Goal: Information Seeking & Learning: Learn about a topic

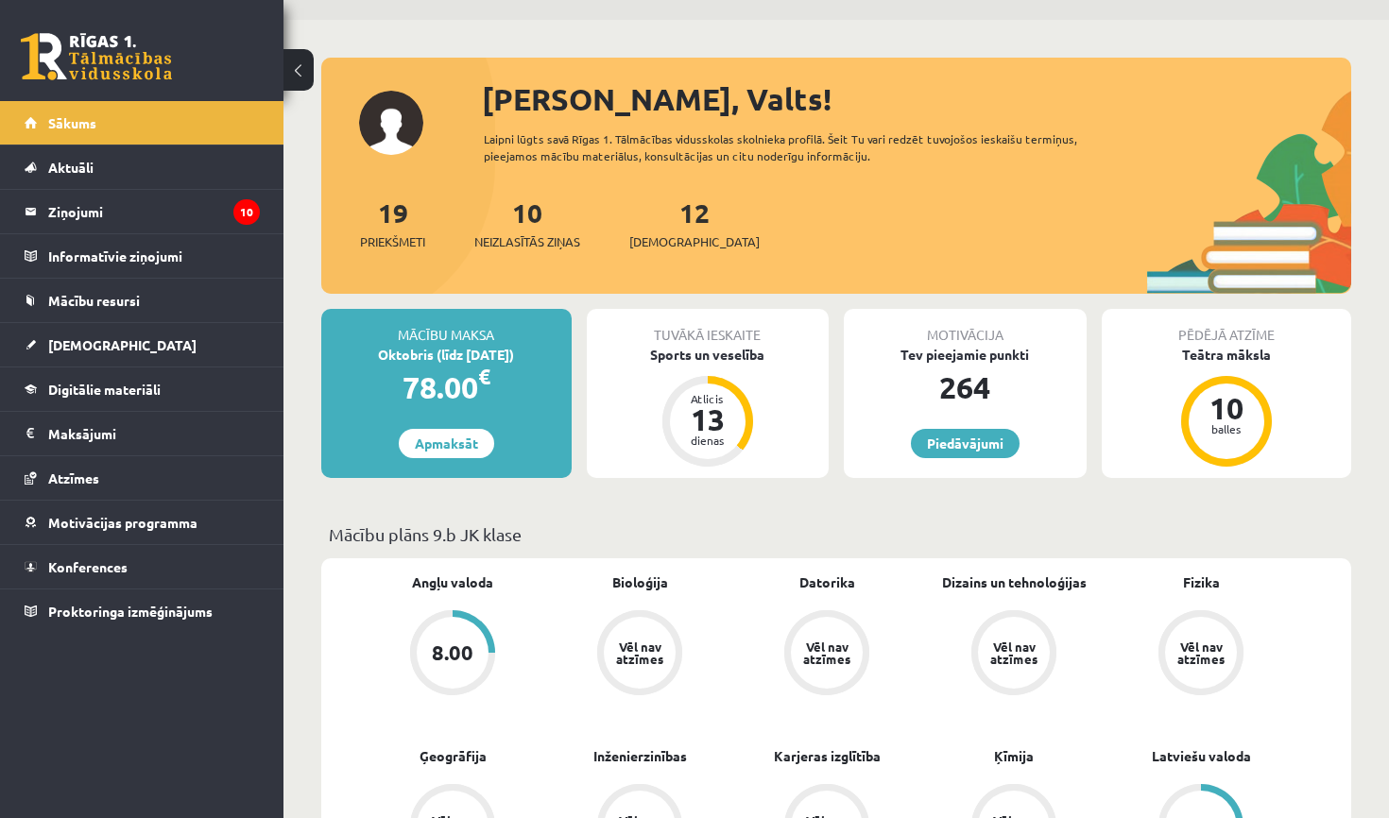
scroll to position [63, 0]
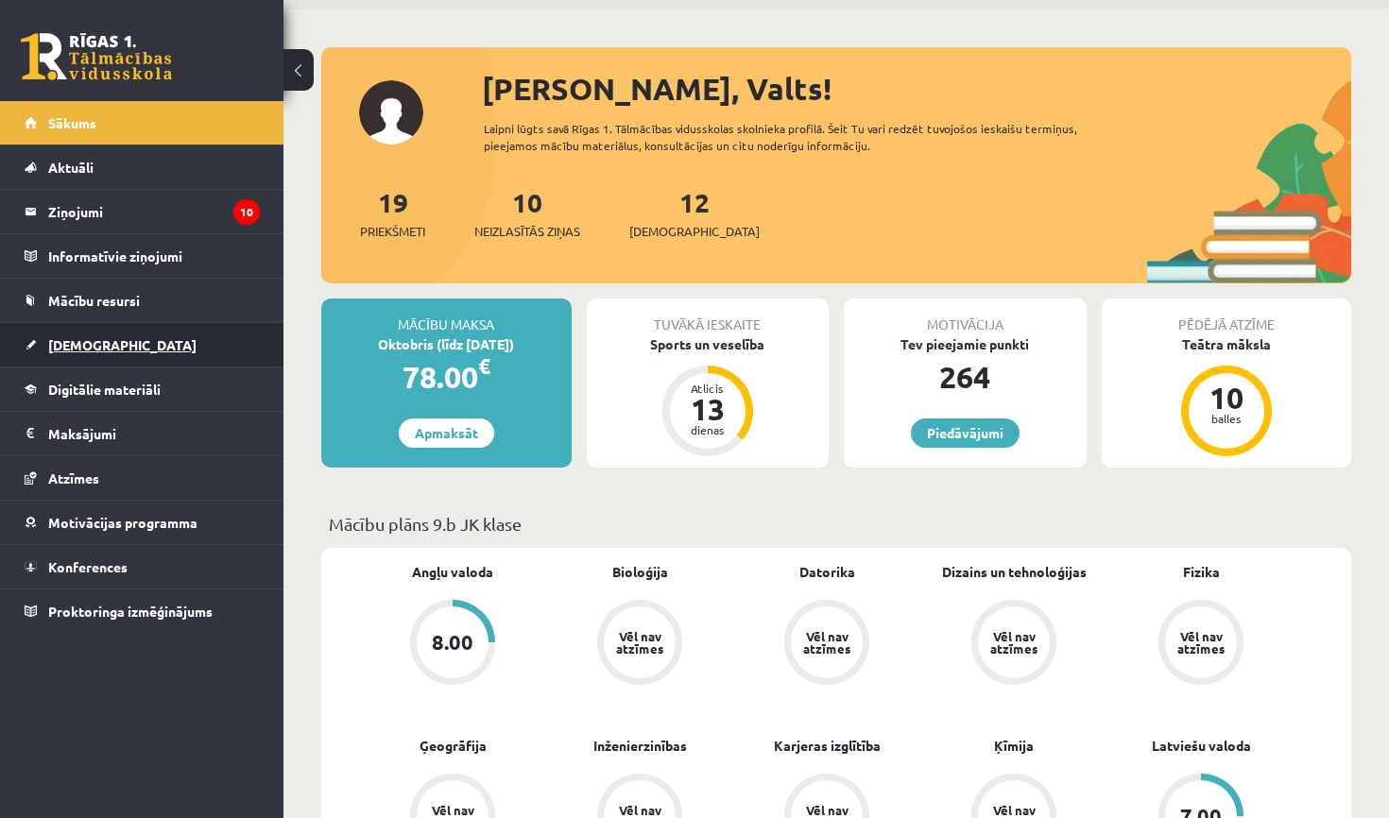
click at [92, 353] on link "[DEMOGRAPHIC_DATA]" at bounding box center [142, 344] width 235 height 43
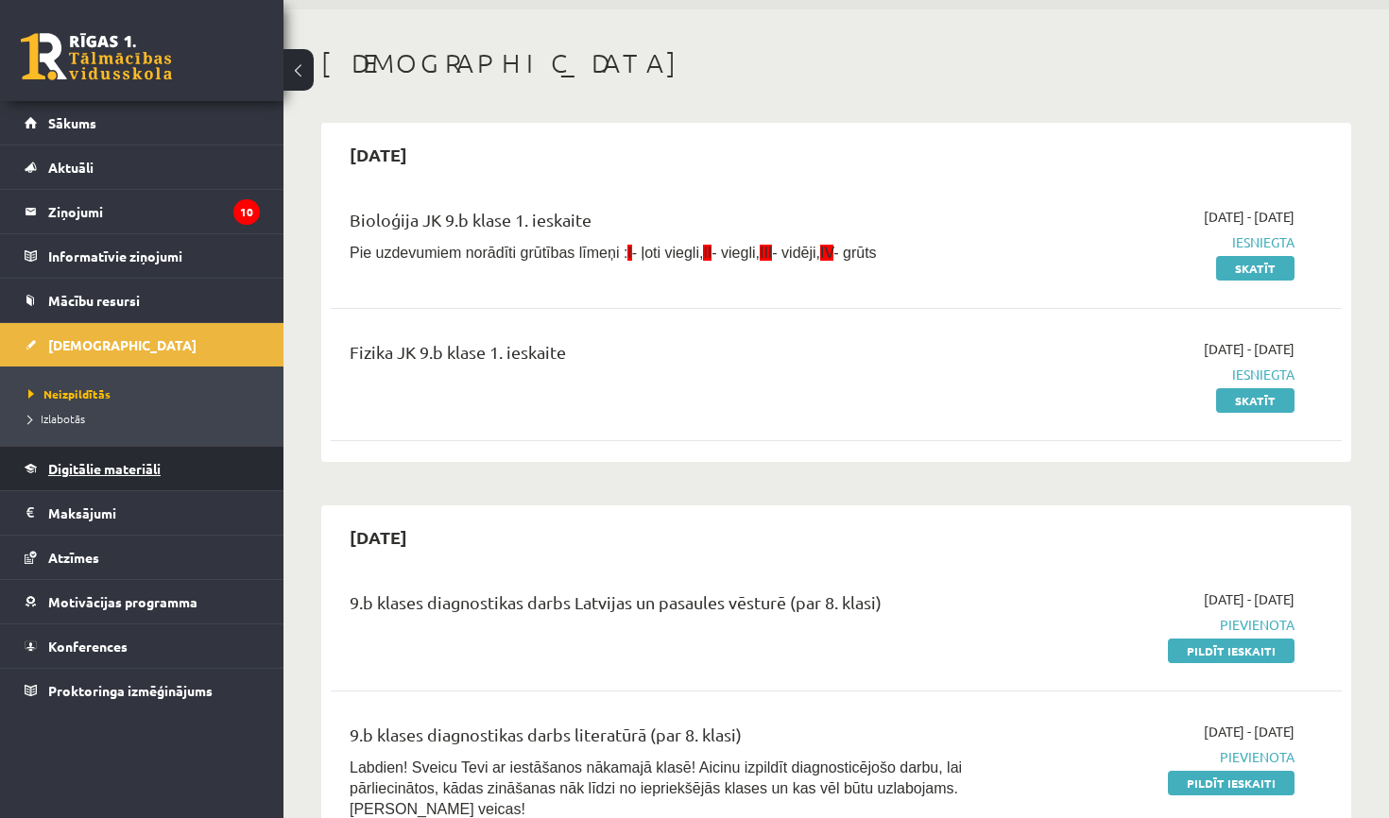
click at [169, 472] on link "Digitālie materiāli" at bounding box center [142, 468] width 235 height 43
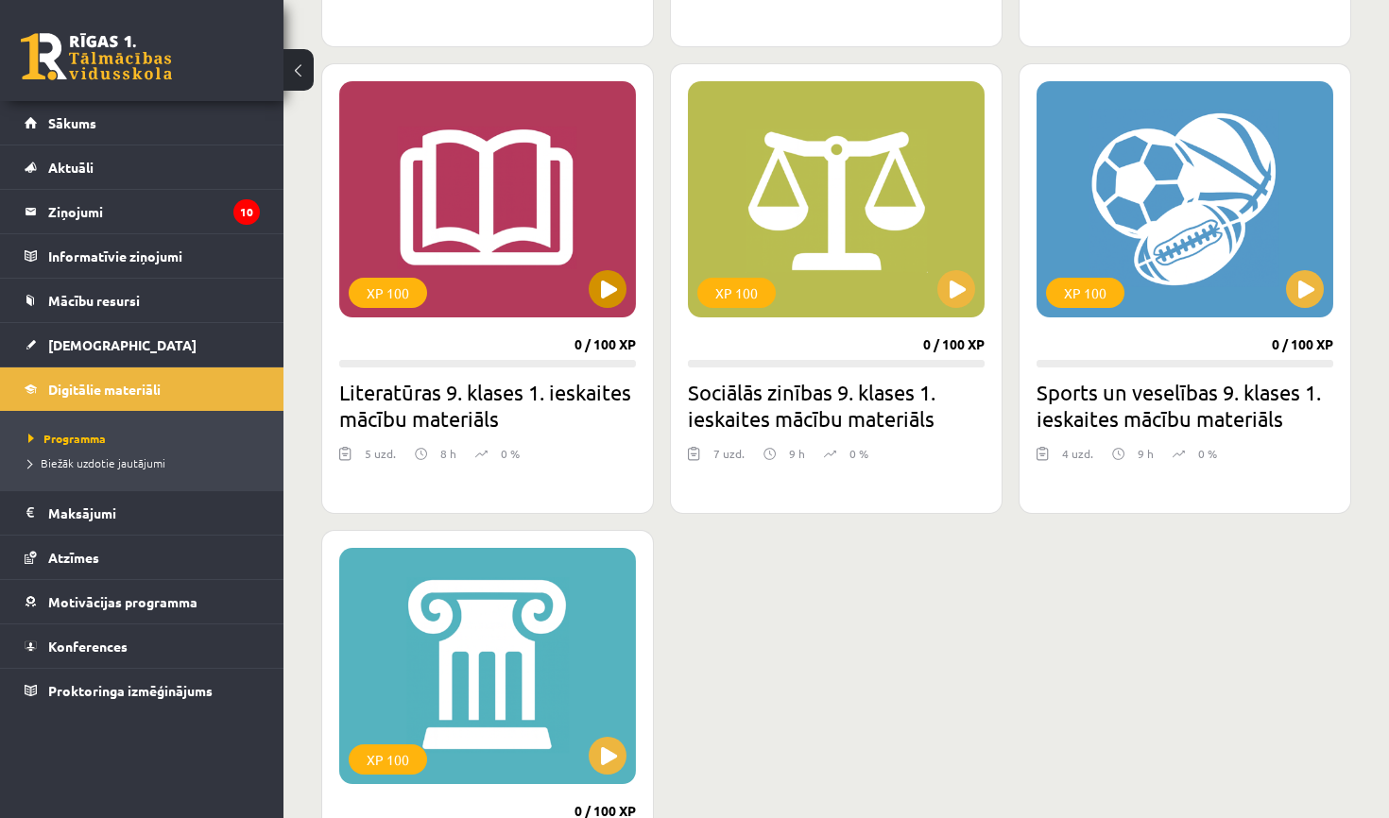
scroll to position [1016, 0]
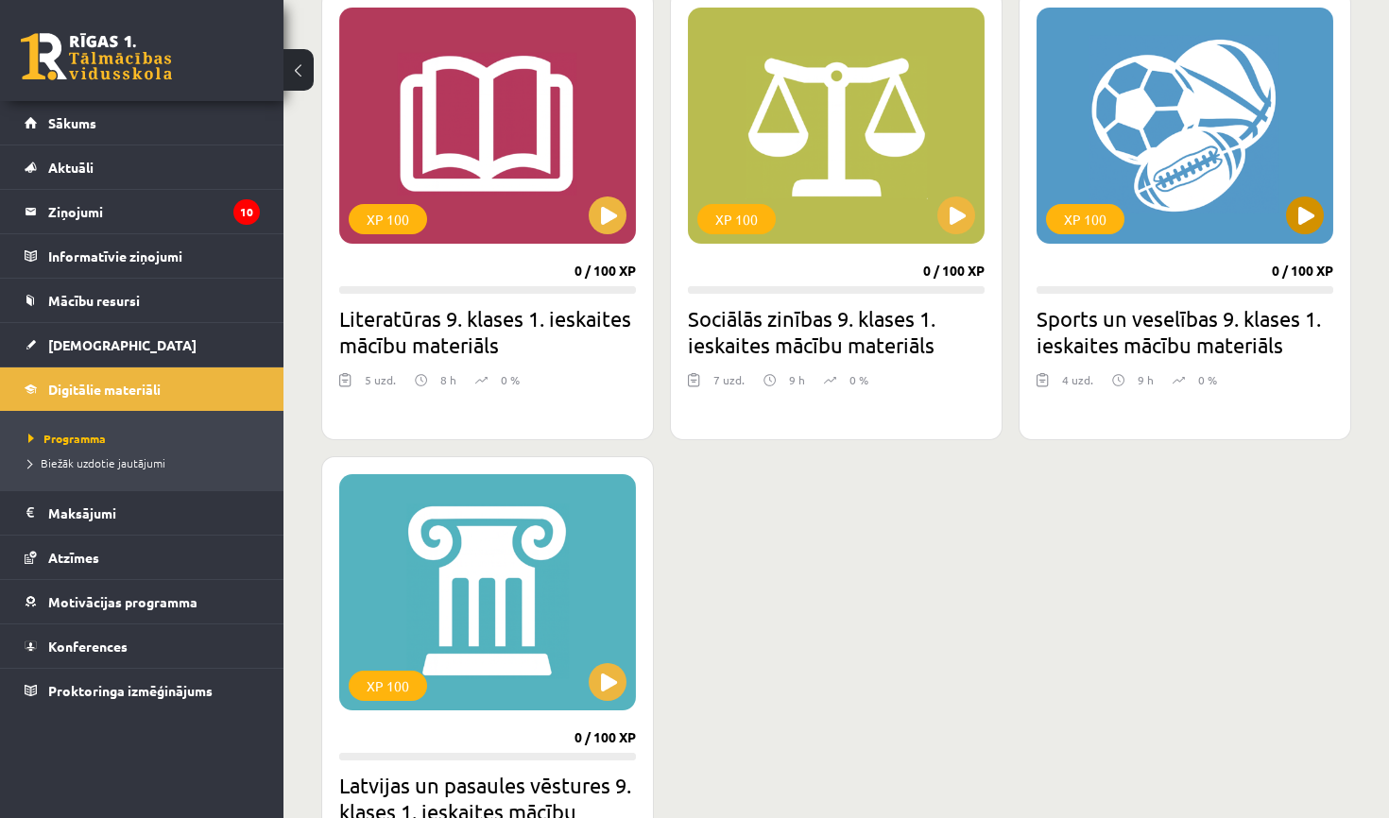
click at [1309, 215] on button at bounding box center [1305, 216] width 38 height 38
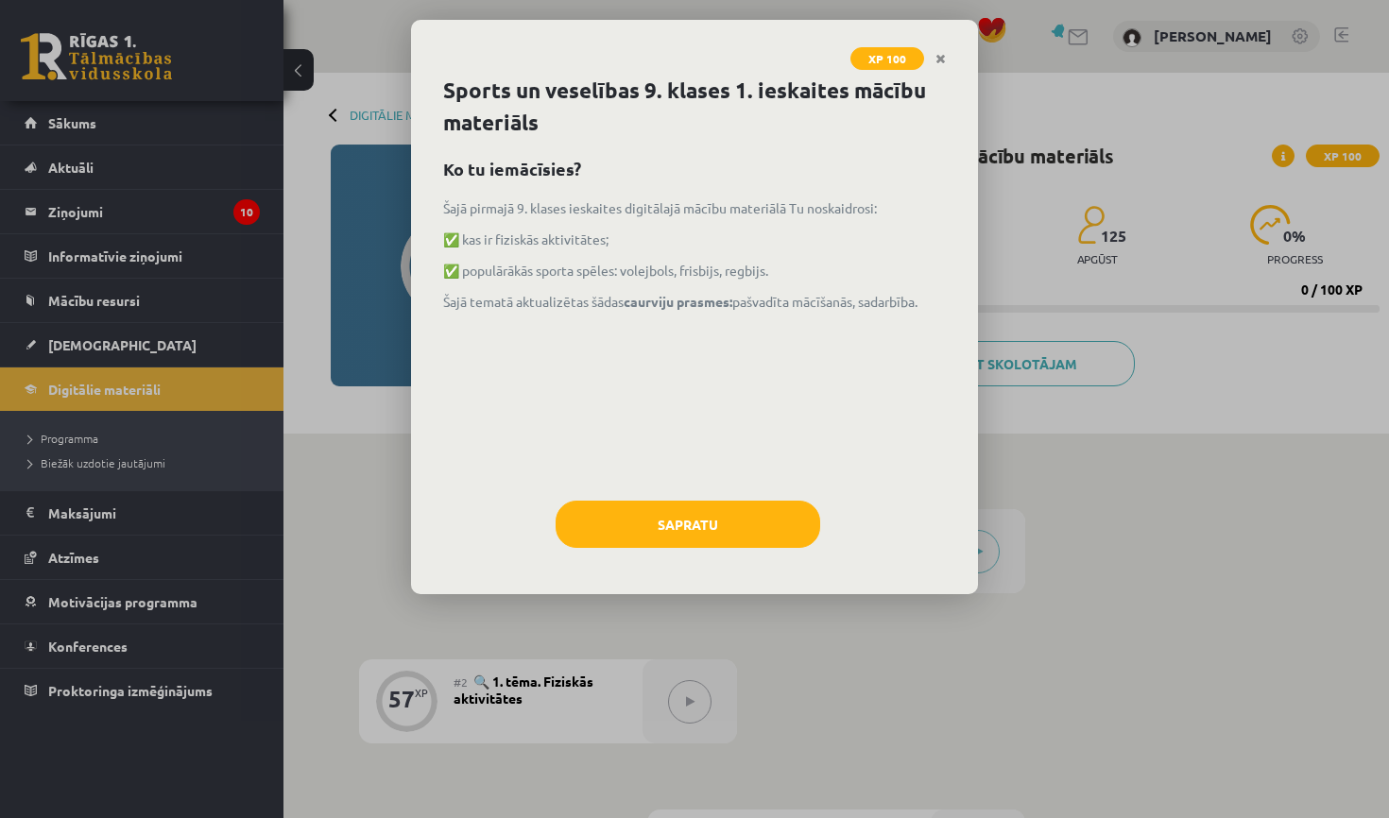
click at [666, 549] on div "Sapratu" at bounding box center [694, 531] width 503 height 61
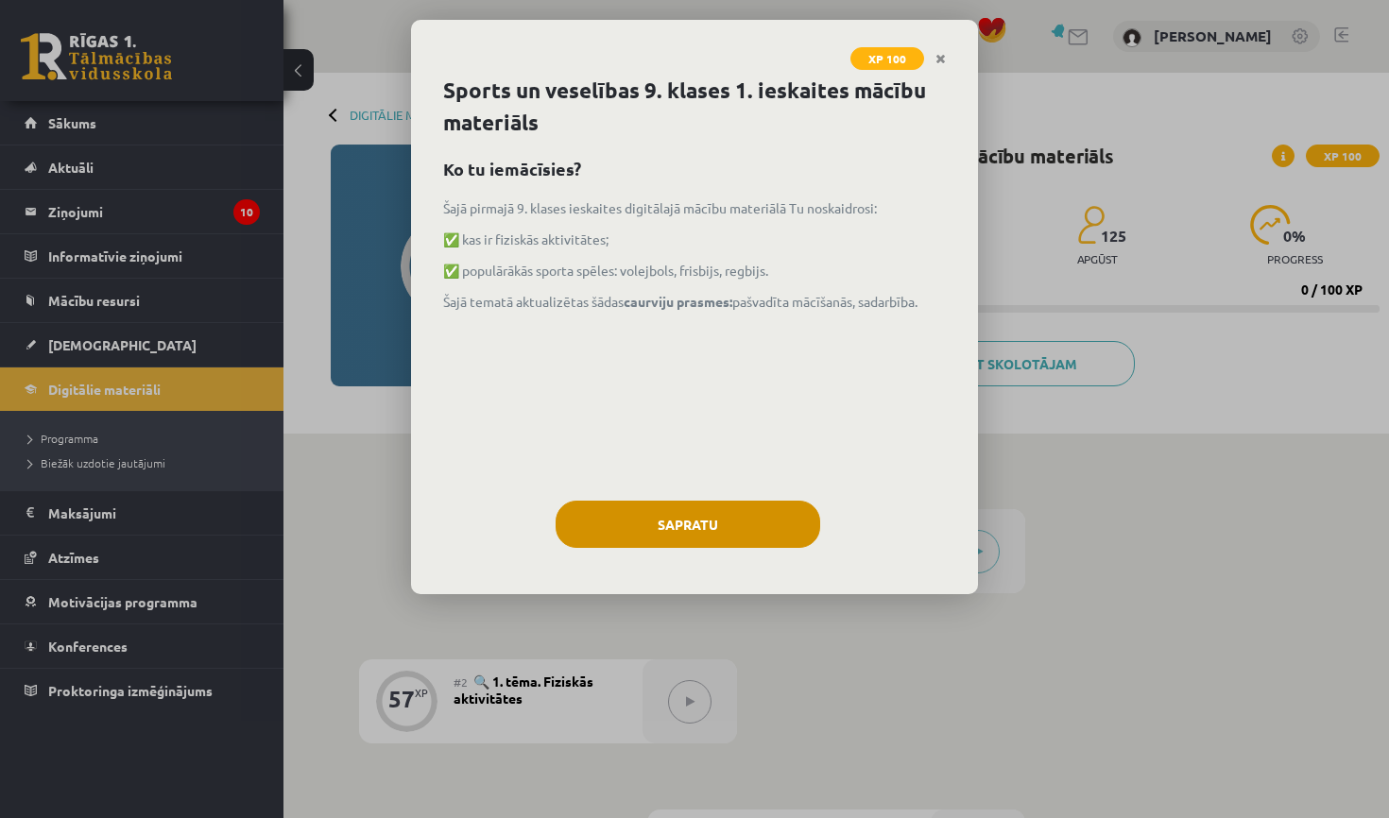
click at [694, 527] on button "Sapratu" at bounding box center [688, 524] width 265 height 47
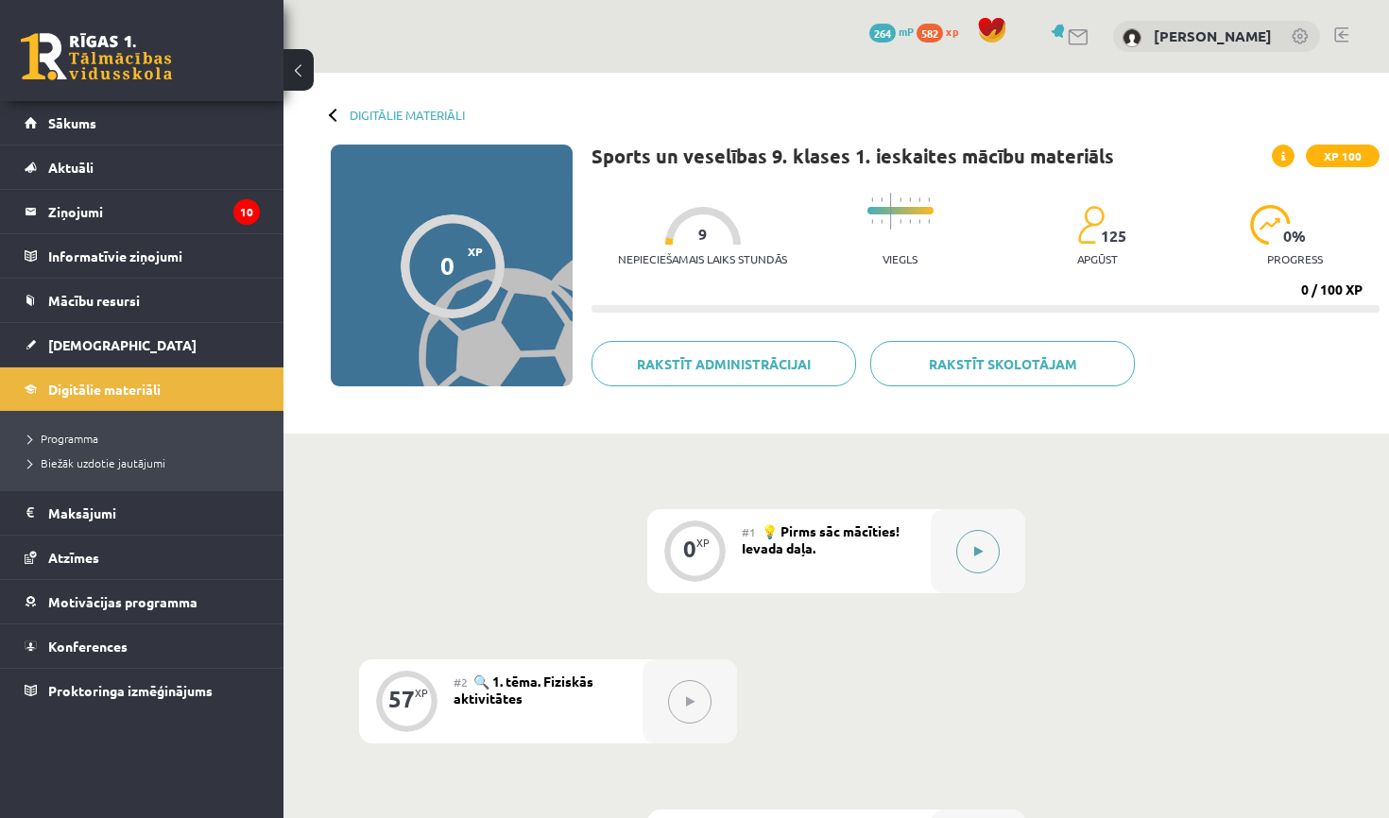
click at [975, 562] on button at bounding box center [977, 551] width 43 height 43
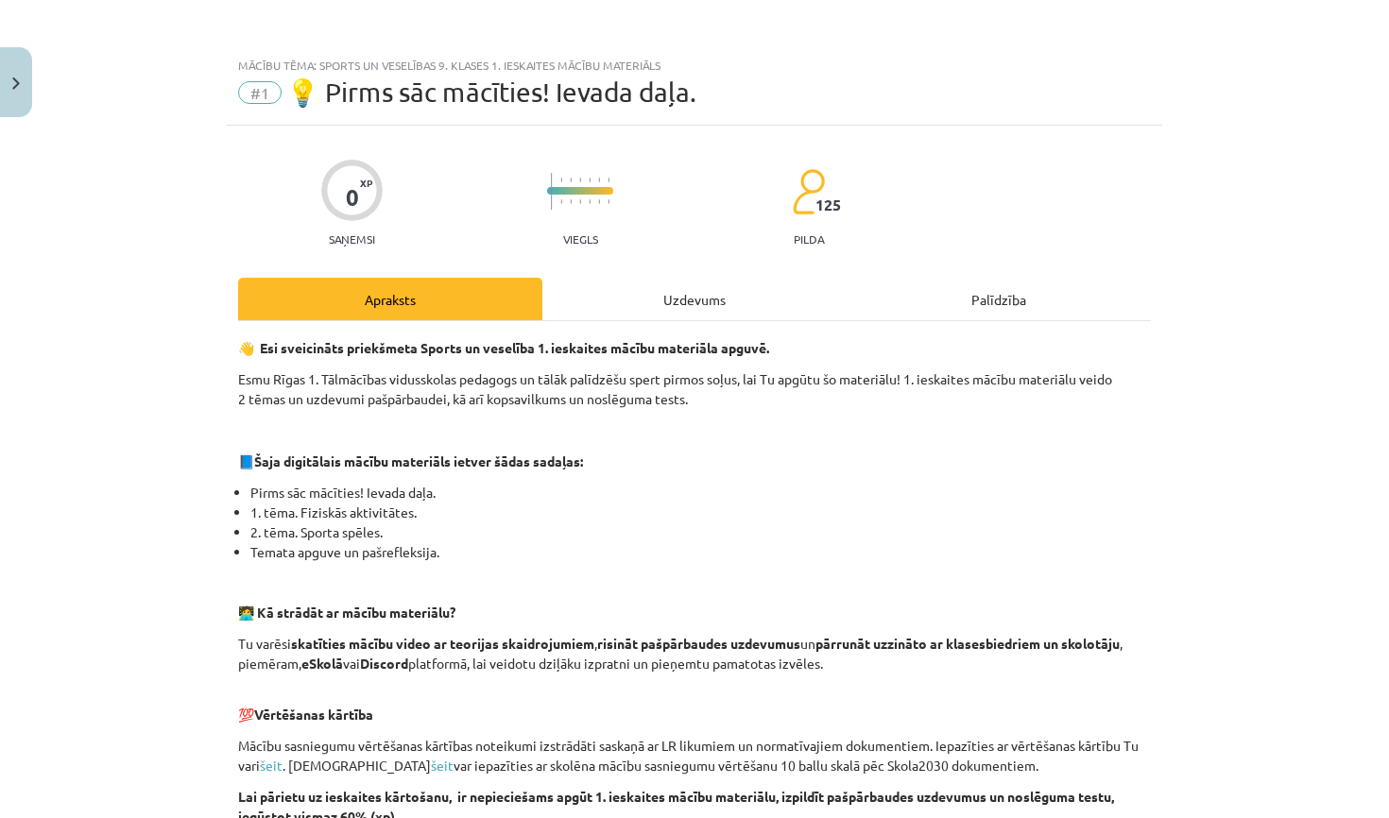
click at [670, 314] on div "Uzdevums" at bounding box center [694, 299] width 304 height 43
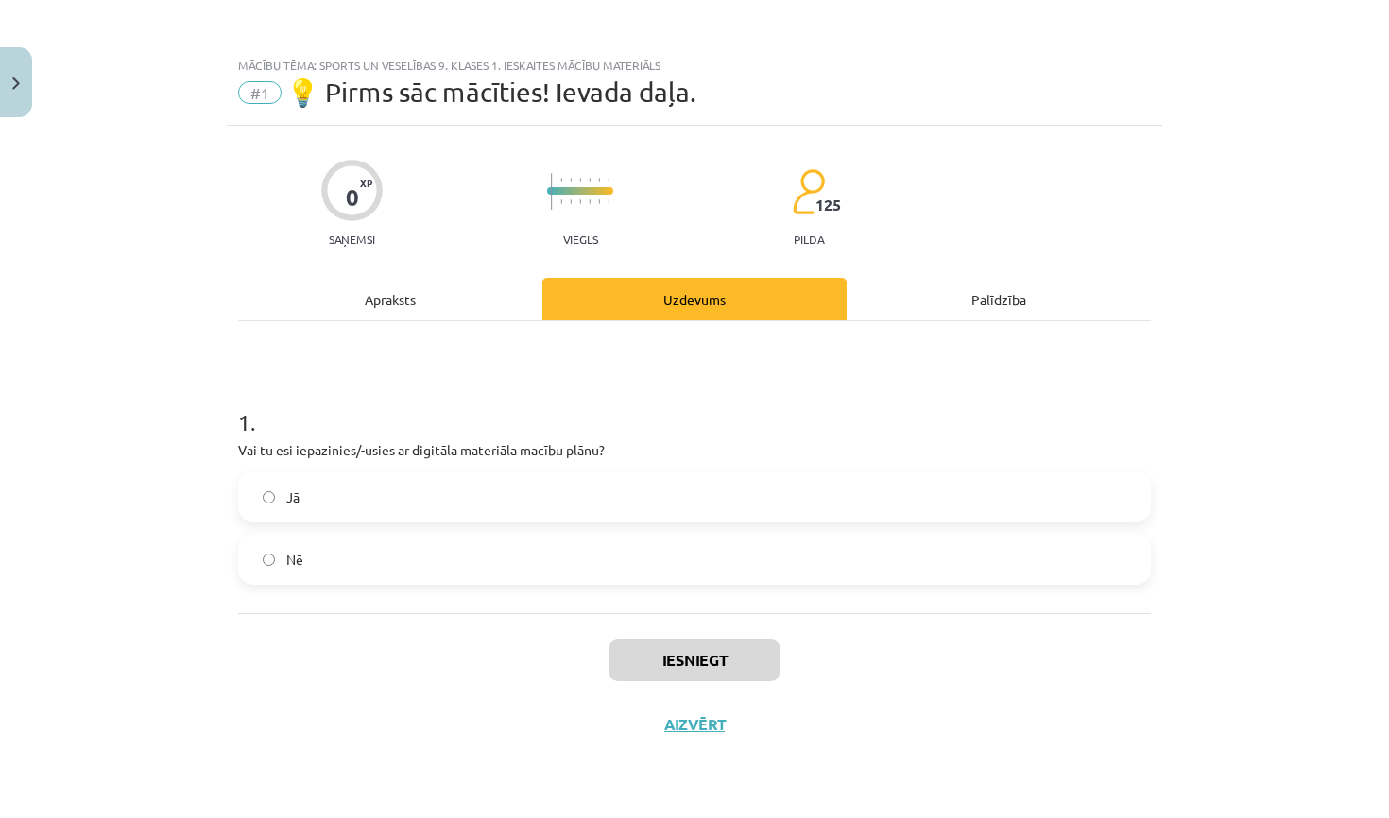
click at [548, 503] on label "Jā" at bounding box center [694, 496] width 909 height 47
click at [709, 669] on button "Iesniegt" at bounding box center [695, 661] width 172 height 42
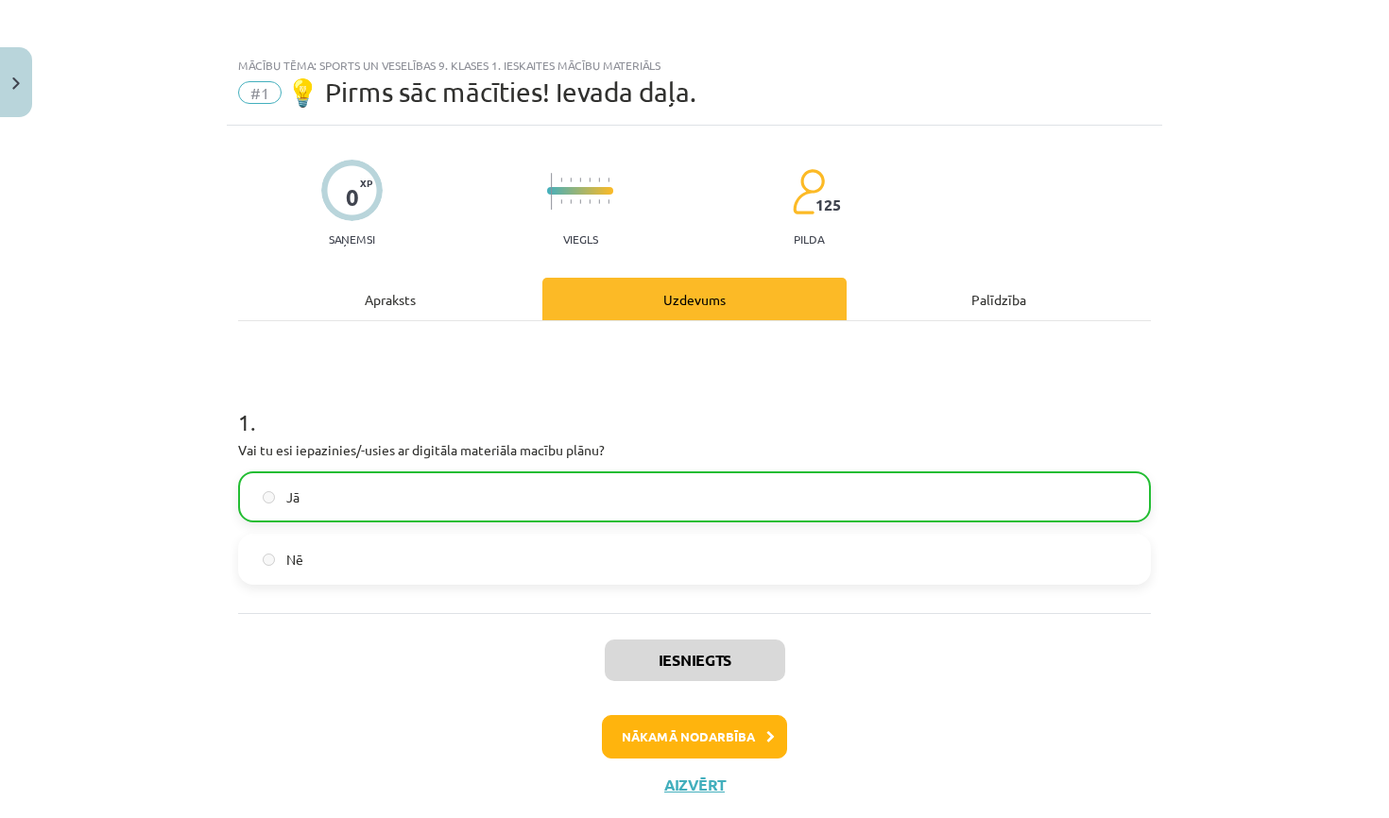
click at [719, 728] on button "Nākamā nodarbība" at bounding box center [694, 736] width 185 height 43
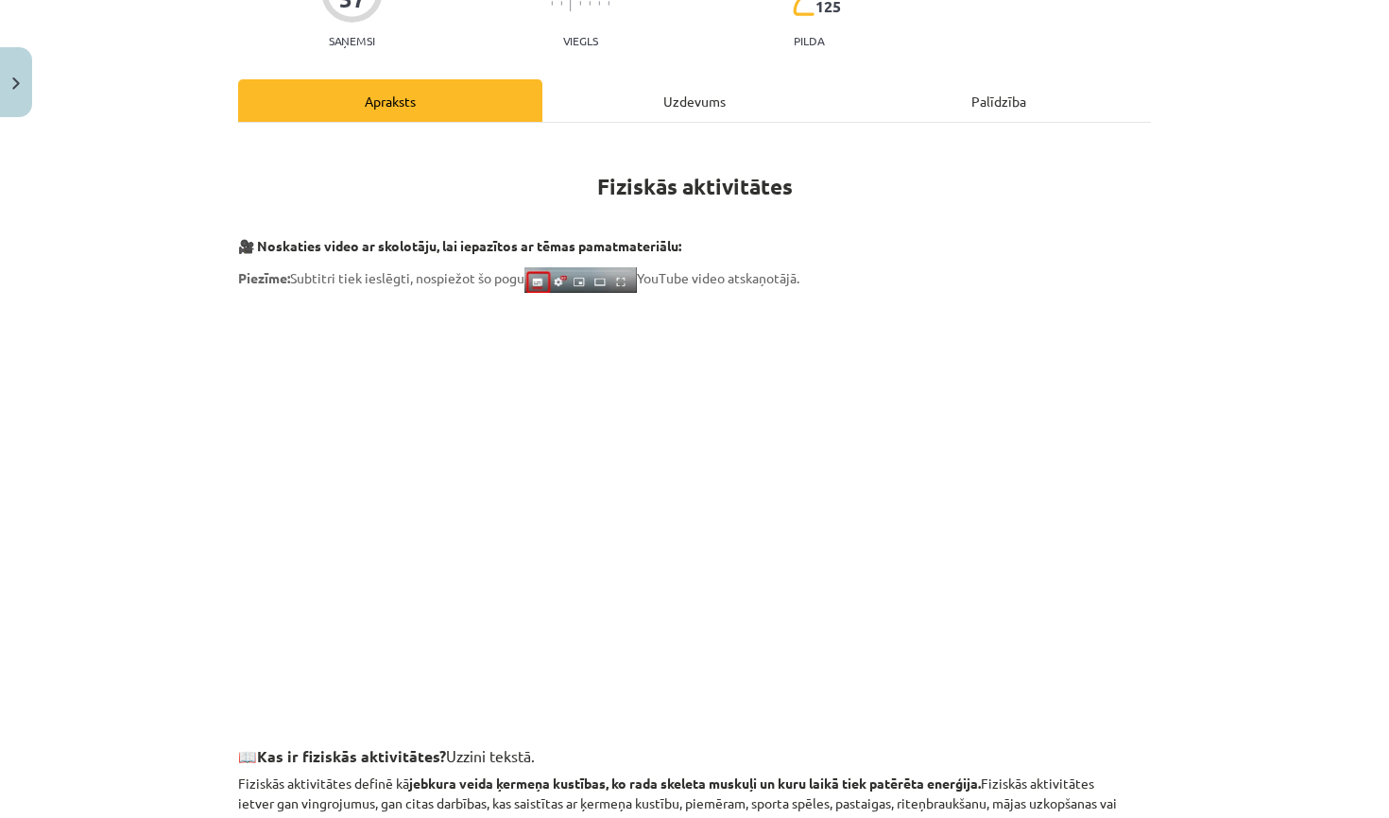
scroll to position [214, 0]
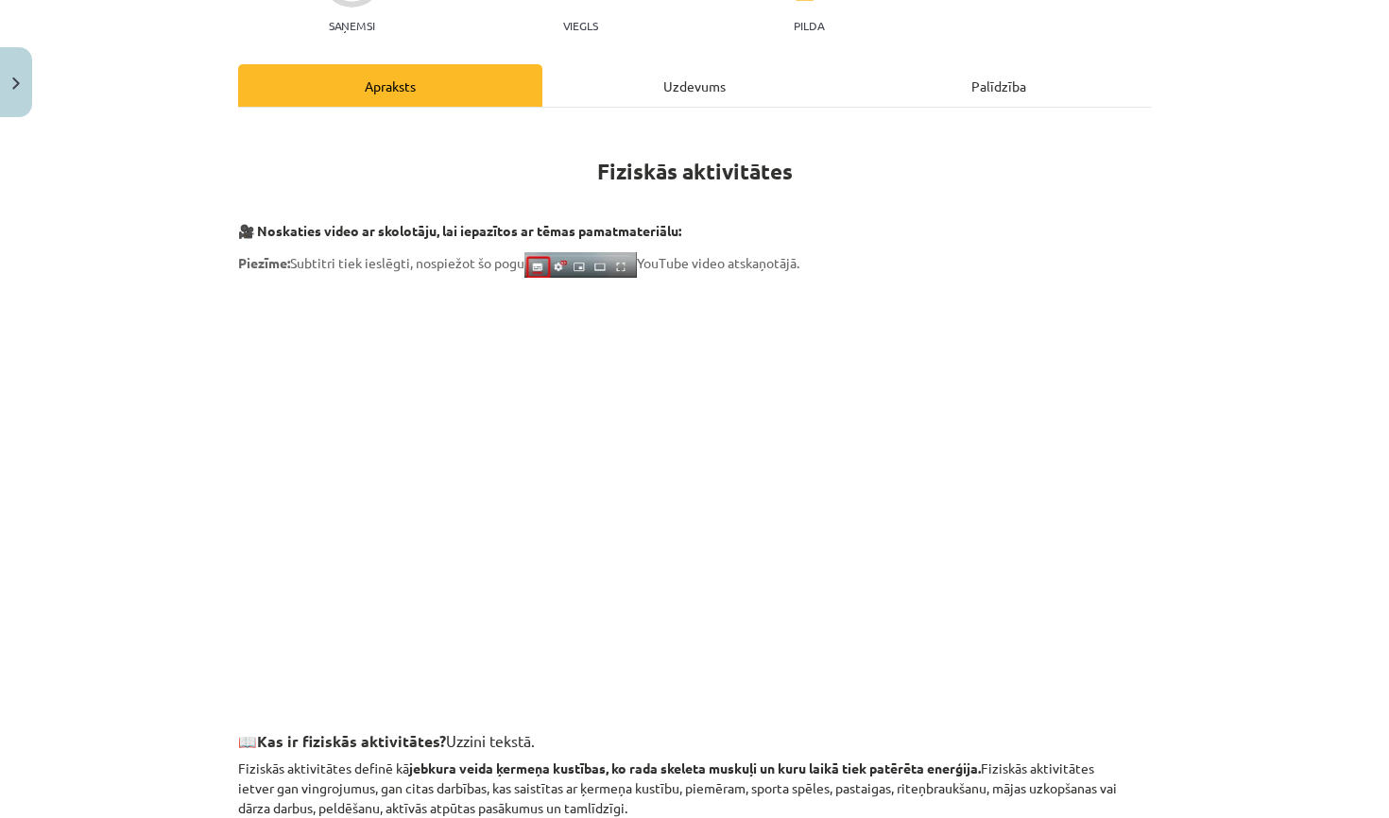
click at [715, 91] on div "Uzdevums" at bounding box center [694, 85] width 304 height 43
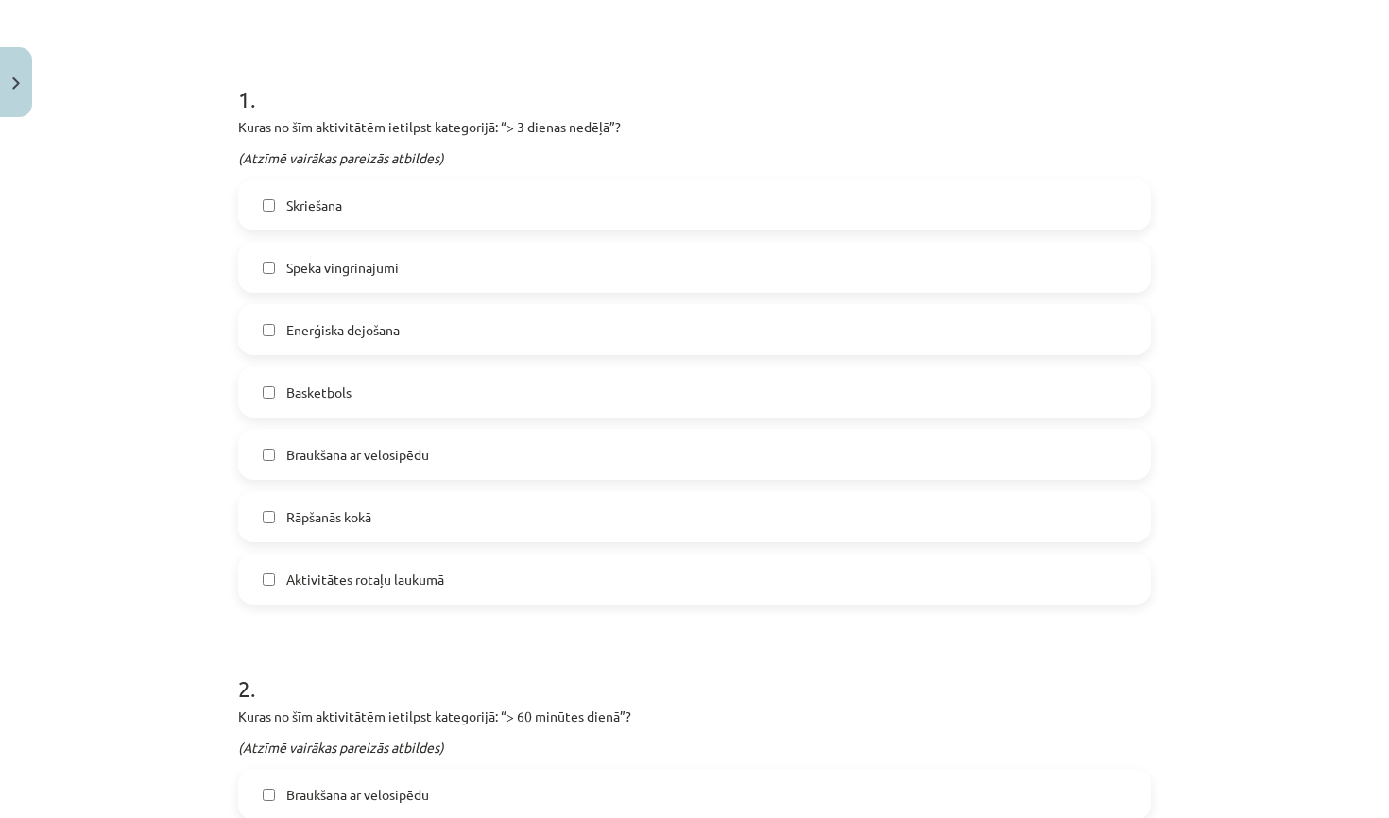
scroll to position [324, 0]
click at [388, 215] on label "Skriešana" at bounding box center [694, 203] width 909 height 47
click at [393, 262] on span "Spēka vingrinājumi" at bounding box center [342, 267] width 112 height 20
click at [435, 401] on label "Basketbols" at bounding box center [694, 391] width 909 height 47
click at [429, 458] on span "Braukšana ar velosipēdu" at bounding box center [357, 454] width 143 height 20
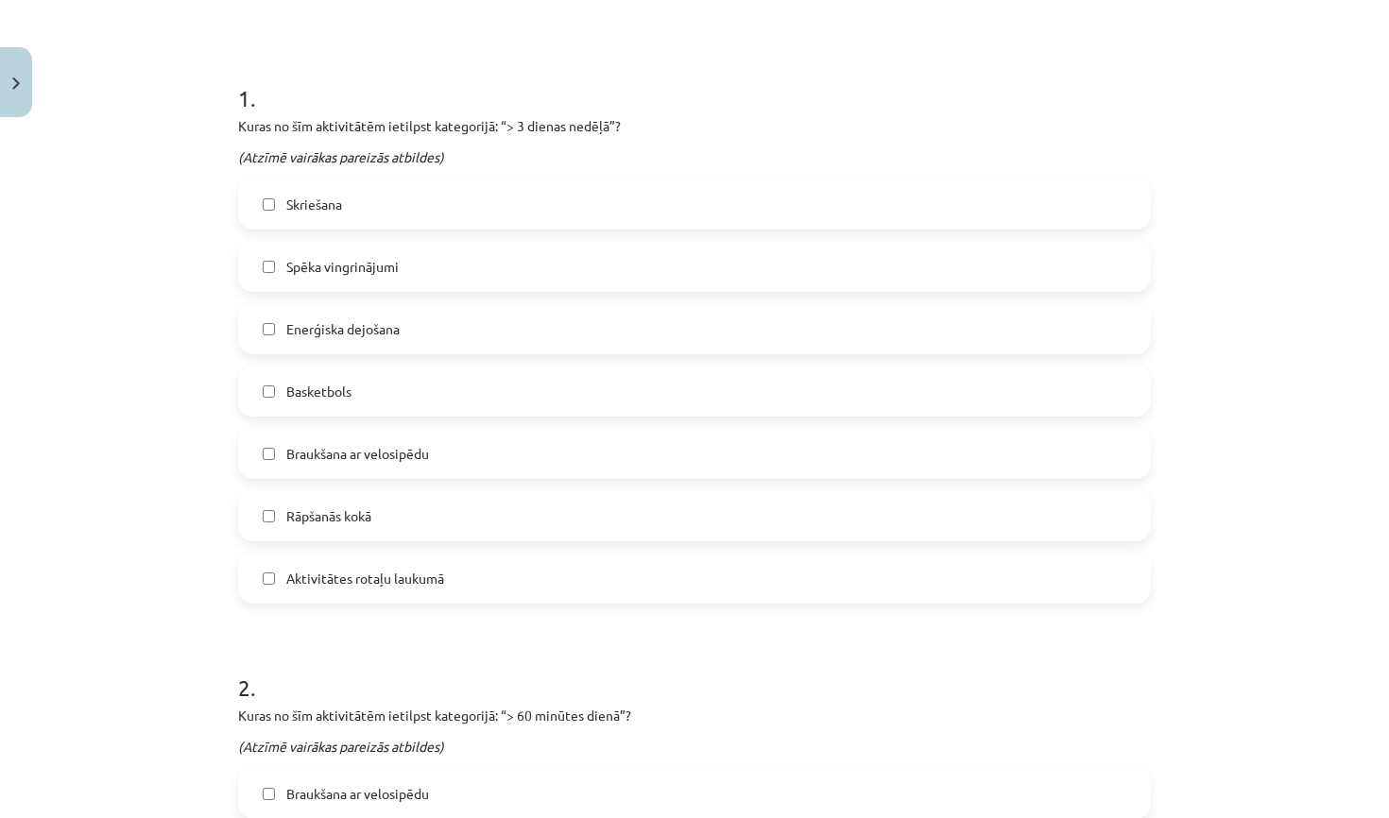
click at [448, 338] on label "Enerģiska dejošana" at bounding box center [694, 328] width 909 height 47
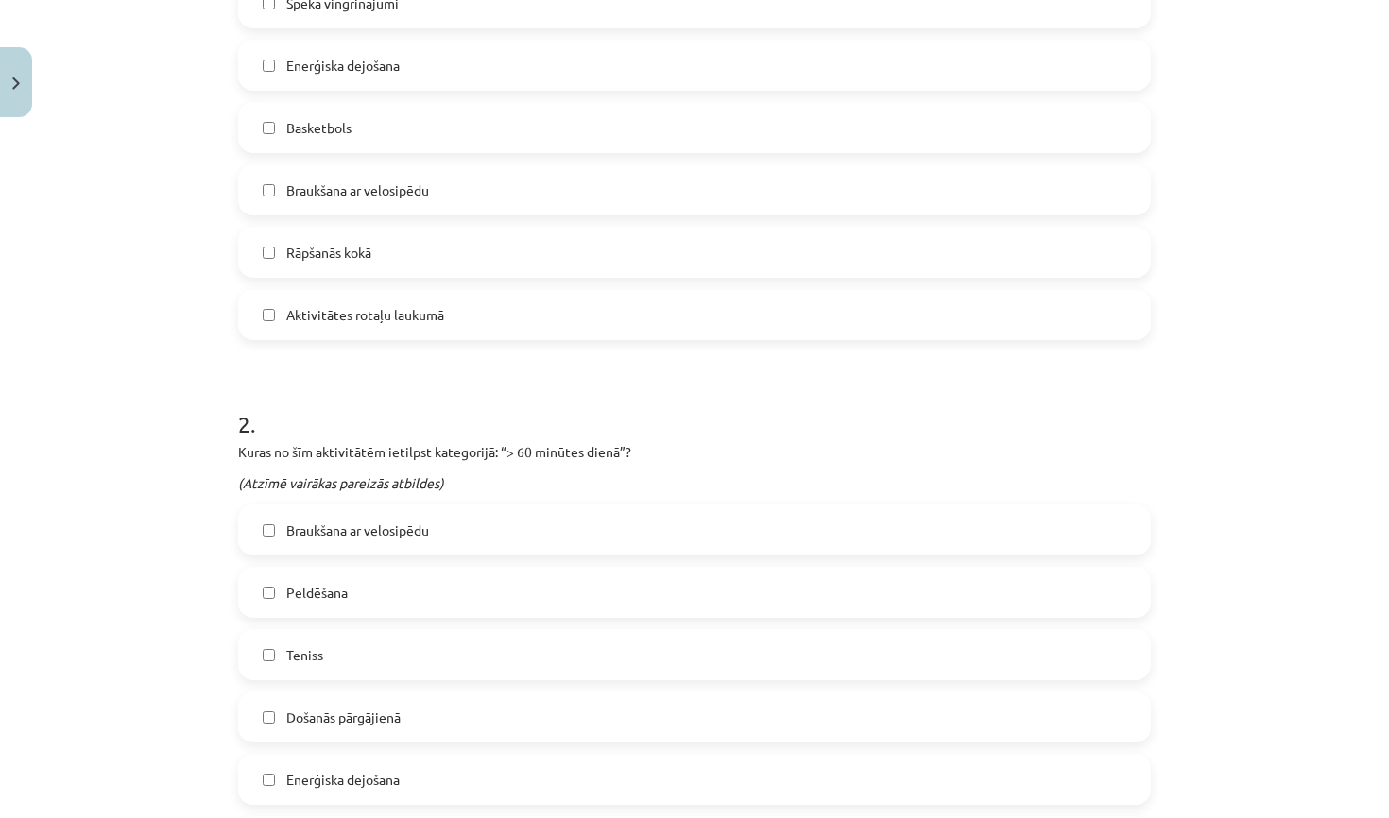
scroll to position [615, 0]
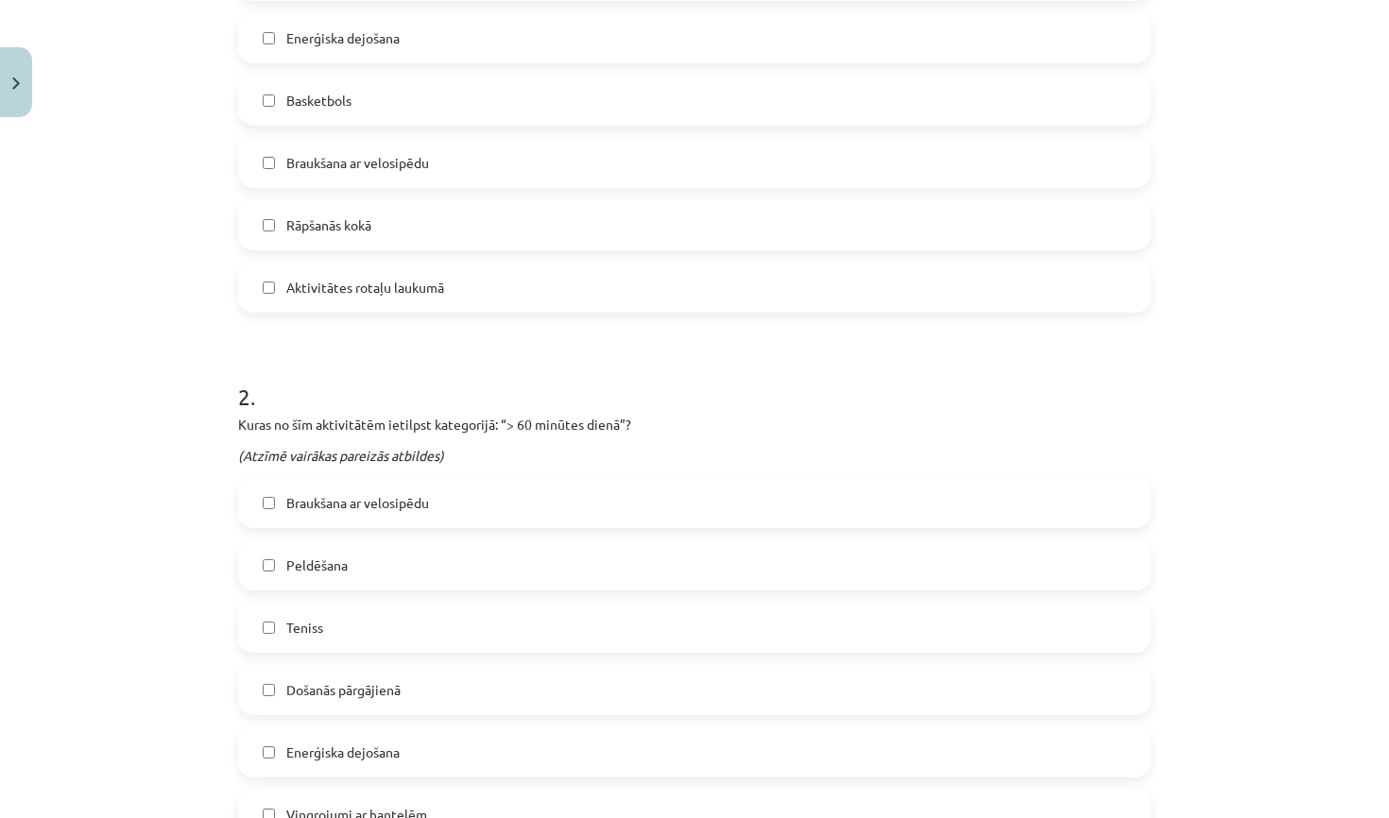
click at [392, 564] on label "Peldēšana" at bounding box center [694, 564] width 909 height 47
click at [384, 613] on label "Teniss" at bounding box center [694, 627] width 909 height 47
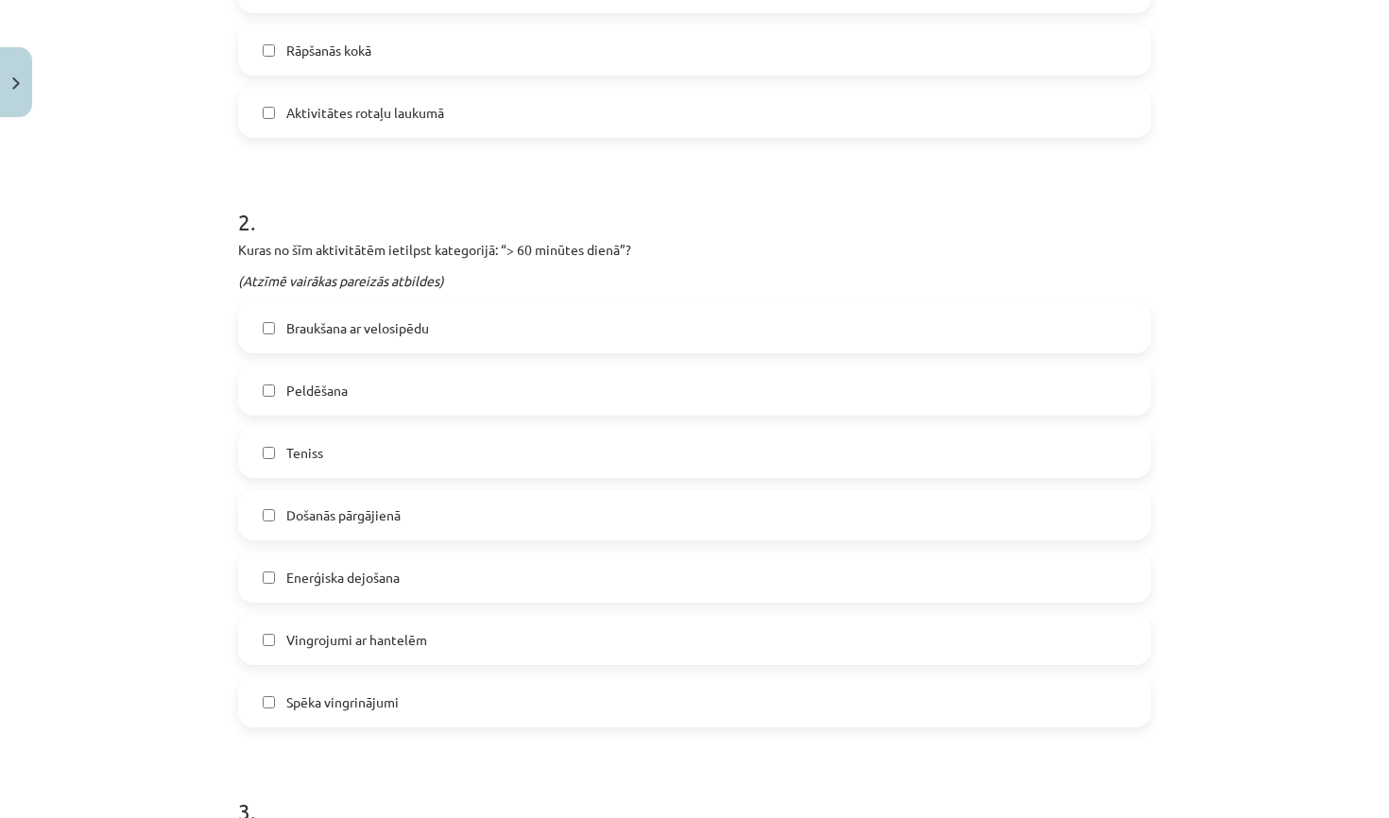
scroll to position [722, 0]
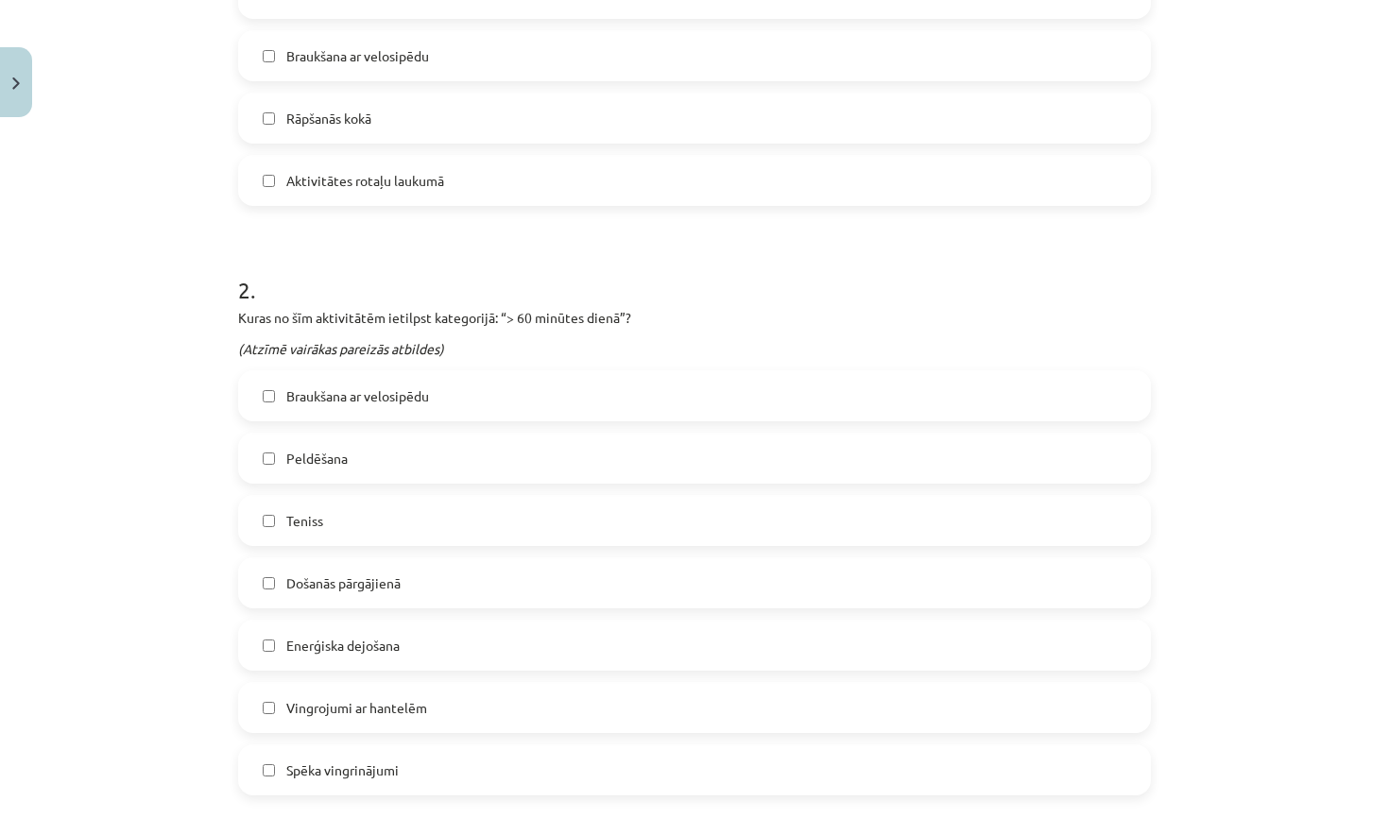
click at [429, 393] on span "Braukšana ar velosipēdu" at bounding box center [357, 396] width 143 height 20
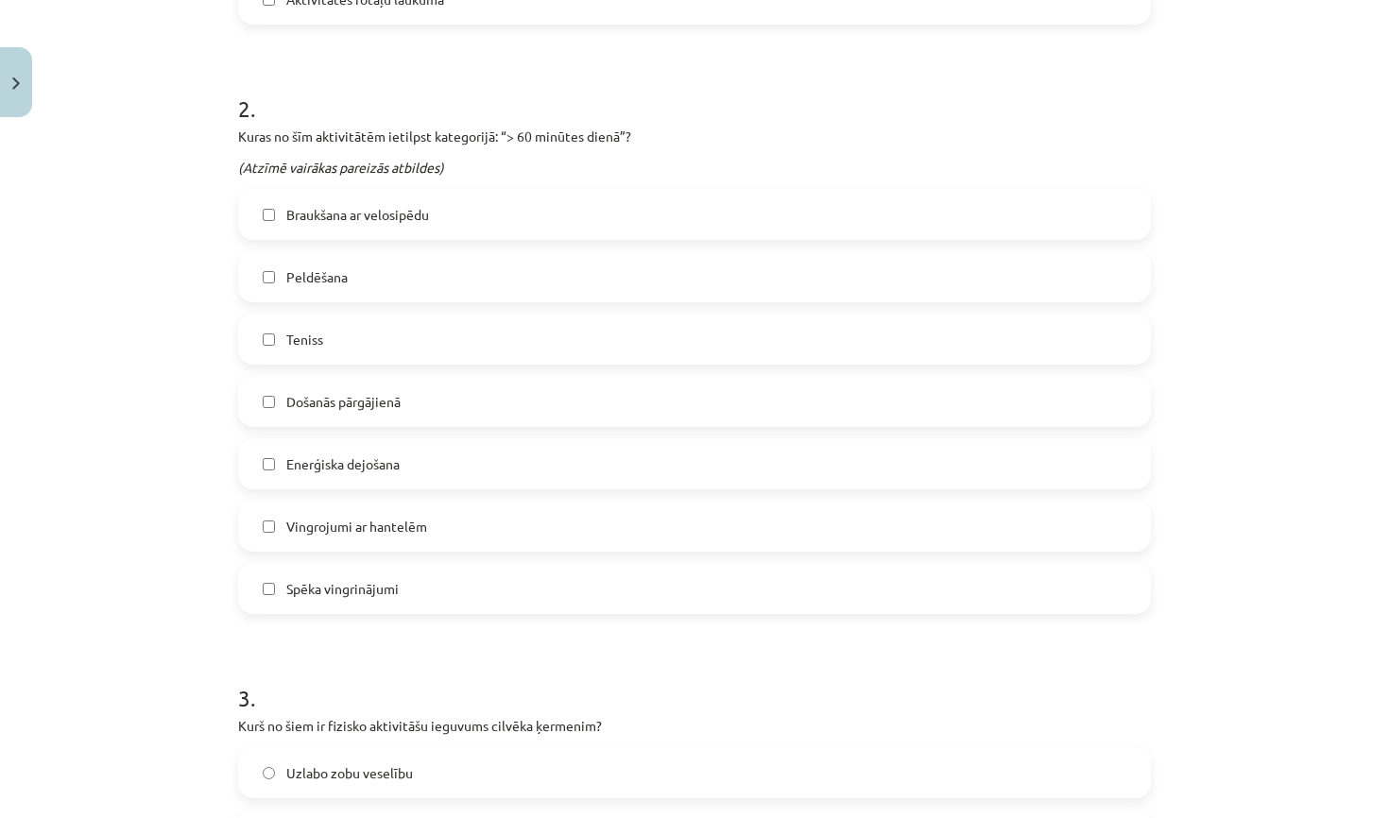
scroll to position [916, 0]
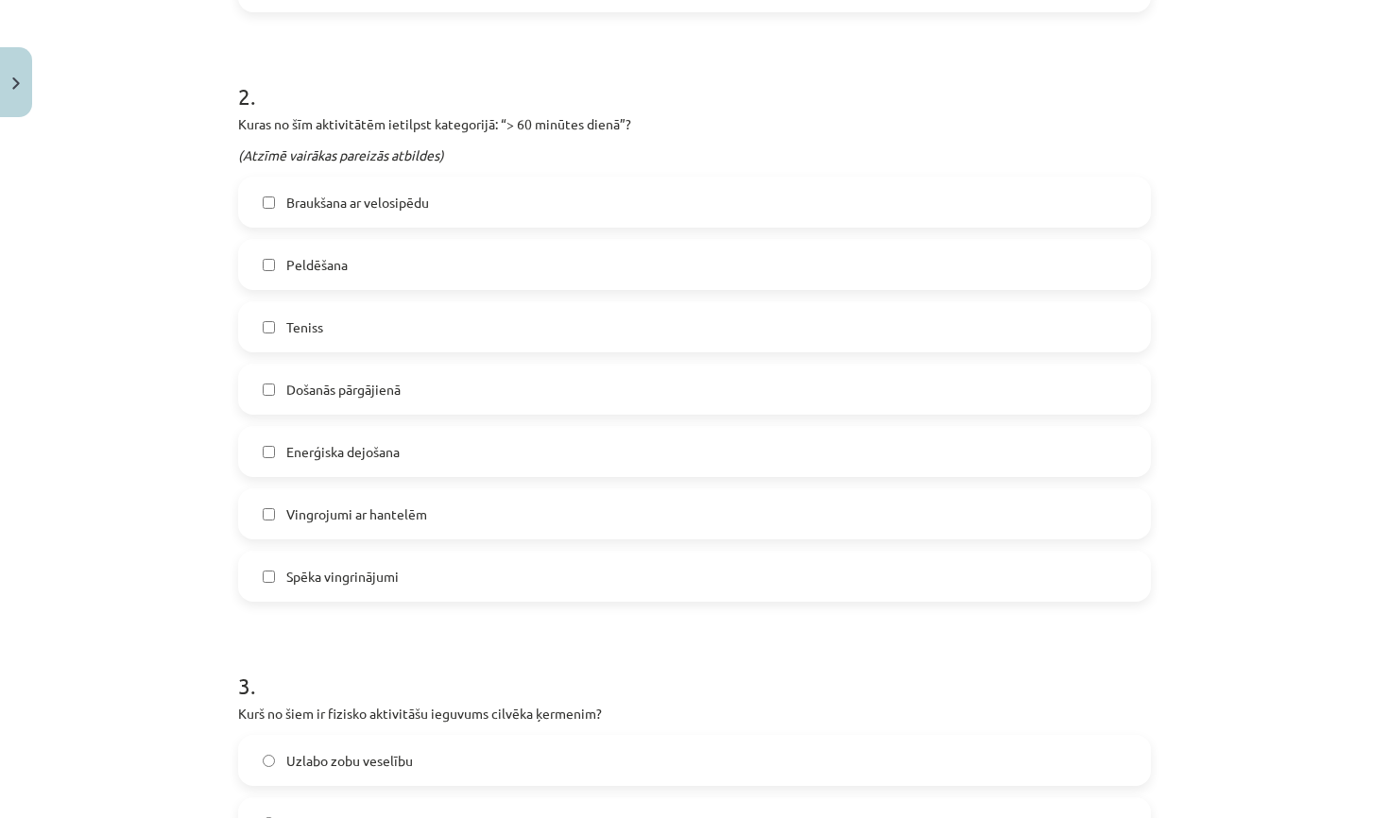
click at [421, 377] on label "Došanās pārgājienā" at bounding box center [694, 389] width 909 height 47
click at [481, 591] on label "Spēka vingrinājumi" at bounding box center [694, 576] width 909 height 47
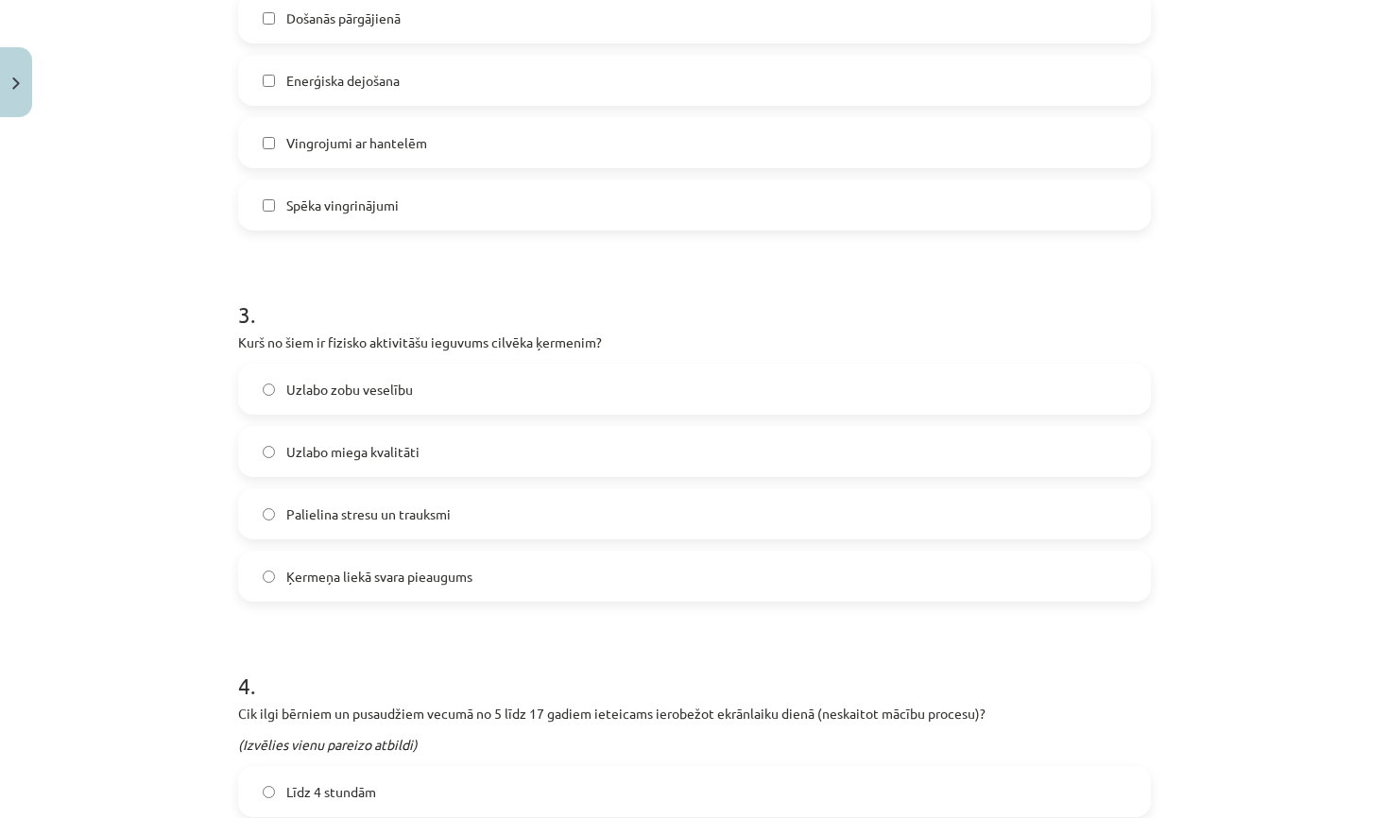
scroll to position [1288, 0]
drag, startPoint x: 369, startPoint y: 338, endPoint x: 521, endPoint y: 341, distance: 152.2
click at [521, 341] on p "Kurš no šiem ir fizisko aktivitāšu ieguvums cilvēka ķermenim?" at bounding box center [694, 342] width 913 height 20
click at [570, 318] on h1 "3 ." at bounding box center [694, 296] width 913 height 59
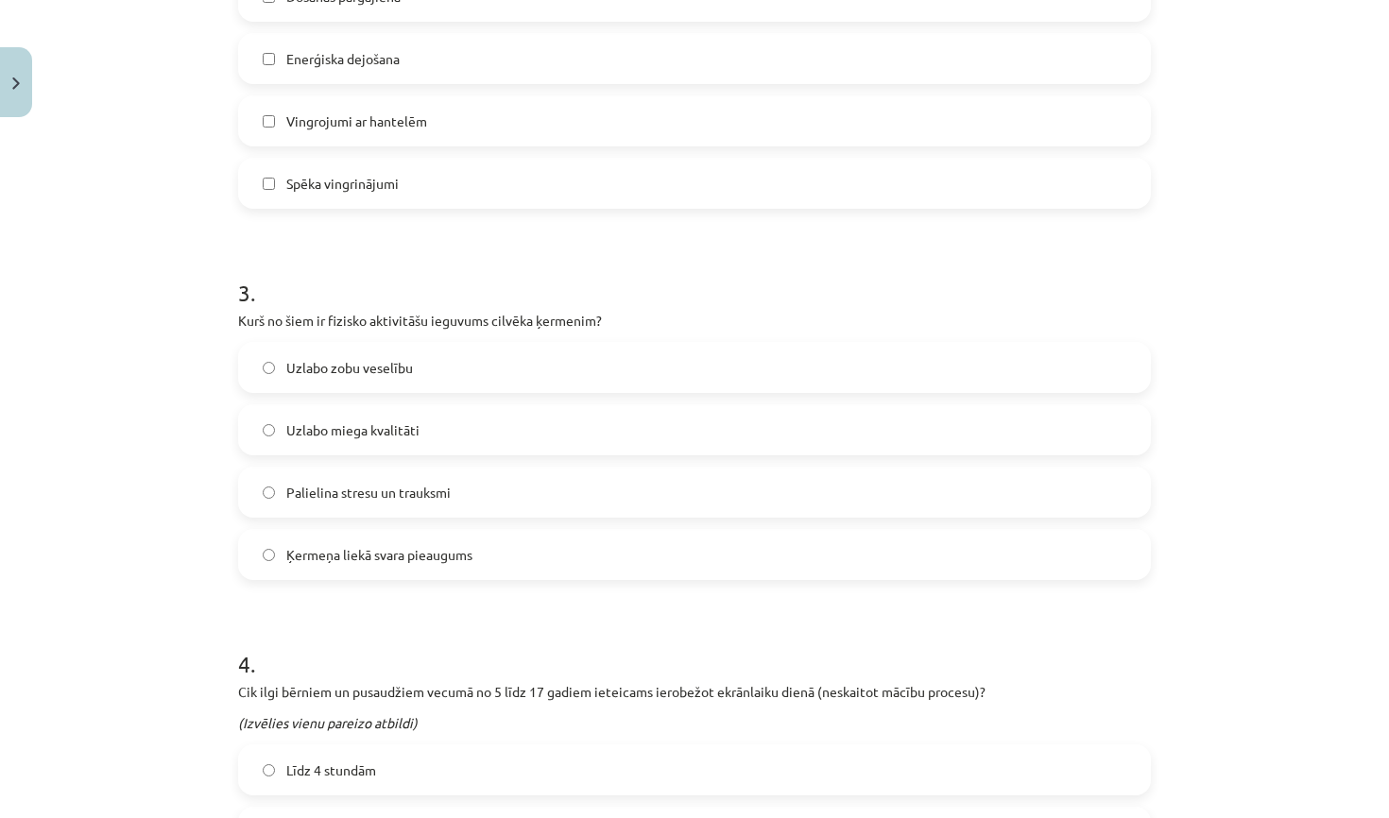
scroll to position [1311, 0]
click at [466, 369] on label "Uzlabo zobu veselību" at bounding box center [694, 365] width 909 height 47
click at [485, 484] on label "Palielina stresu un trauksmi" at bounding box center [694, 490] width 909 height 47
click at [489, 432] on label "Uzlabo miega kvalitāti" at bounding box center [694, 427] width 909 height 47
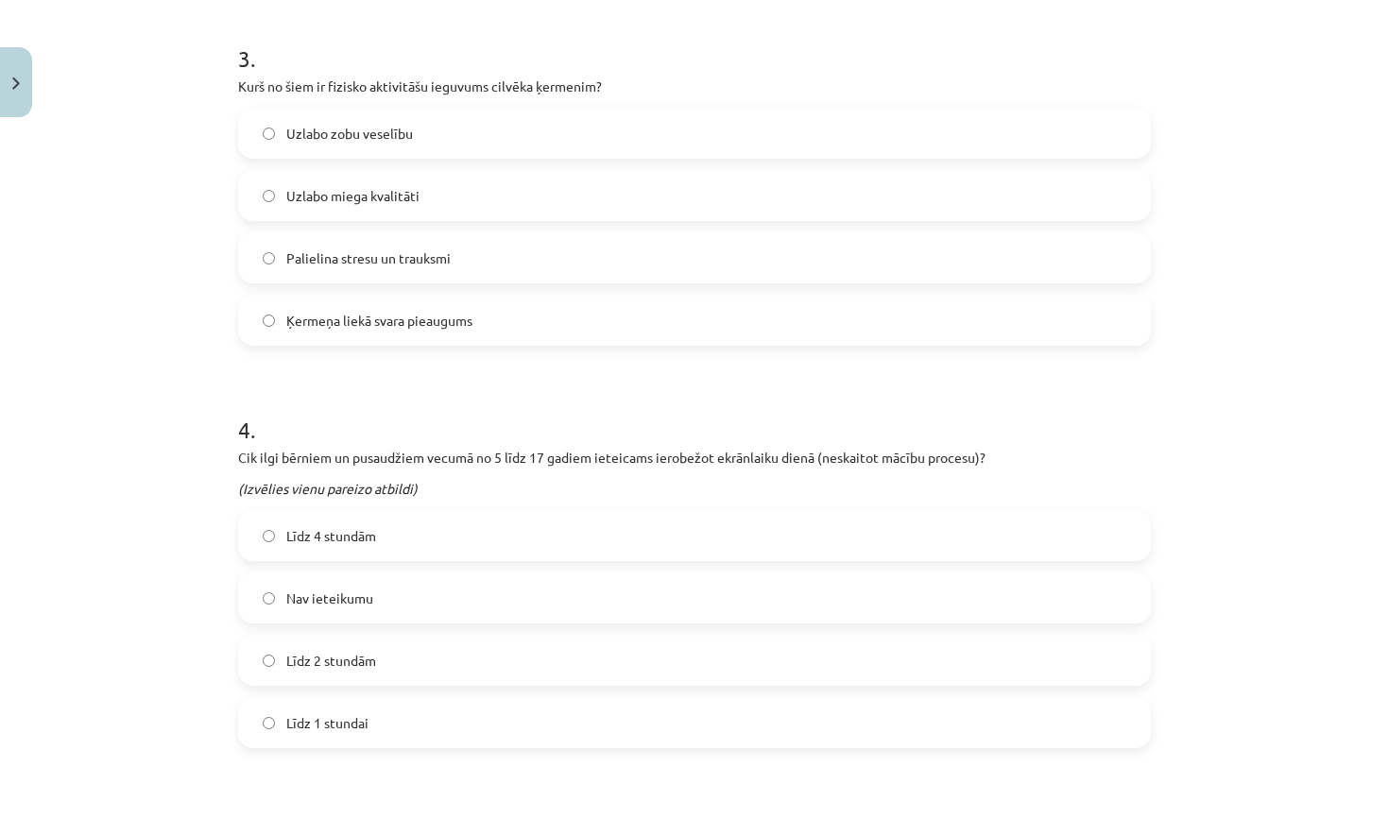
scroll to position [1535, 0]
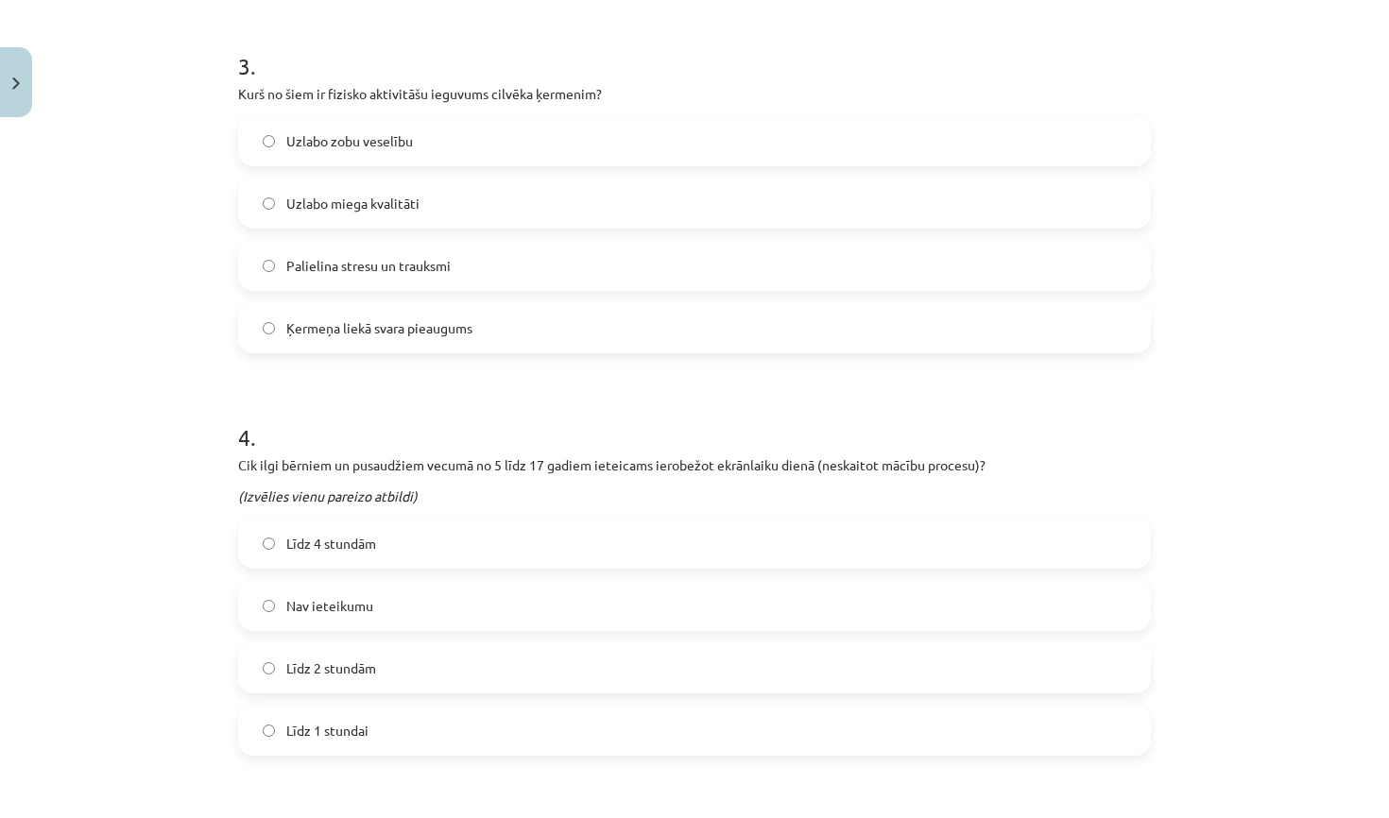
click at [596, 658] on label "Līdz 2 stundām" at bounding box center [694, 667] width 909 height 47
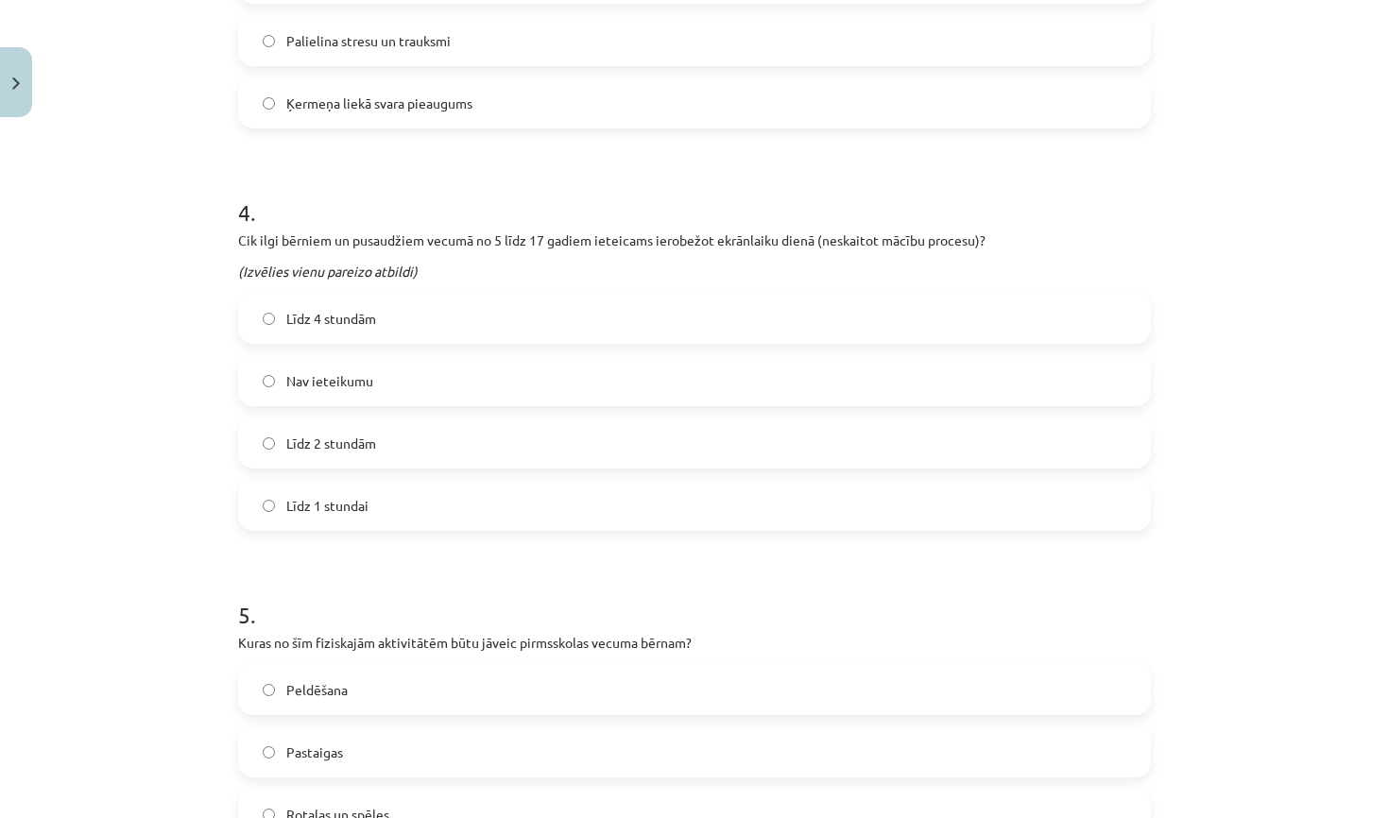
scroll to position [1763, 0]
click at [527, 489] on label "Līdz 1 stundai" at bounding box center [694, 502] width 909 height 47
click at [527, 451] on label "Līdz 2 stundām" at bounding box center [694, 440] width 909 height 47
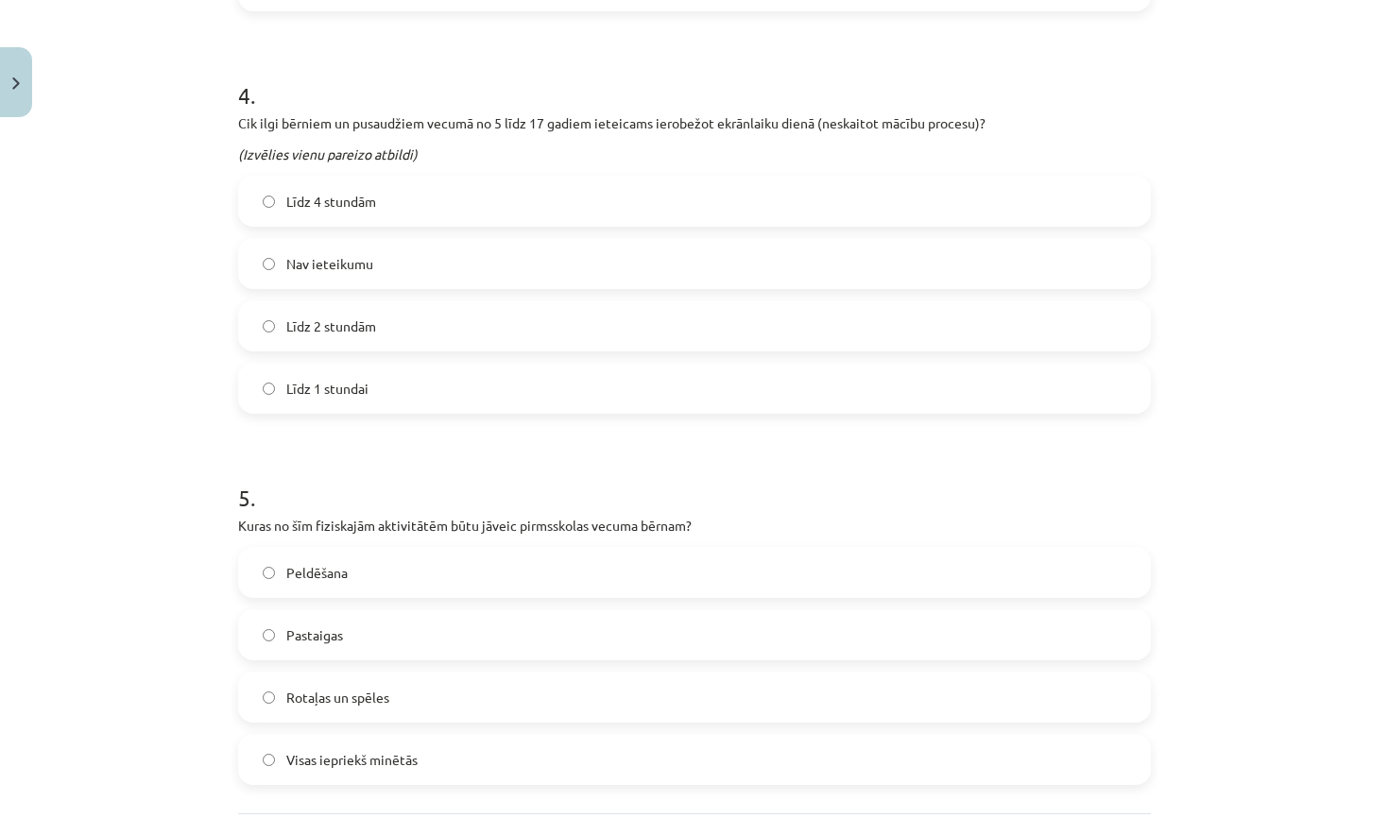
scroll to position [1883, 0]
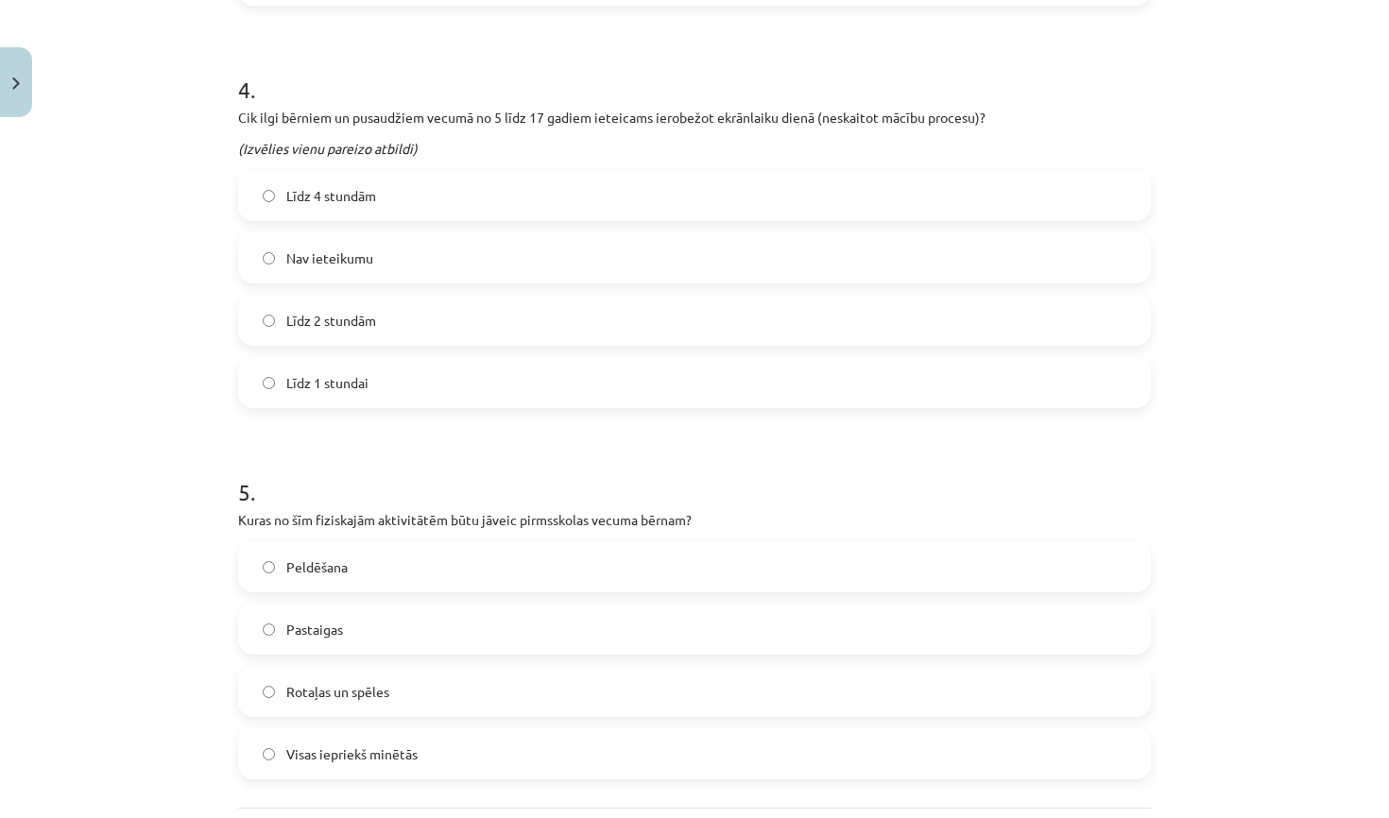
click at [540, 539] on div "5 . Kuras no šīm fiziskajām aktivitātēm būtu jāveic pirmsskolas vecuma bērnam? …" at bounding box center [694, 613] width 913 height 334
click at [526, 576] on label "Peldēšana" at bounding box center [694, 566] width 909 height 47
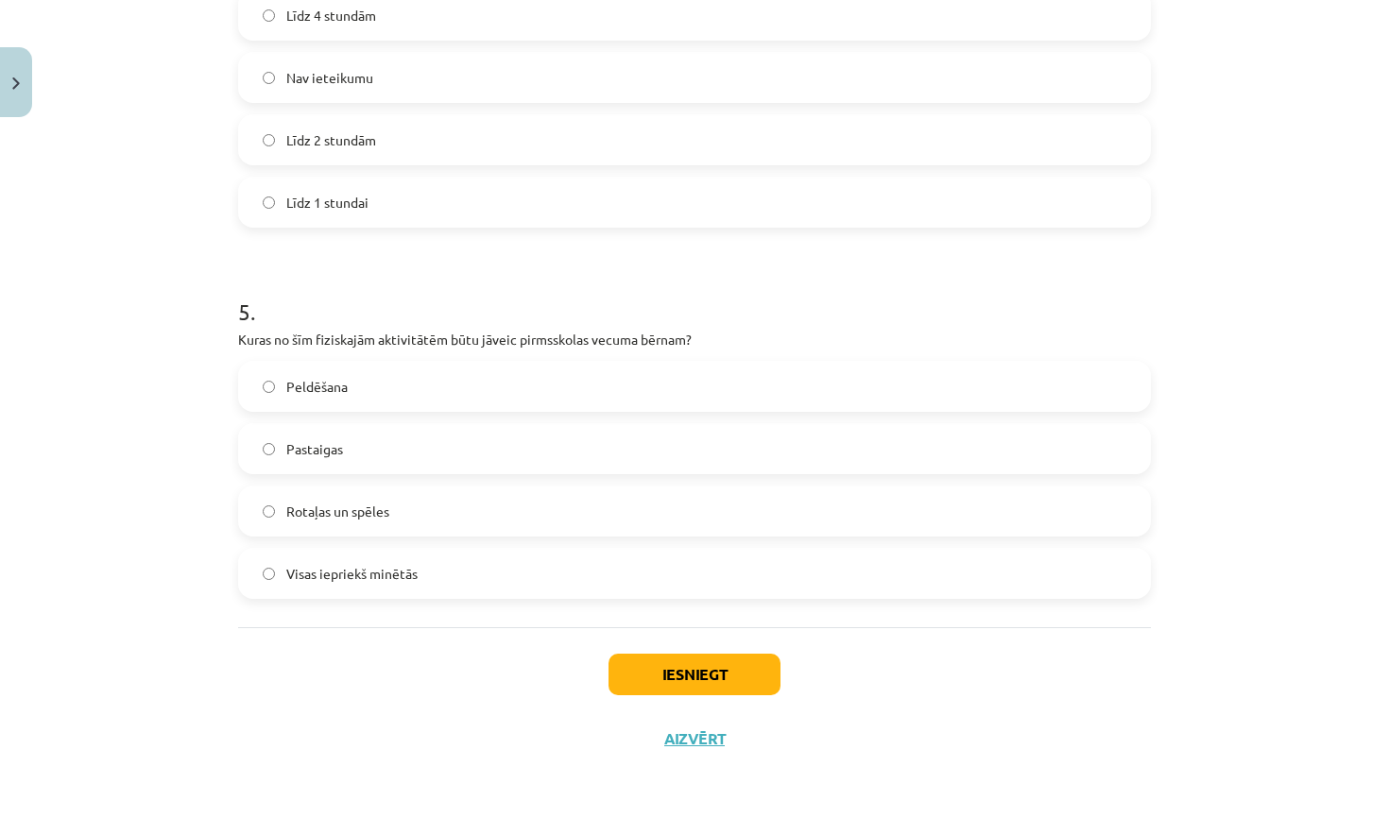
scroll to position [2066, 0]
click at [657, 660] on button "Iesniegt" at bounding box center [695, 675] width 172 height 42
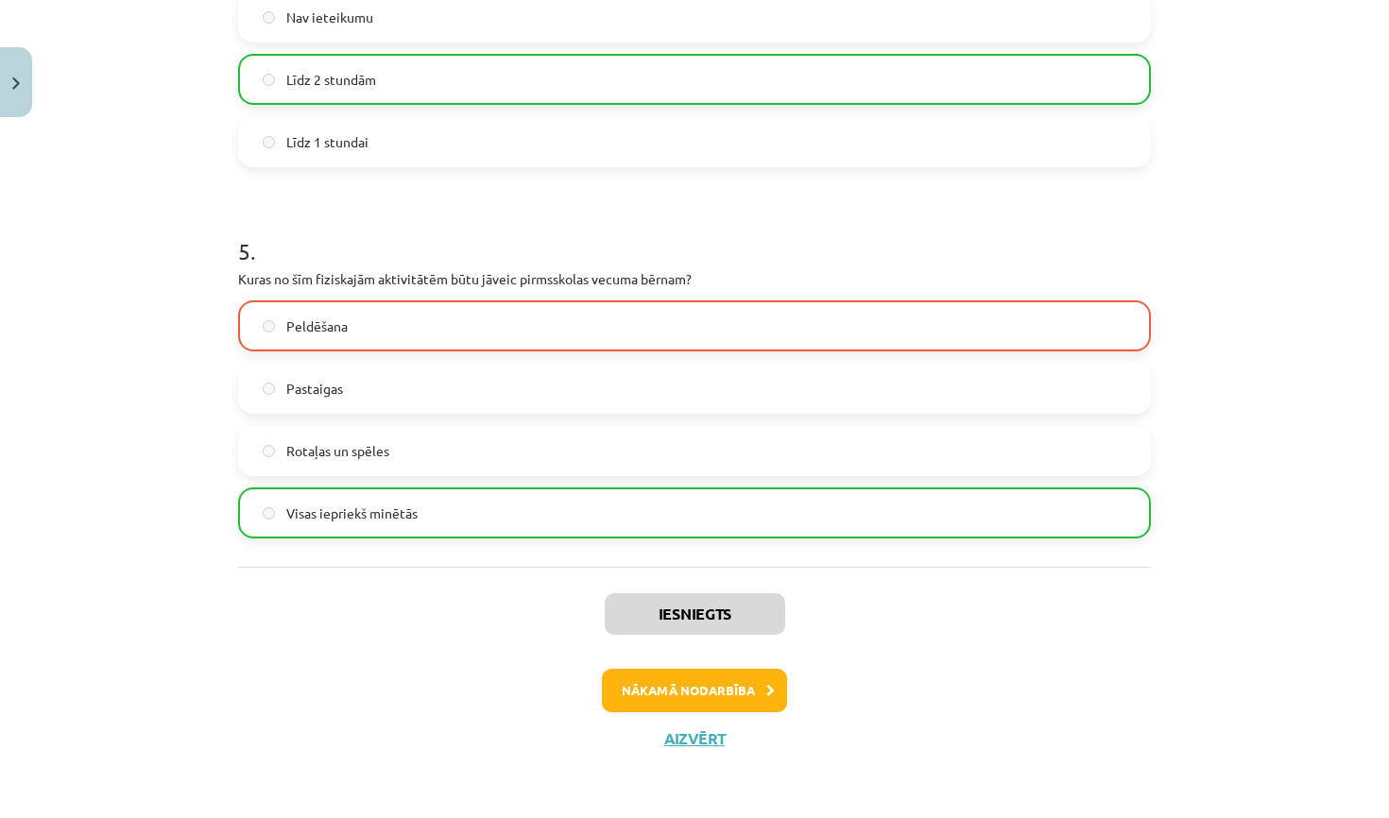
scroll to position [2126, 0]
click at [707, 699] on button "Nākamā nodarbība" at bounding box center [694, 690] width 185 height 43
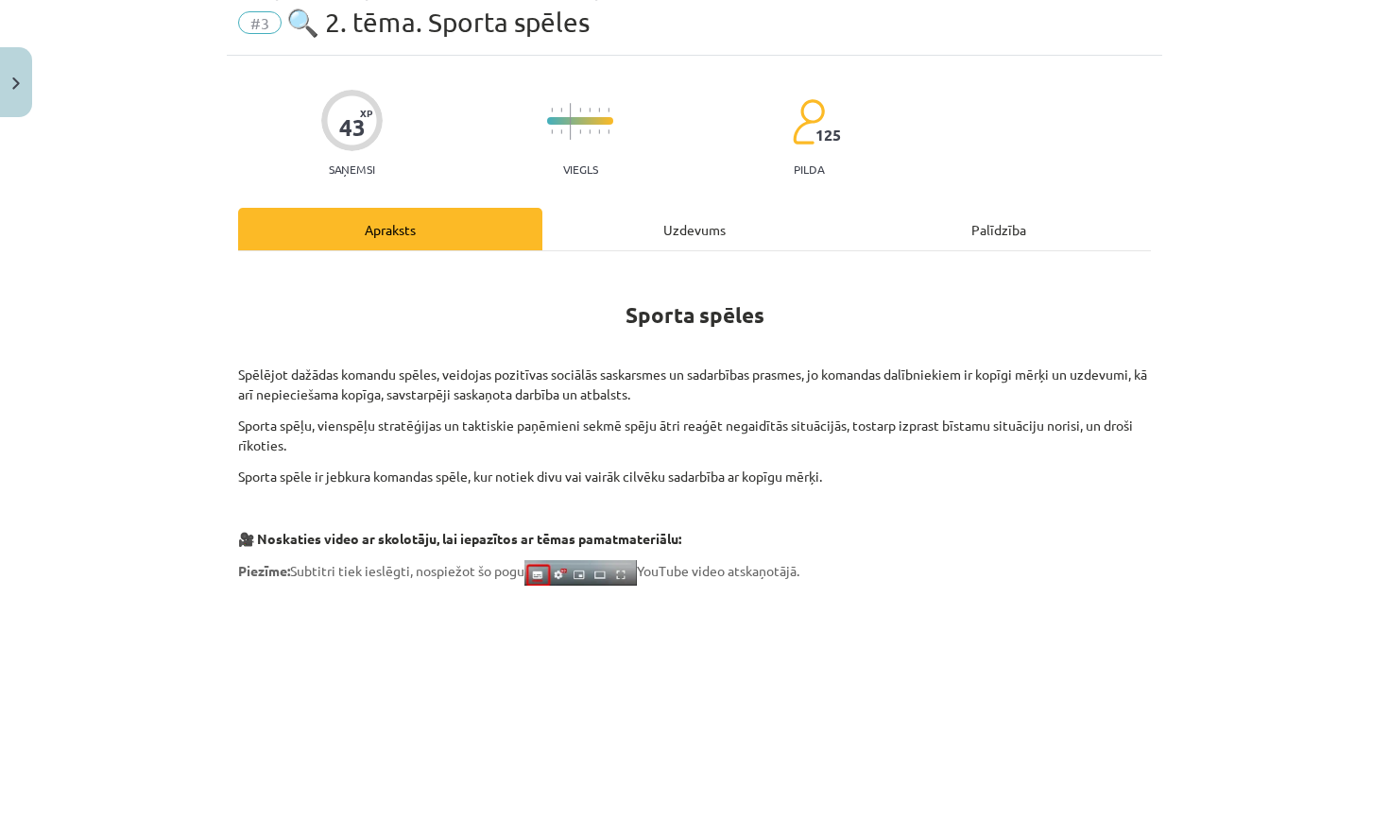
scroll to position [47, 0]
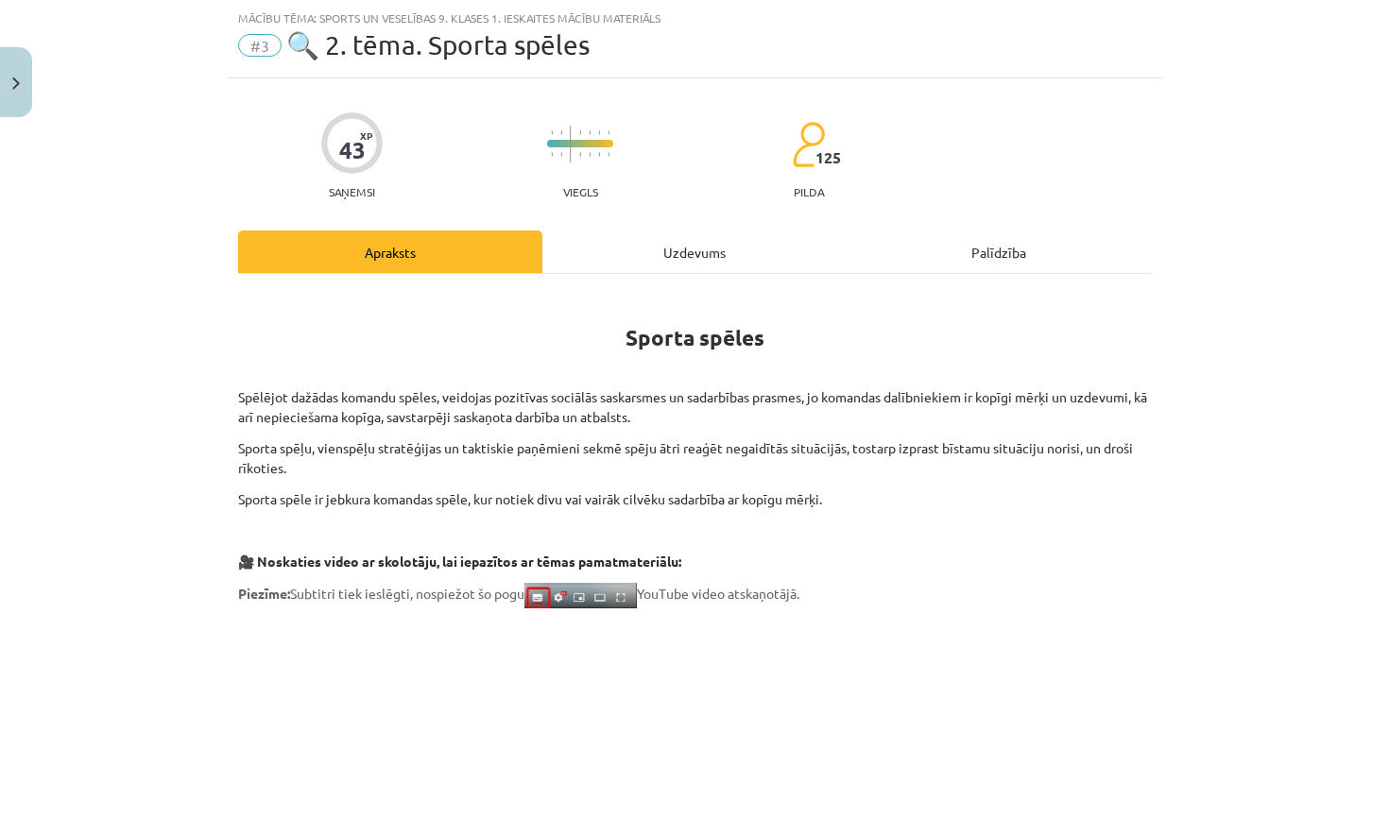
click at [697, 245] on div "Uzdevums" at bounding box center [694, 252] width 304 height 43
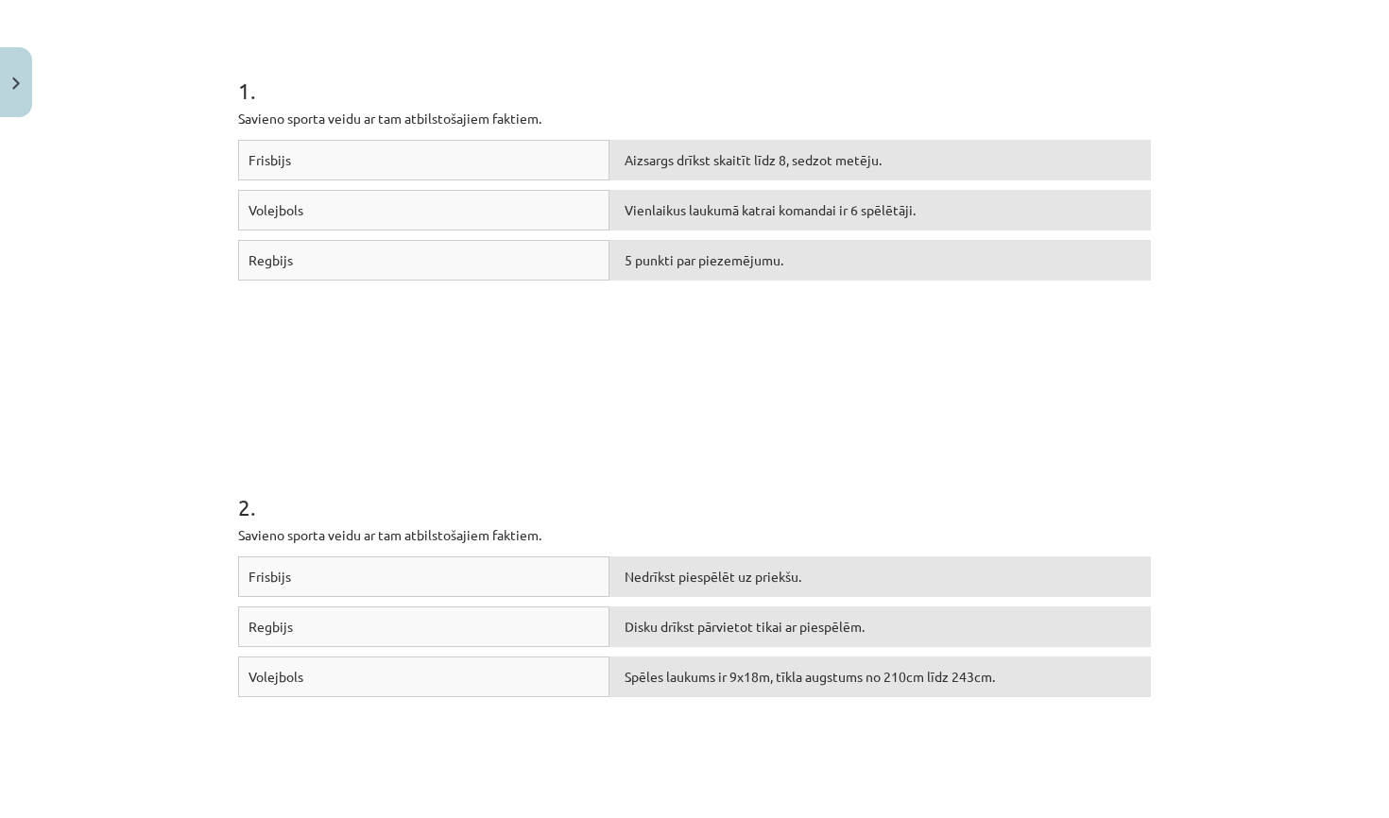
scroll to position [321, 0]
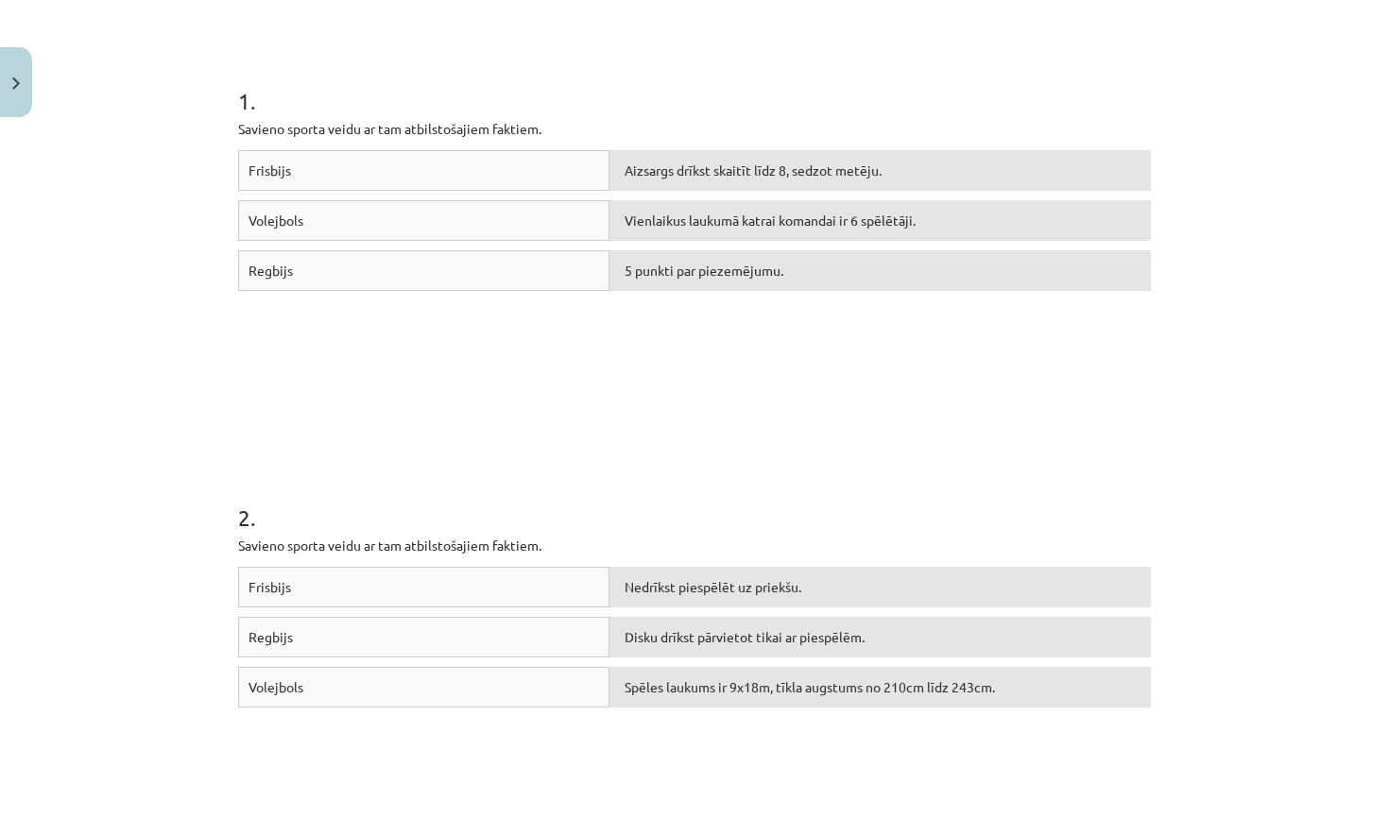
drag, startPoint x: 528, startPoint y: 172, endPoint x: 591, endPoint y: 168, distance: 62.5
click at [591, 167] on div "Frisbijs" at bounding box center [423, 170] width 371 height 41
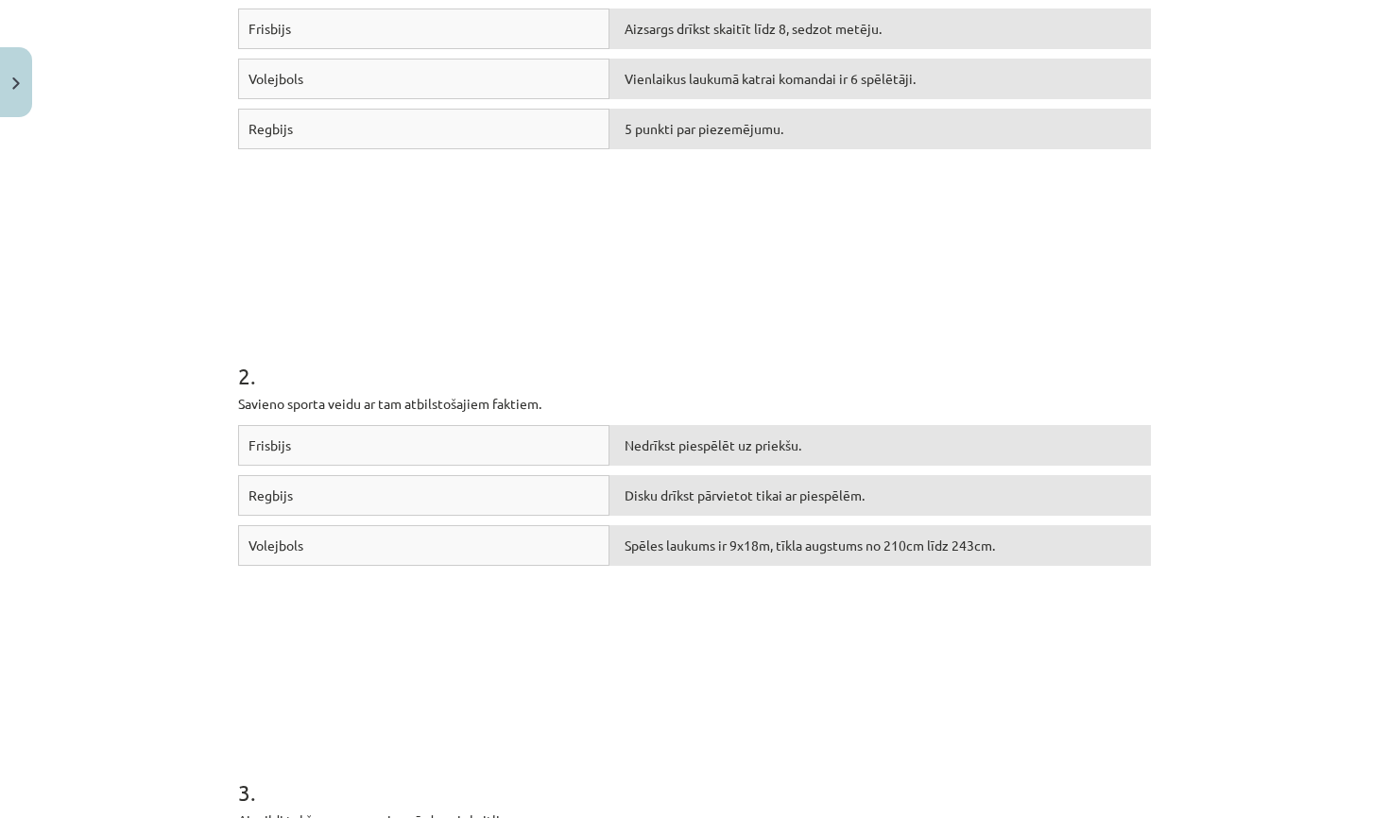
scroll to position [465, 0]
drag, startPoint x: 444, startPoint y: 430, endPoint x: 644, endPoint y: 489, distance: 209.0
click at [644, 489] on div "Frisbijs Nedrīkst piespēlēt uz priekšu. Regbijs Disku drīkst pārvietot tikai ar…" at bounding box center [694, 564] width 913 height 283
click at [644, 490] on span "Disku drīkst pārvietot tikai ar piespēlēm." at bounding box center [745, 493] width 240 height 17
drag, startPoint x: 343, startPoint y: 429, endPoint x: 311, endPoint y: 473, distance: 54.8
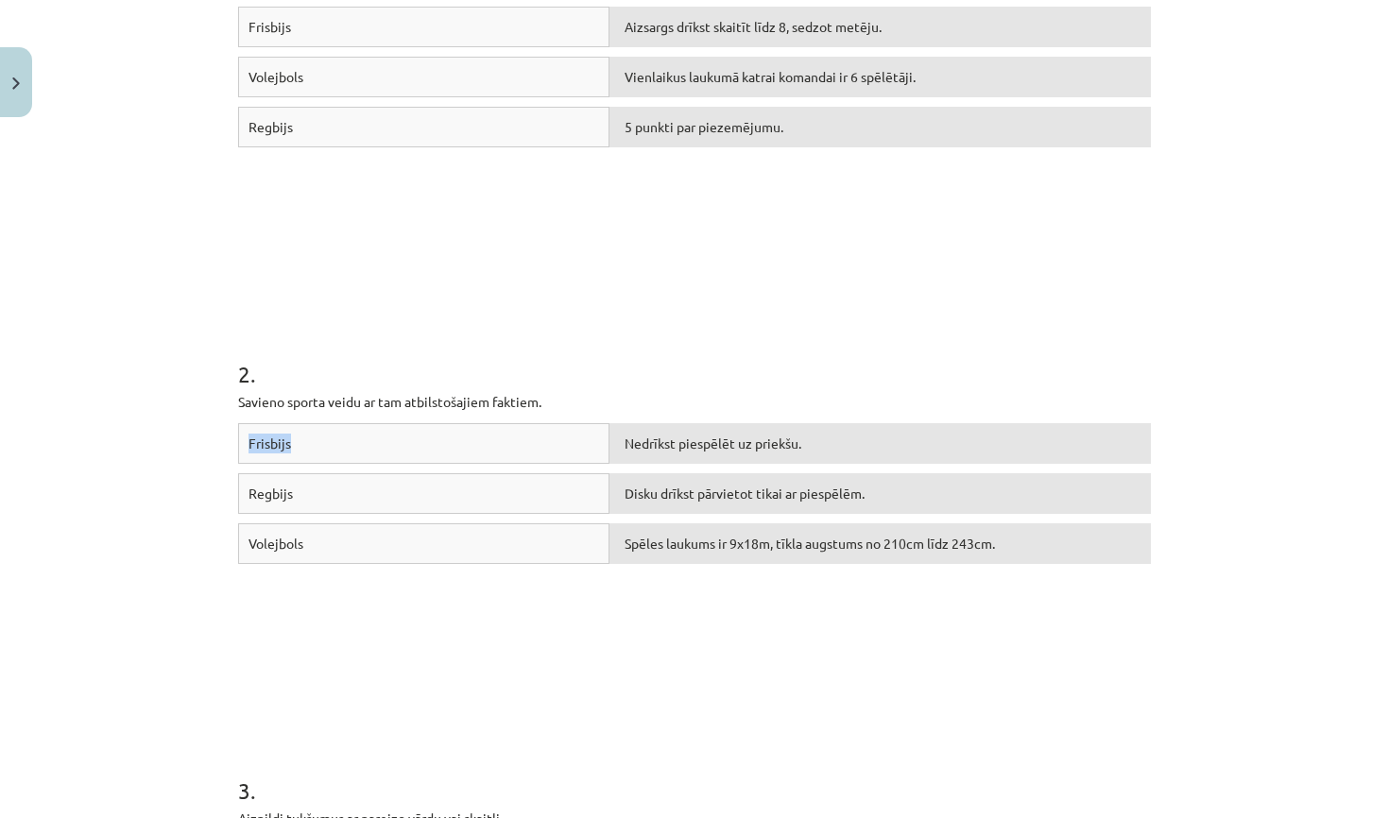
click at [441, 467] on div "Frisbijs Nedrīkst piespēlēt uz priekšu." at bounding box center [694, 448] width 913 height 50
drag, startPoint x: 305, startPoint y: 473, endPoint x: 319, endPoint y: 472, distance: 14.2
click at [306, 473] on div "Regbijs" at bounding box center [423, 493] width 371 height 41
click at [359, 450] on div "Frisbijs" at bounding box center [423, 443] width 371 height 41
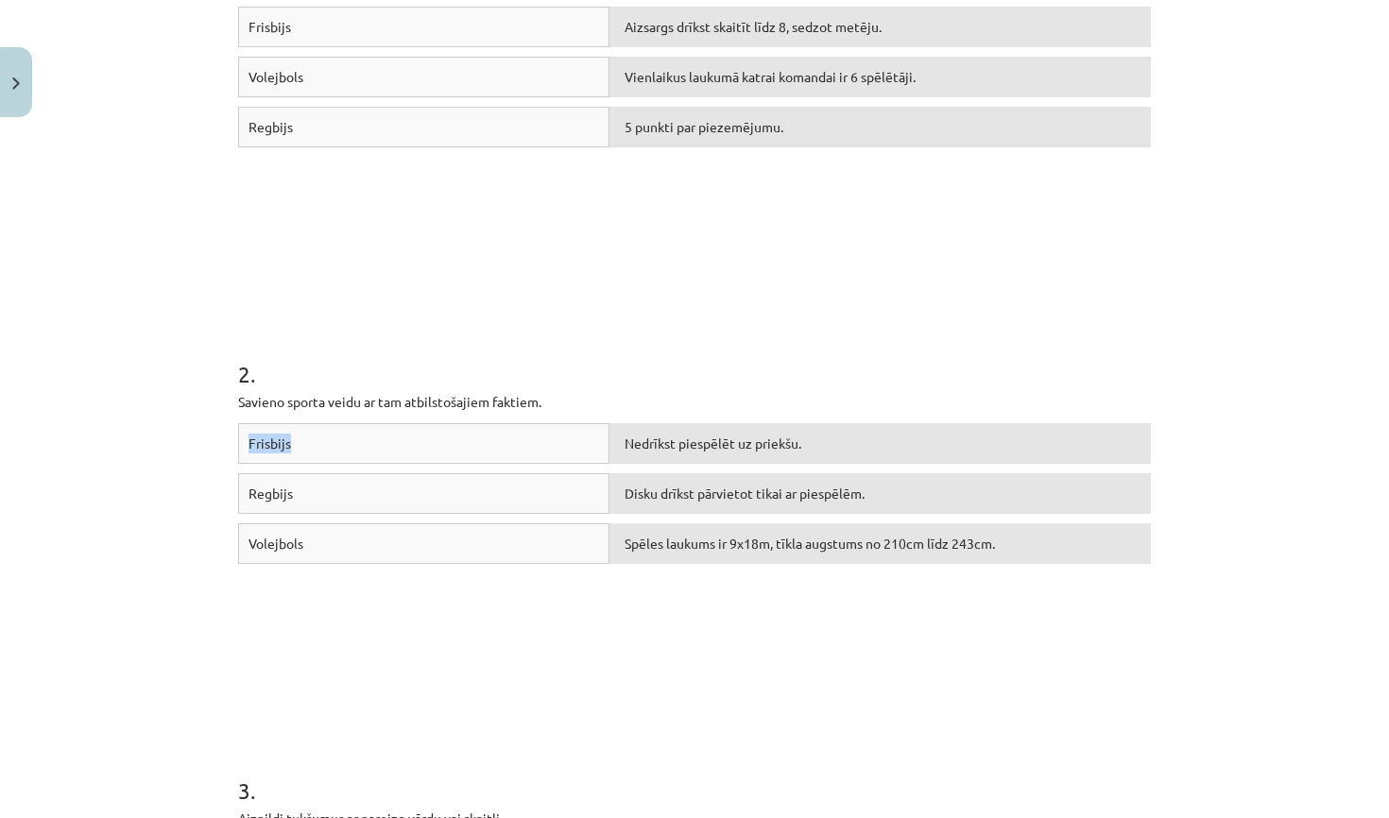
click at [359, 450] on div "Frisbijs" at bounding box center [423, 443] width 371 height 41
click at [705, 448] on span "Disku drīkst pārvietot tikai ar piespēlēm." at bounding box center [745, 443] width 240 height 17
drag, startPoint x: 462, startPoint y: 430, endPoint x: 613, endPoint y: 471, distance: 156.5
click at [613, 471] on div "Frisbijs Nedrīkst piespēlēt uz priekšu." at bounding box center [694, 448] width 913 height 50
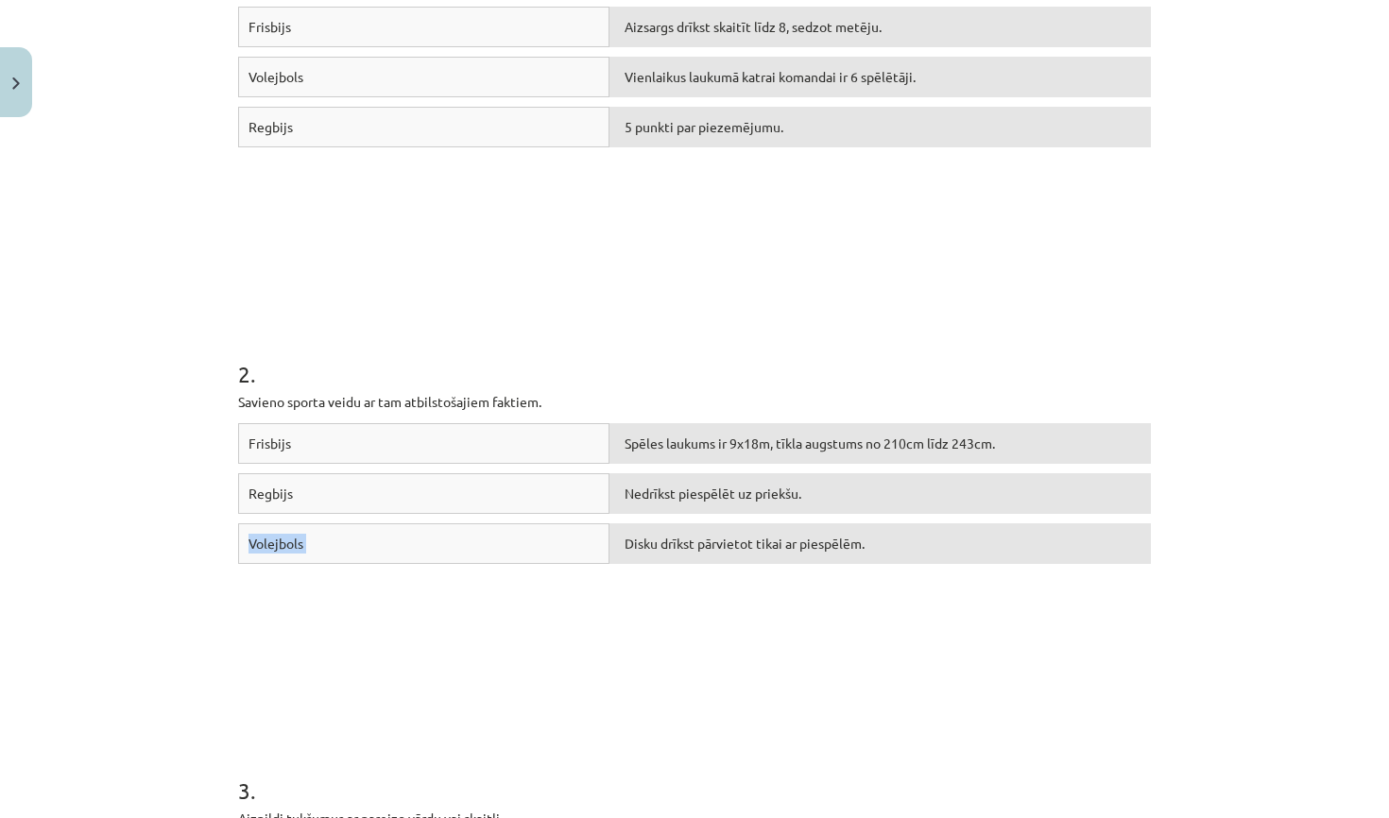
drag, startPoint x: 654, startPoint y: 522, endPoint x: 661, endPoint y: 544, distance: 23.9
click at [661, 544] on div "Frisbijs Spēles laukums ir 9x18m, tīkla augstums no 210cm līdz 243cm. Regbijs N…" at bounding box center [694, 564] width 913 height 283
click at [664, 557] on div "Disku drīkst pārvietot tikai ar piespēlēm." at bounding box center [879, 543] width 541 height 41
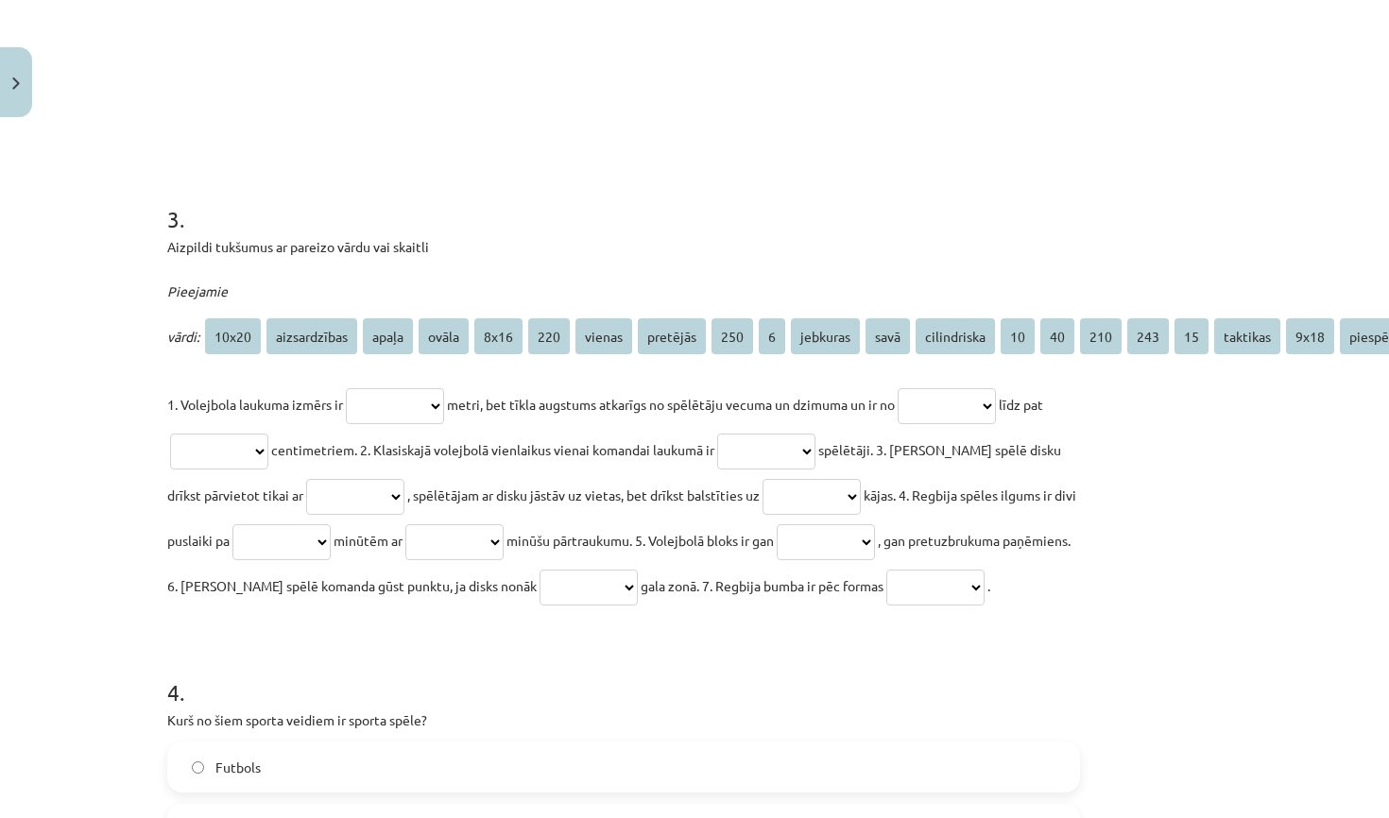
scroll to position [1037, 87]
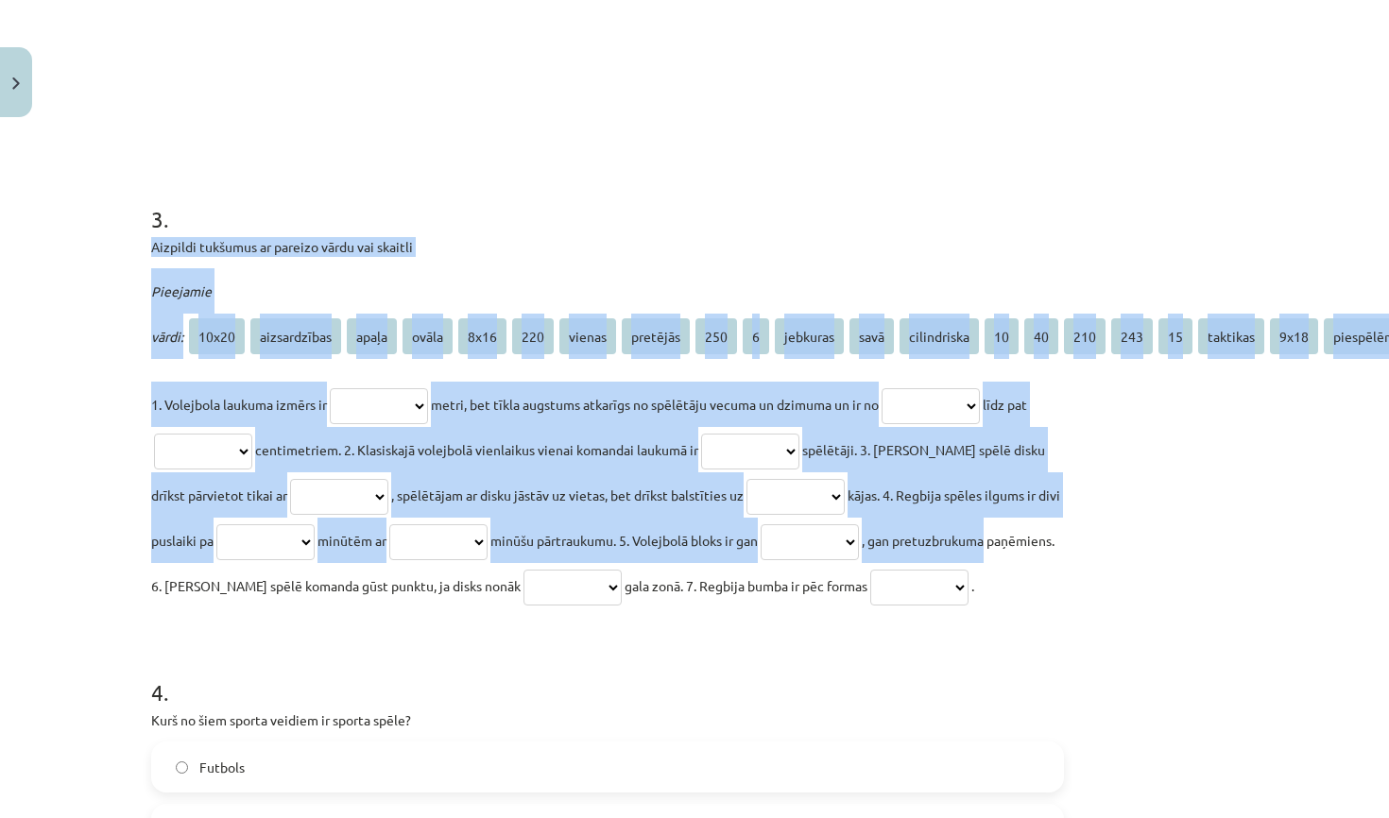
drag, startPoint x: 153, startPoint y: 249, endPoint x: 1064, endPoint y: 545, distance: 957.7
click at [1064, 545] on div "**********" at bounding box center [607, 306] width 935 height 2434
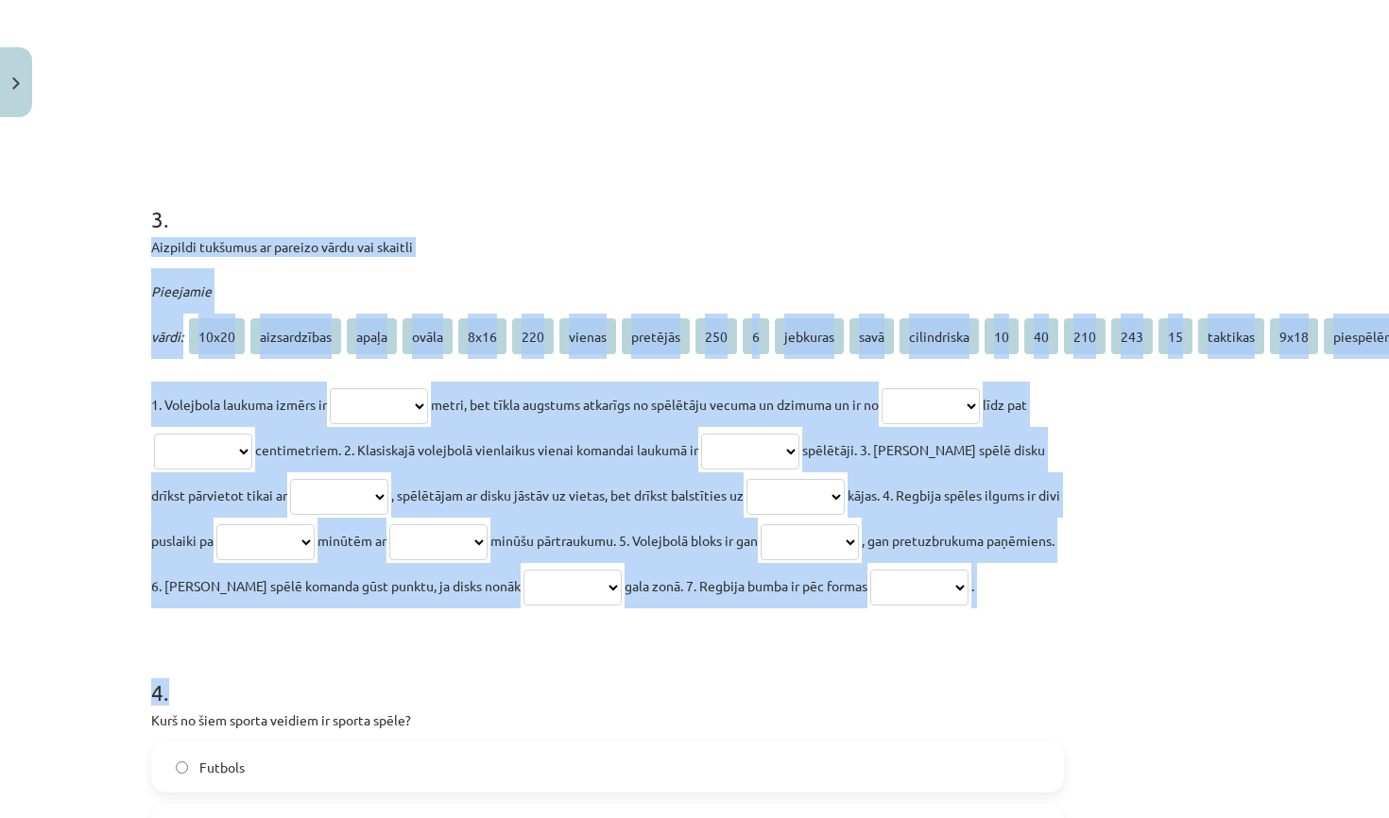
drag, startPoint x: 151, startPoint y: 245, endPoint x: 694, endPoint y: 686, distance: 699.2
copy form "**********"
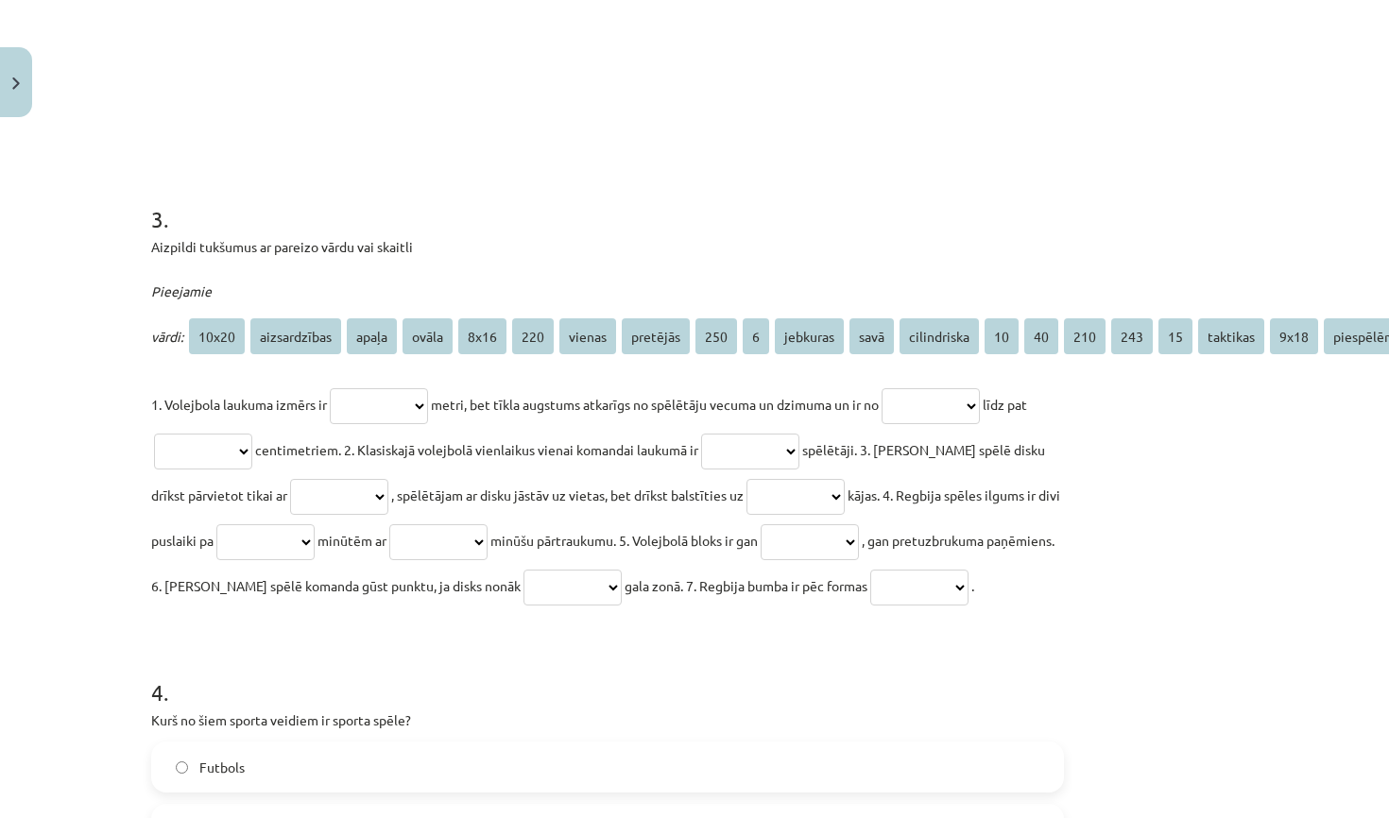
click at [583, 180] on h1 "3 ." at bounding box center [607, 202] width 913 height 59
select select "****"
select select "***"
select select "*********"
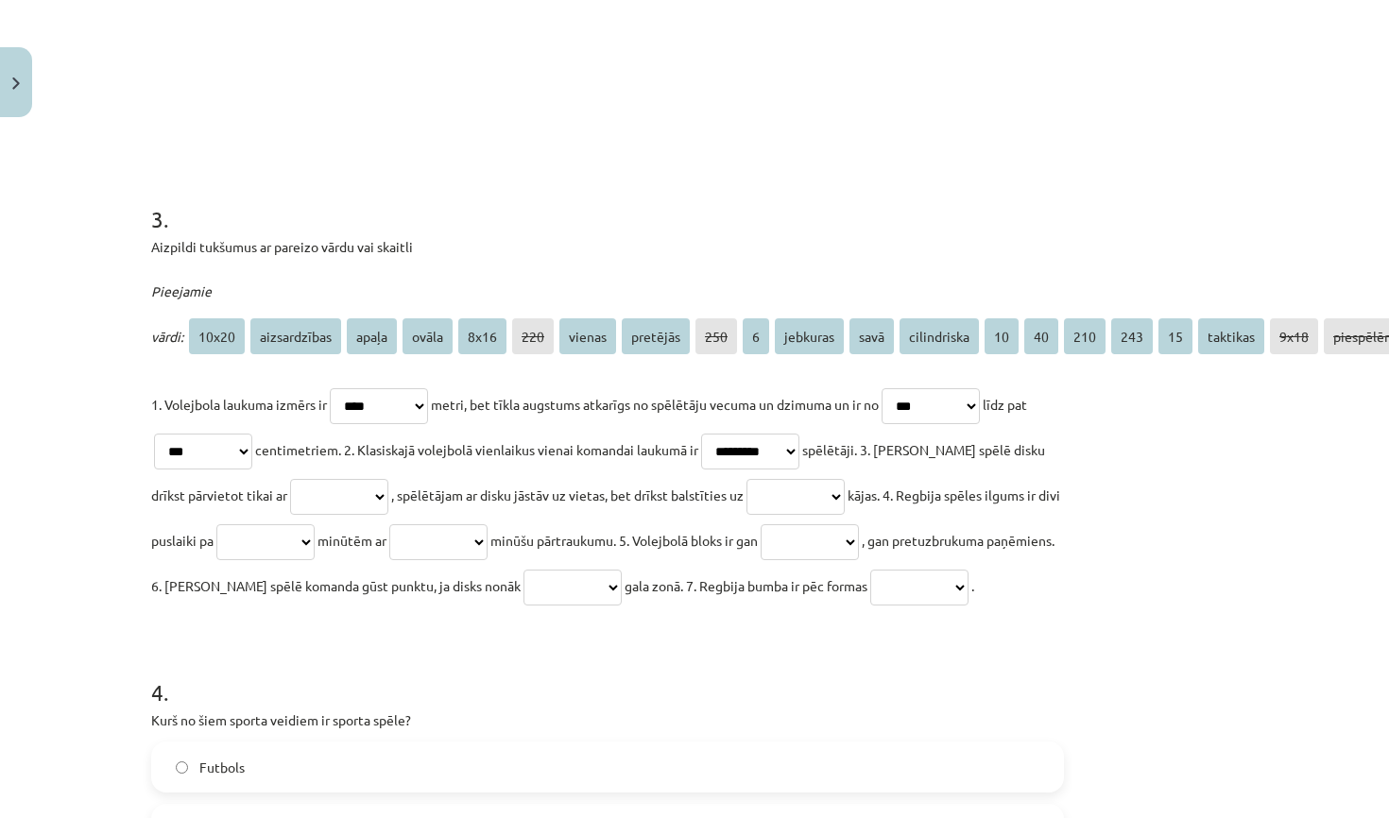
select select "******"
select select "*"
select select "*********"
select select "******"
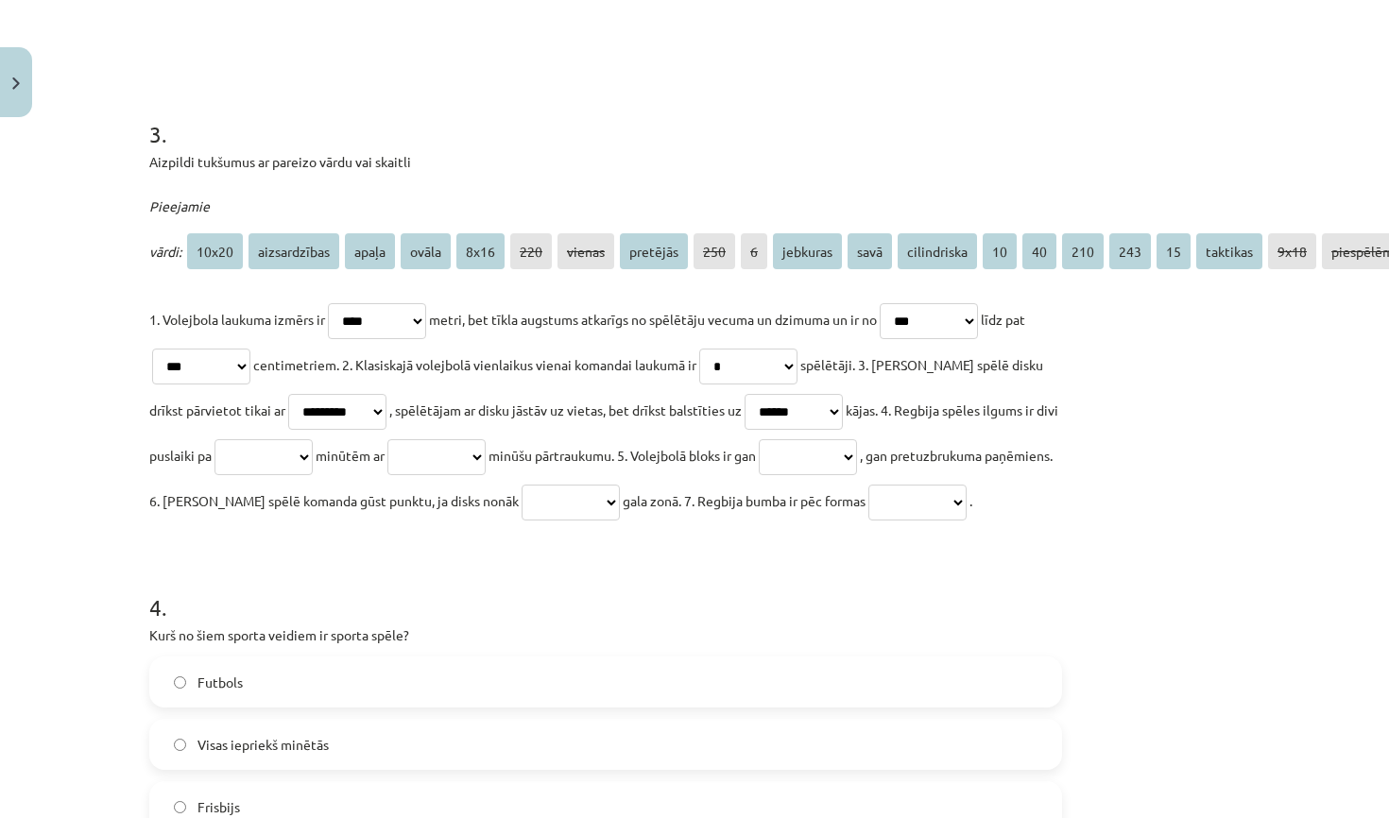
scroll to position [1125, 89]
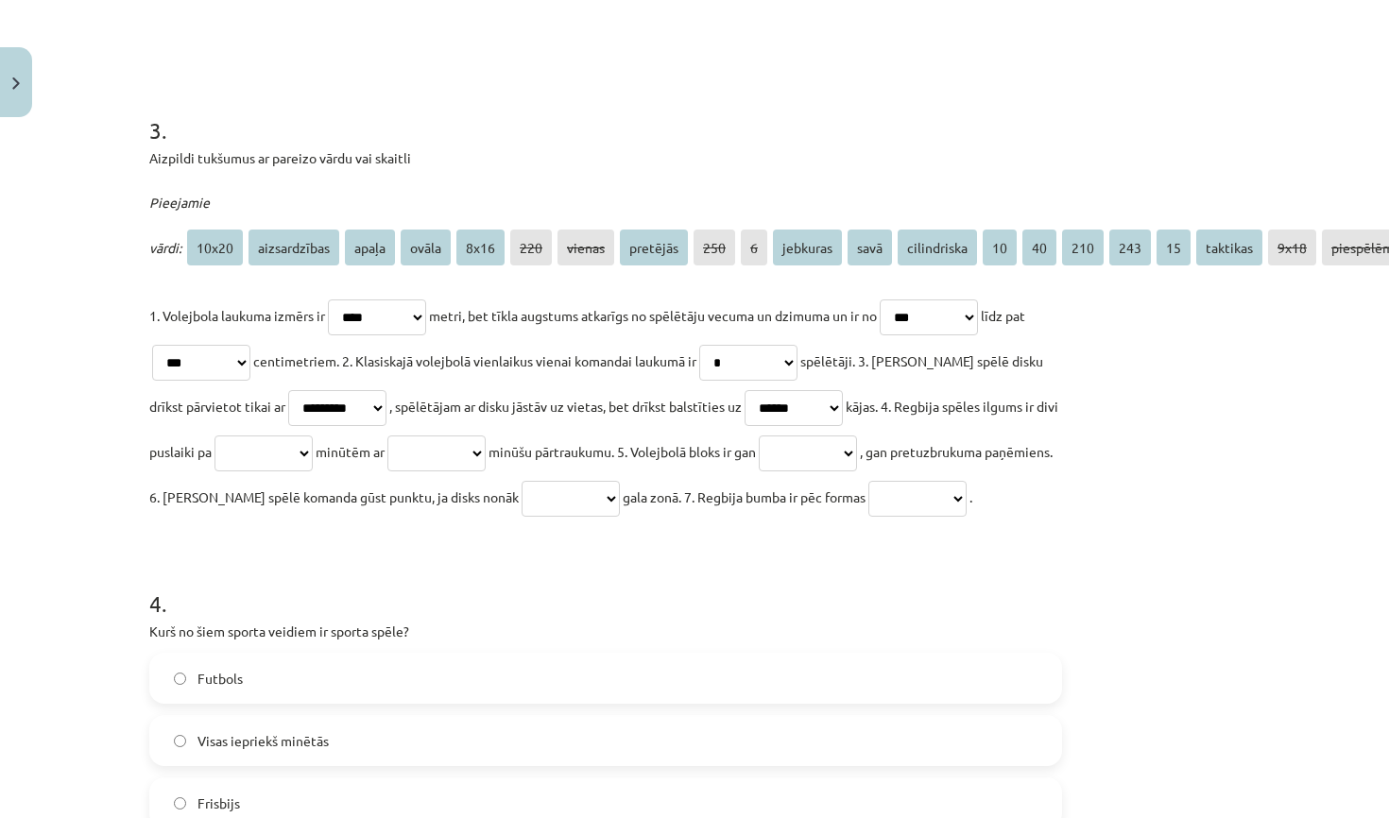
select select "**"
click at [454, 470] on p "**********" at bounding box center [605, 406] width 913 height 227
select select "**"
click at [843, 437] on p "**********" at bounding box center [605, 406] width 913 height 227
click at [834, 462] on p "**********" at bounding box center [605, 406] width 913 height 227
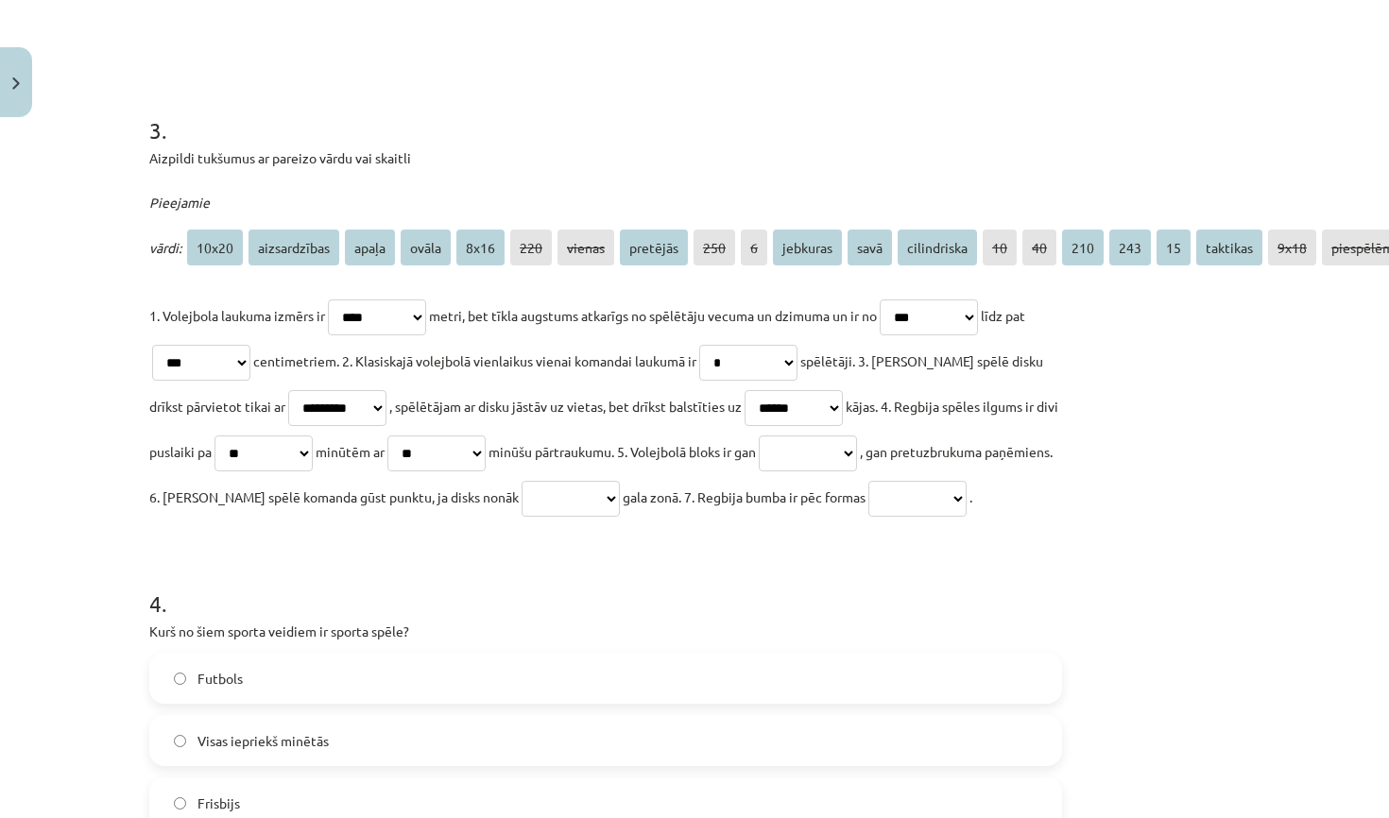
select select "**********"
select select "*****"
click at [623, 487] on p "**********" at bounding box center [605, 406] width 913 height 227
select select "********"
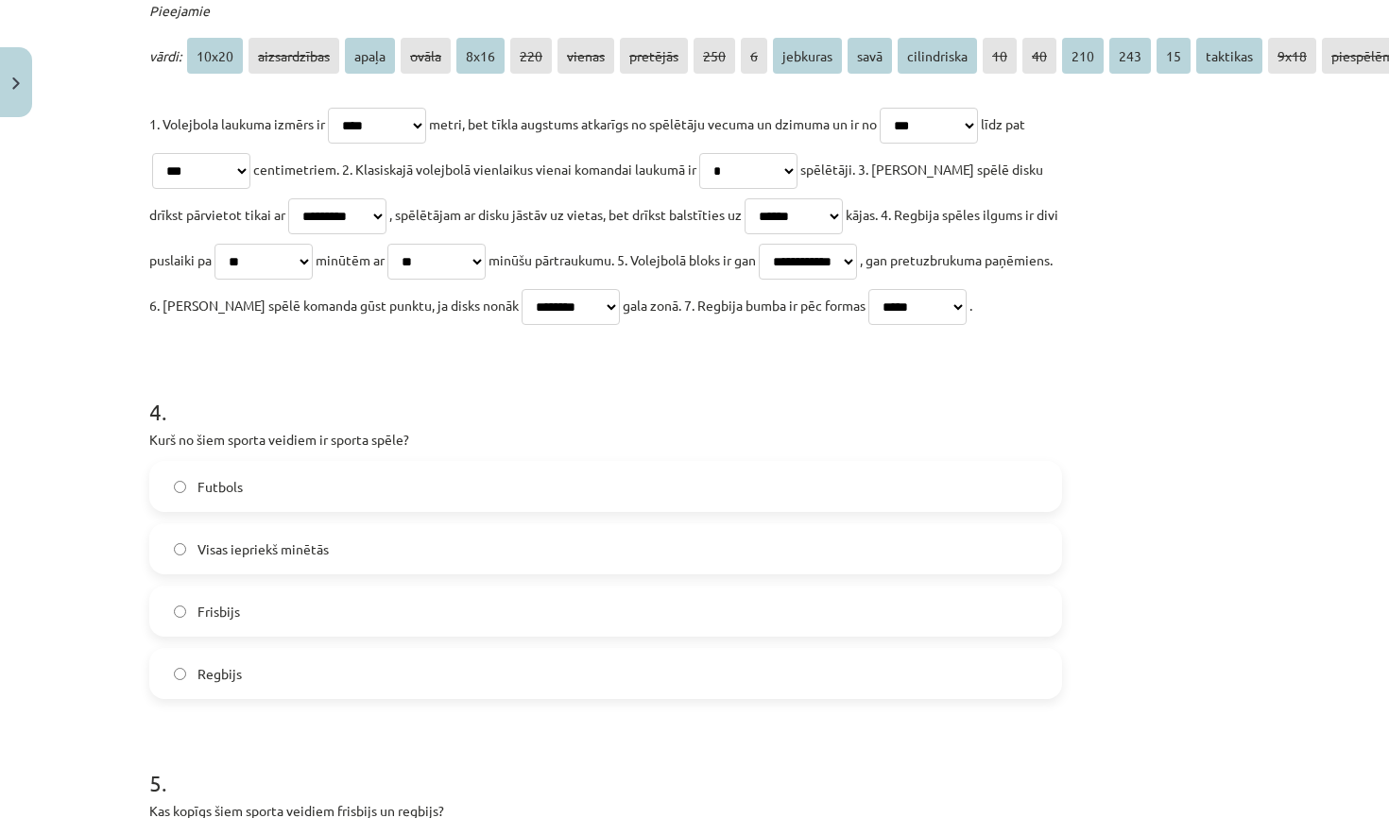
scroll to position [1317, 91]
click at [473, 540] on label "Visas iepriekš minētās" at bounding box center [603, 548] width 909 height 47
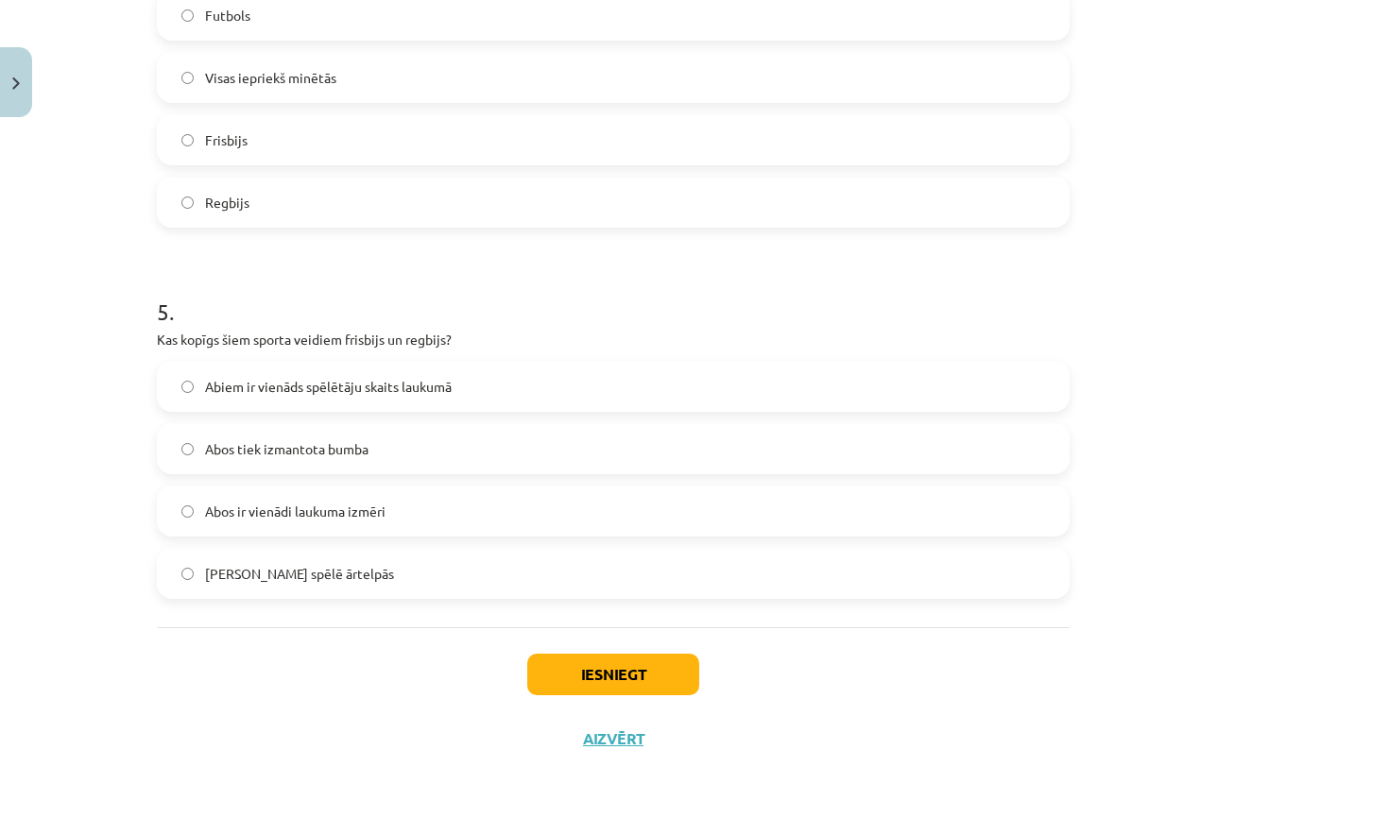
scroll to position [1791, 81]
click at [490, 440] on label "Abos tiek izmantota bumba" at bounding box center [613, 448] width 909 height 47
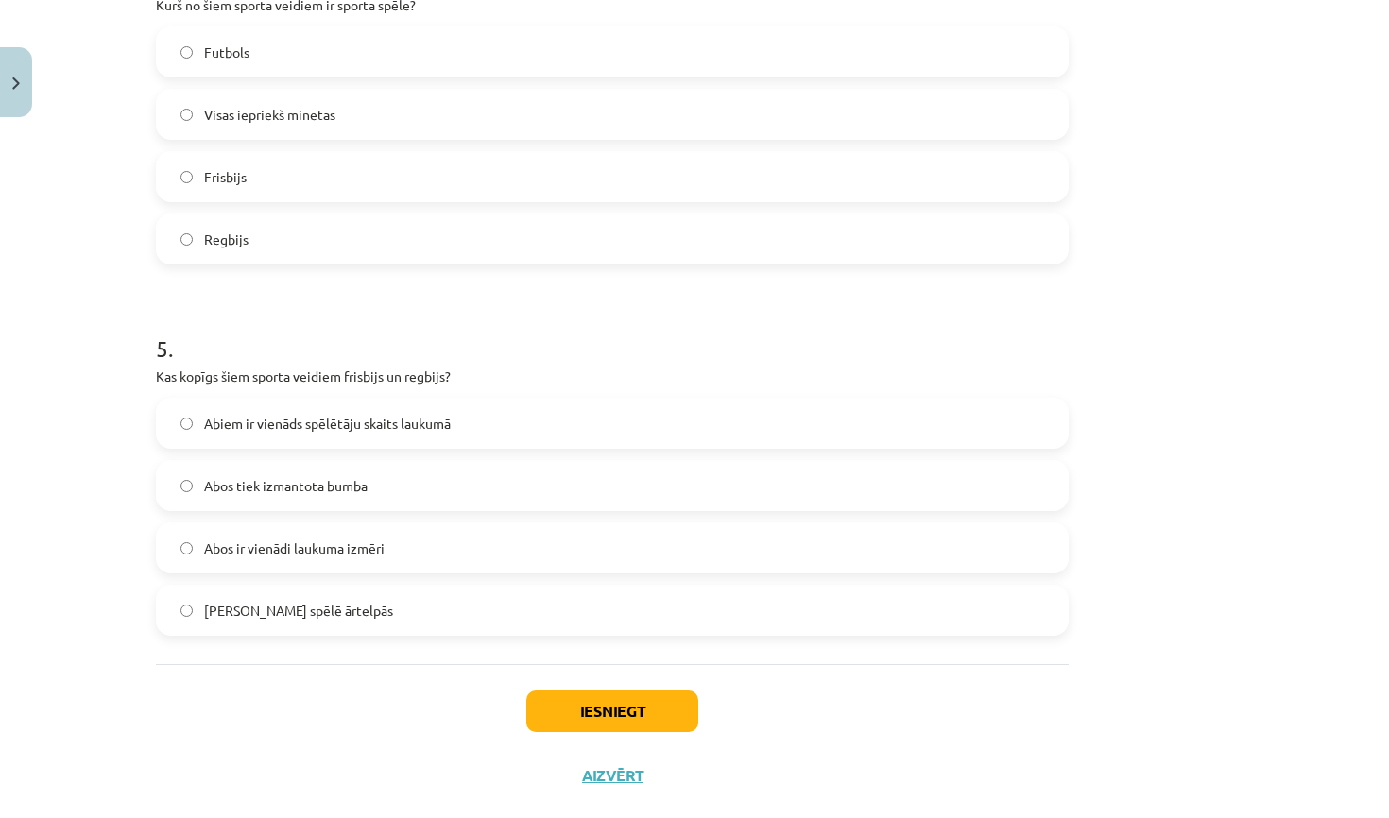
scroll to position [1755, 84]
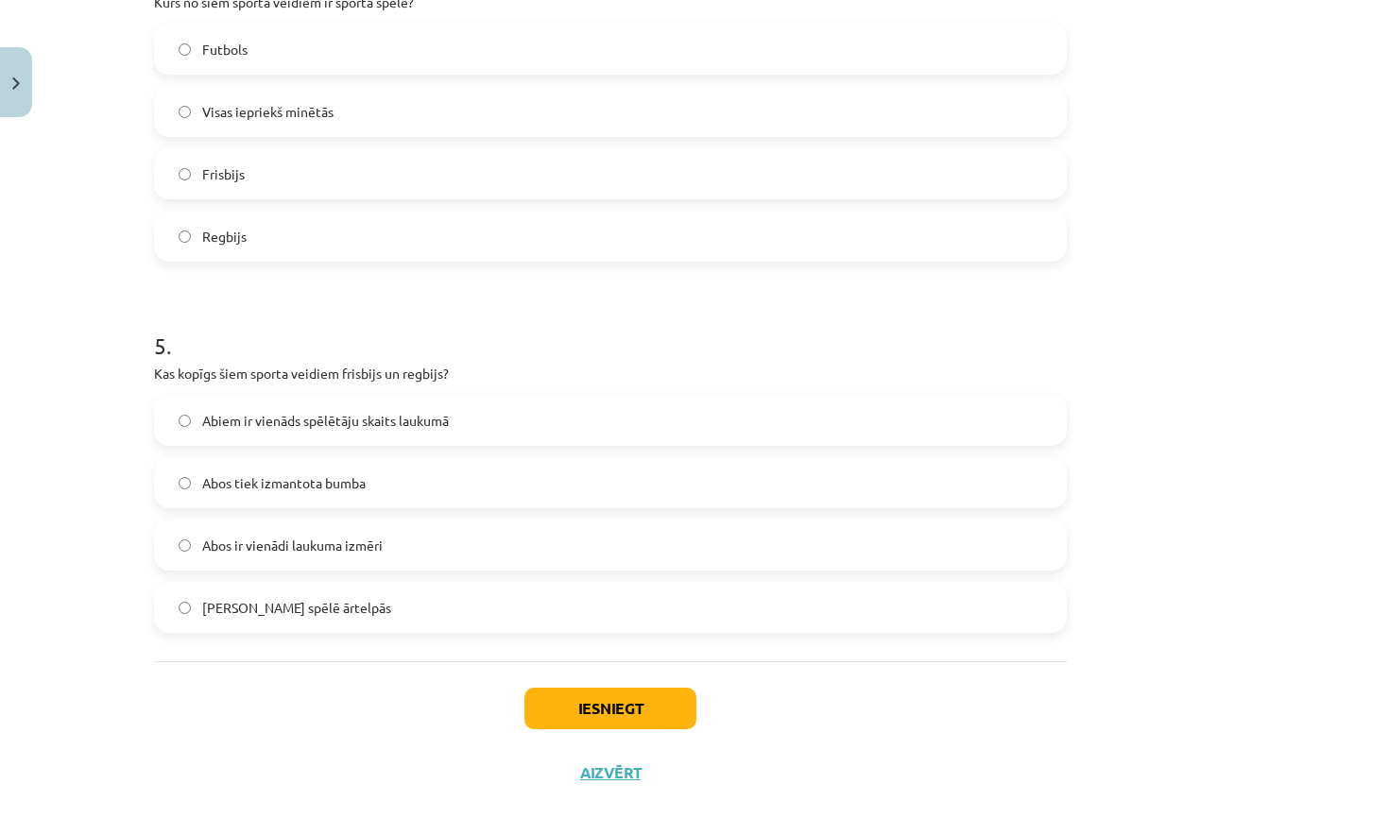
click at [590, 591] on label "Abus spēlē ārtelpās" at bounding box center [610, 607] width 909 height 47
click at [605, 700] on button "Iesniegt" at bounding box center [610, 709] width 172 height 42
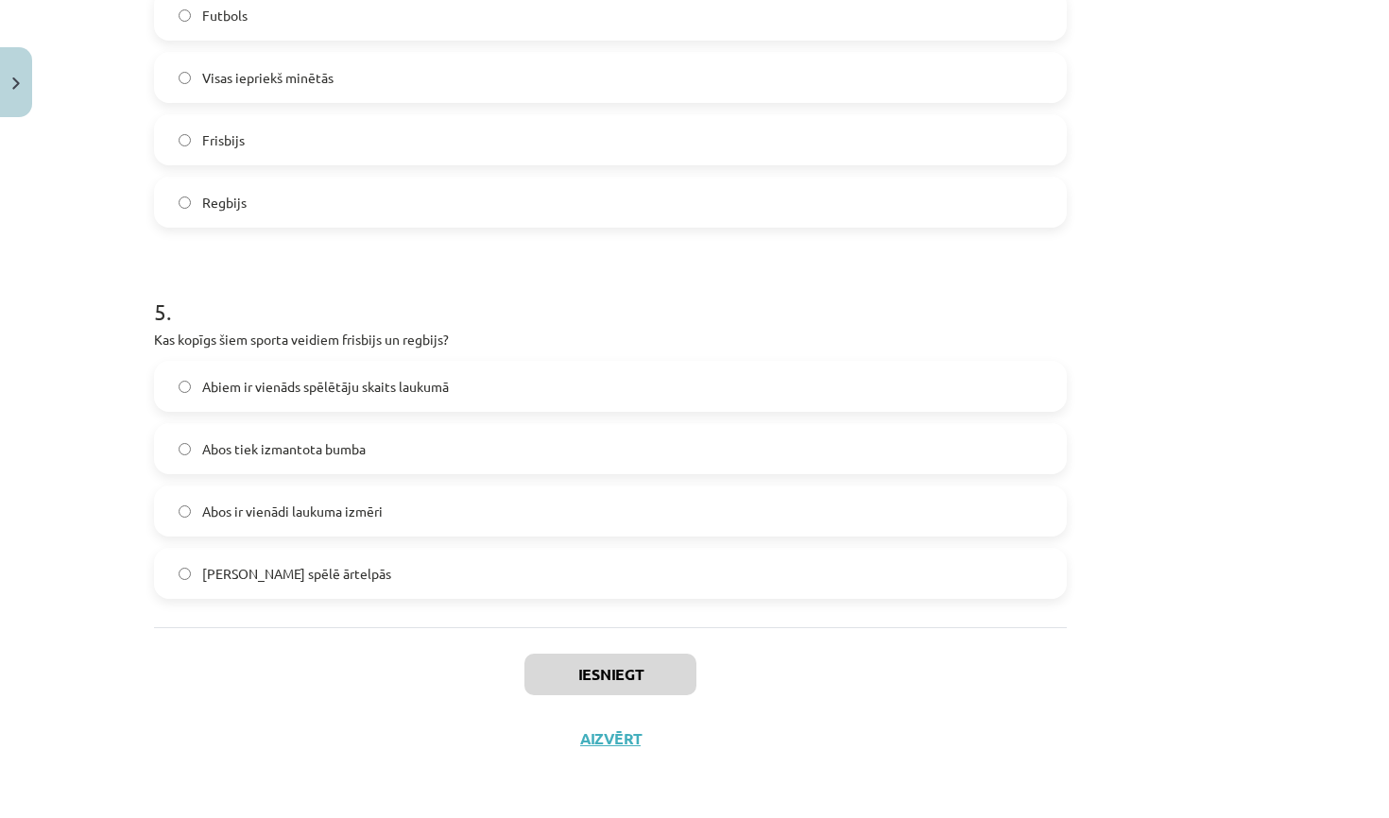
scroll to position [1791, 84]
click at [623, 672] on button "Iesniegt" at bounding box center [610, 675] width 172 height 42
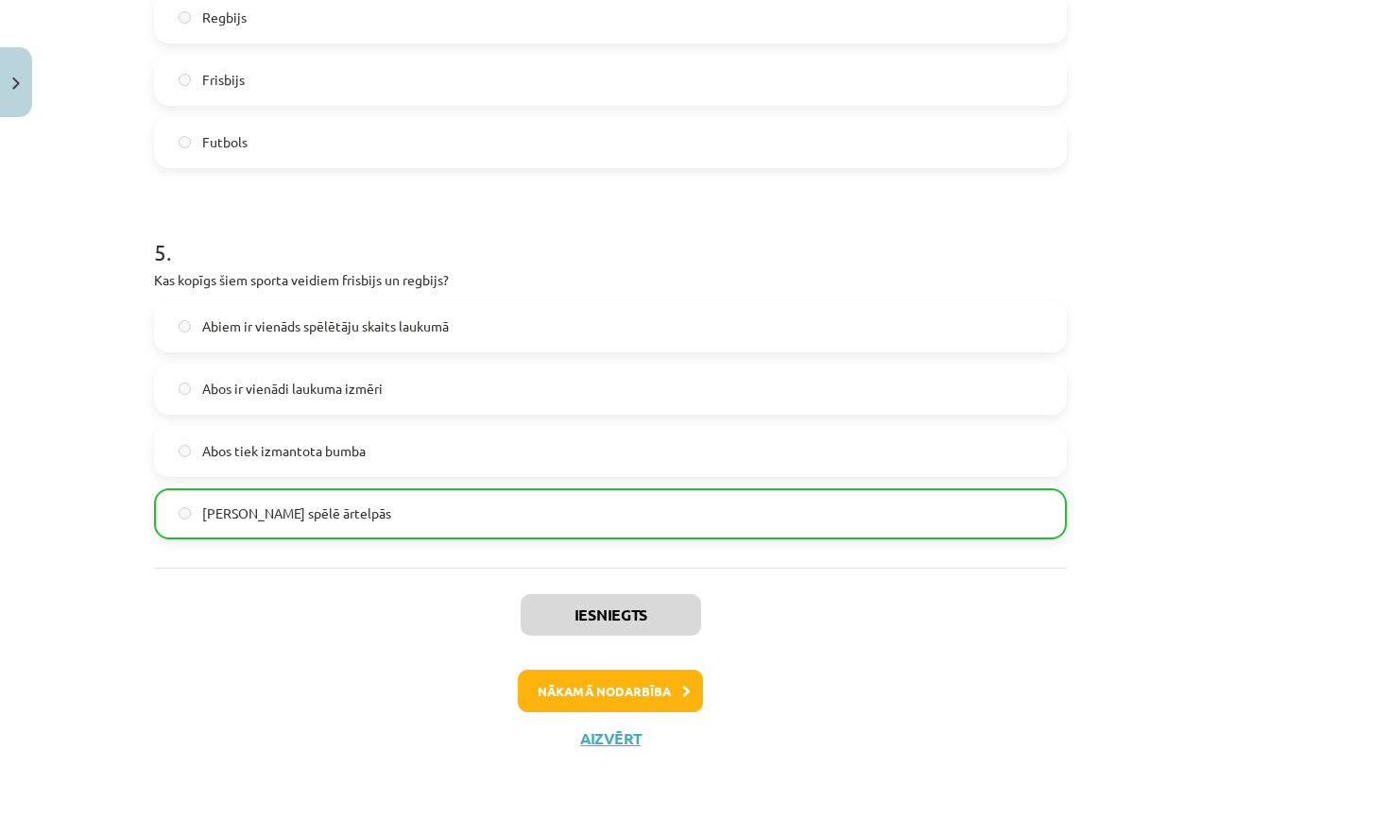
scroll to position [2077, 84]
click at [623, 739] on button "Aizvērt" at bounding box center [610, 738] width 72 height 19
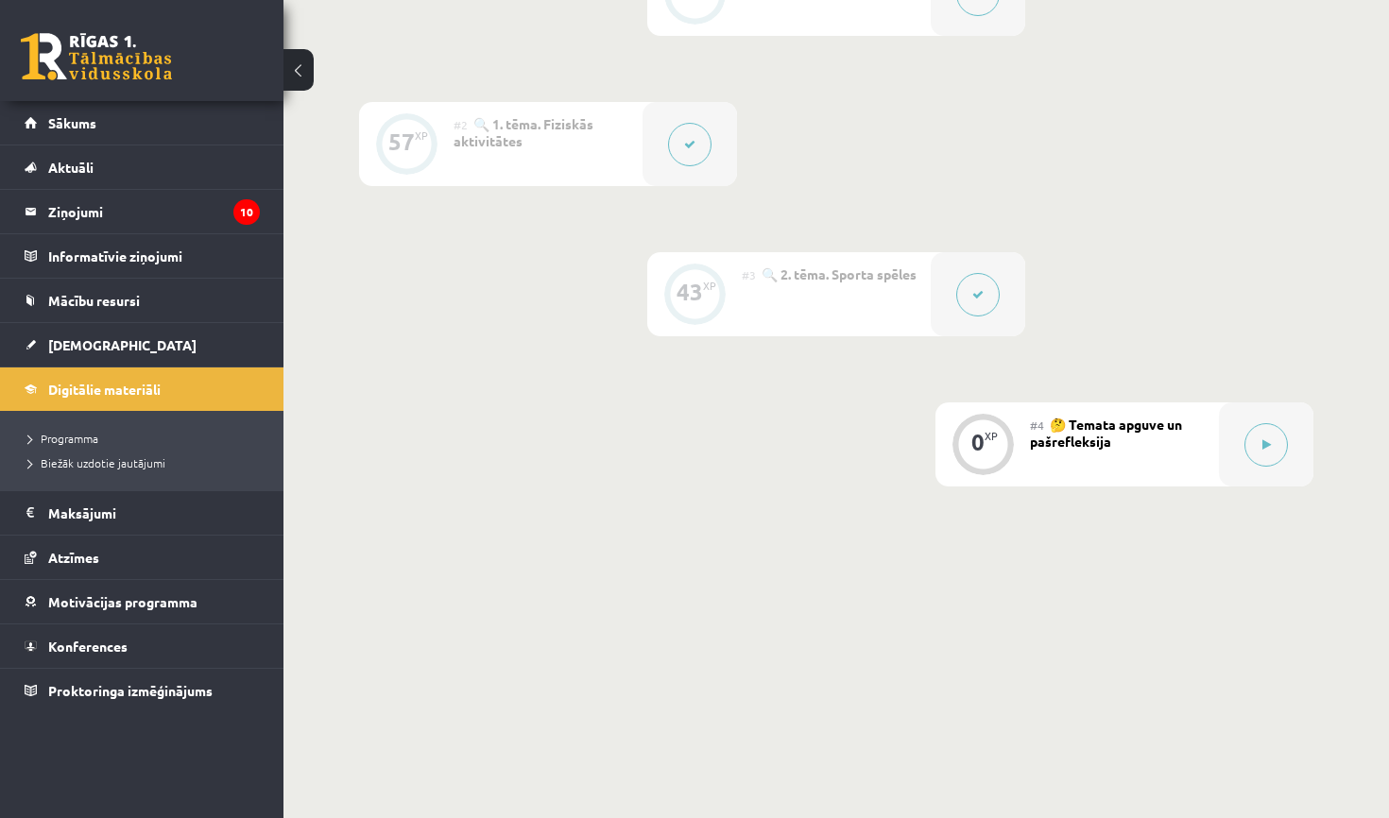
scroll to position [557, 0]
click at [1260, 449] on button at bounding box center [1265, 445] width 43 height 43
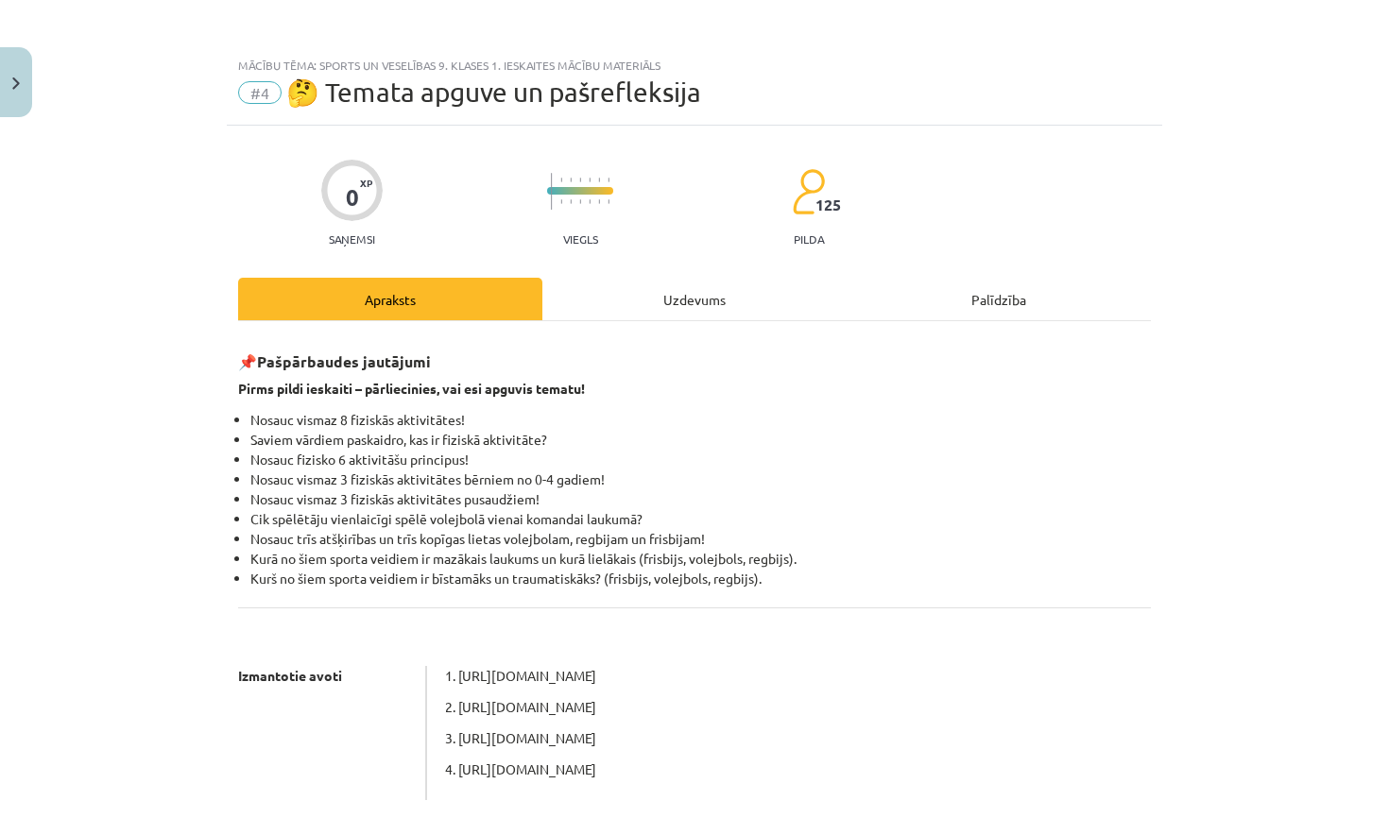
click at [667, 279] on div "Uzdevums" at bounding box center [694, 299] width 304 height 43
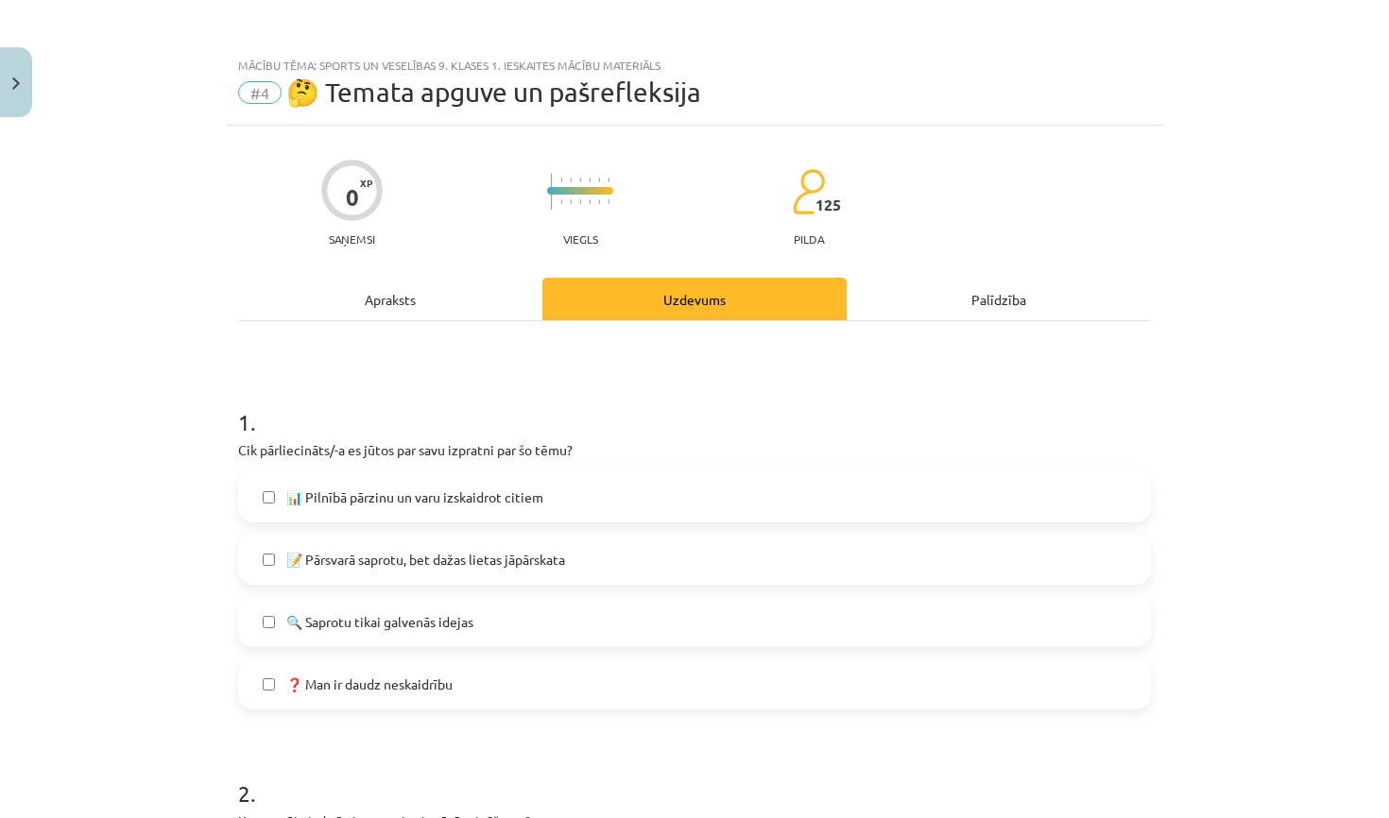
scroll to position [47, 0]
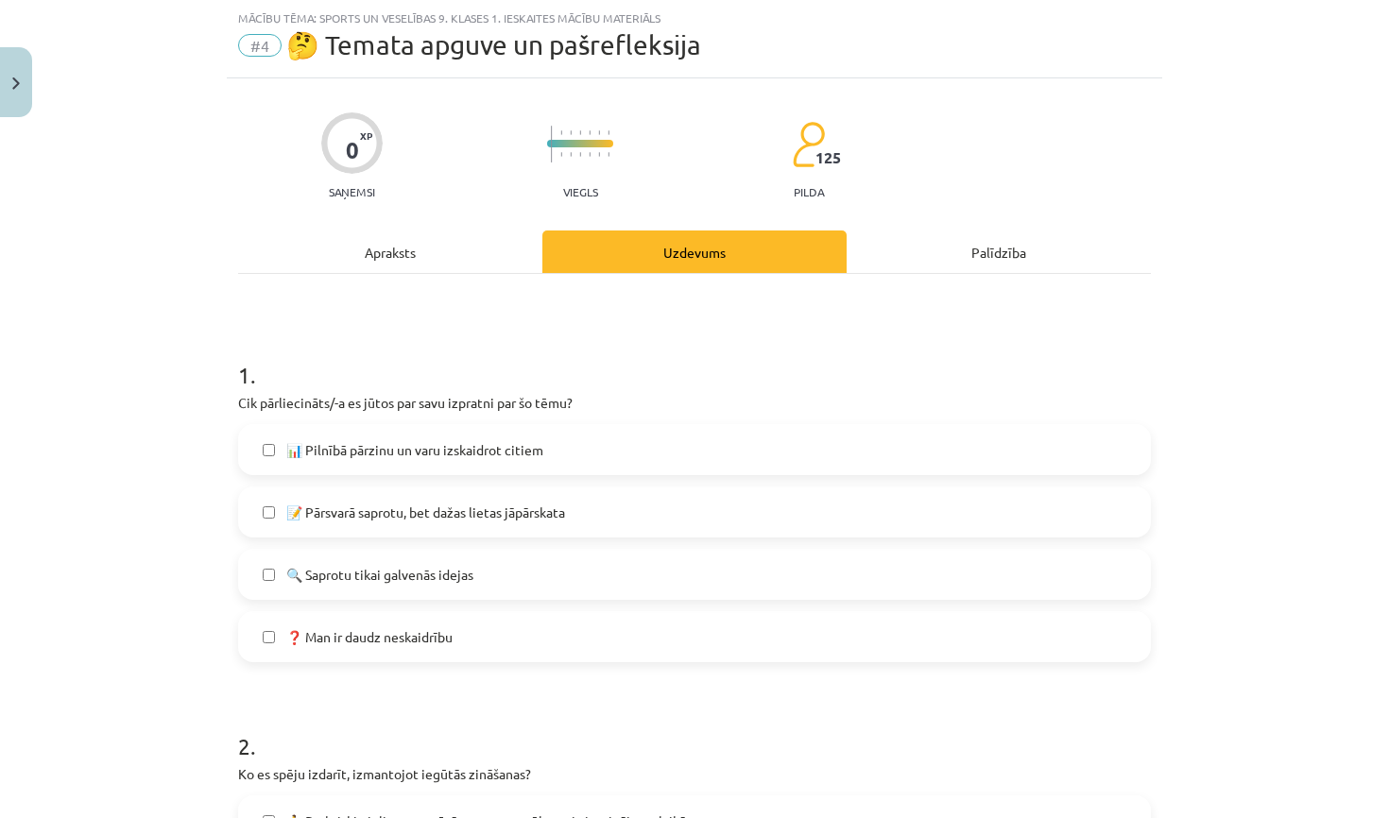
click at [565, 514] on span "📝 Pārsvarā saprotu, bet dažas lietas jāpārskata" at bounding box center [425, 513] width 279 height 20
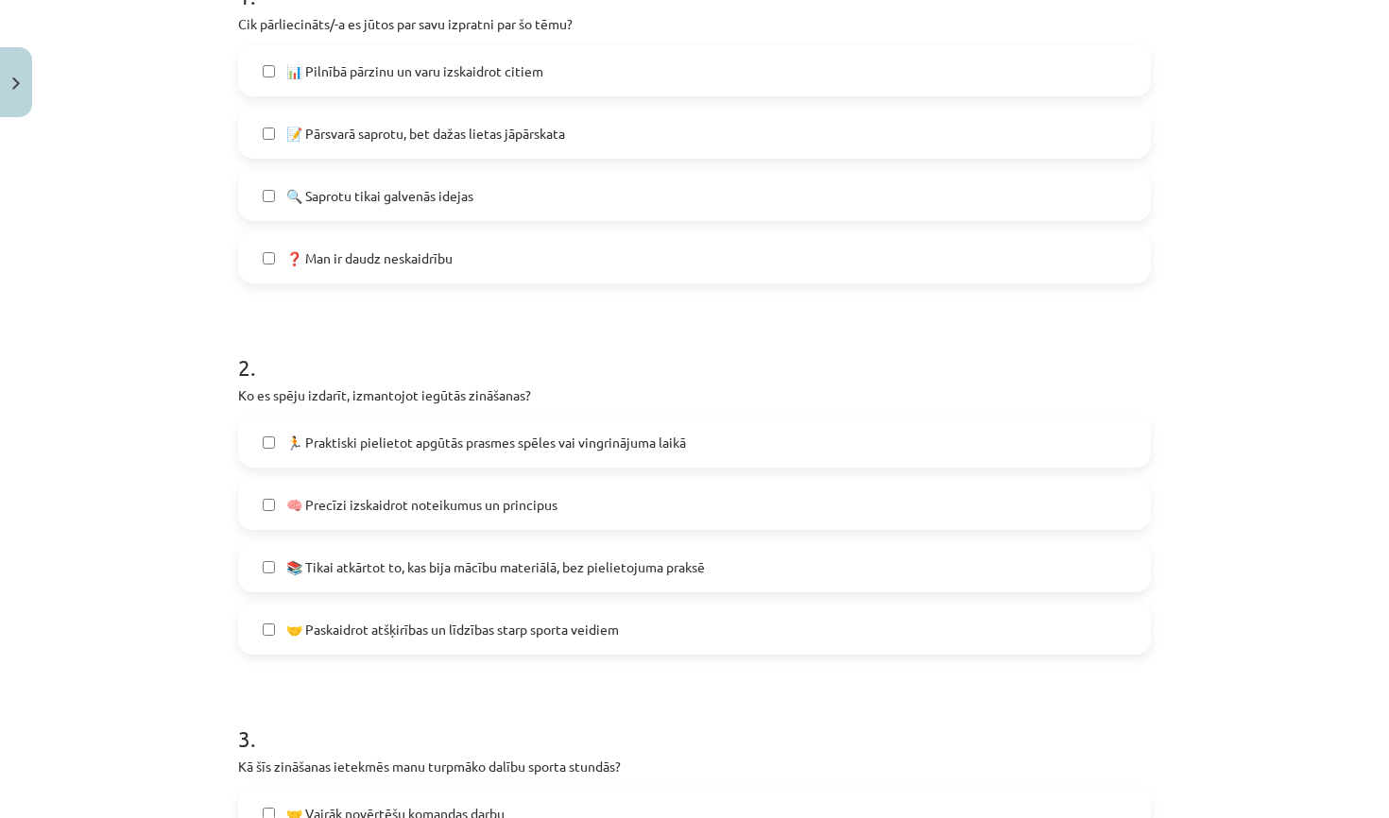
scroll to position [469, 0]
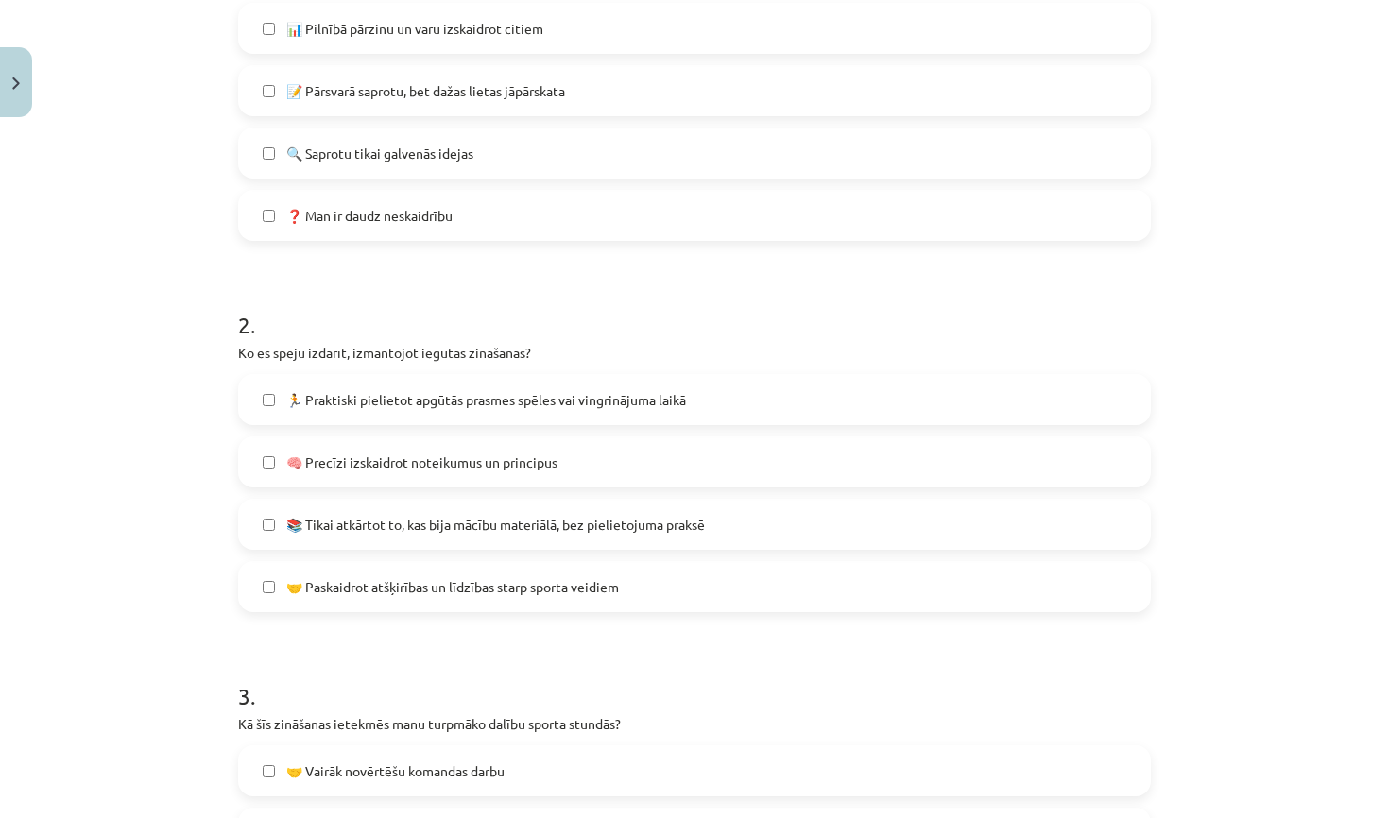
click at [557, 460] on span "🧠 Precīzi izskaidrot noteikumus un principus" at bounding box center [421, 463] width 271 height 20
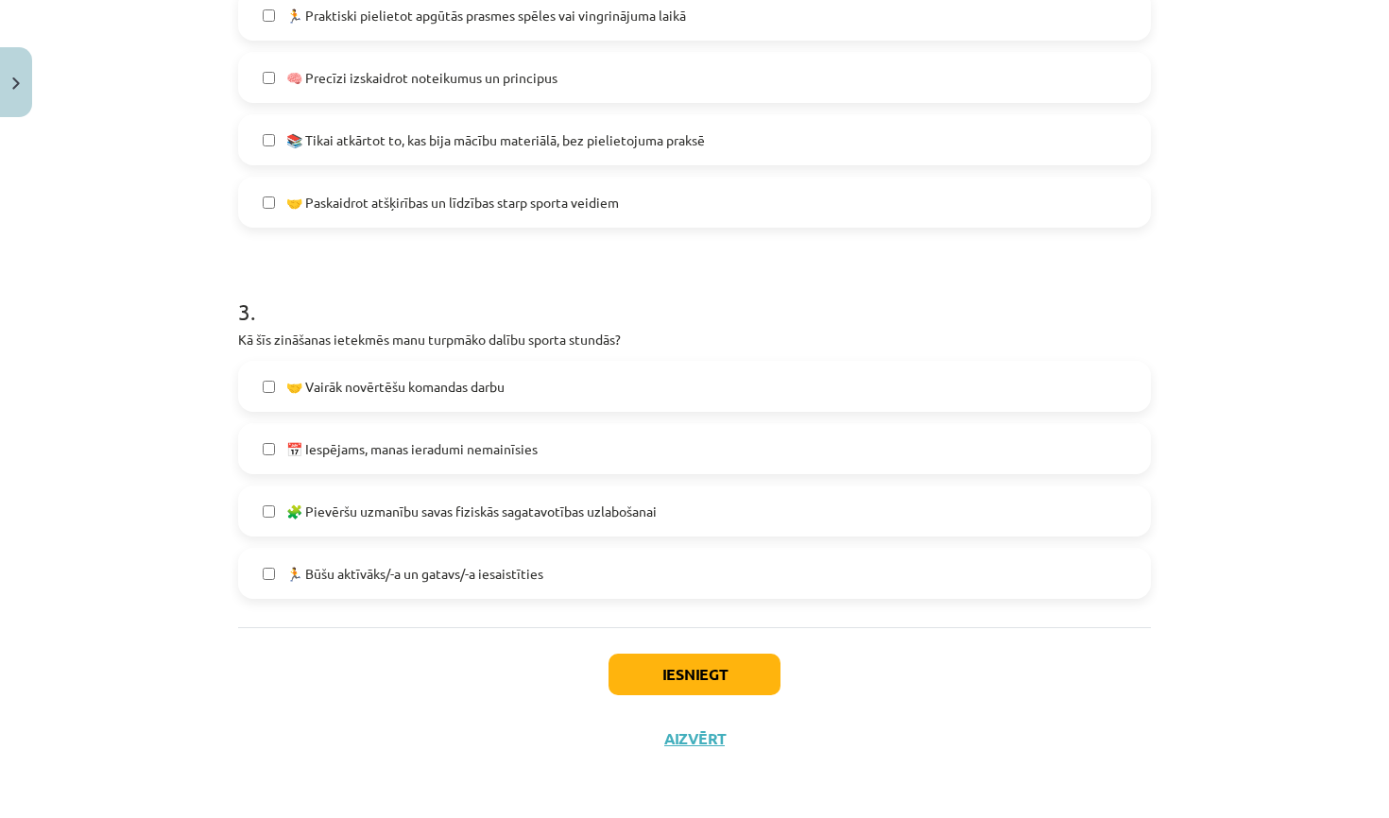
scroll to position [856, 0]
click at [557, 464] on label "📅 Iespējams, manas ieradumi nemainīsies" at bounding box center [694, 448] width 909 height 47
click at [577, 384] on label "🤝 Vairāk novērtēšu komandas darbu" at bounding box center [694, 386] width 909 height 47
click at [670, 692] on button "Iesniegt" at bounding box center [695, 675] width 172 height 42
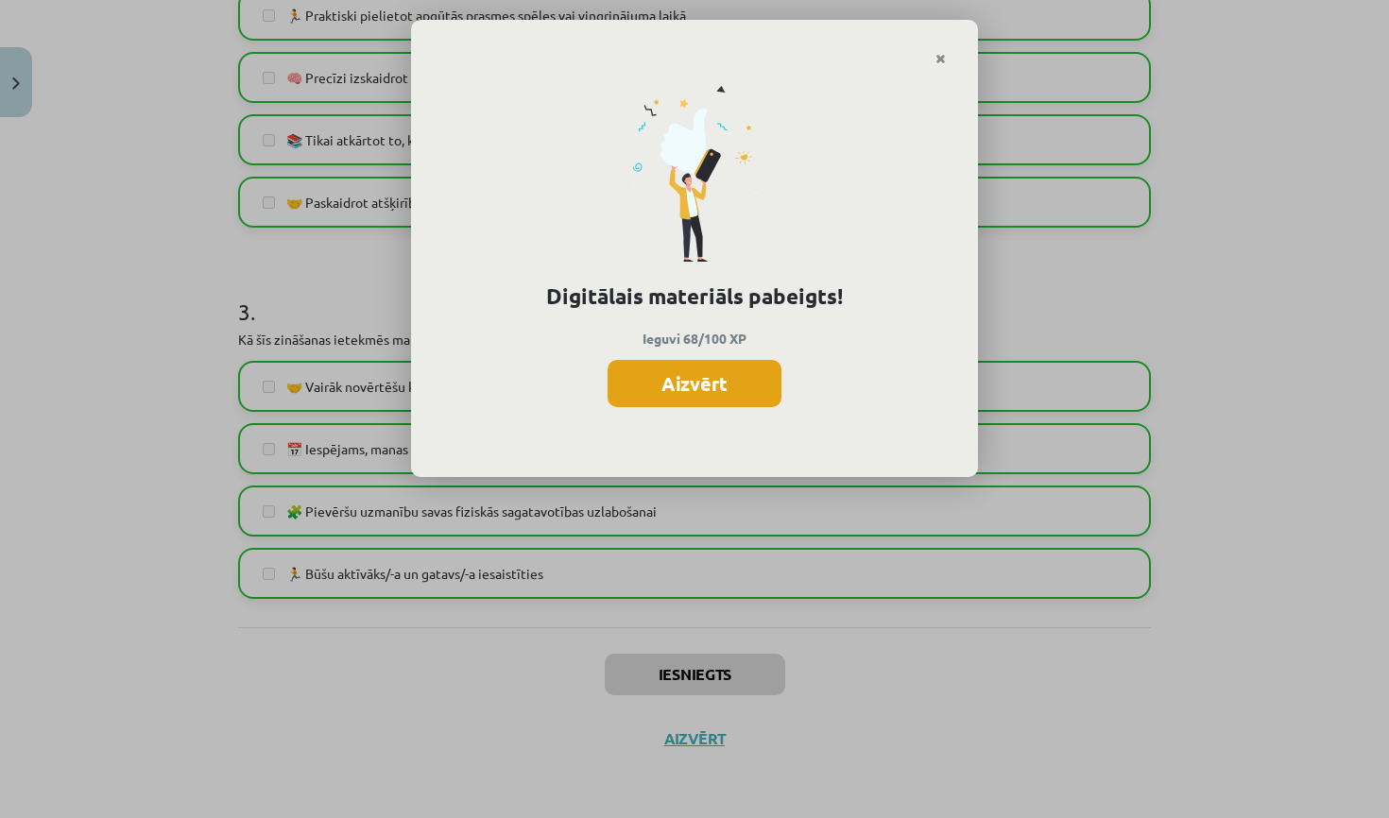
click at [674, 383] on button "Aizvērt" at bounding box center [695, 383] width 174 height 47
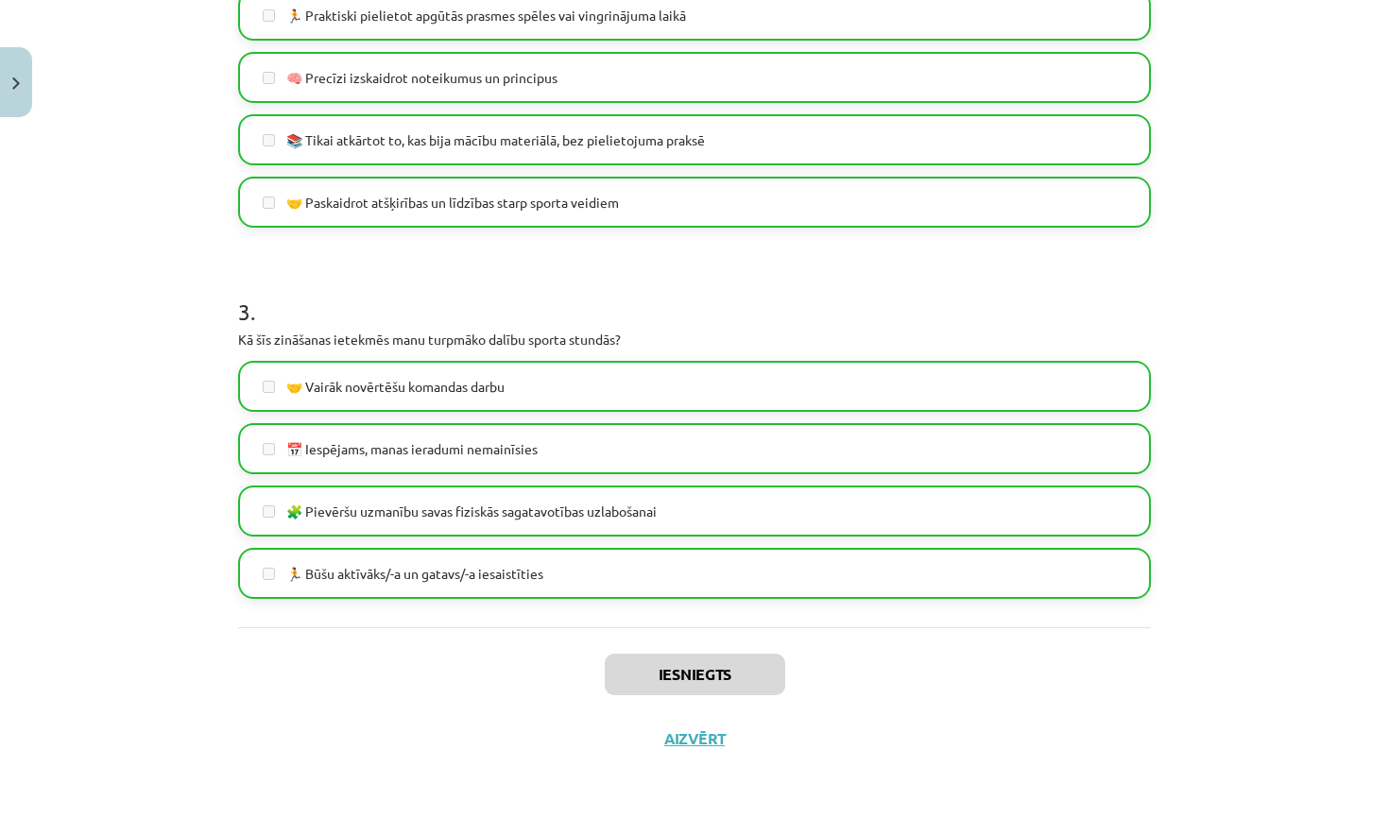
click at [713, 732] on button "Aizvērt" at bounding box center [695, 738] width 72 height 19
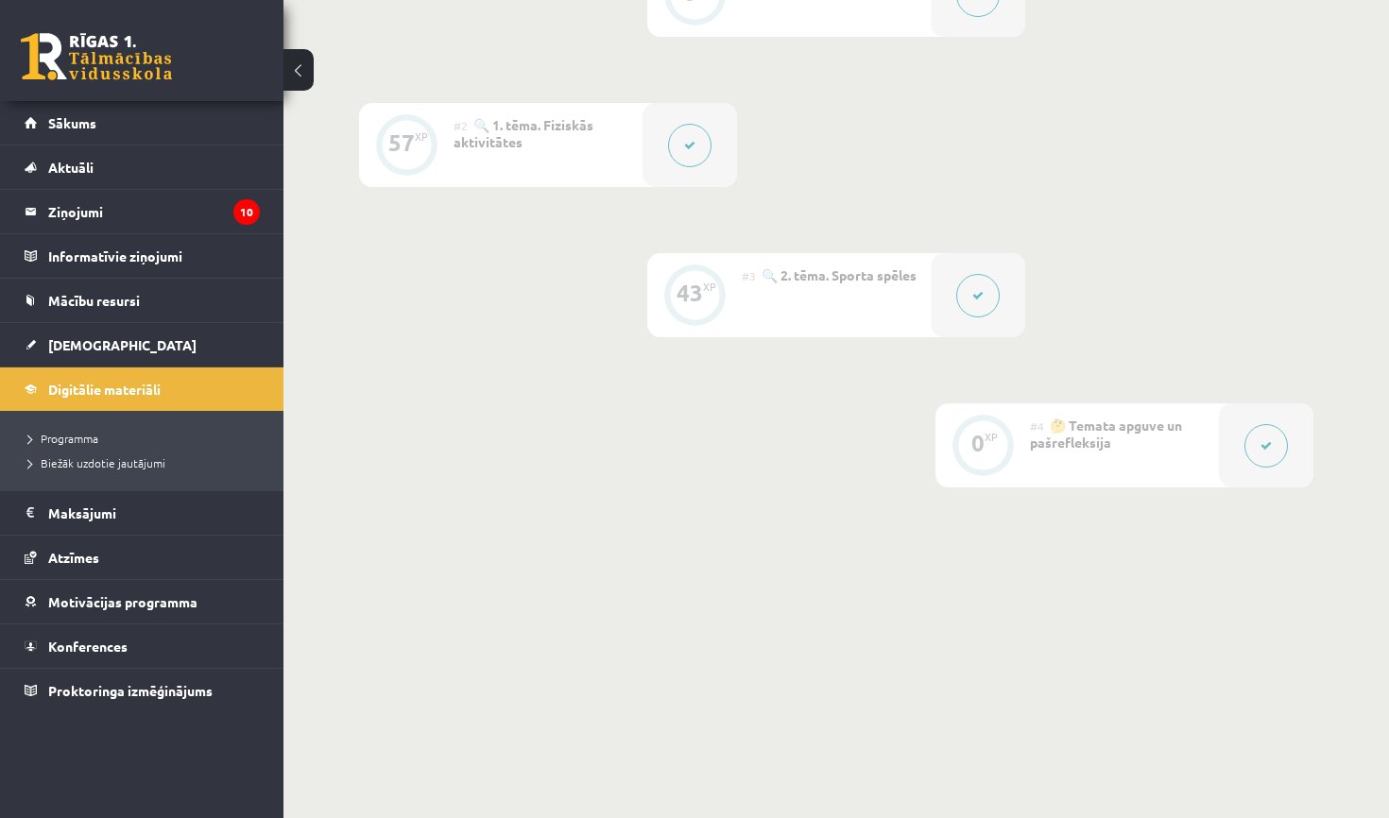
click at [579, 357] on div "0 XP #1 💡 Pirms sāc mācīties! Ievada daļa. 57 XP #2 🔍 1. tēma. Fiziskās aktivit…" at bounding box center [836, 220] width 954 height 535
click at [611, 399] on div "0 XP #1 💡 Pirms sāc mācīties! Ievada daļa. 57 XP #2 🔍 1. tēma. Fiziskās aktivit…" at bounding box center [836, 220] width 954 height 535
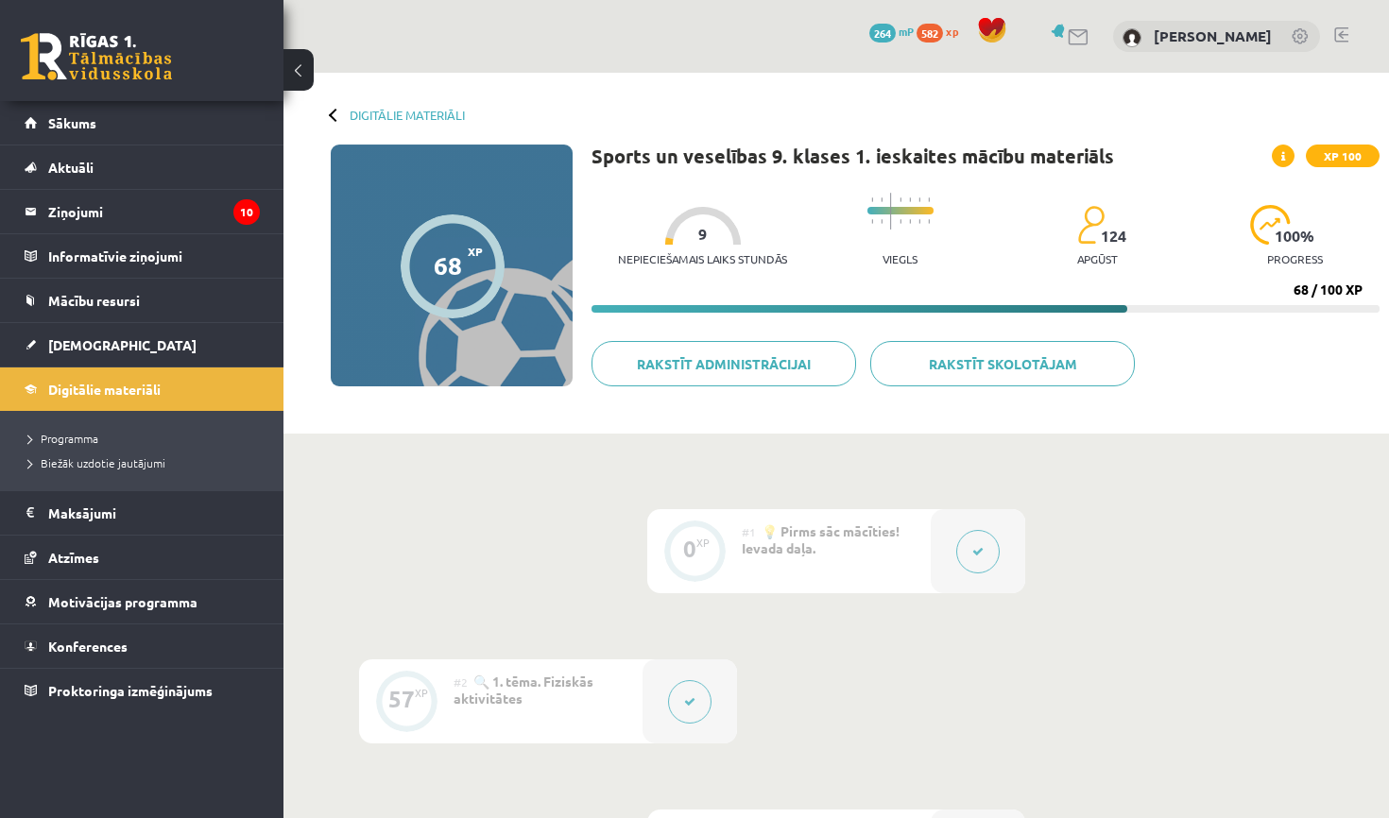
scroll to position [0, 0]
click at [180, 398] on link "Digitālie materiāli" at bounding box center [142, 389] width 235 height 43
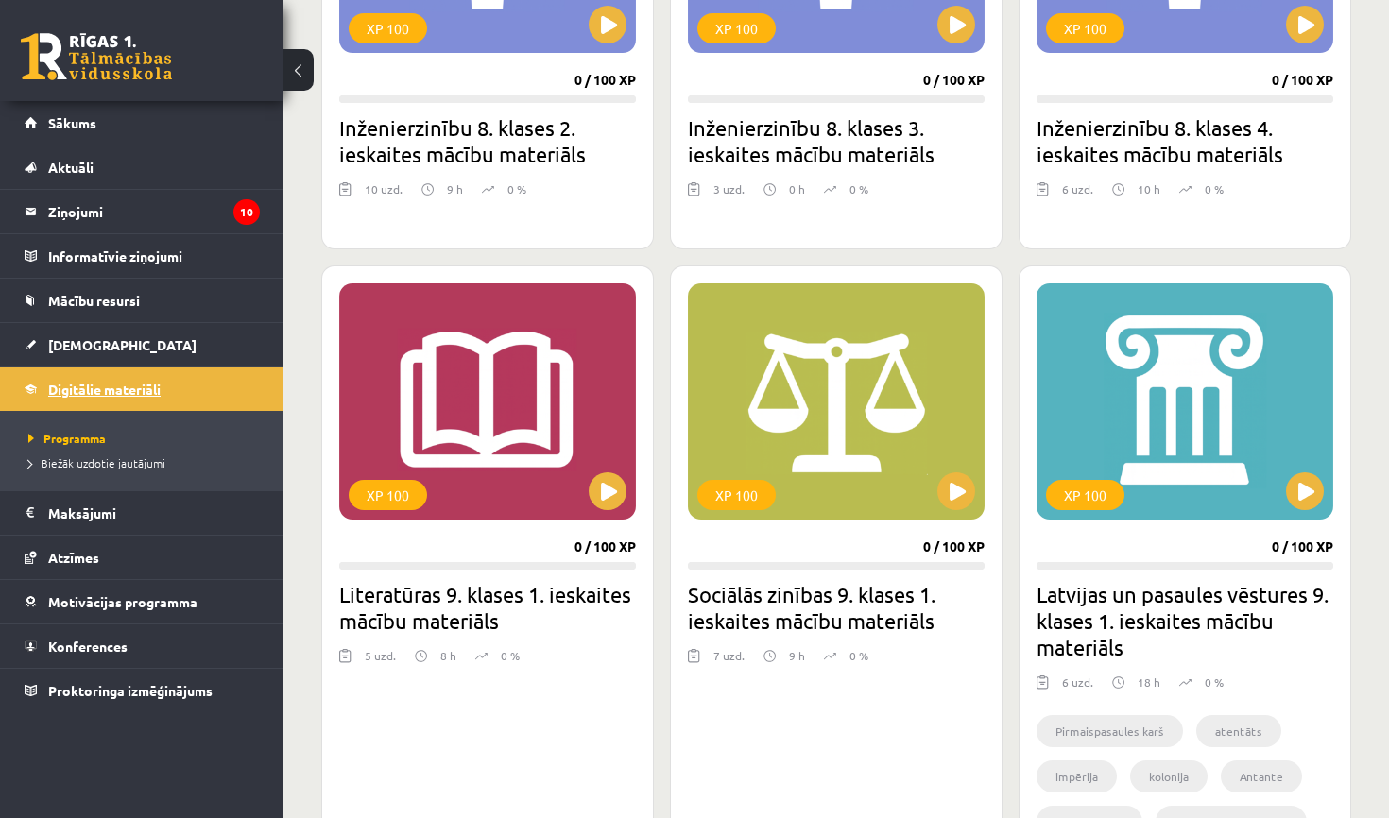
scroll to position [742, 0]
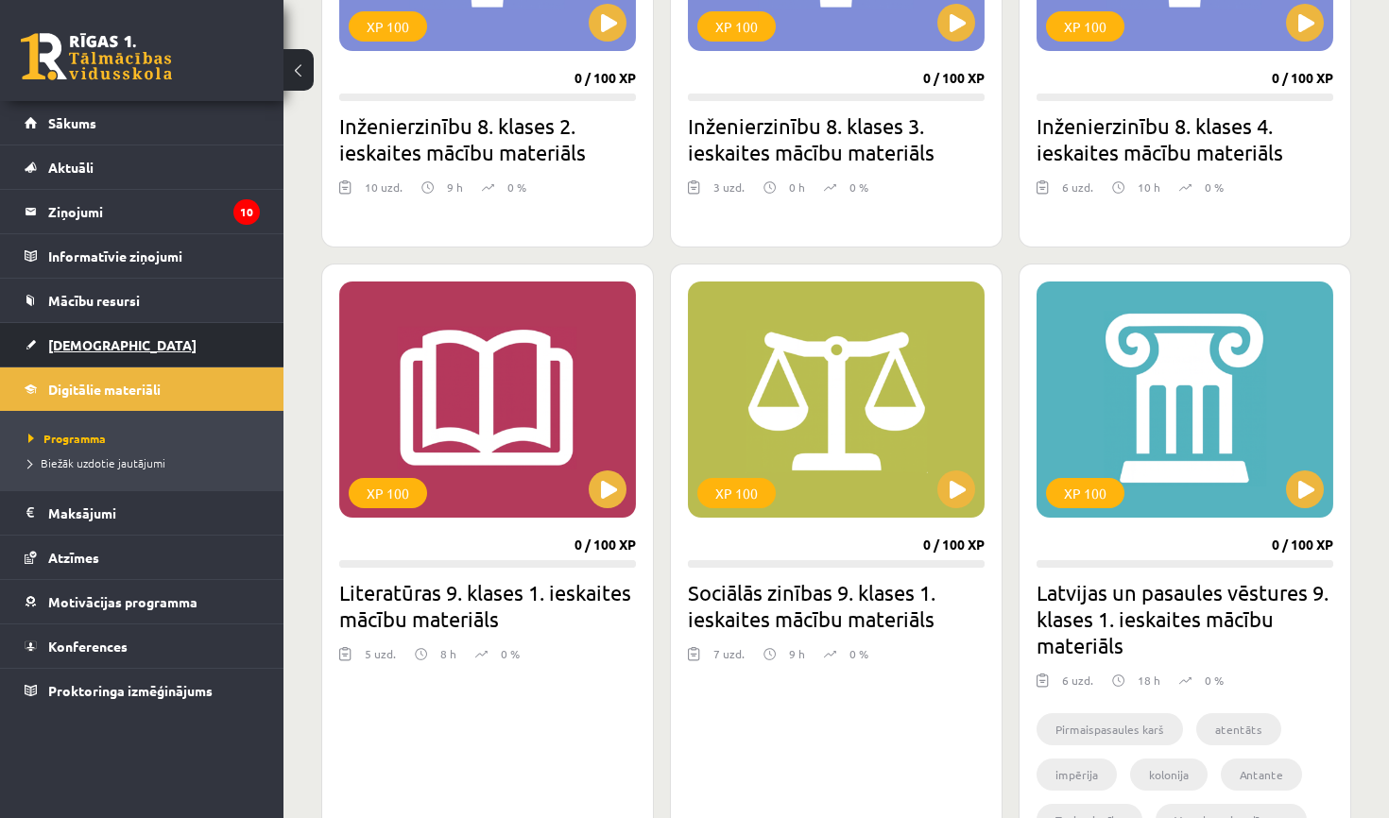
click at [126, 341] on link "[DEMOGRAPHIC_DATA]" at bounding box center [142, 344] width 235 height 43
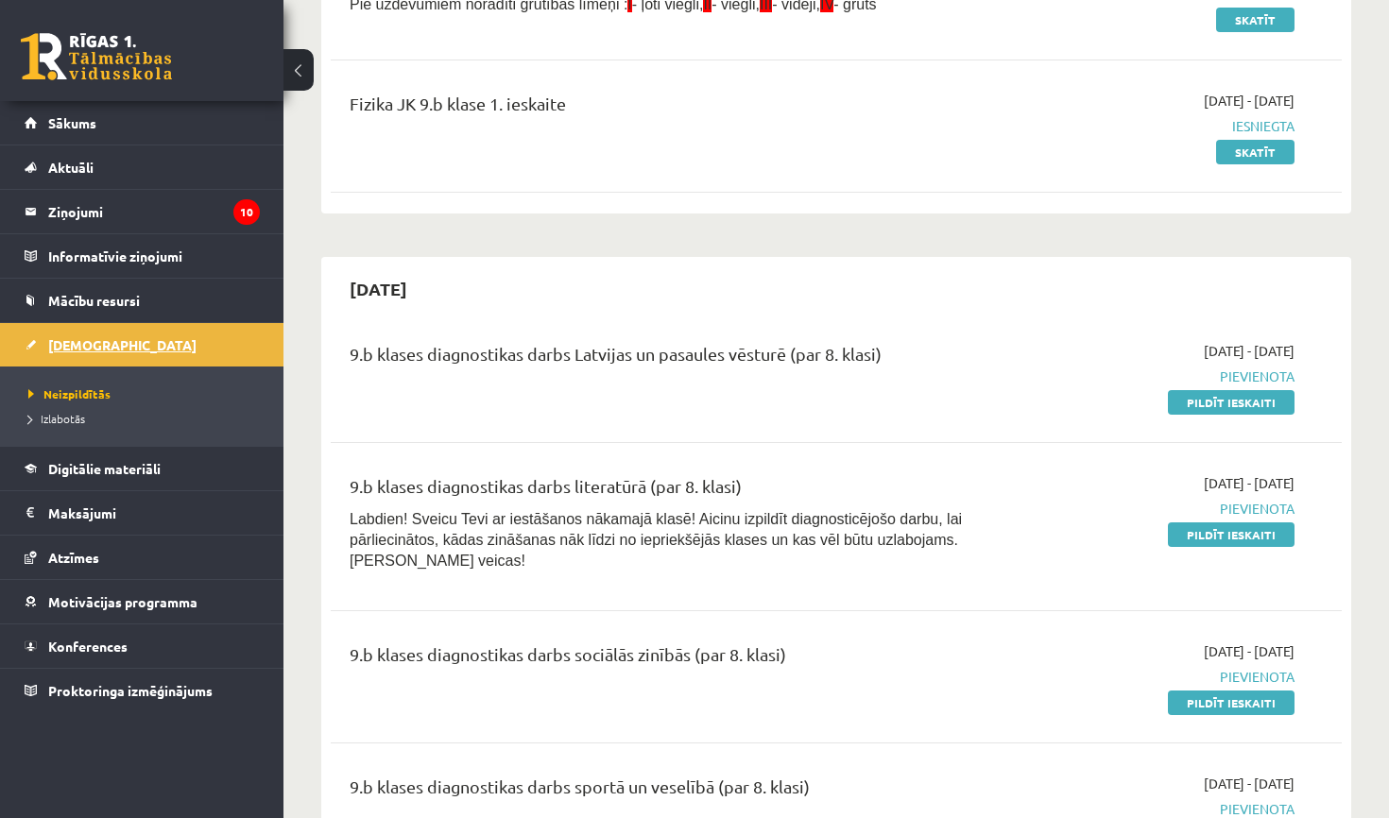
scroll to position [325, 0]
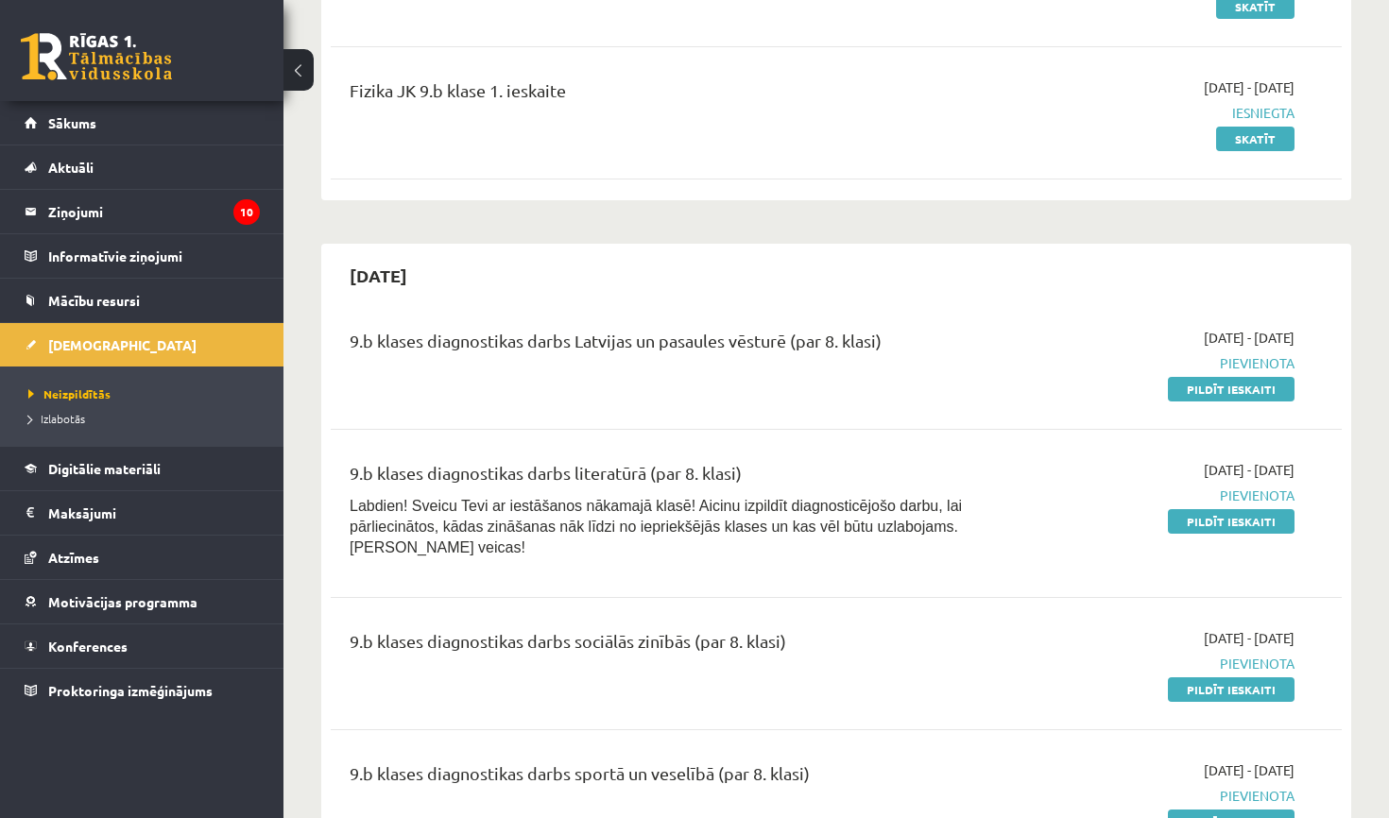
drag, startPoint x: 411, startPoint y: 143, endPoint x: 445, endPoint y: 161, distance: 38.5
click at [941, 369] on div "9.b klases diagnostikas darbs Latvijas un pasaules vēsturē (par 8. klasi)" at bounding box center [659, 363] width 649 height 71
click at [1225, 375] on div "2025-09-16 - 2025-09-30 Pievienota Pildīt ieskaiti" at bounding box center [1147, 363] width 324 height 71
click at [1226, 393] on link "Pildīt ieskaiti" at bounding box center [1231, 389] width 127 height 25
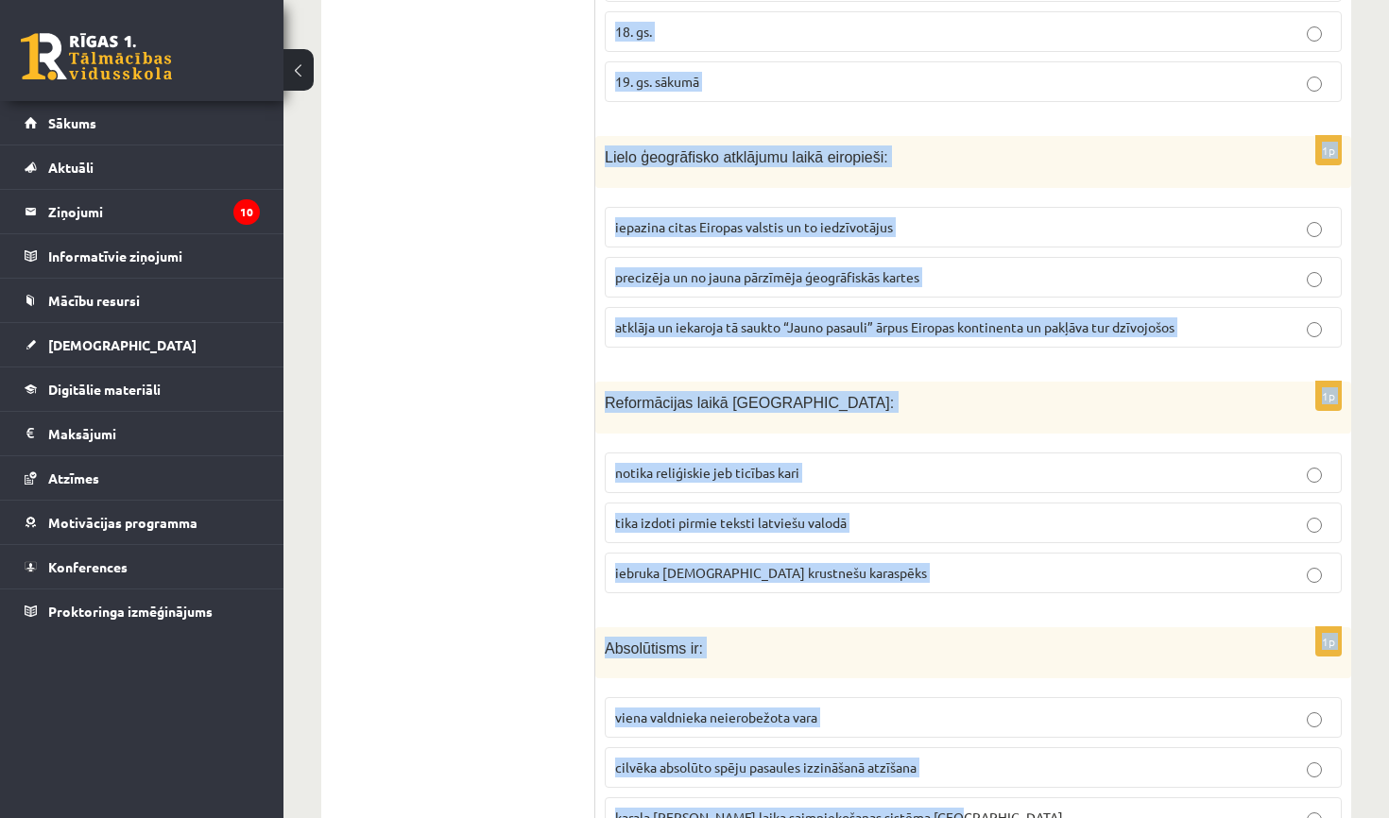
scroll to position [495, 0]
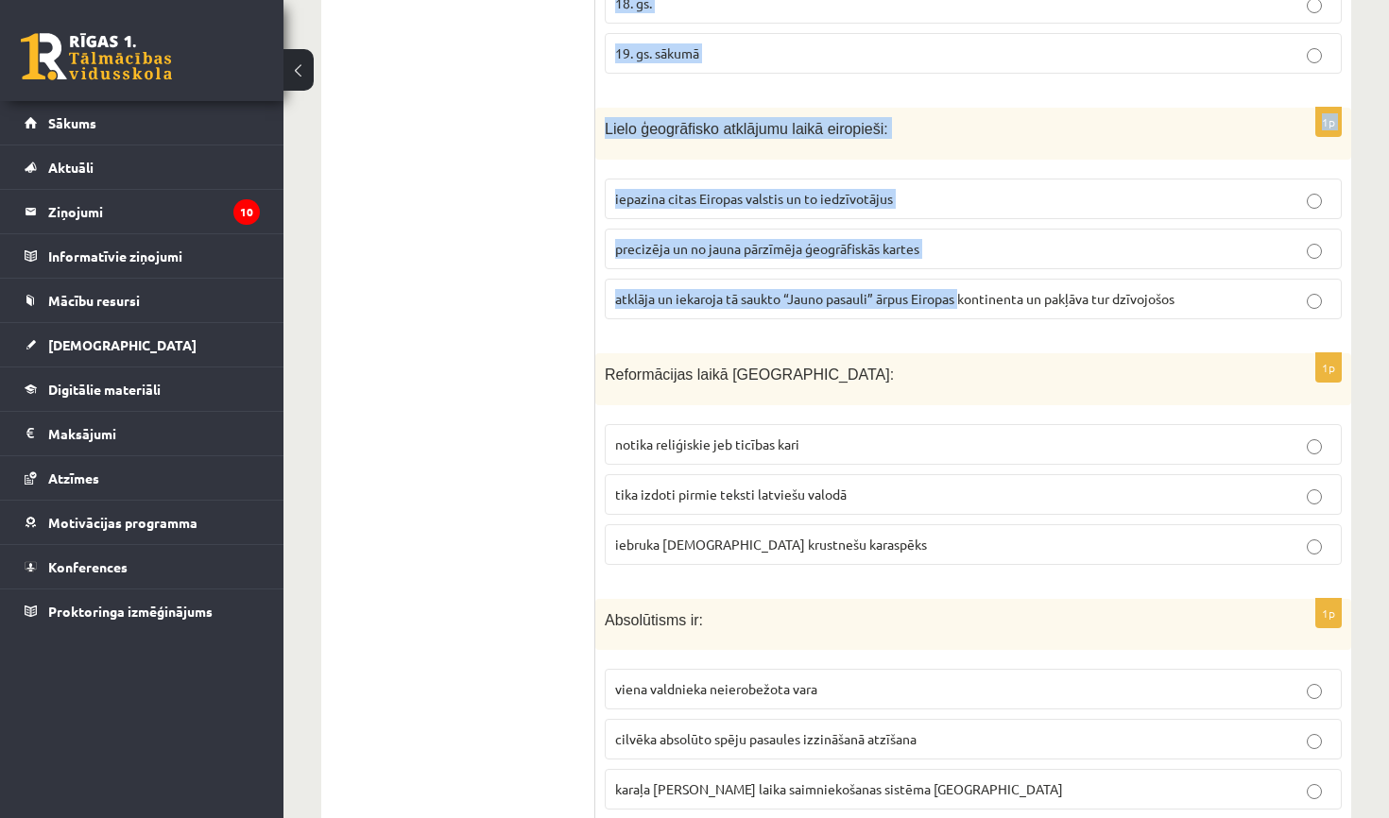
drag, startPoint x: 606, startPoint y: 379, endPoint x: 966, endPoint y: 301, distance: 368.2
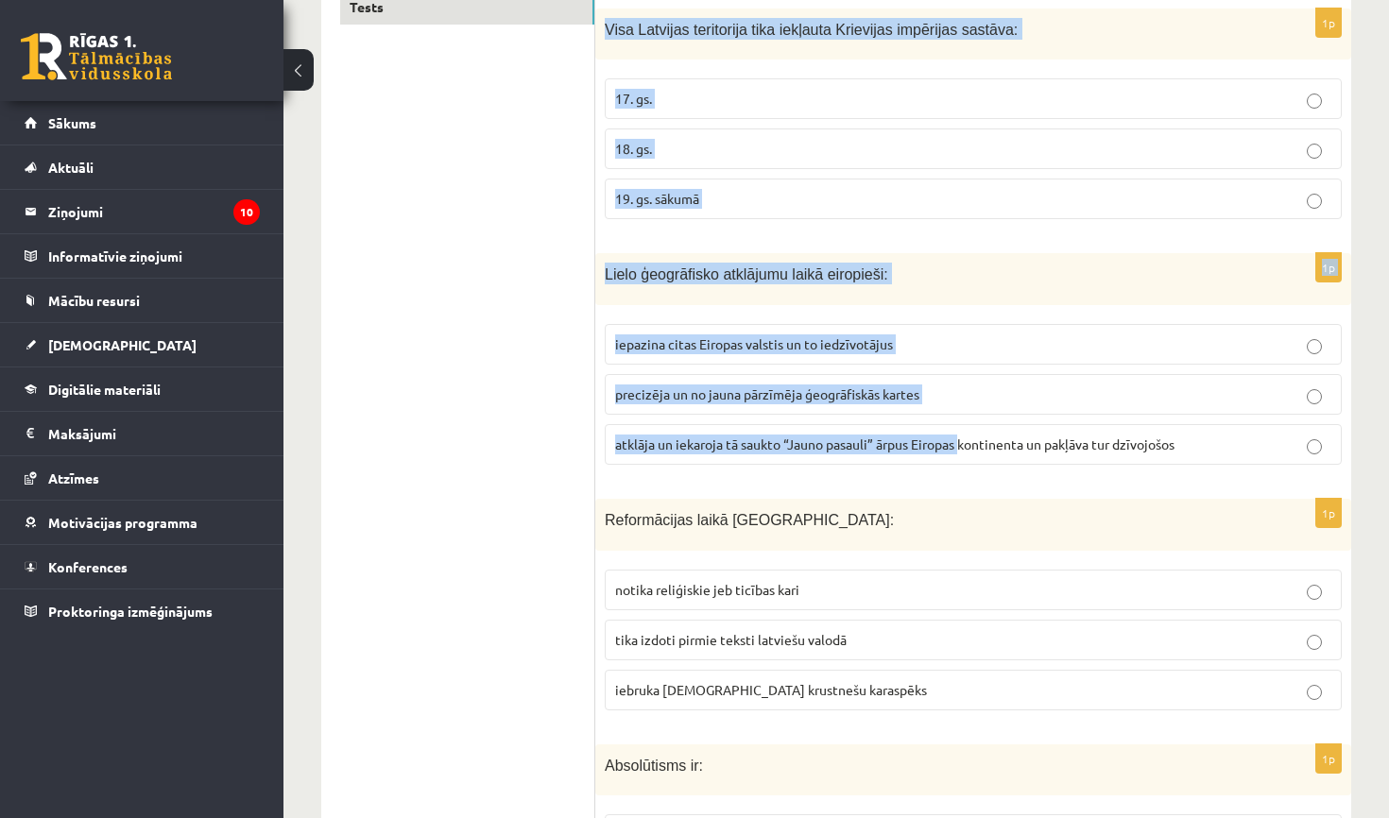
scroll to position [316, 0]
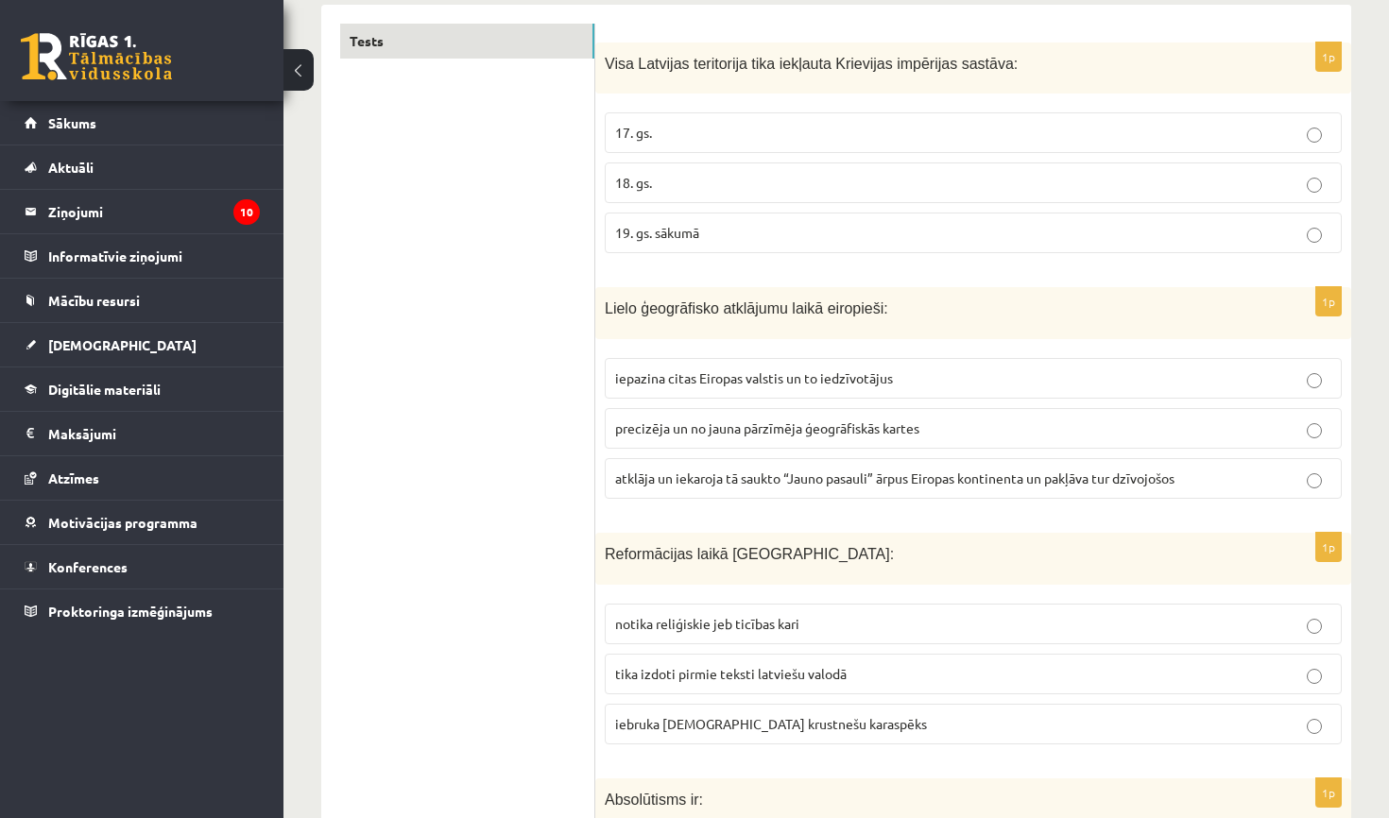
click at [969, 594] on fieldset "notika reliģiskie jeb ticības kari tika izdoti pirmie teksti latviešu valodā ie…" at bounding box center [973, 672] width 737 height 156
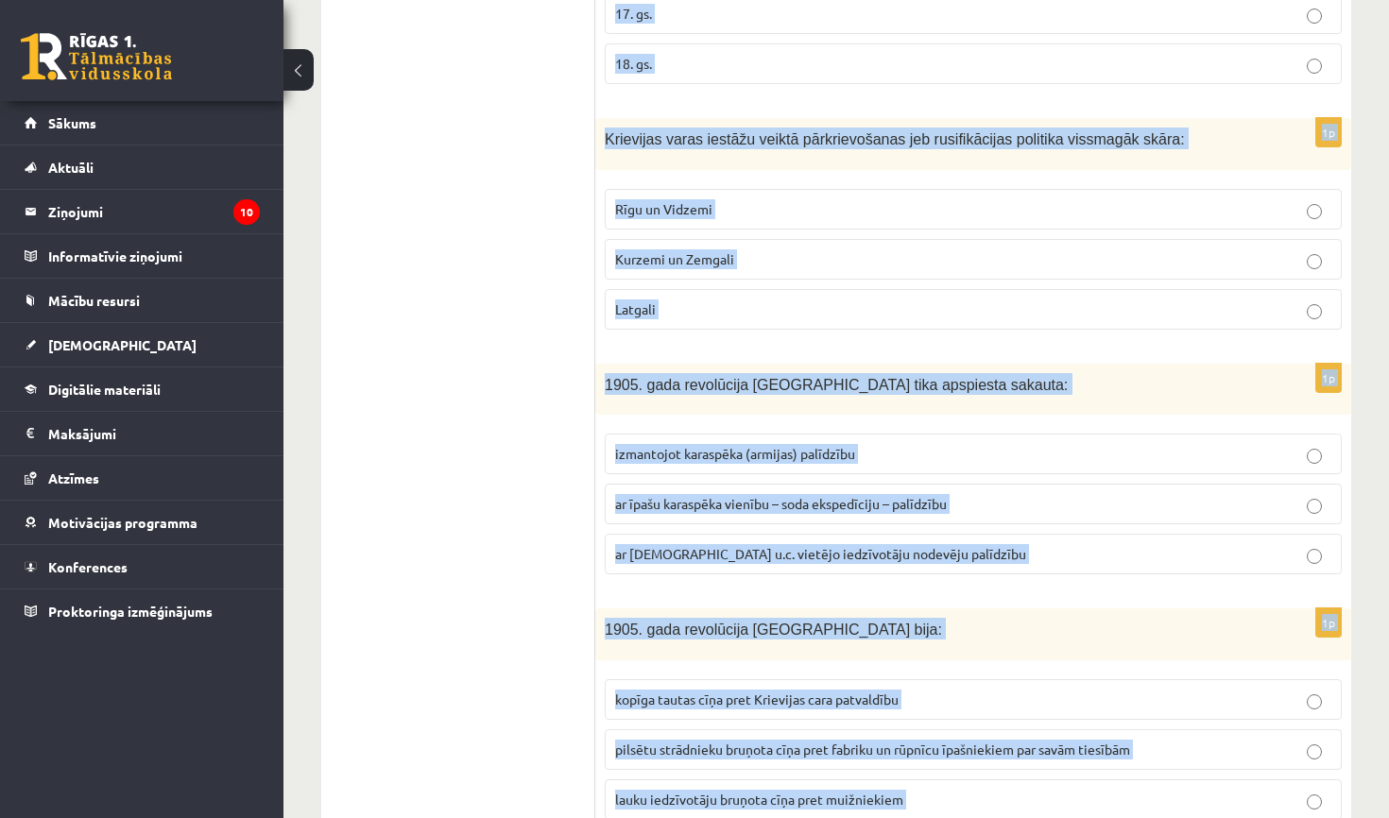
scroll to position [5298, 0]
drag, startPoint x: 607, startPoint y: 62, endPoint x: 940, endPoint y: 817, distance: 825.4
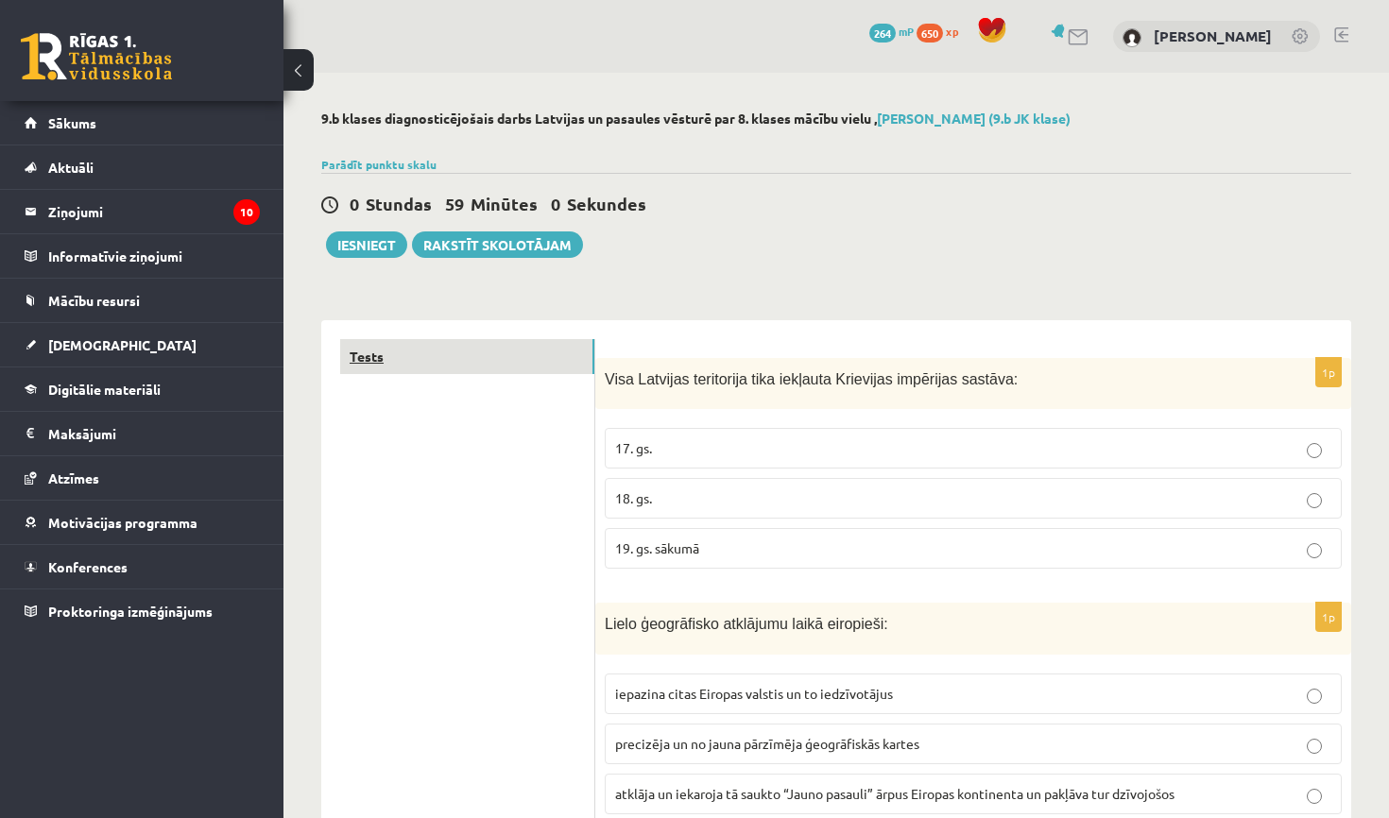
scroll to position [0, 0]
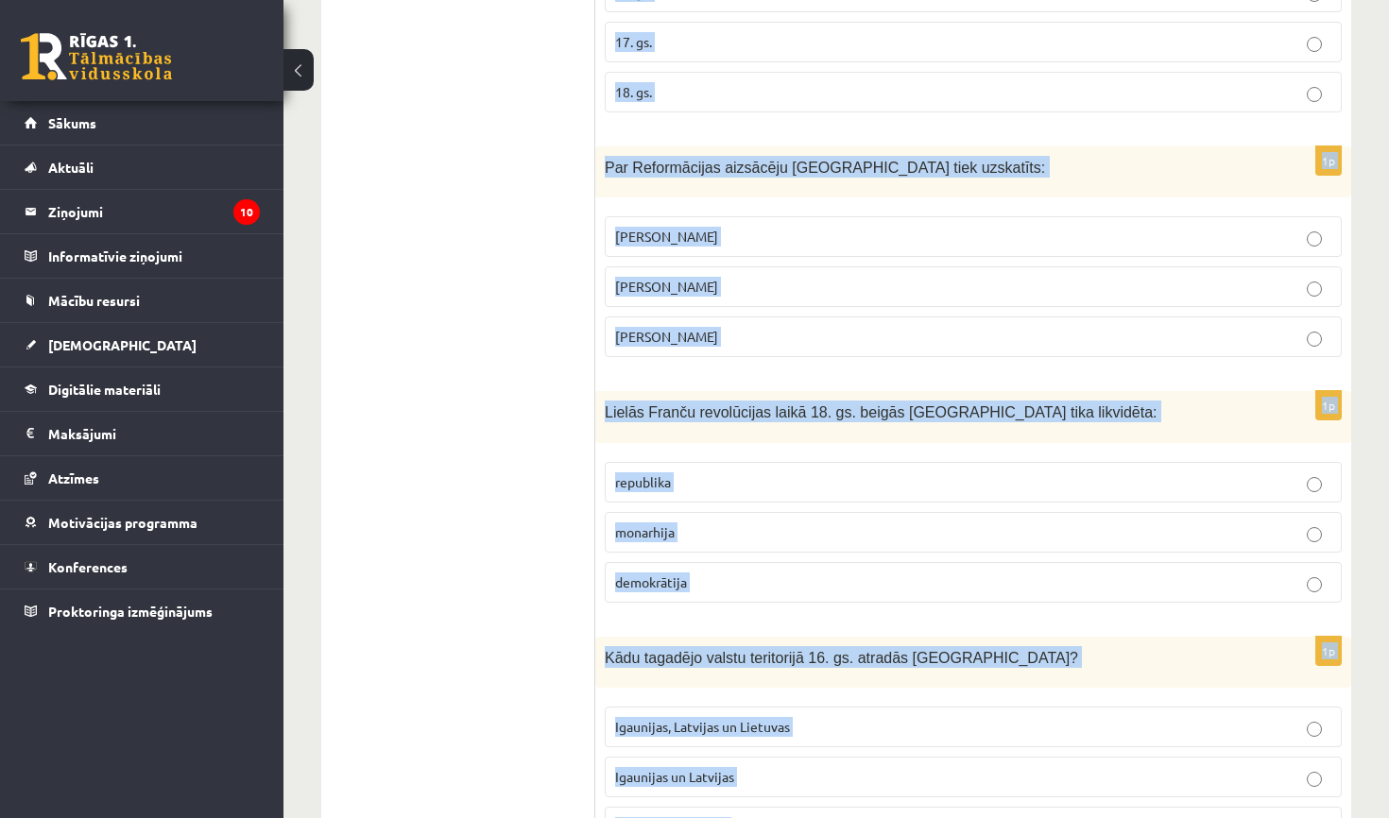
drag, startPoint x: 607, startPoint y: 378, endPoint x: 903, endPoint y: 815, distance: 528.6
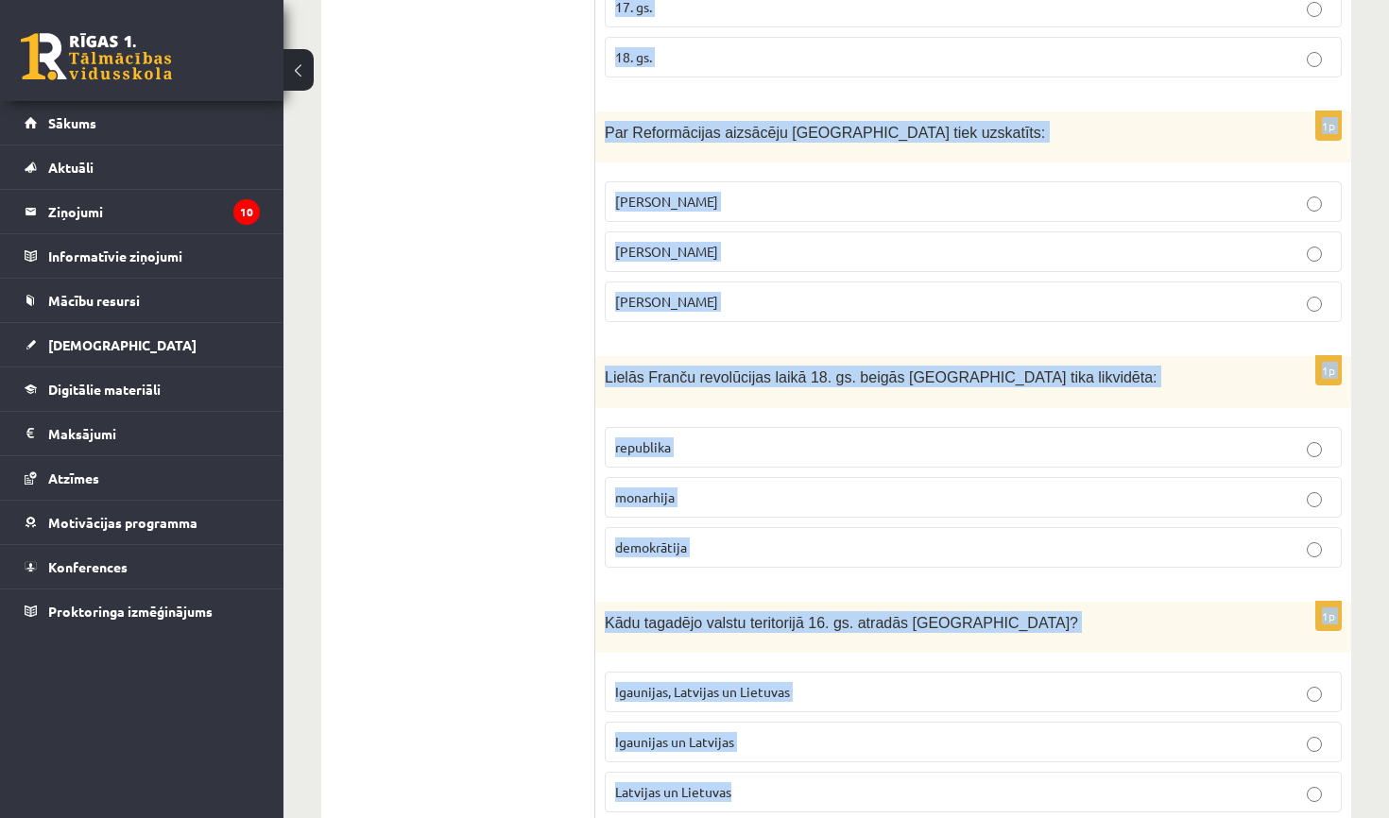
copy form "Visa Latvijas teritorija tika iekļauta Krievijas impērijas sastāva: 17. gs. 18.…"
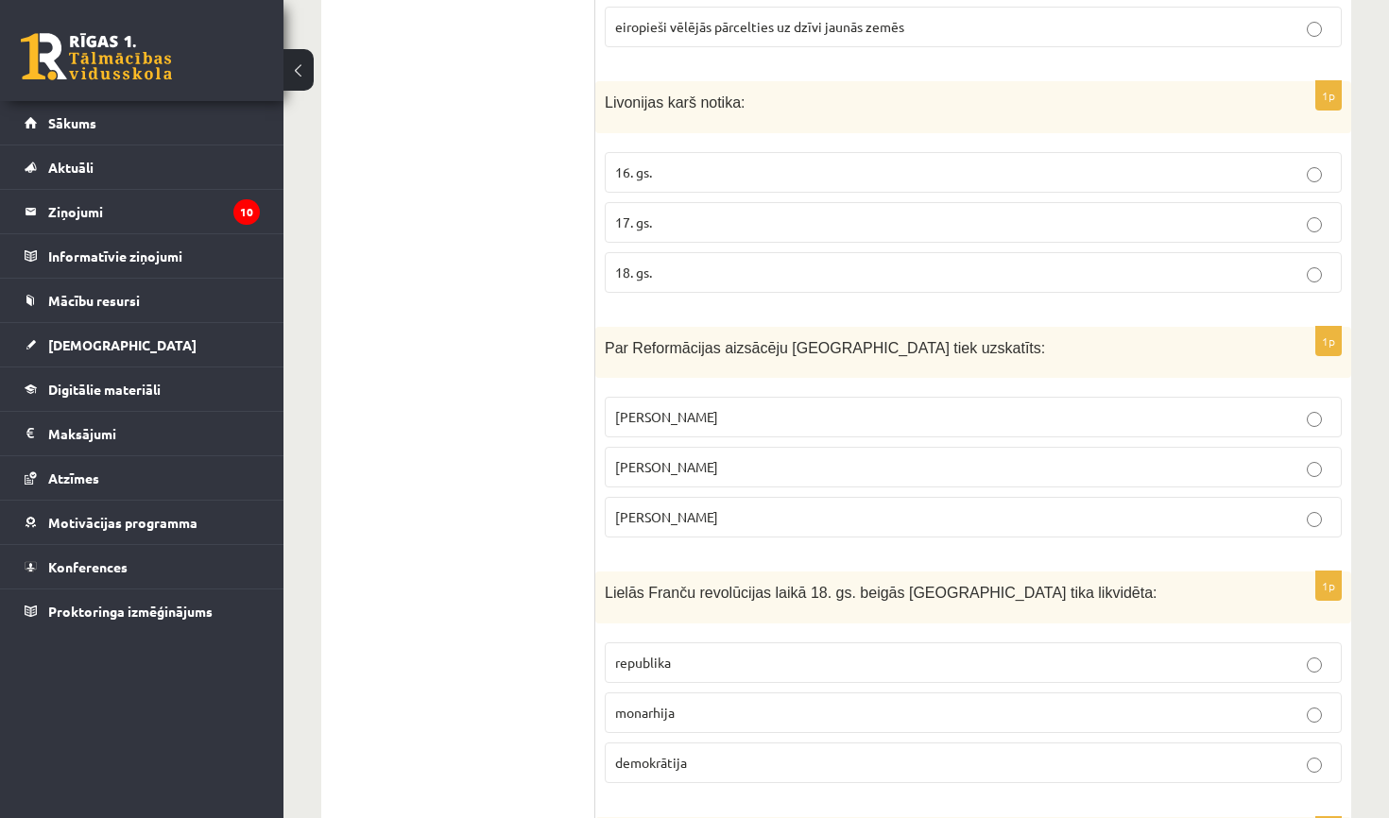
scroll to position [1971, 0]
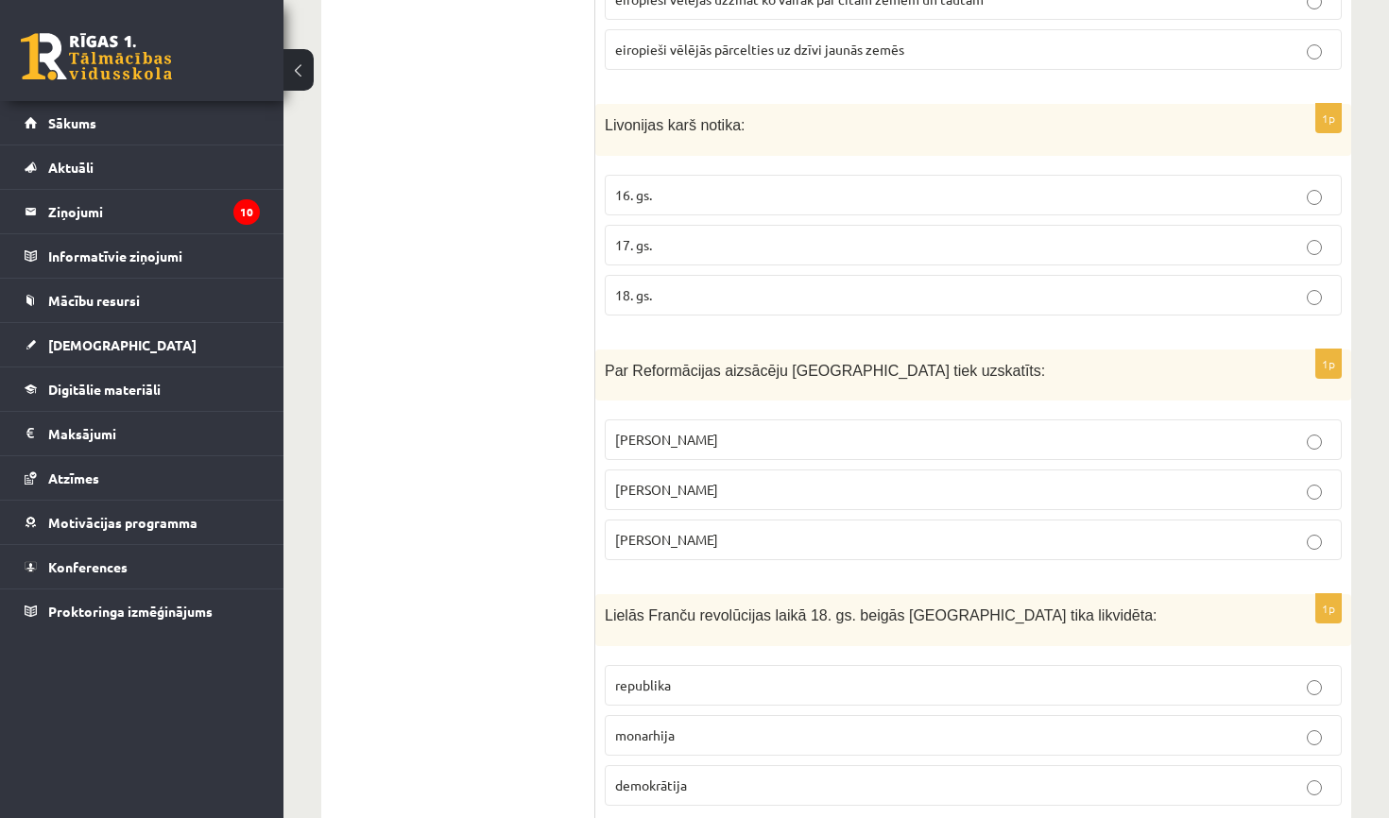
click at [826, 294] on p "18. gs." at bounding box center [973, 295] width 716 height 20
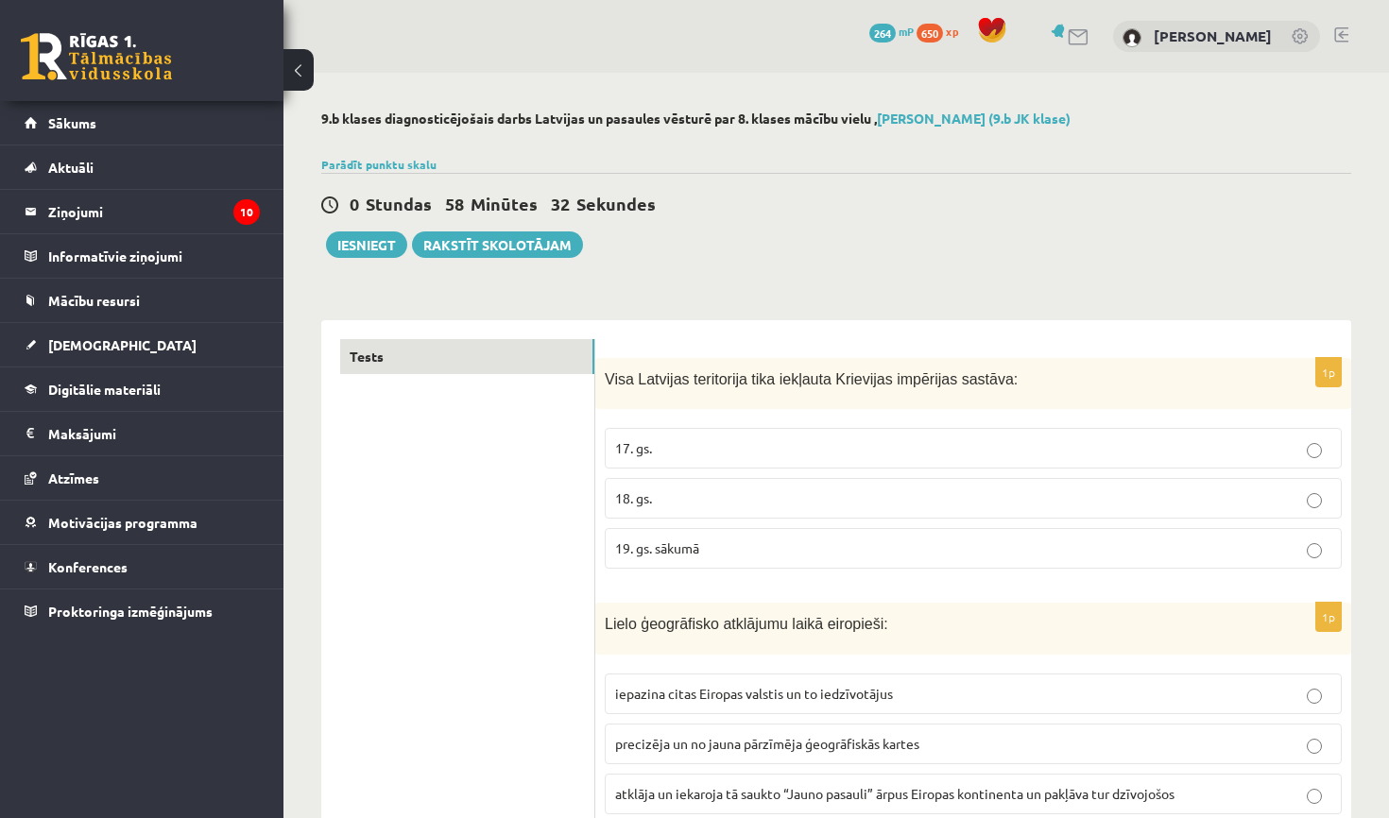
scroll to position [0, 0]
click at [851, 495] on p "18. gs." at bounding box center [973, 499] width 716 height 20
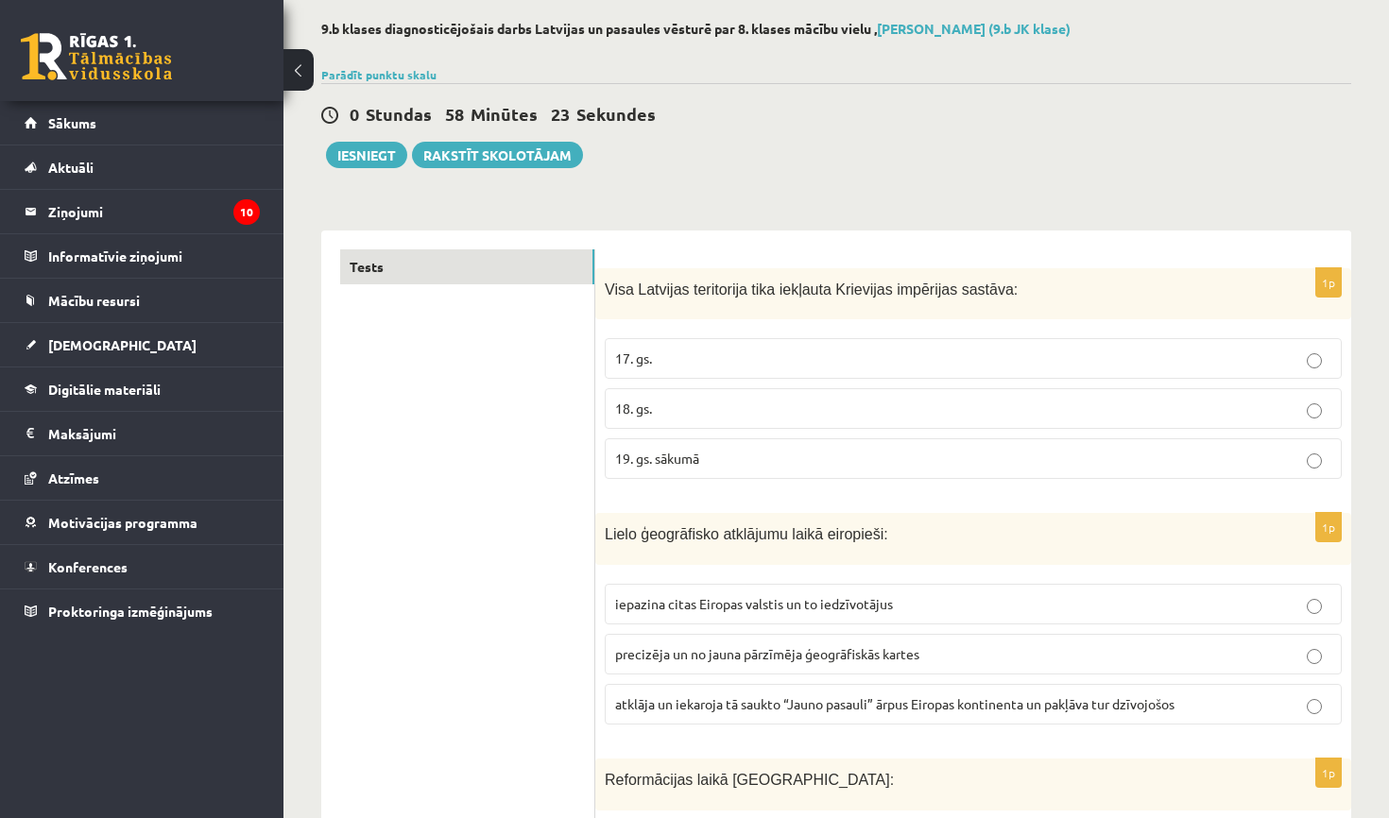
scroll to position [92, 0]
click at [778, 701] on span "atklāja un iekaroja tā saukto “Jauno pasauli” ārpus Eiropas kontinenta un pakļā…" at bounding box center [894, 702] width 559 height 17
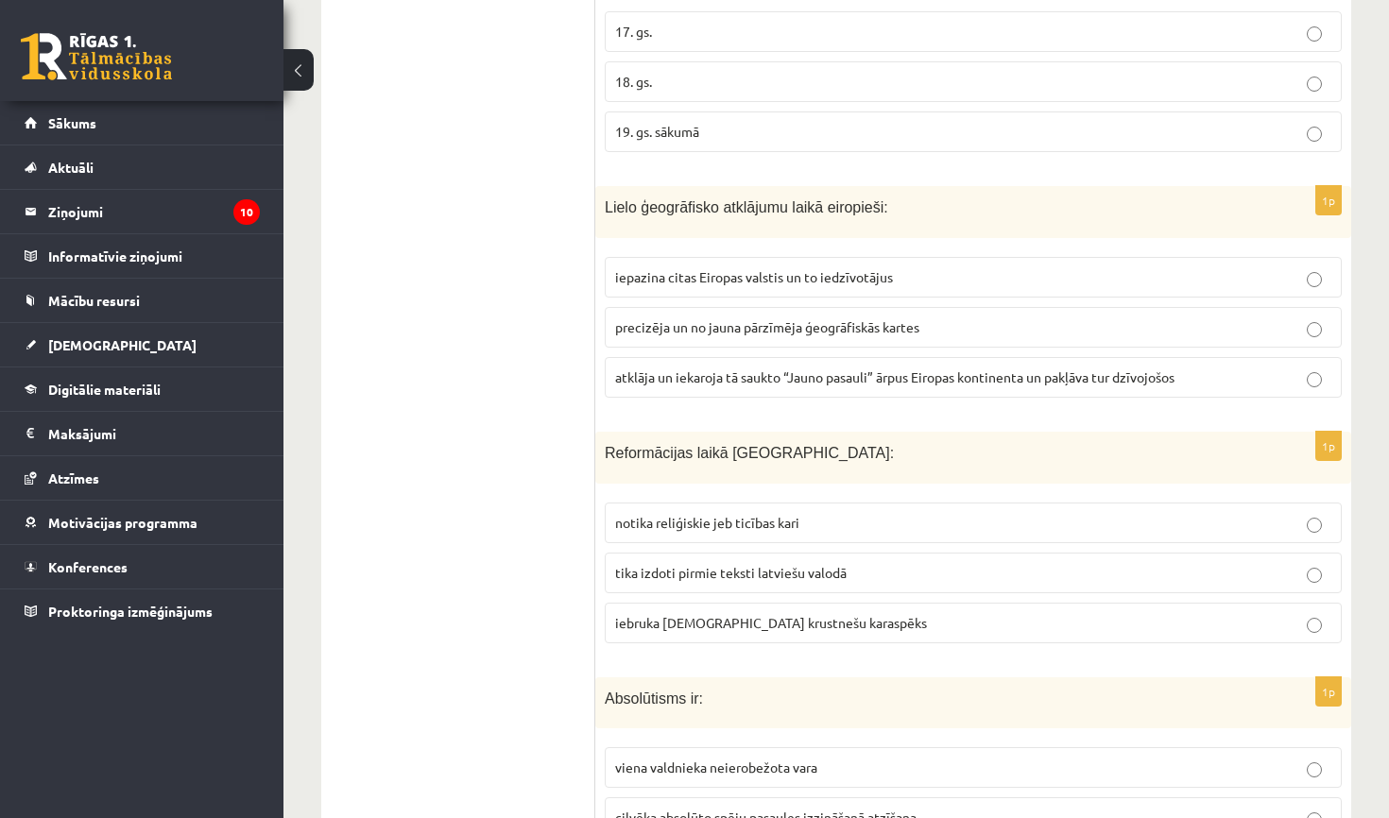
scroll to position [434, 0]
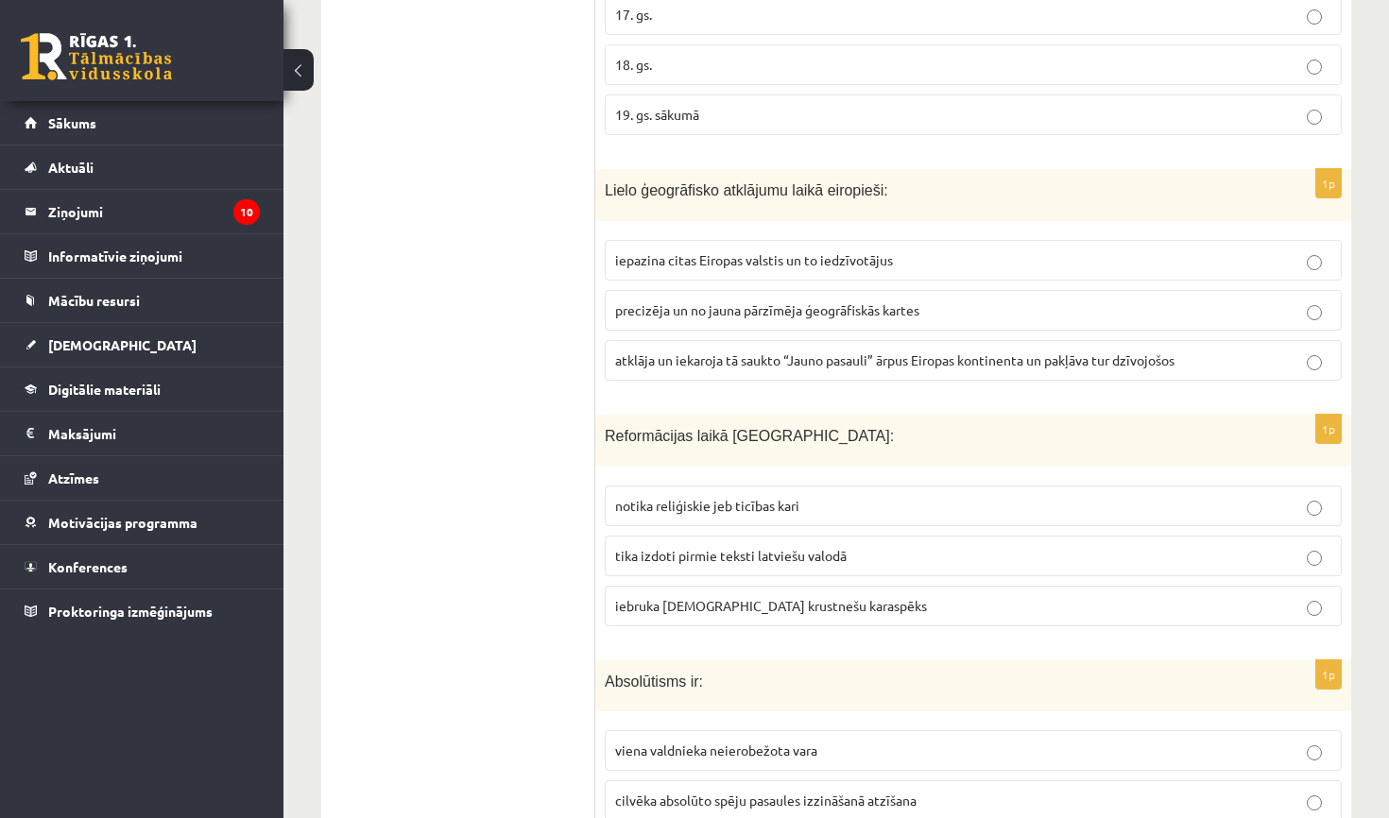
click at [816, 551] on span "tika izdoti pirmie teksti latviešu valodā" at bounding box center [730, 555] width 231 height 17
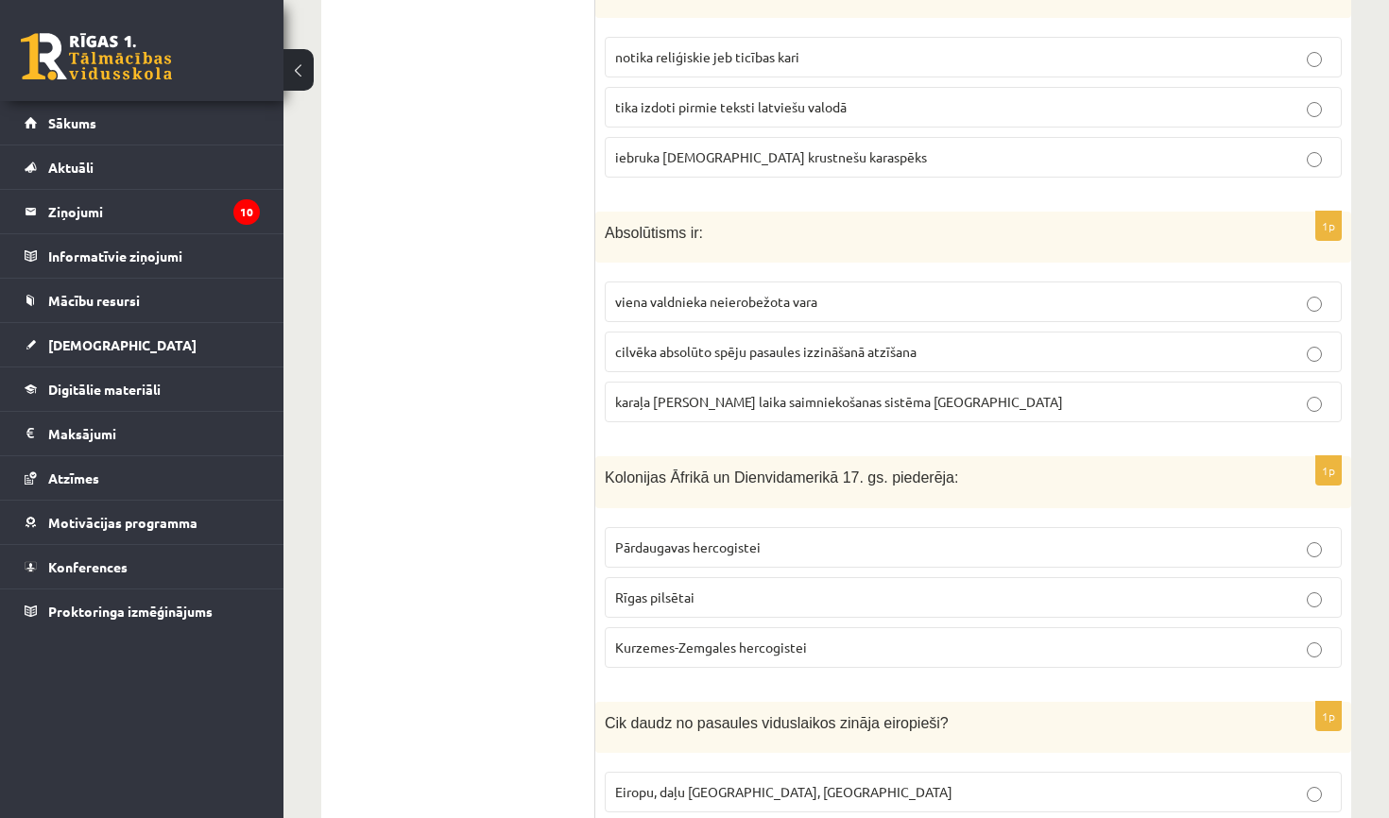
scroll to position [888, 0]
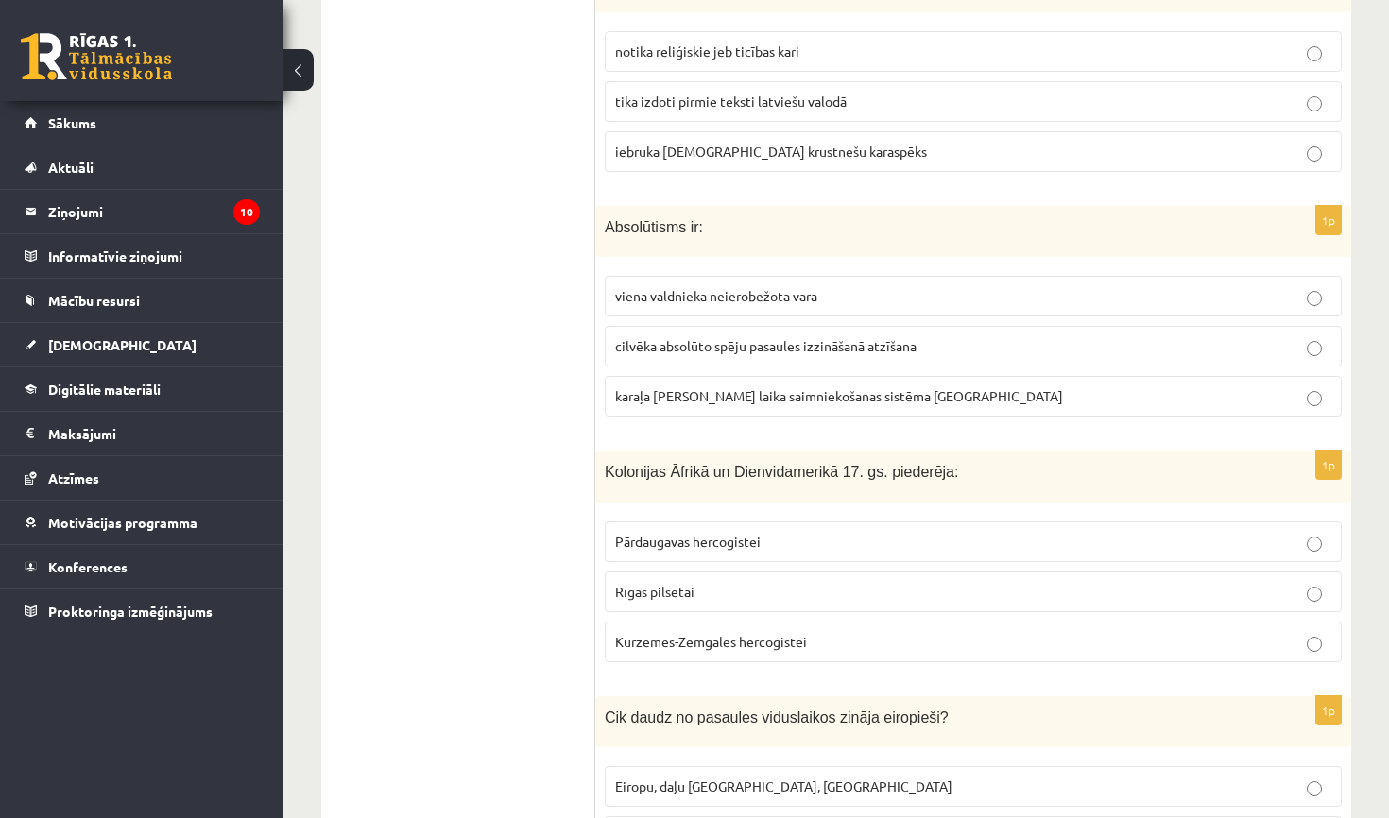
click at [840, 302] on p "viena valdnieka neierobežota vara" at bounding box center [973, 296] width 716 height 20
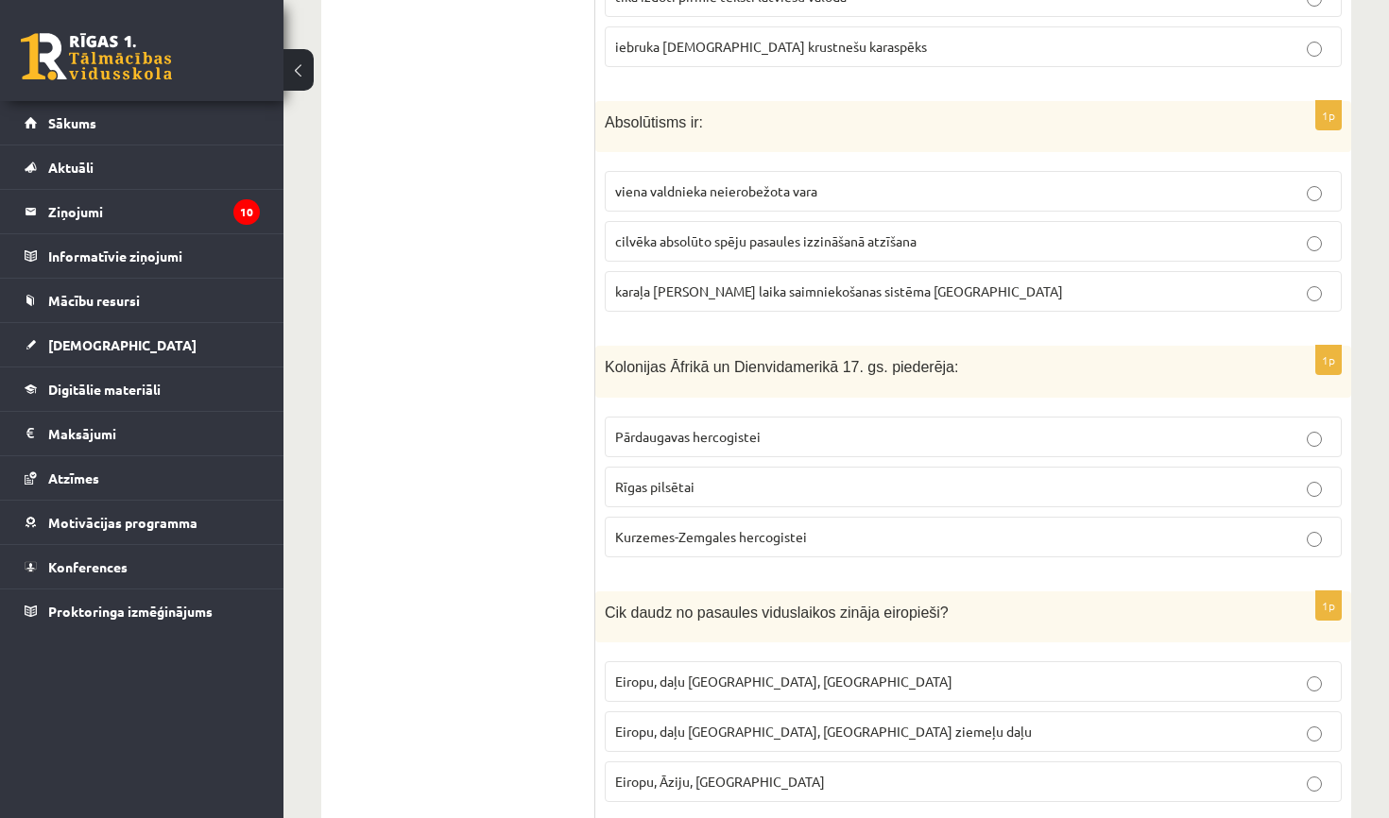
scroll to position [1004, 0]
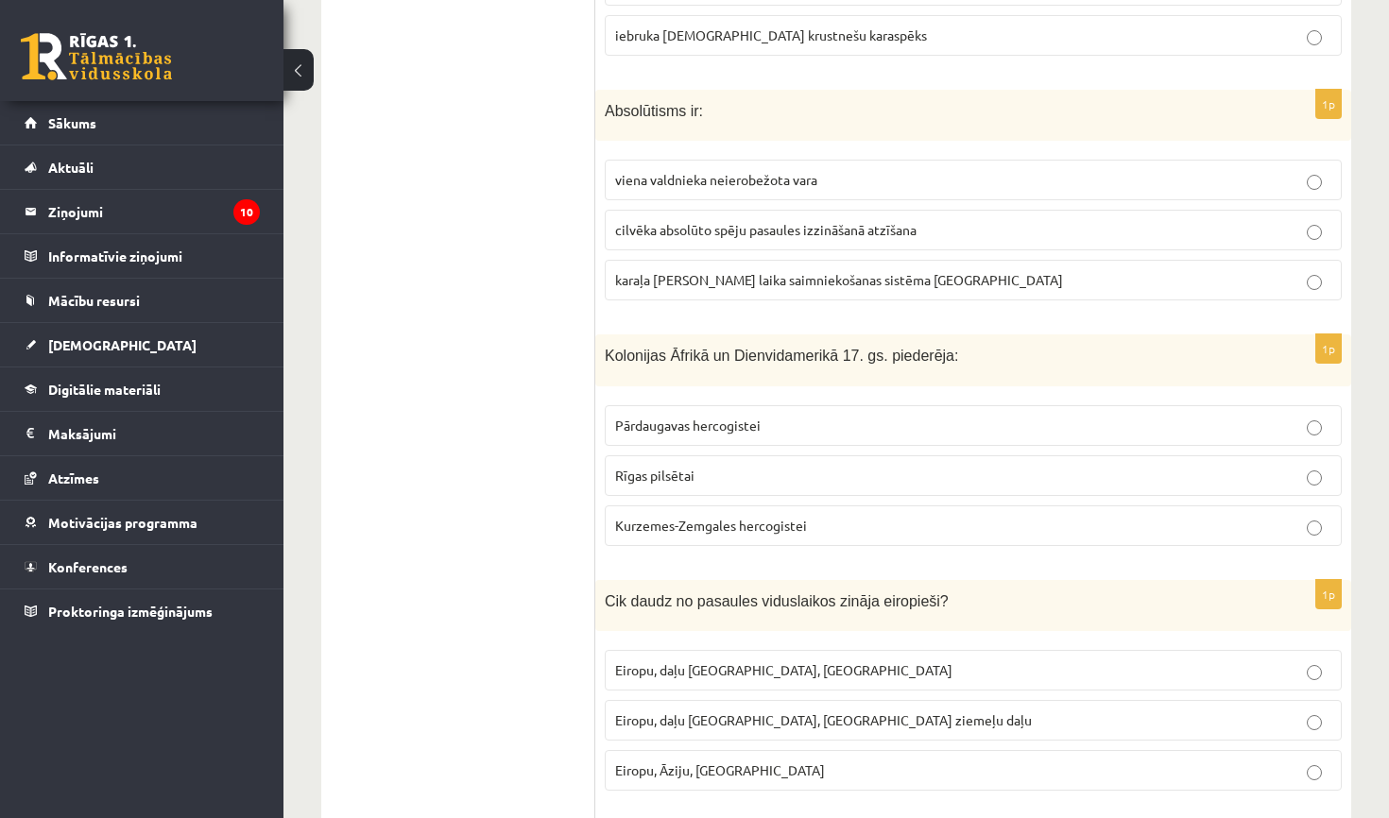
click at [791, 525] on span "Kurzemes-Zemgales hercogistei" at bounding box center [711, 525] width 192 height 17
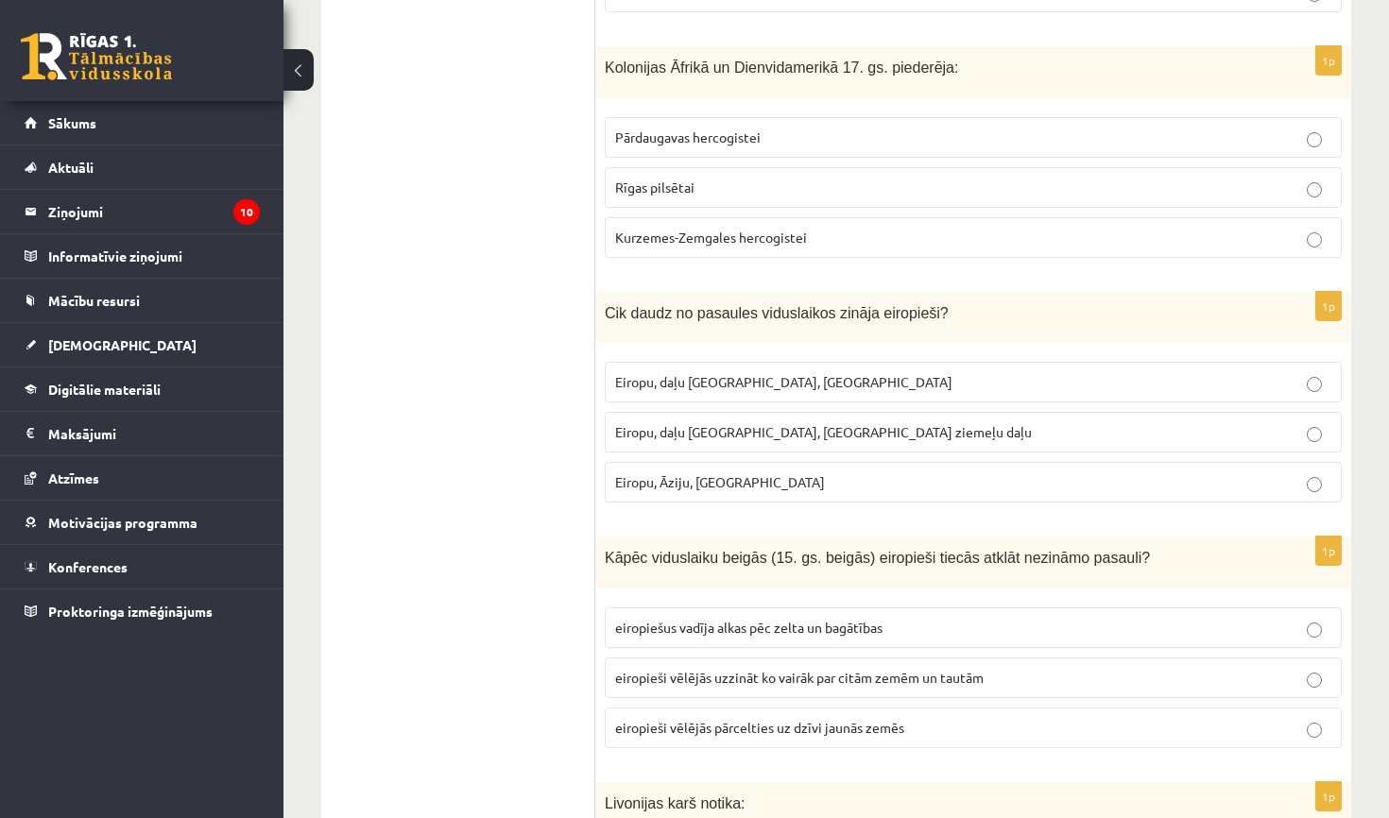
scroll to position [1295, 0]
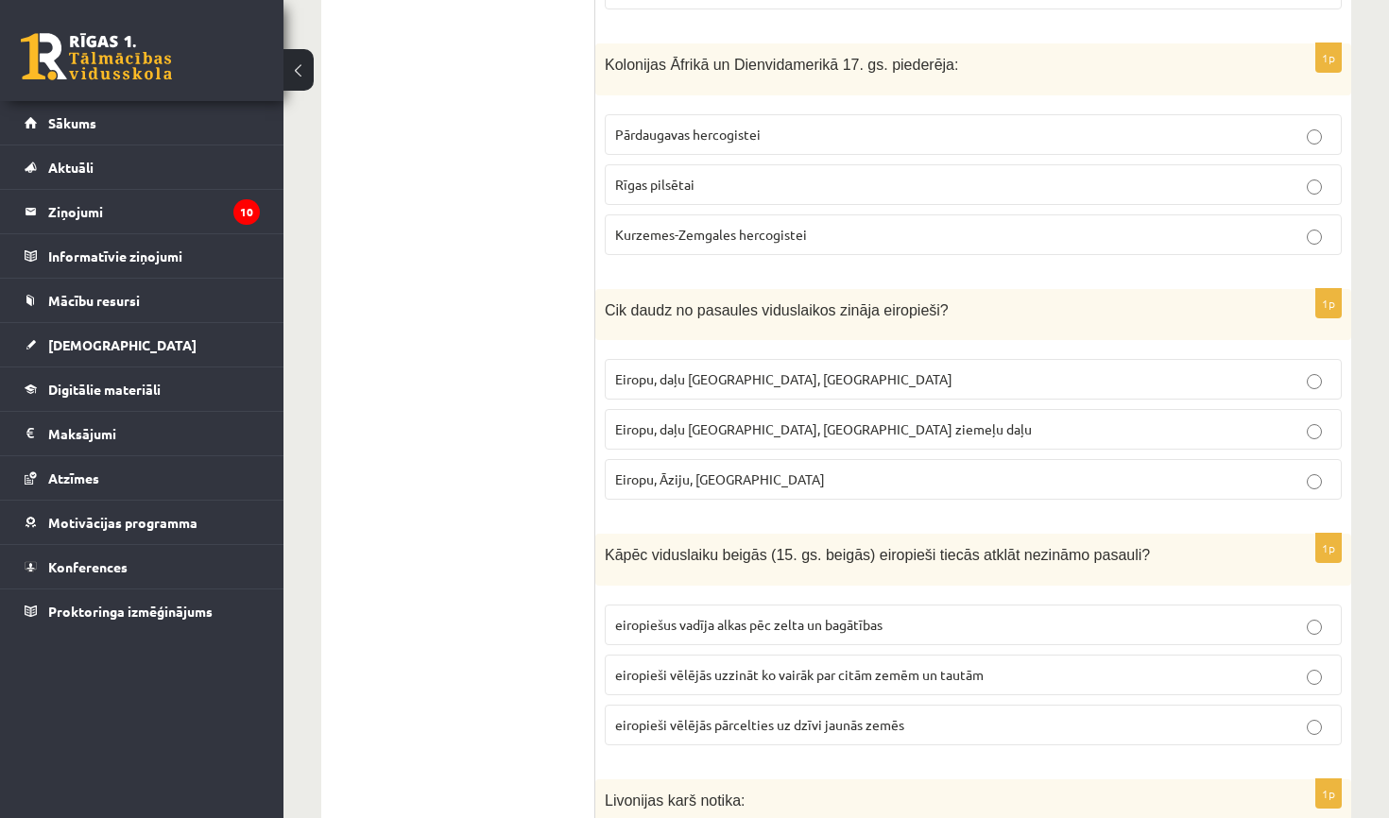
click at [808, 423] on span "Eiropu, daļu Āzijas, Āfrikas ziemeļu daļu" at bounding box center [823, 428] width 417 height 17
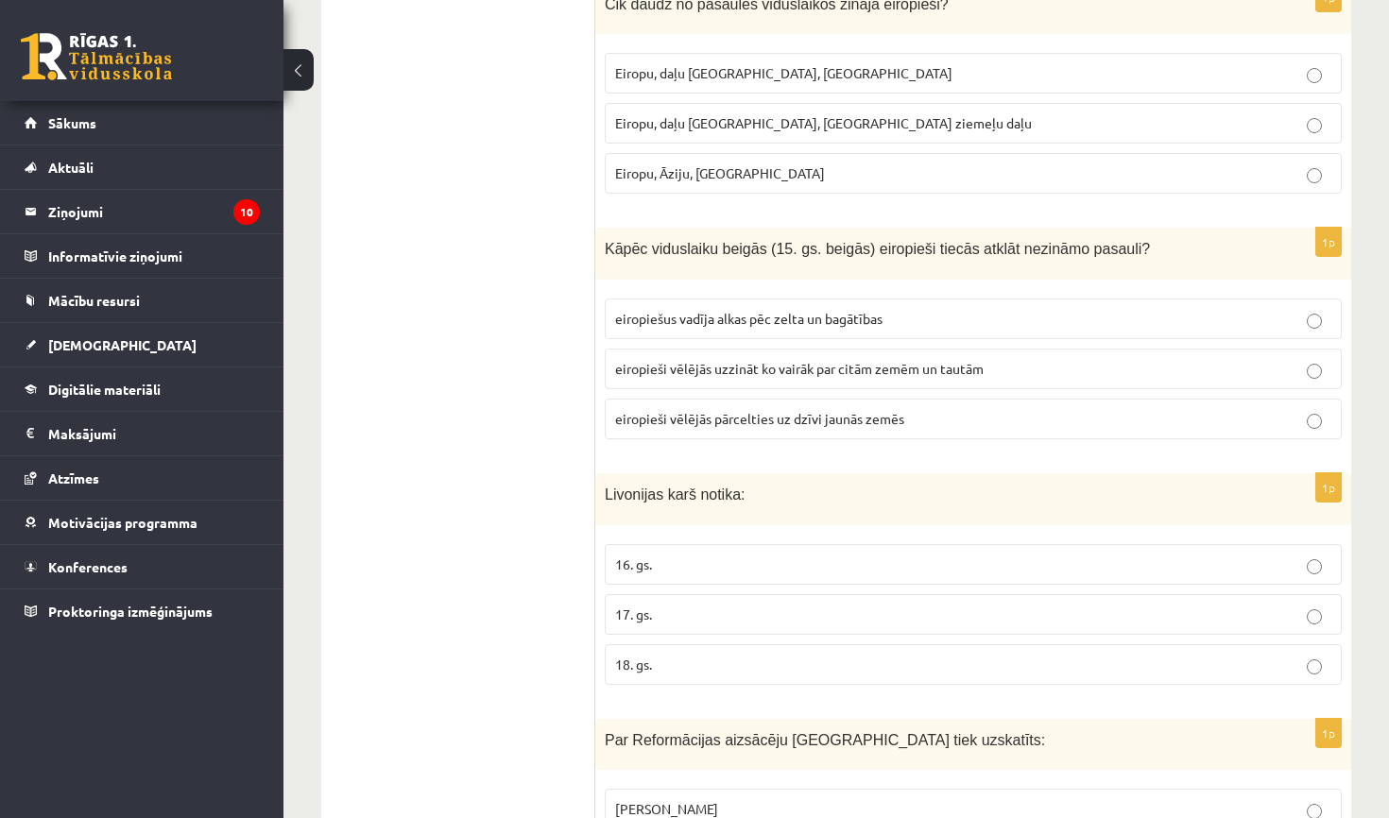
scroll to position [1604, 0]
click at [795, 306] on p "eiropiešus vadīja alkas pēc zelta un bagātības" at bounding box center [973, 316] width 716 height 20
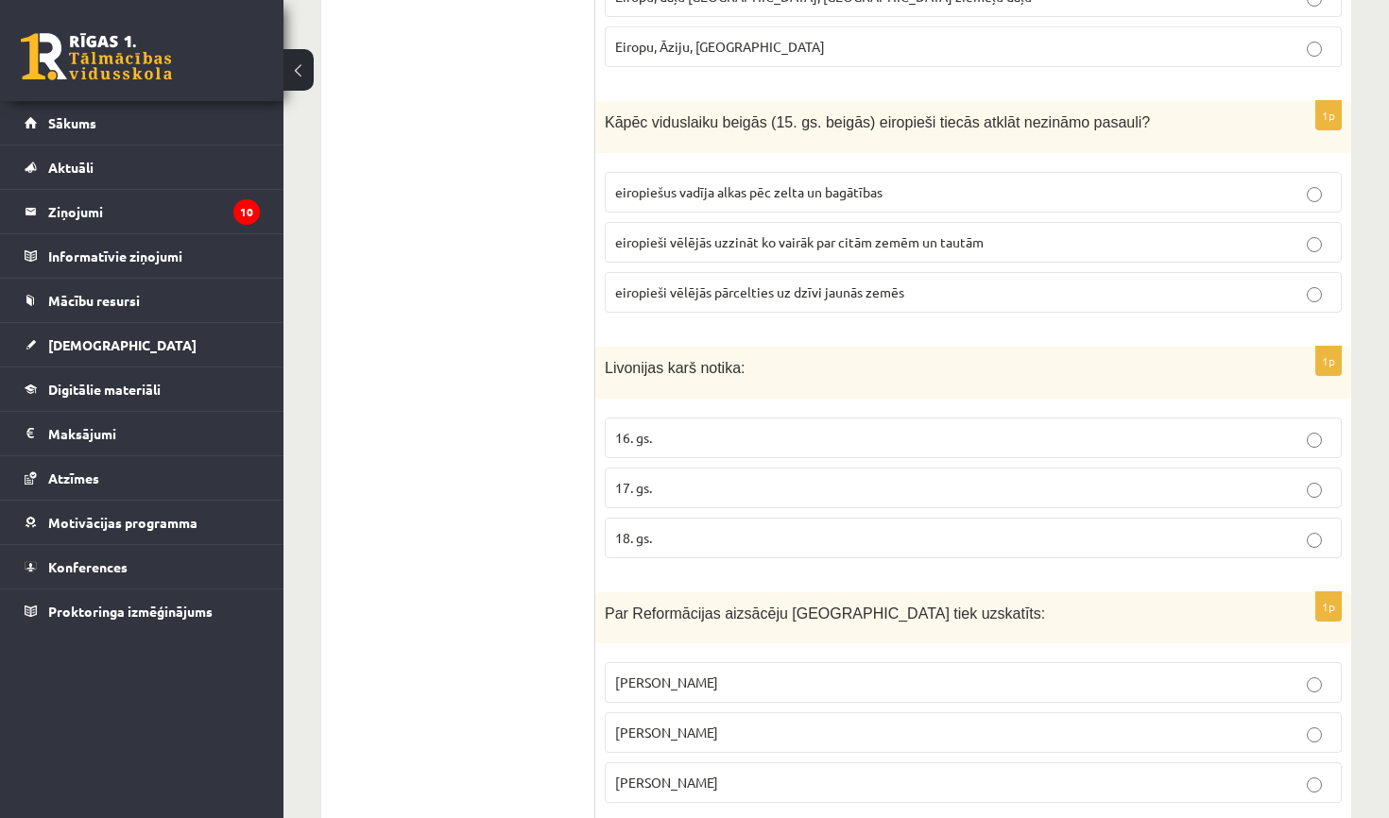
scroll to position [1818, 0]
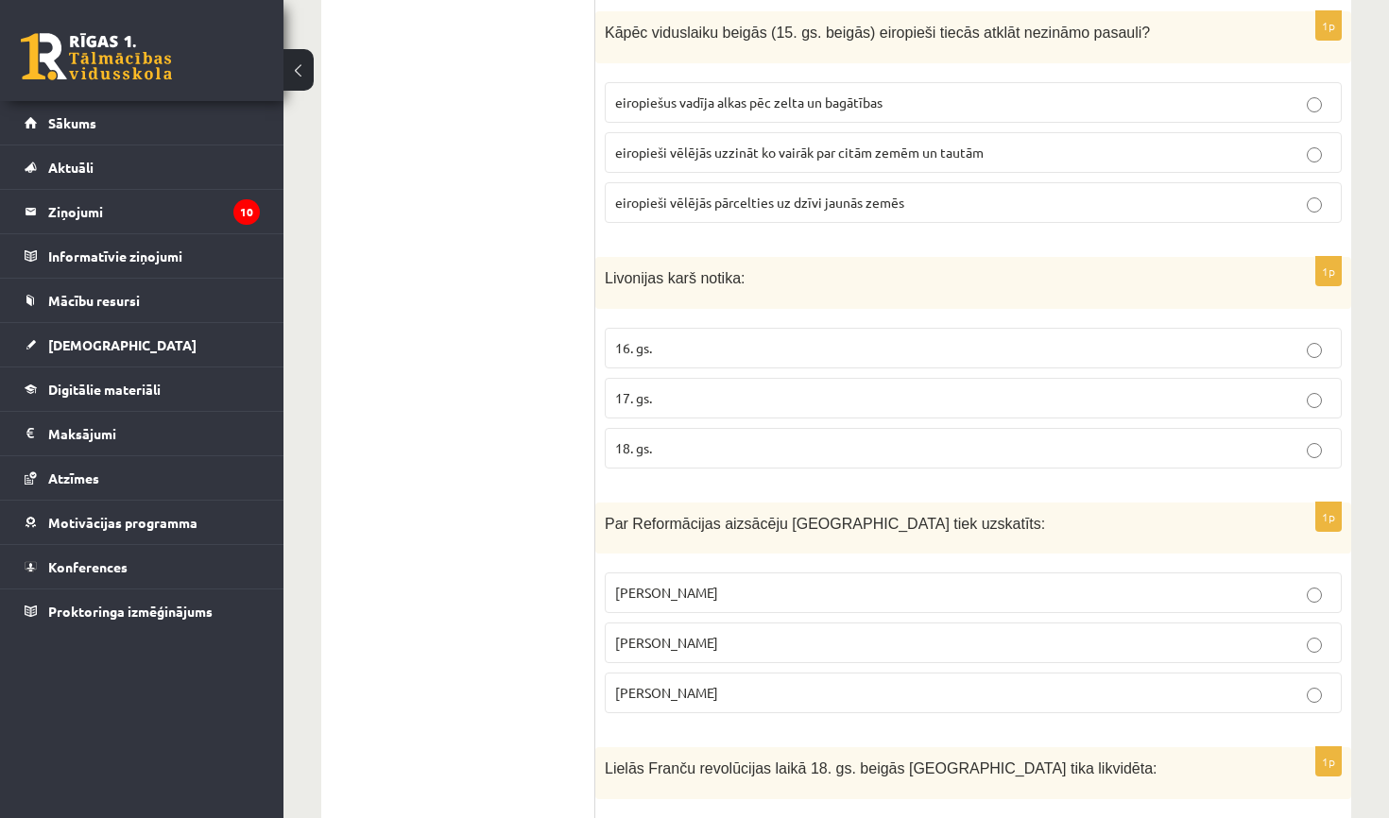
click at [805, 633] on p "Mārtiņš Luters" at bounding box center [973, 643] width 716 height 20
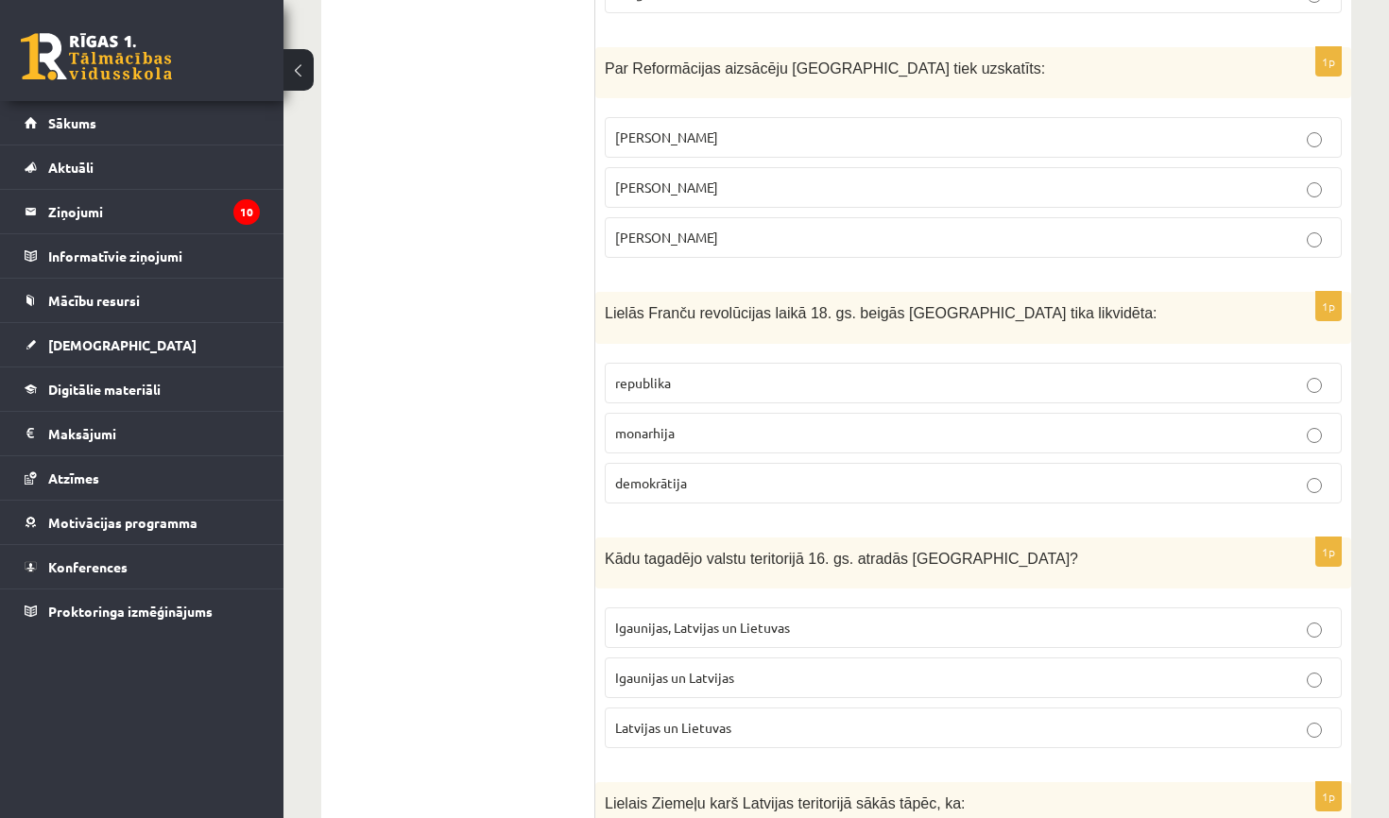
scroll to position [2274, 0]
click at [831, 427] on p "monarhija" at bounding box center [973, 432] width 716 height 20
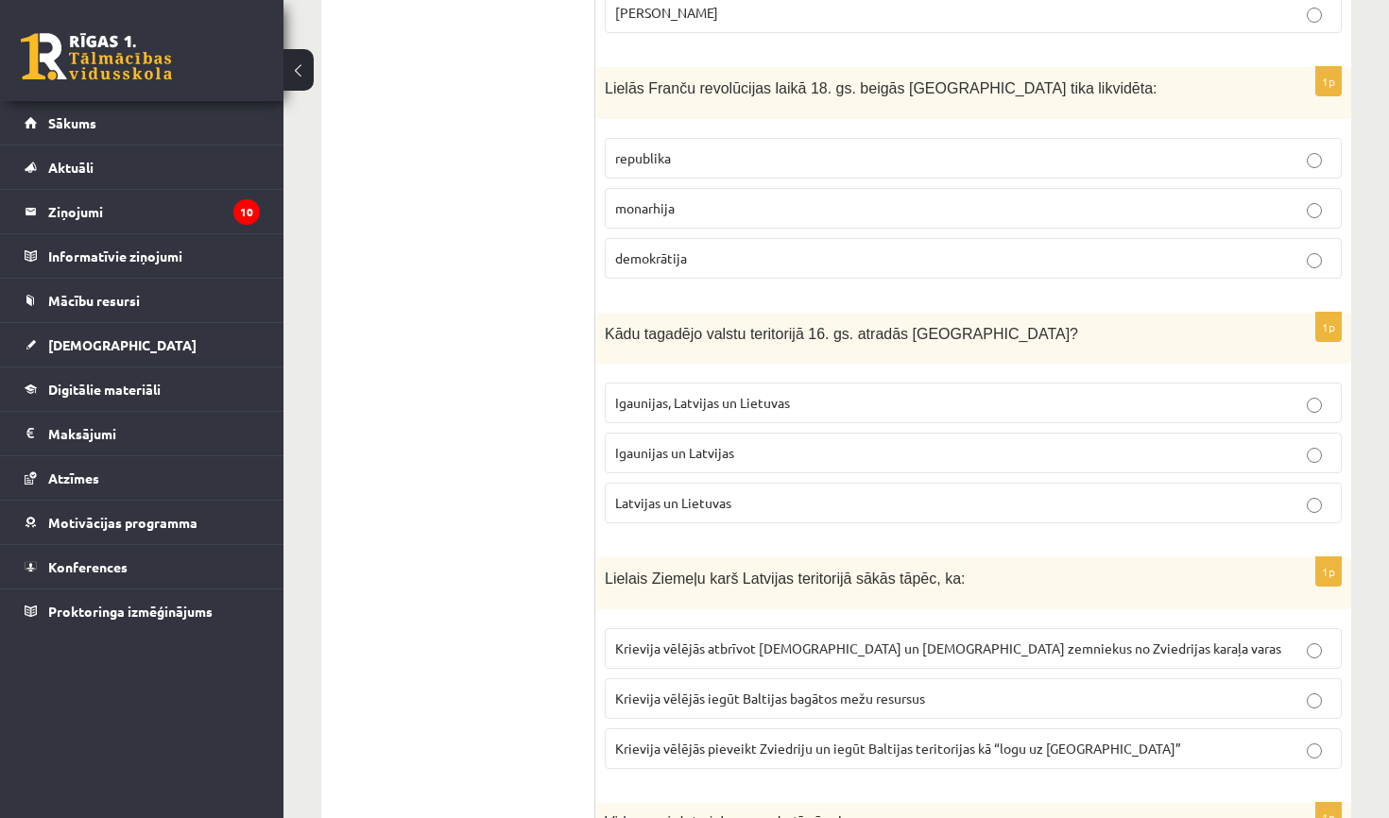
scroll to position [2507, 0]
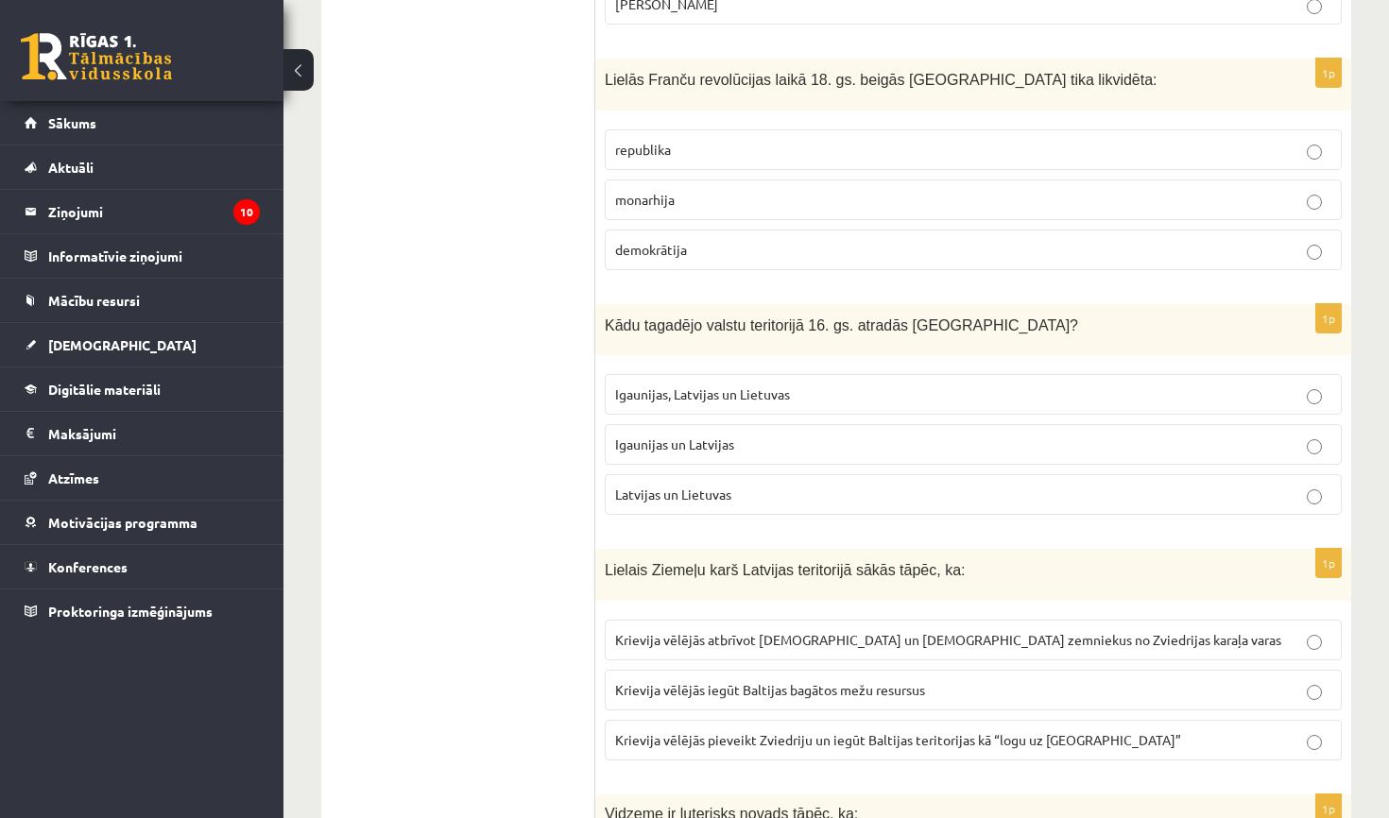
click at [862, 437] on p "Igaunijas un Latvijas" at bounding box center [973, 445] width 716 height 20
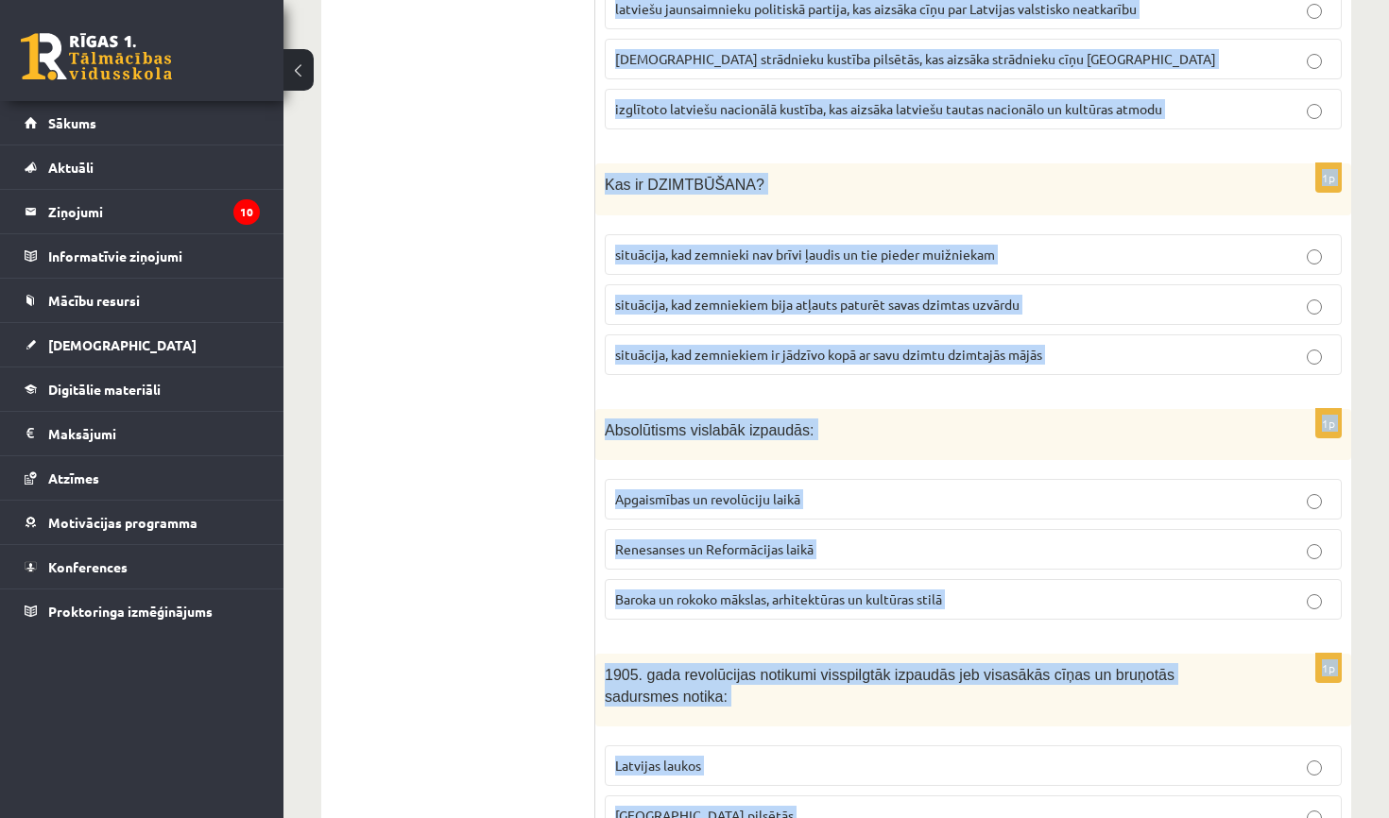
scroll to position [7077, 0]
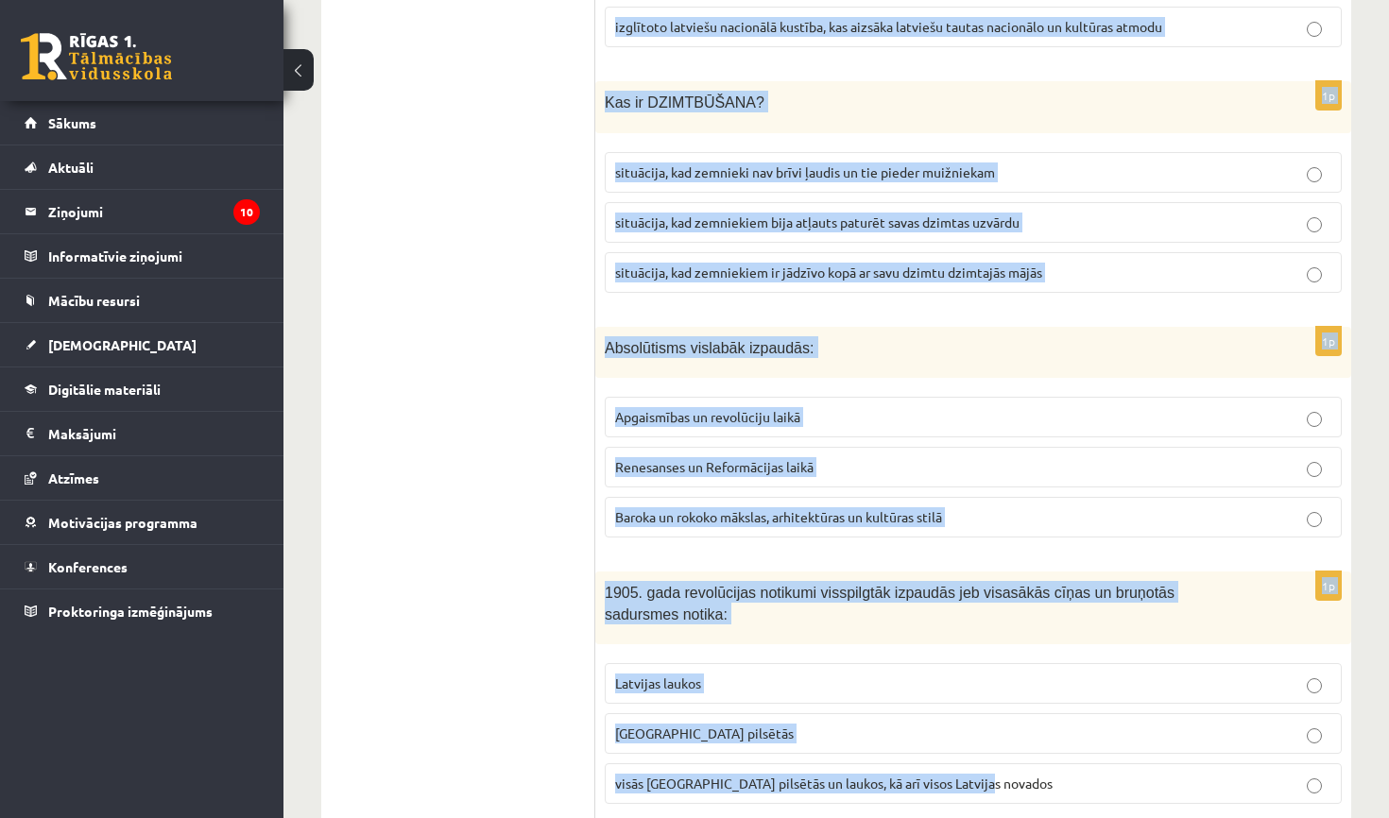
drag, startPoint x: 609, startPoint y: 101, endPoint x: 958, endPoint y: 817, distance: 797.0
copy form "Lielais Ziemeļu karš Latvijas teritorijā sākās tāpēc, ka: Krievija vēlējās atbr…"
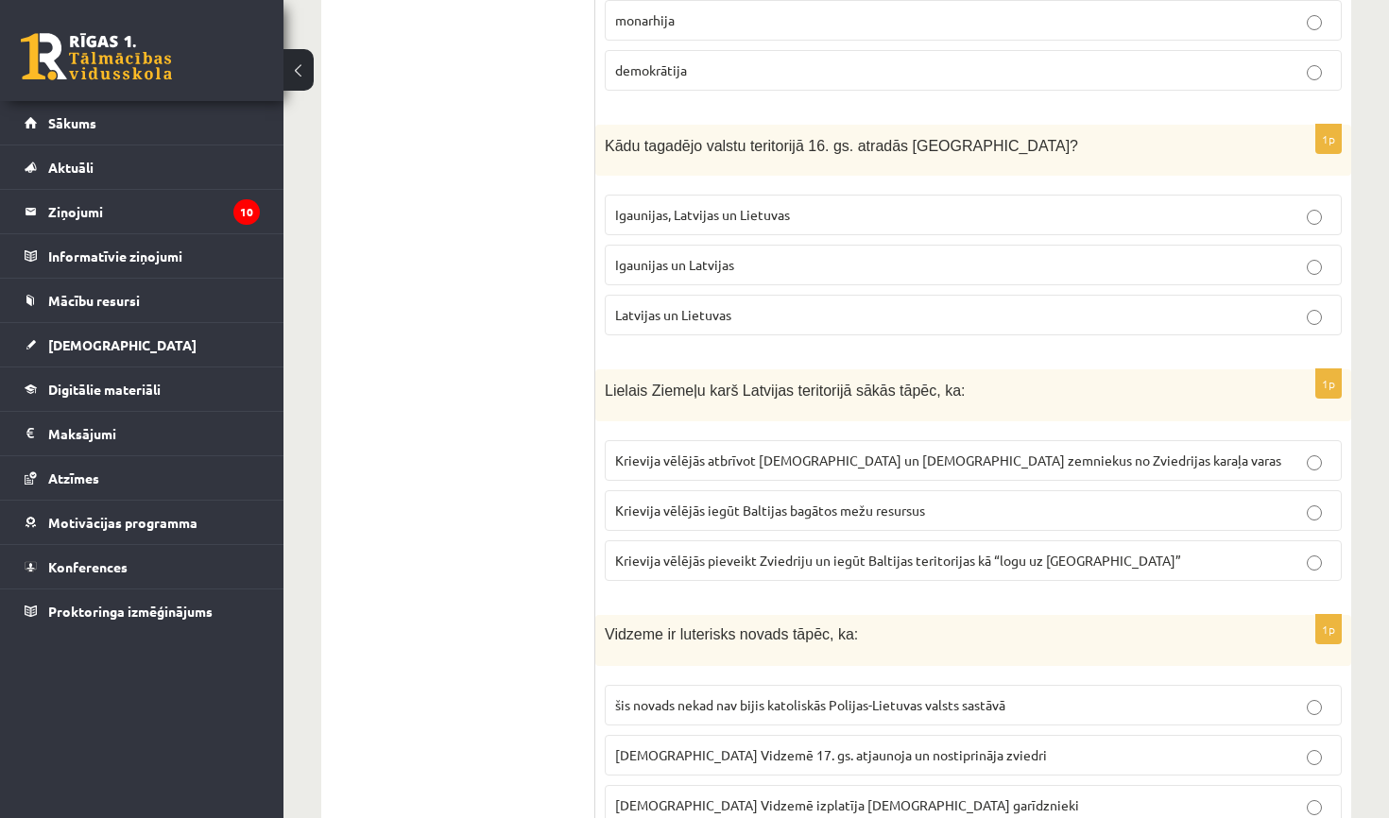
scroll to position [2701, 0]
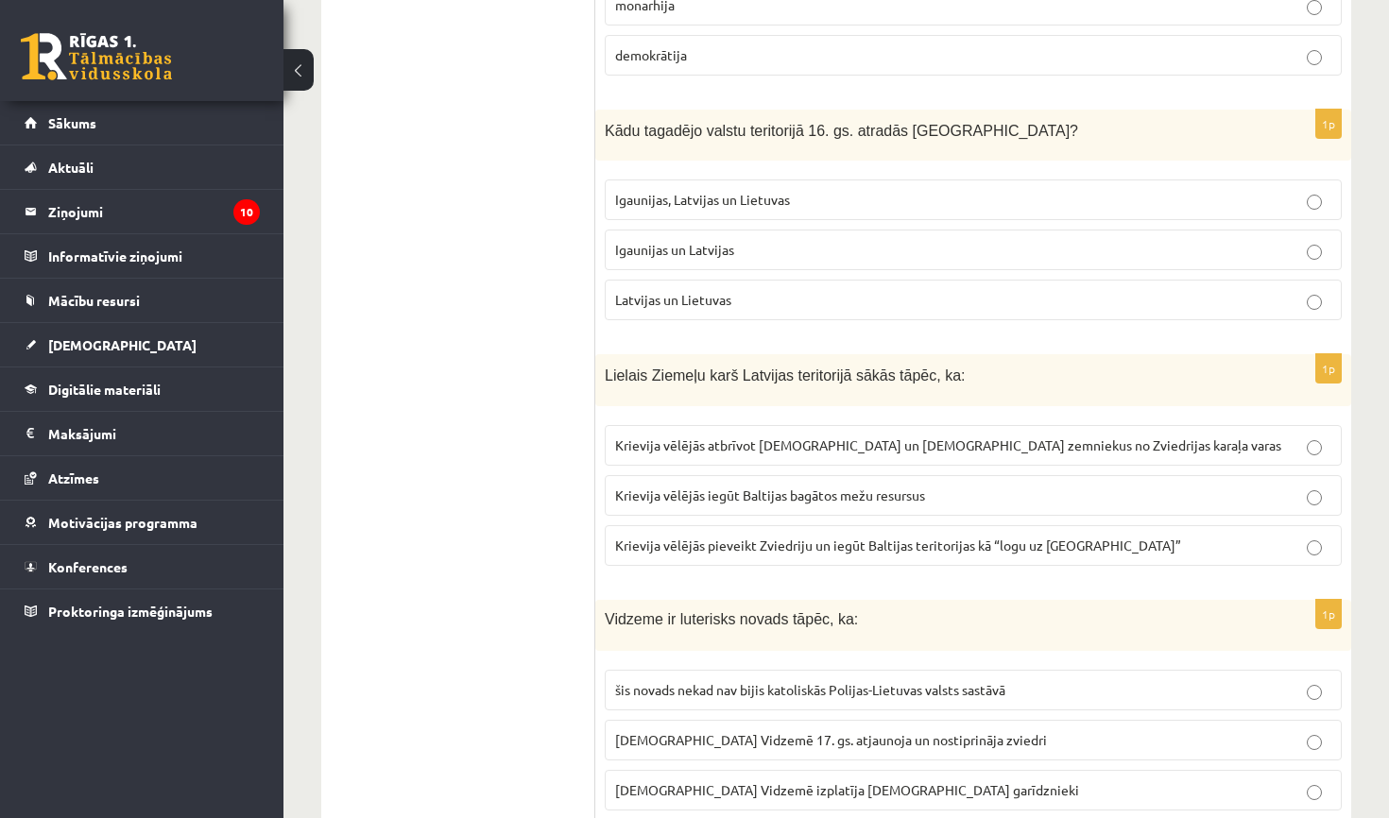
click at [867, 437] on span "Krievija vēlējās atbrīvot latviešu un igauņu zemniekus no Zviedrijas karaļa var…" at bounding box center [948, 445] width 666 height 17
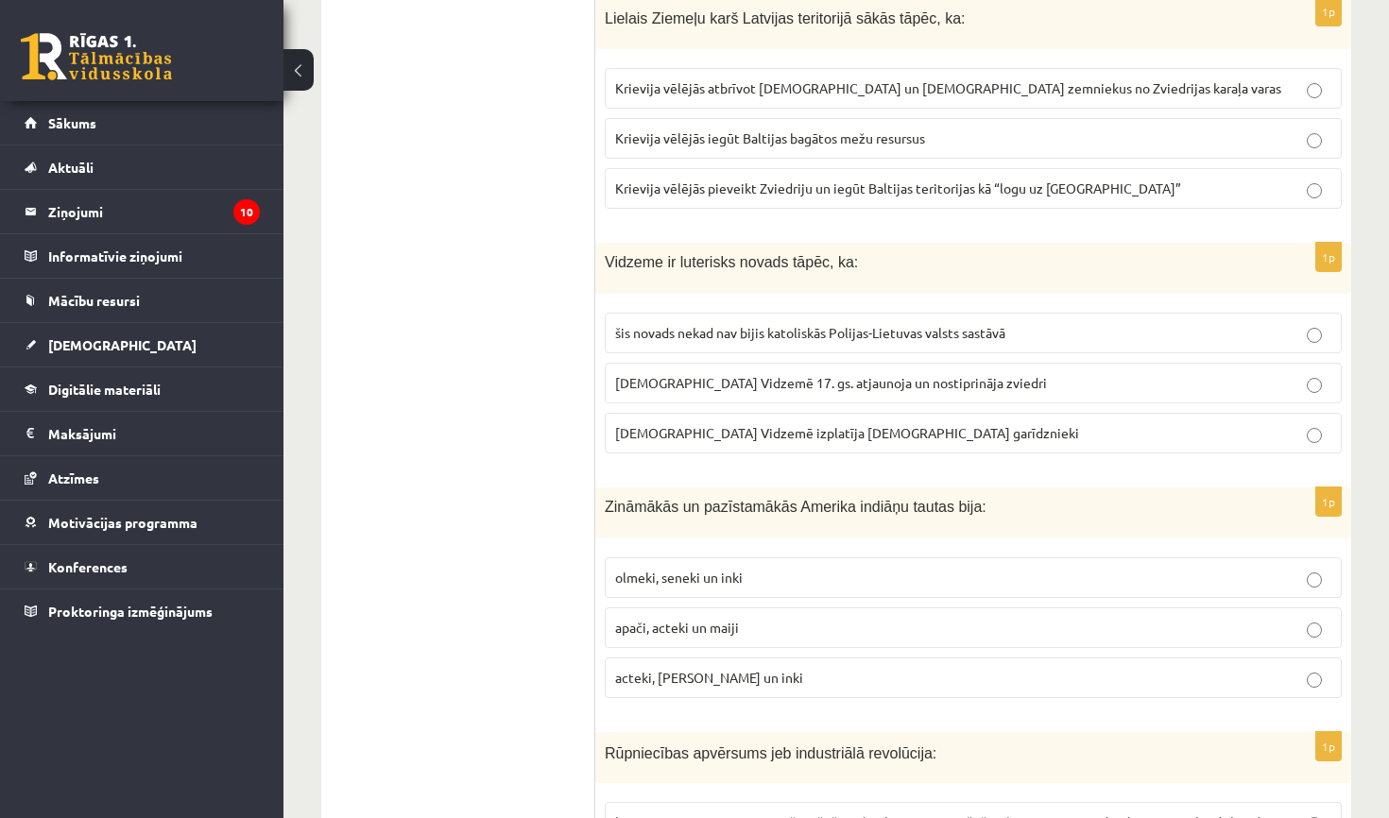
scroll to position [3063, 0]
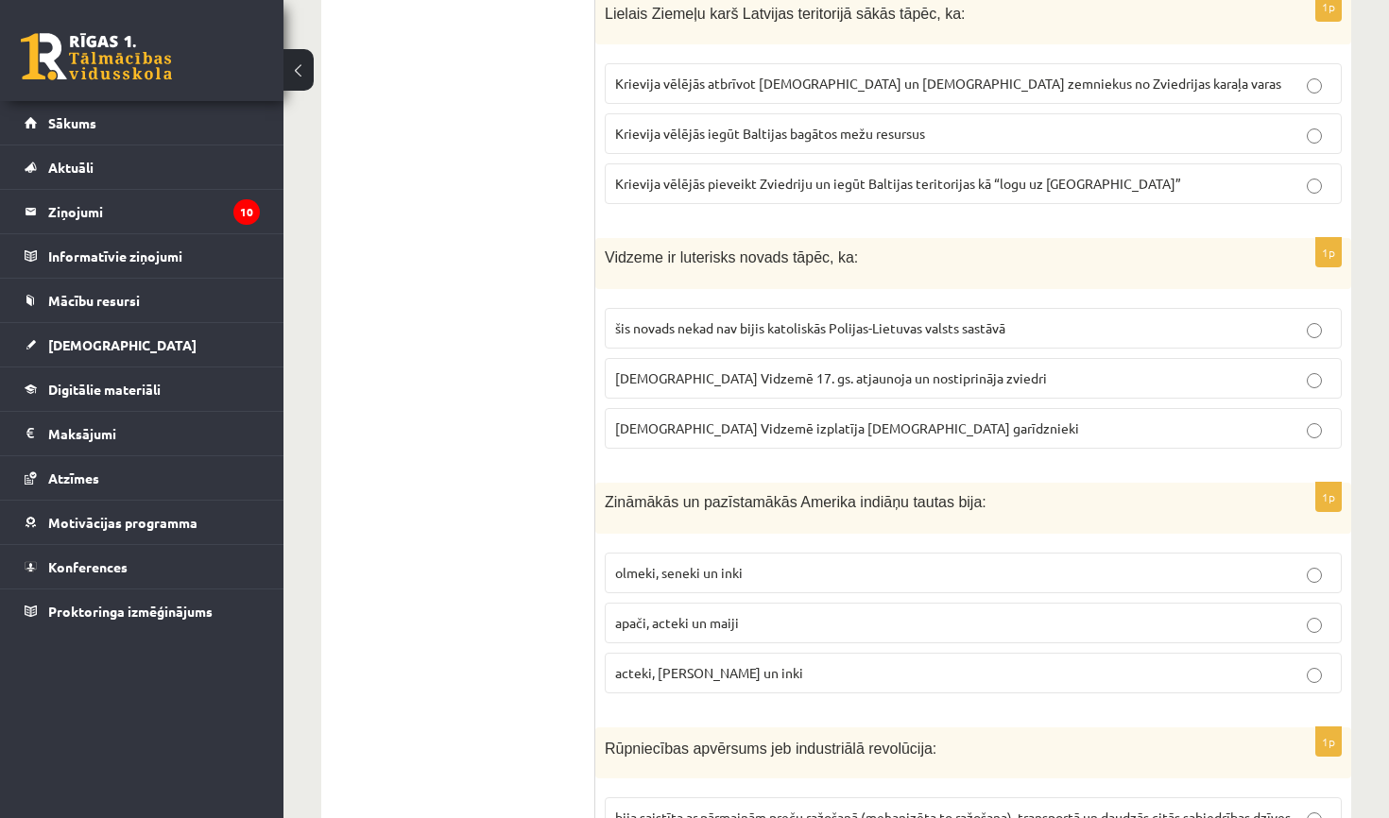
click at [917, 379] on p "luterānismu Vidzemē 17. gs. atjaunoja un nostiprināja zviedri" at bounding box center [973, 379] width 716 height 20
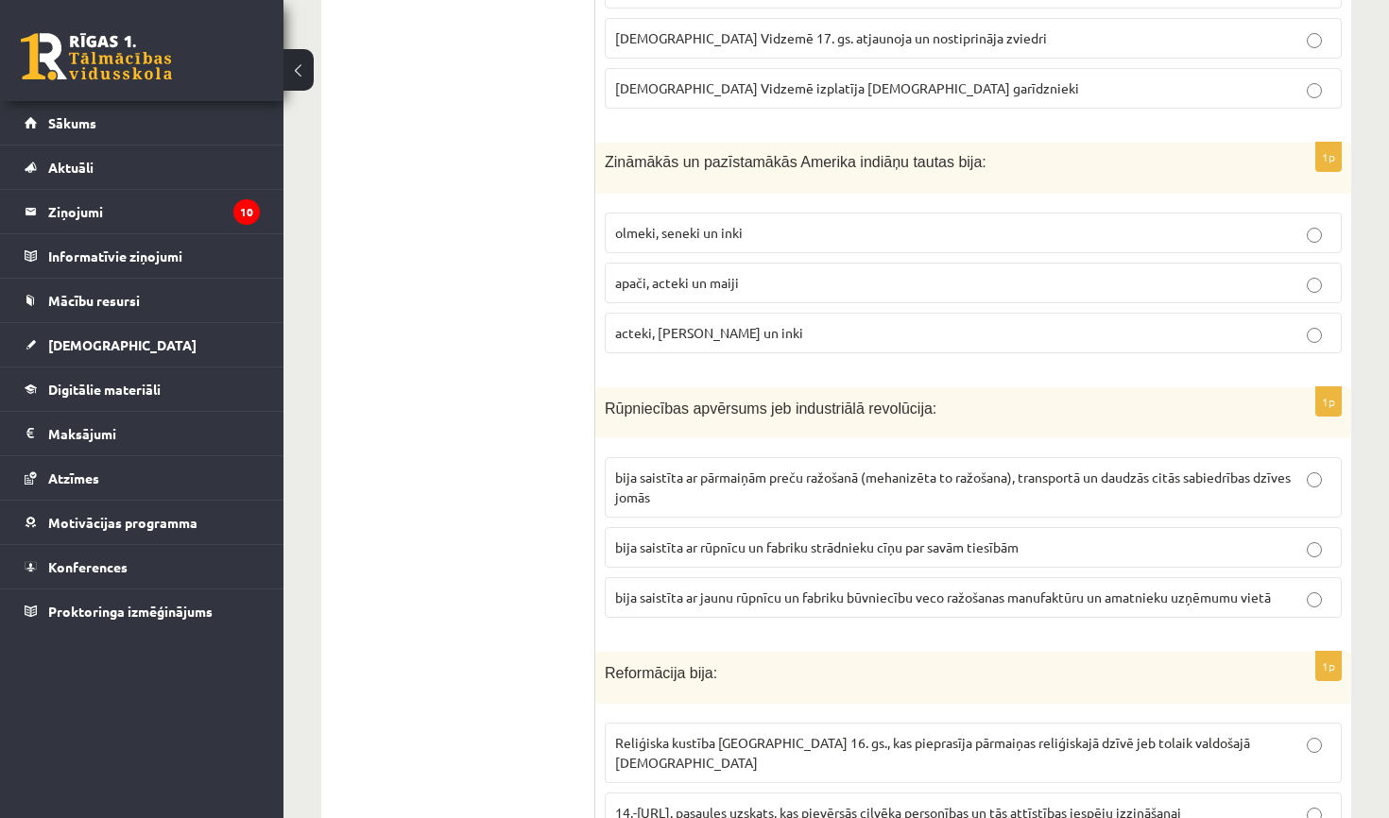
scroll to position [3427, 0]
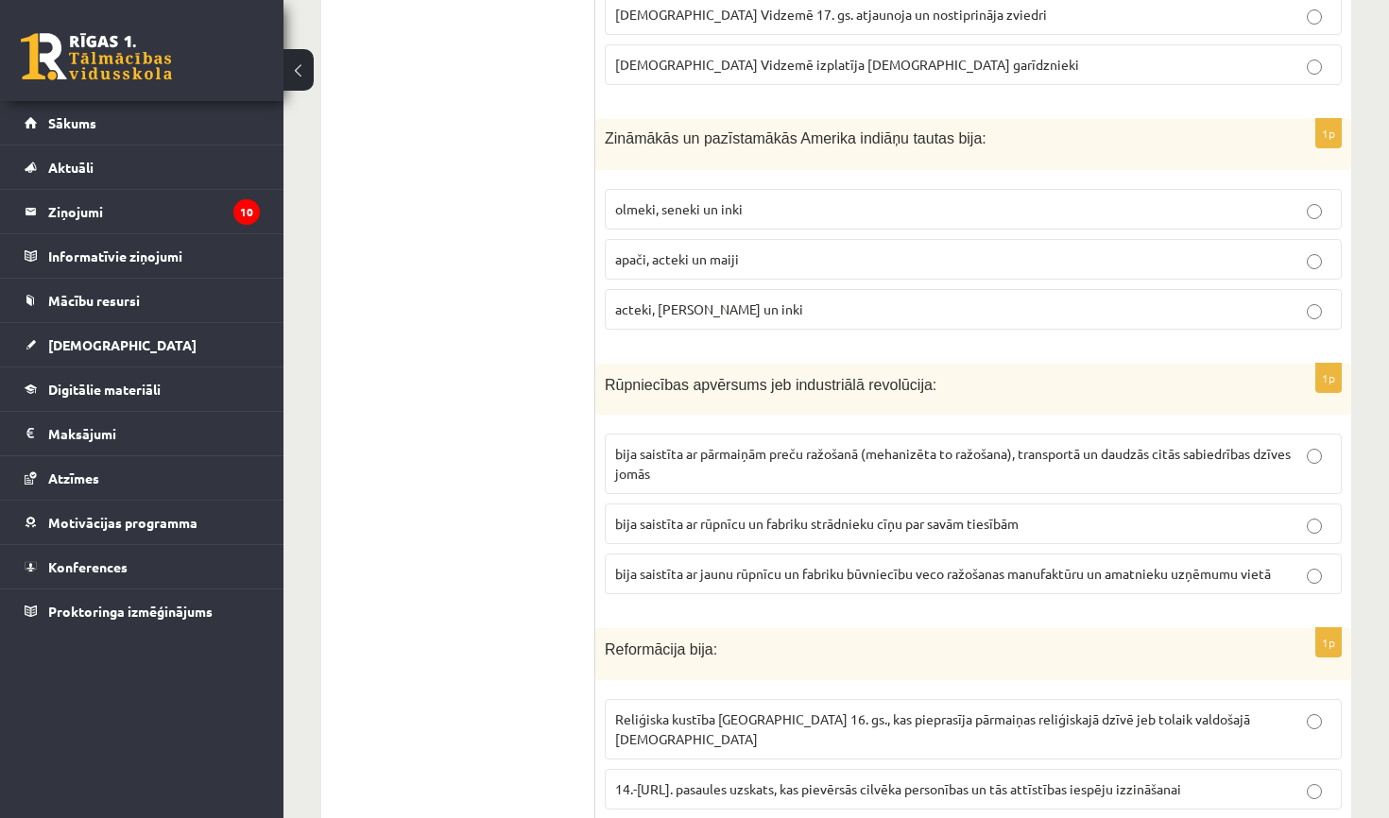
click at [797, 312] on label "acteki, maiji un inki" at bounding box center [973, 309] width 737 height 41
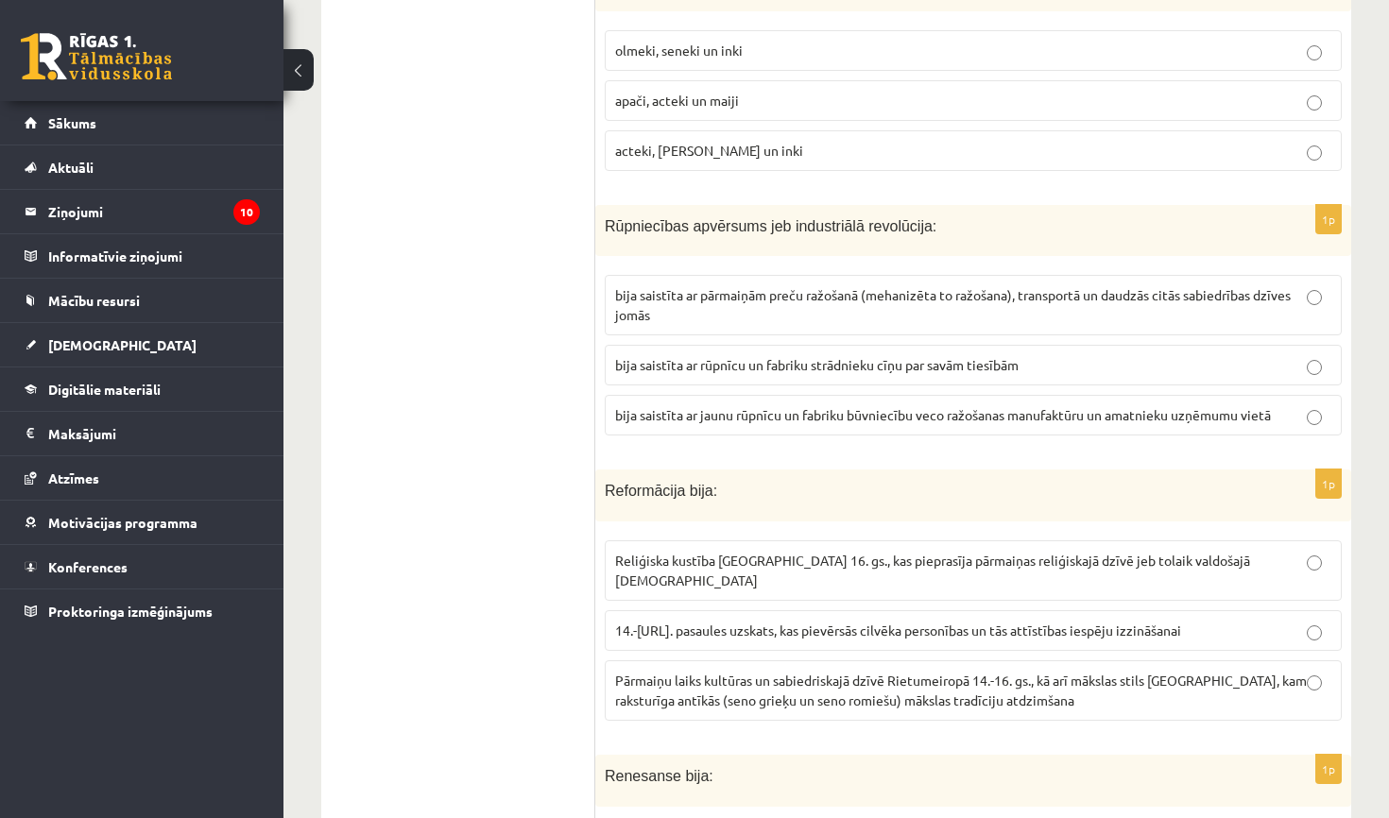
scroll to position [3588, 0]
click at [874, 355] on span "bija saistīta ar rūpnīcu un fabriku strādnieku cīņu par savām tiesībām" at bounding box center [816, 362] width 403 height 17
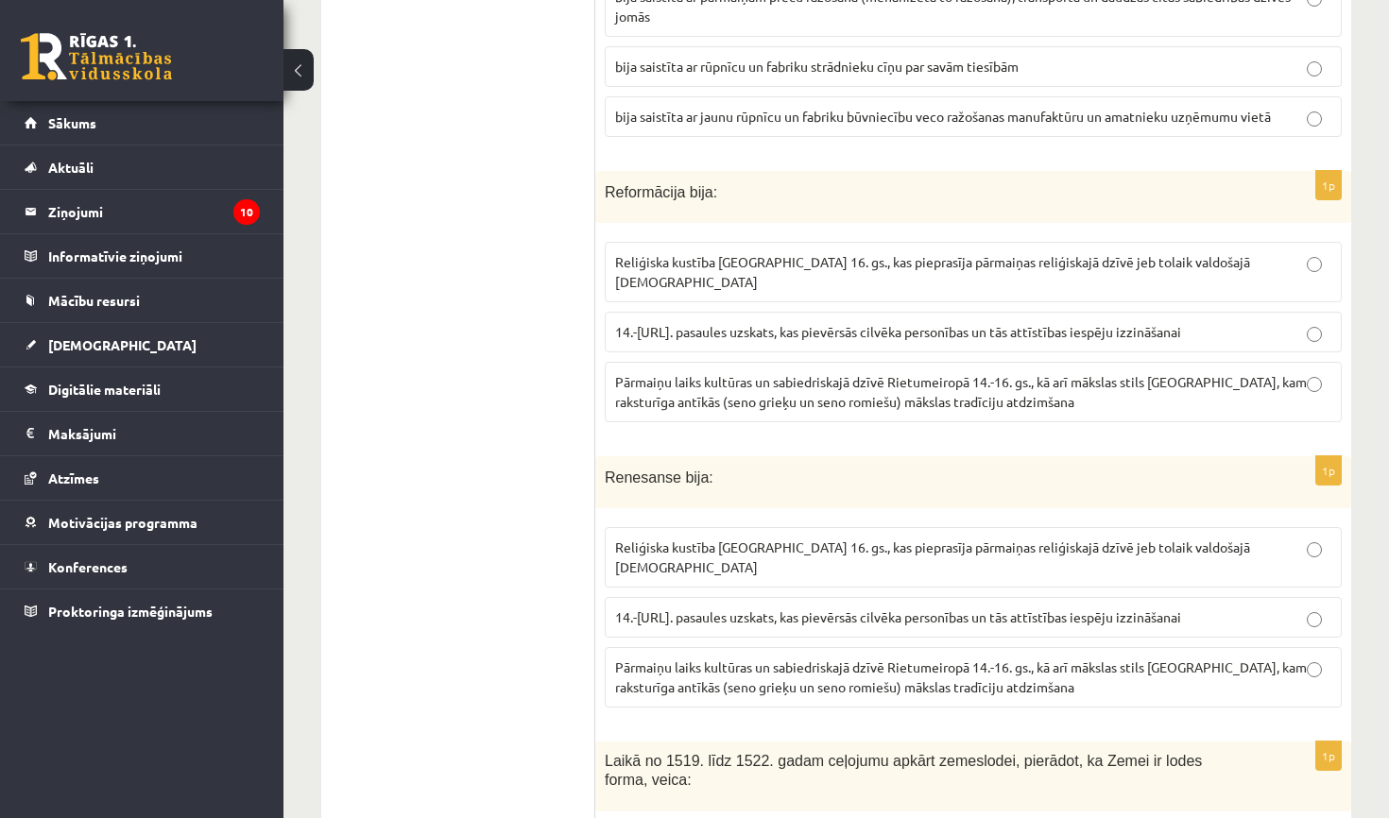
scroll to position [3945, 0]
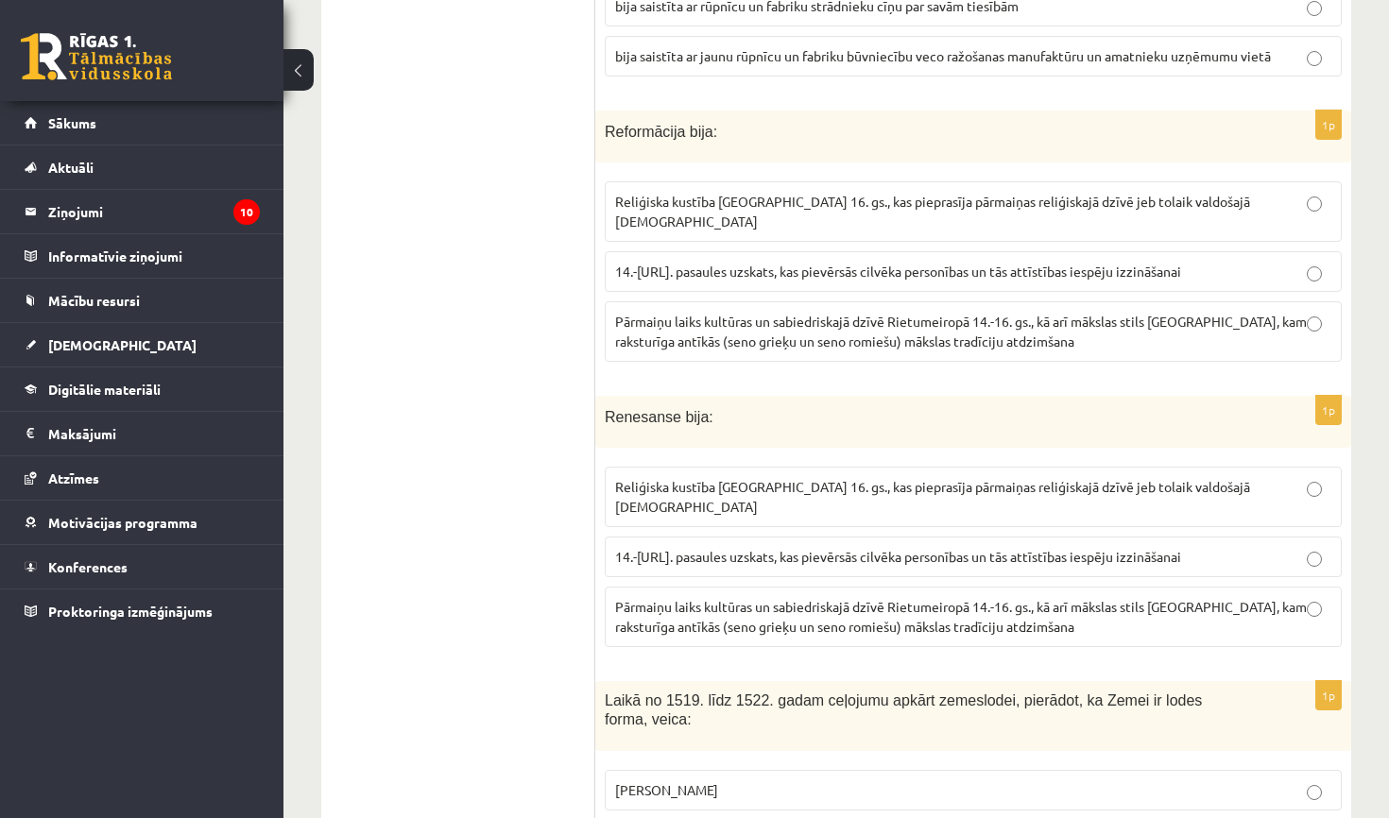
click at [707, 316] on span "Pārmaiņu laiks kultūras un sabiedriskajā dzīvē Rietumeiropā 14.-16. gs., kā arī…" at bounding box center [961, 331] width 692 height 37
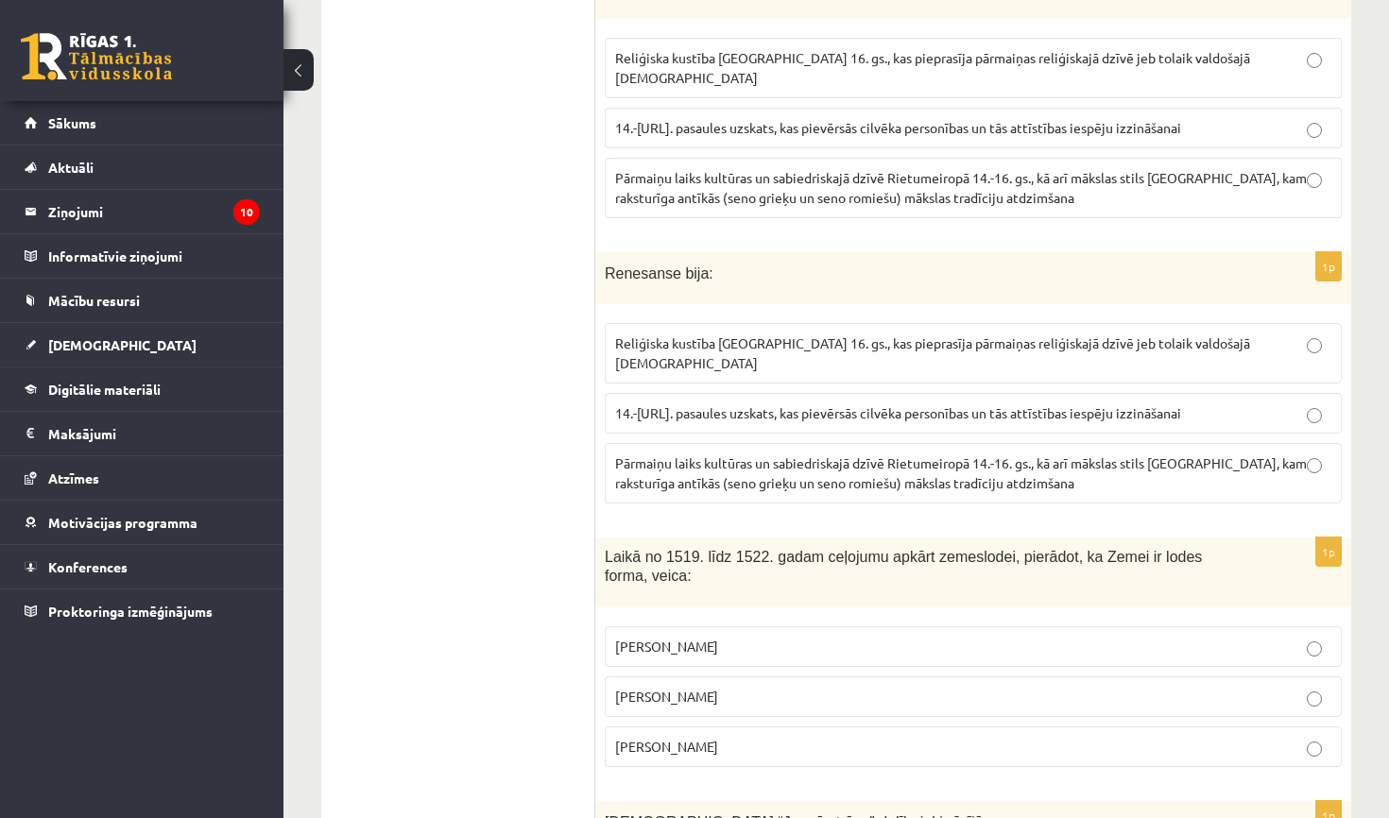
scroll to position [4090, 0]
click at [700, 453] on span "Pārmaiņu laiks kultūras un sabiedriskajā dzīvē Rietumeiropā 14.-16. gs., kā arī…" at bounding box center [961, 471] width 692 height 37
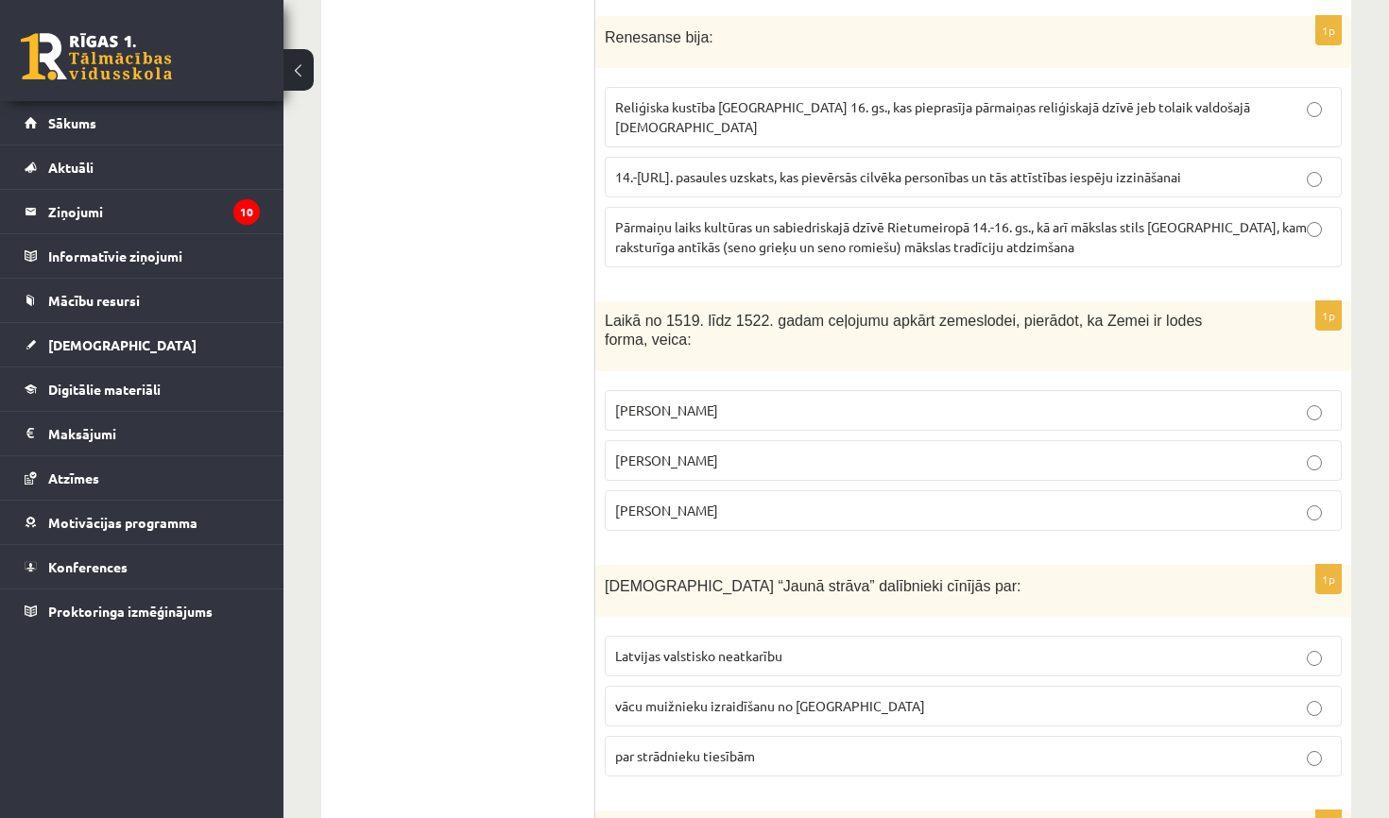
scroll to position [4326, 0]
click at [675, 489] on label "Fernans Magelāns" at bounding box center [973, 509] width 737 height 41
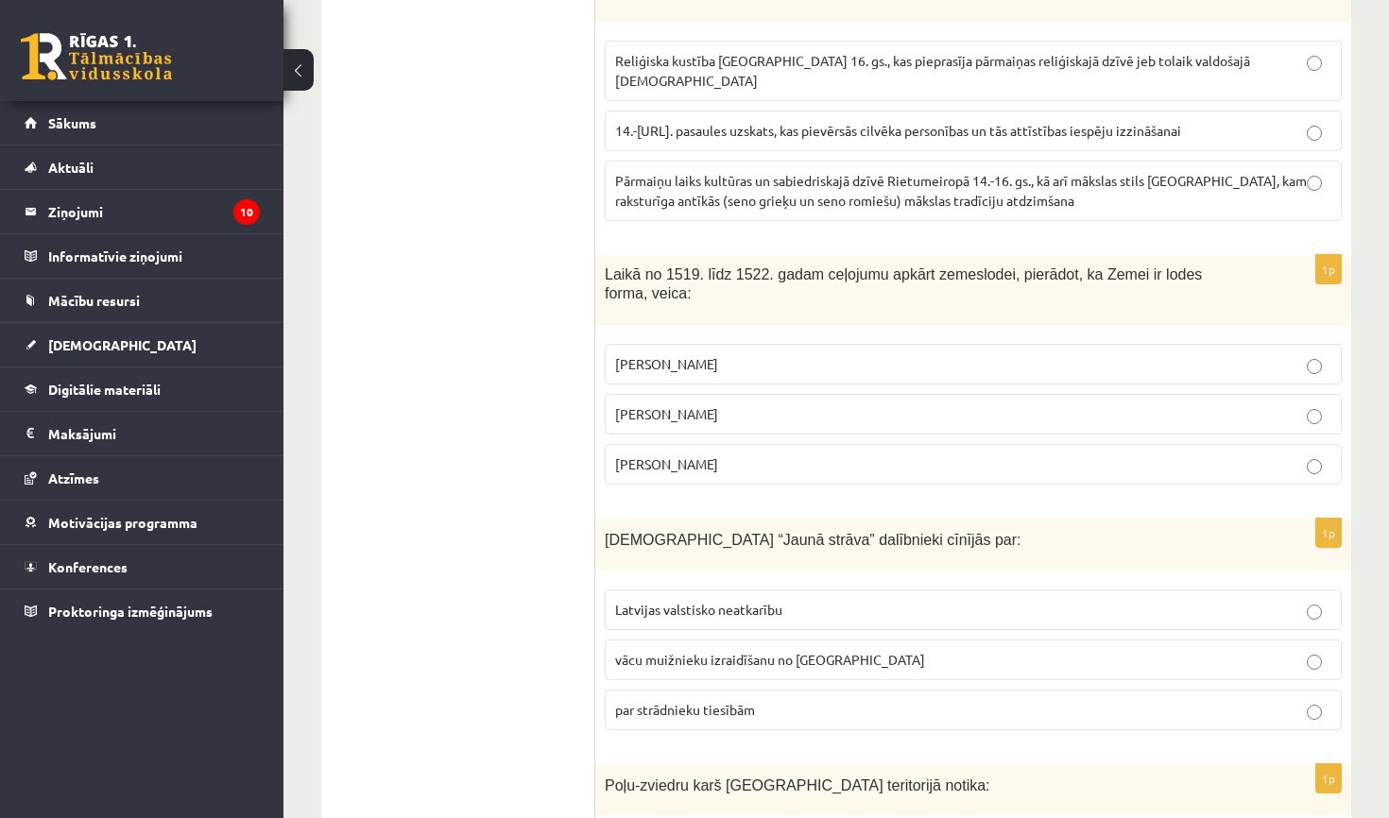
scroll to position [4373, 0]
click at [968, 682] on fieldset "Latvijas valstisko neatkarību vācu muižnieku izraidīšanu no Latvijas par strādn…" at bounding box center [973, 656] width 737 height 156
click at [981, 698] on p "par strādnieku tiesībām" at bounding box center [973, 708] width 716 height 20
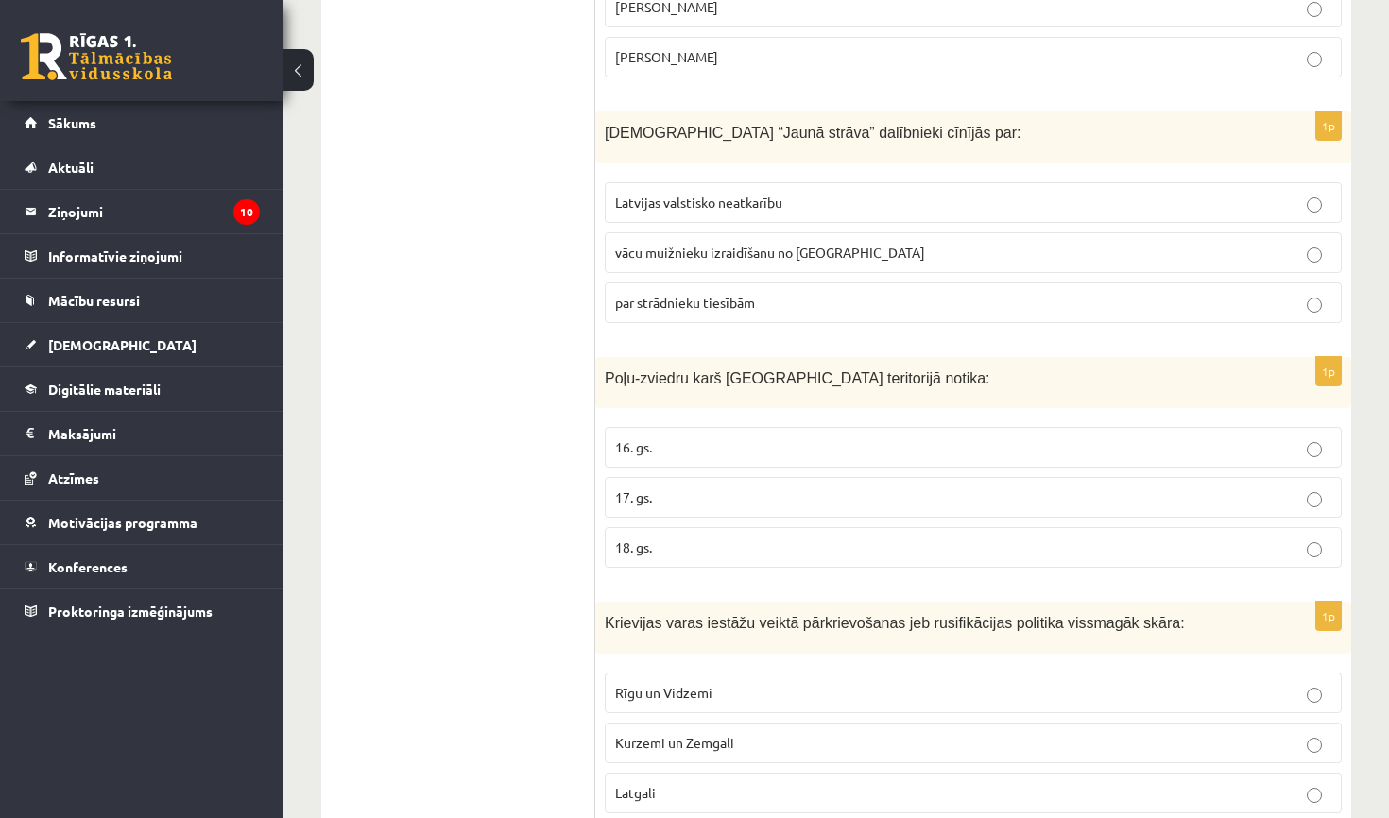
scroll to position [4779, 0]
click at [737, 487] on p "17. gs." at bounding box center [973, 497] width 716 height 20
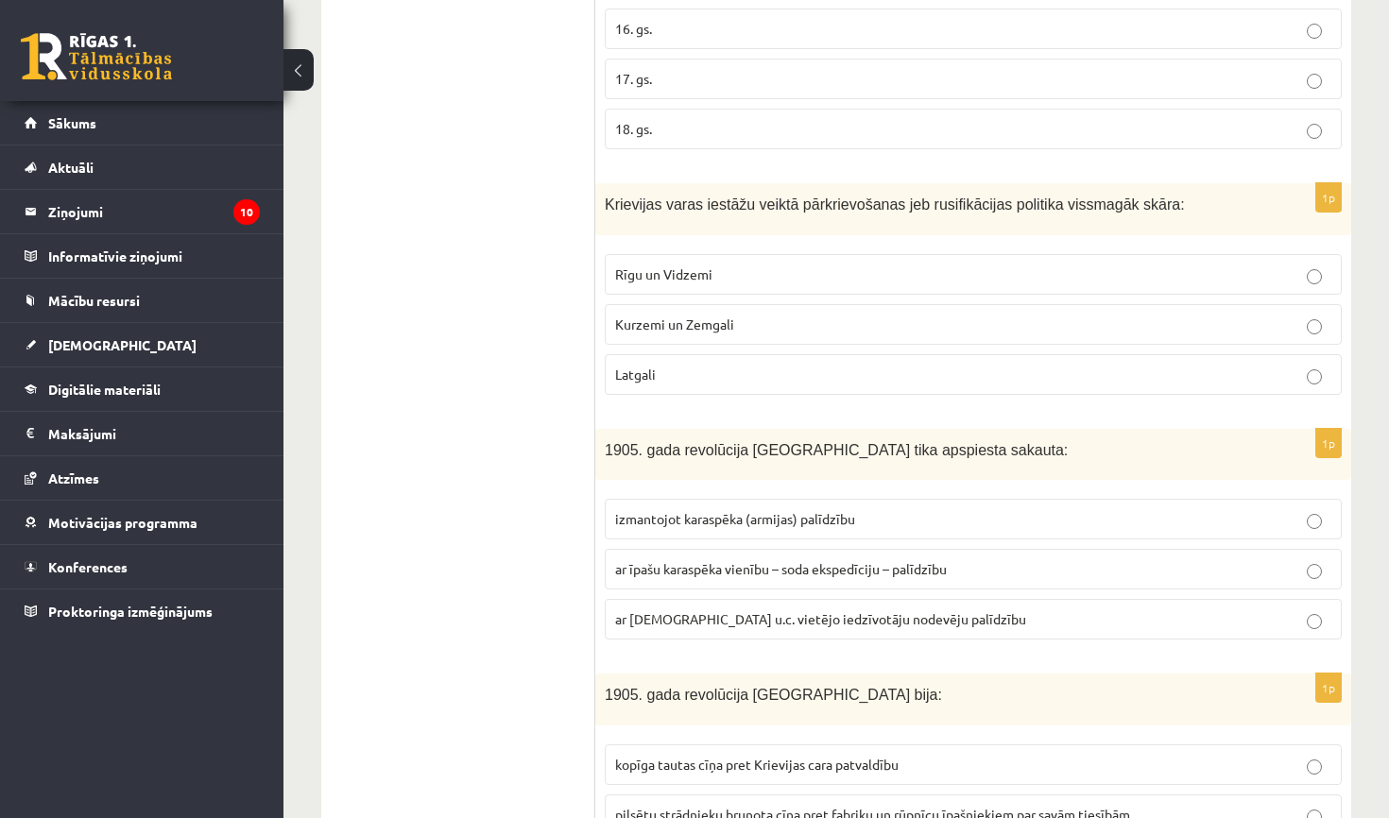
scroll to position [5188, 0]
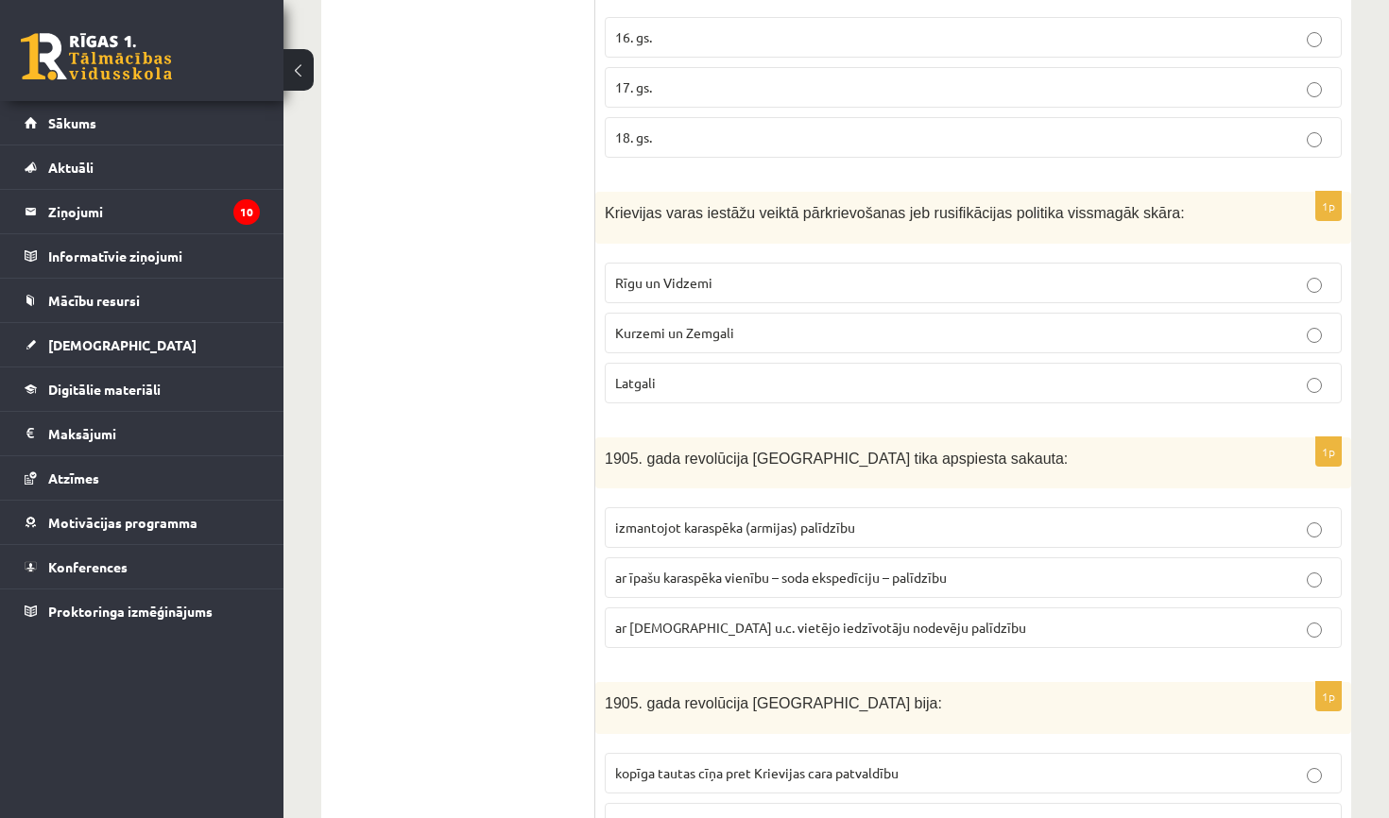
click at [775, 373] on p "Latgali" at bounding box center [973, 383] width 716 height 20
click at [753, 557] on label "ar īpašu karaspēka vienību – soda ekspedīciju – palīdzību" at bounding box center [973, 577] width 737 height 41
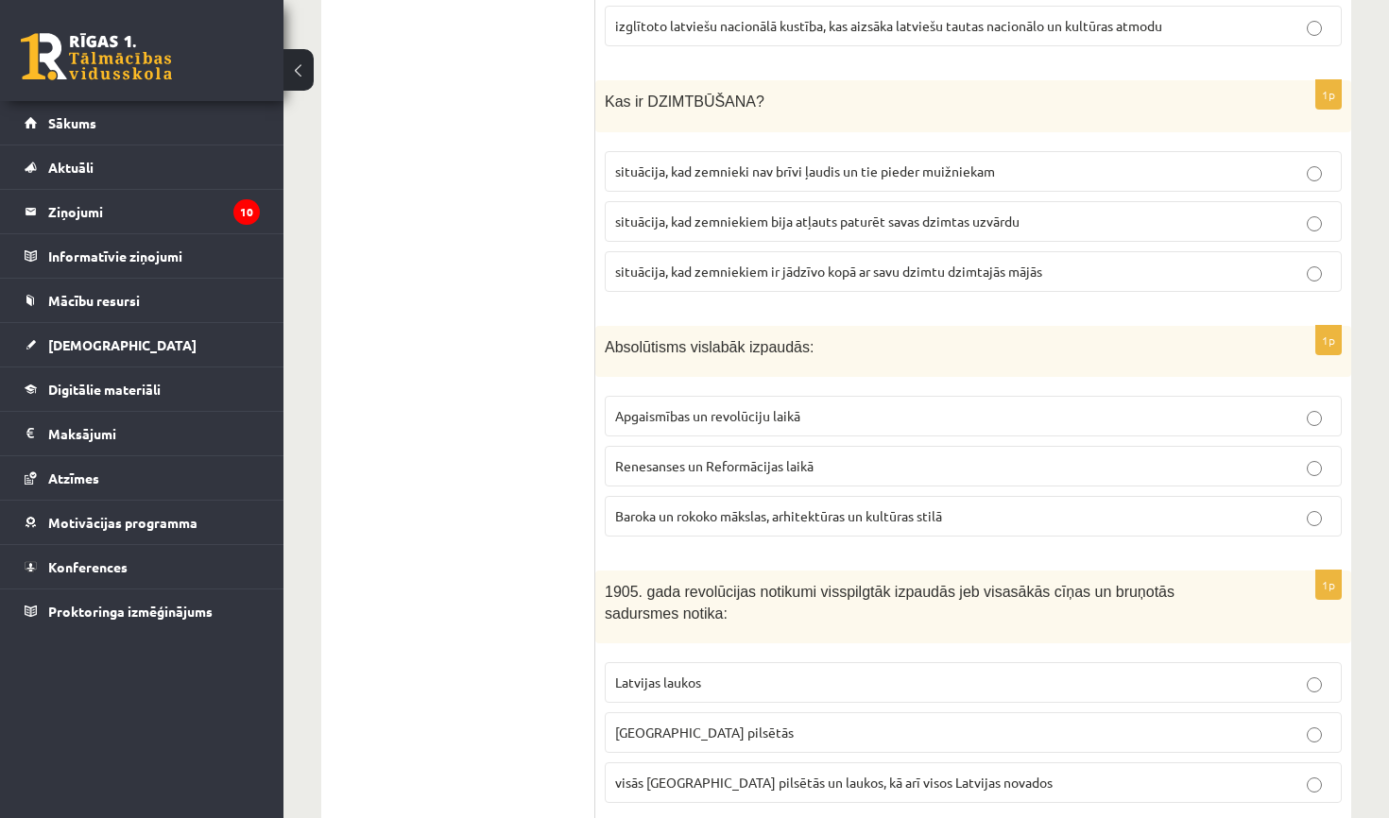
scroll to position [7077, 0]
click at [715, 775] on span "visās Latvijas pilsētās un laukos, kā arī visos Latvijas novados" at bounding box center [833, 783] width 437 height 17
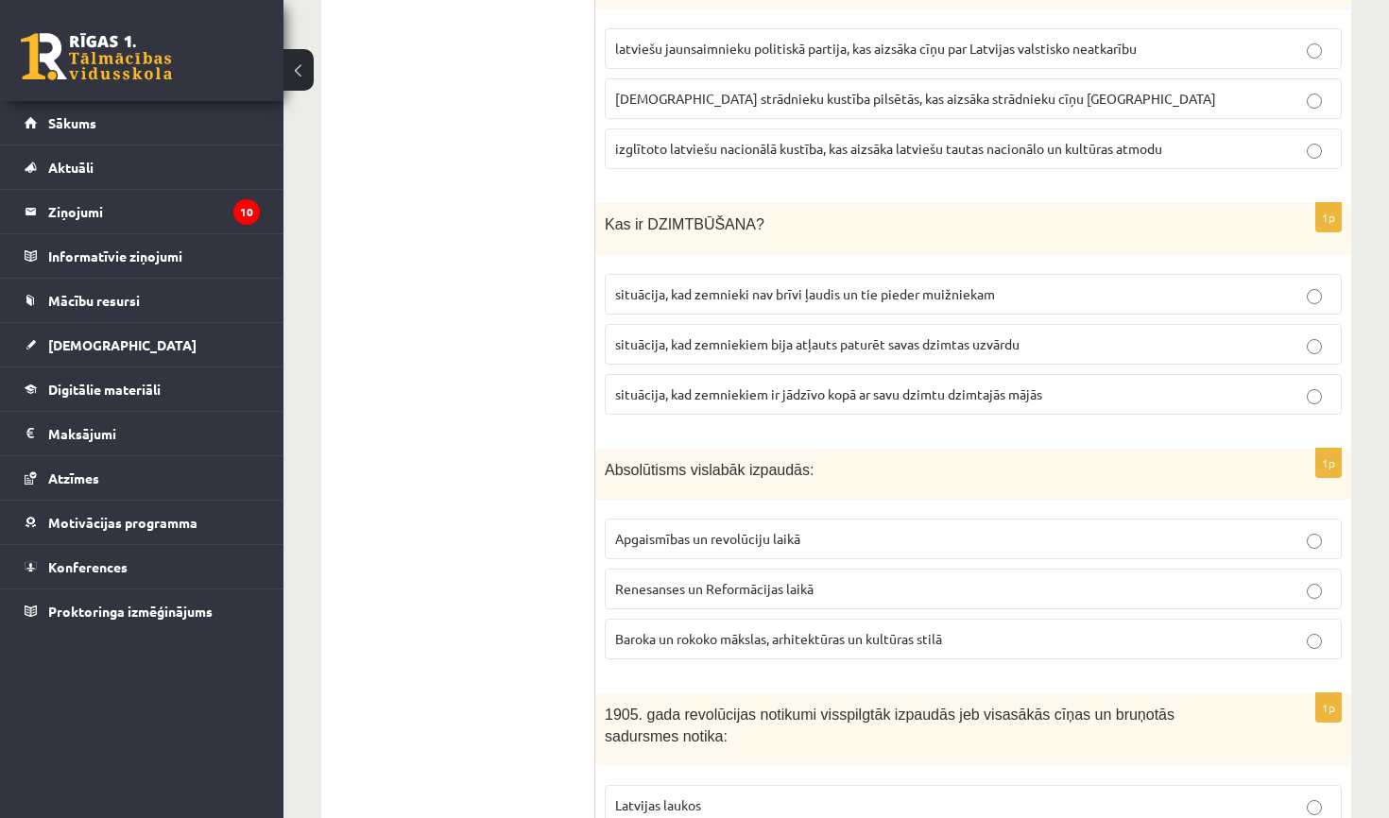
scroll to position [6948, 0]
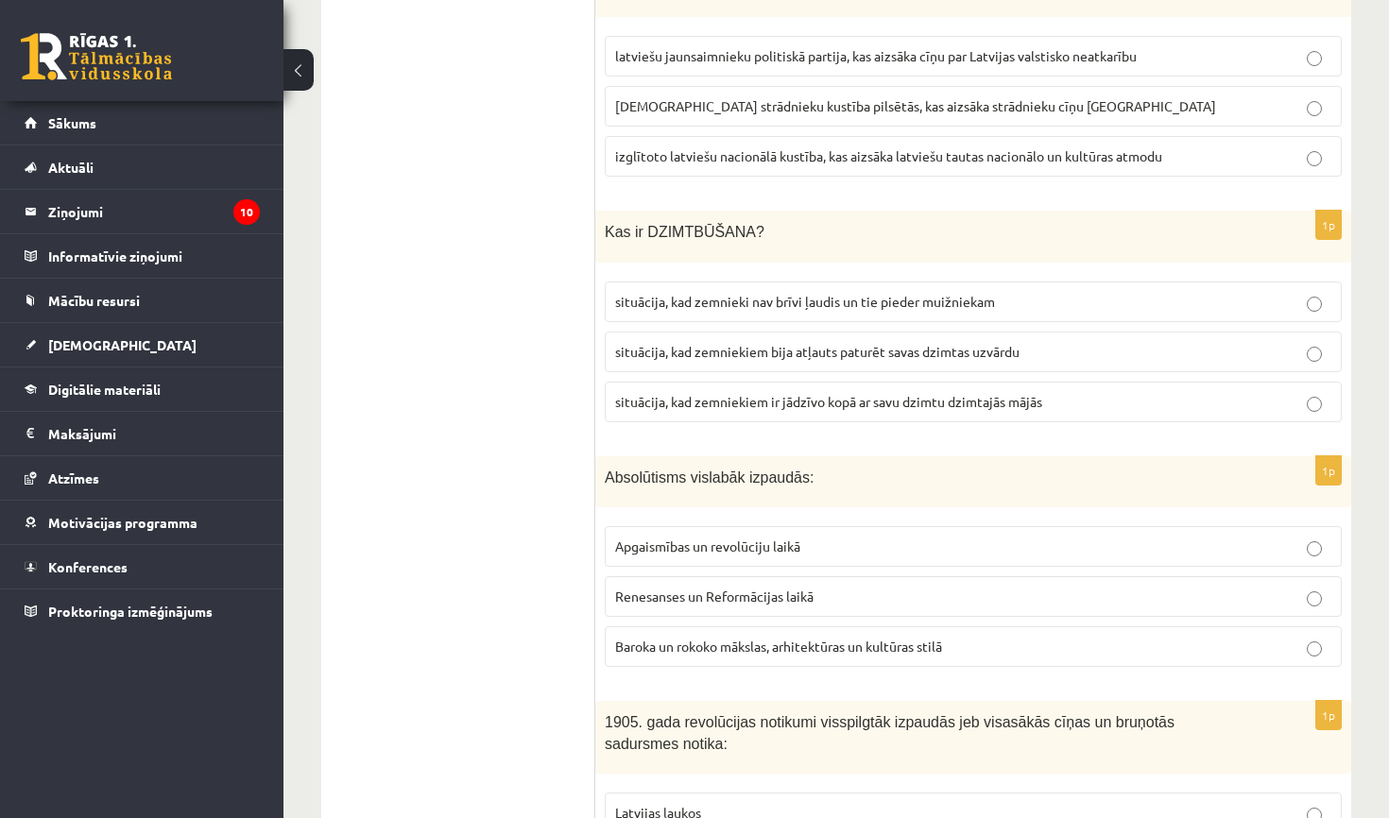
click at [655, 638] on span "Baroka un rokoko mākslas, arhitektūras un kultūras stilā" at bounding box center [778, 646] width 327 height 17
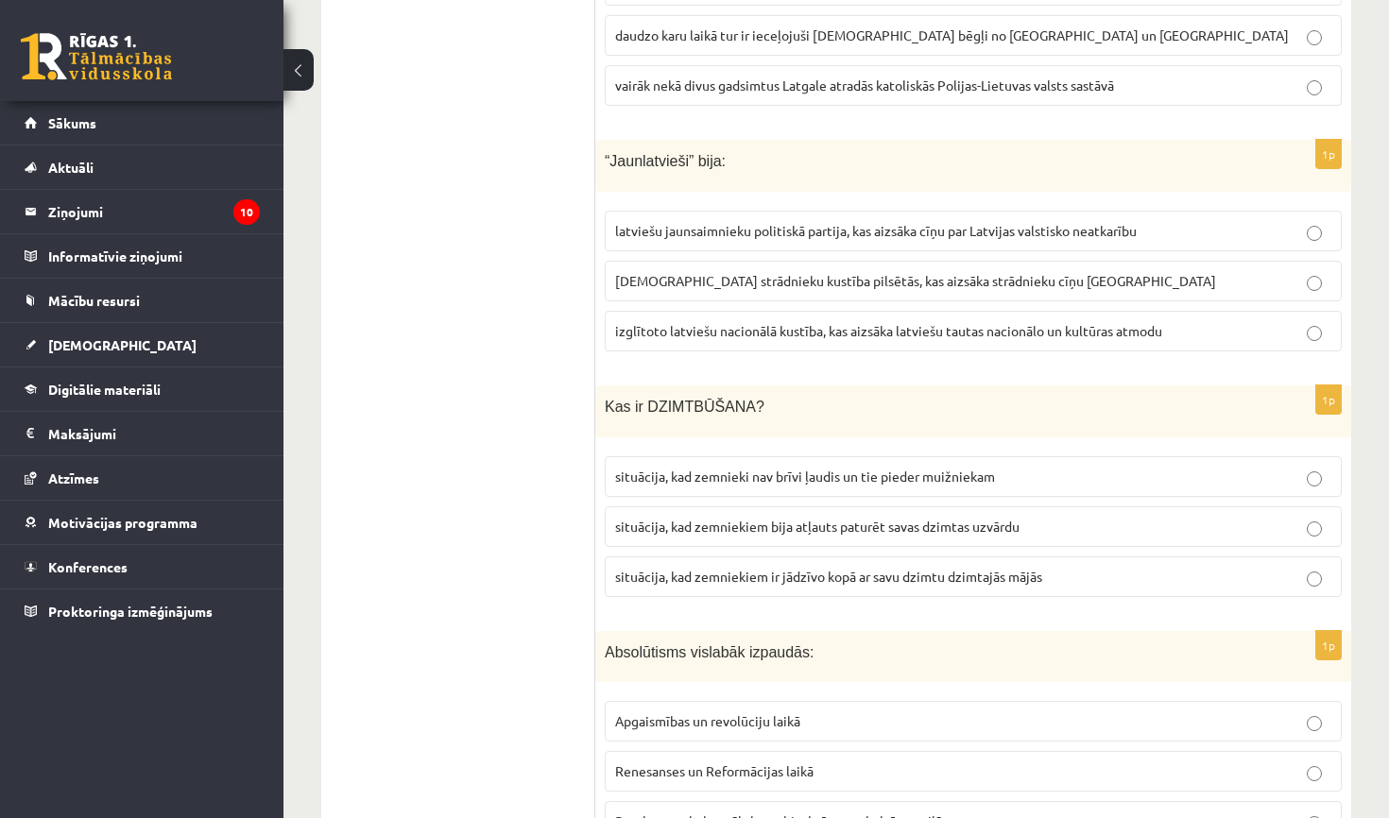
scroll to position [6723, 0]
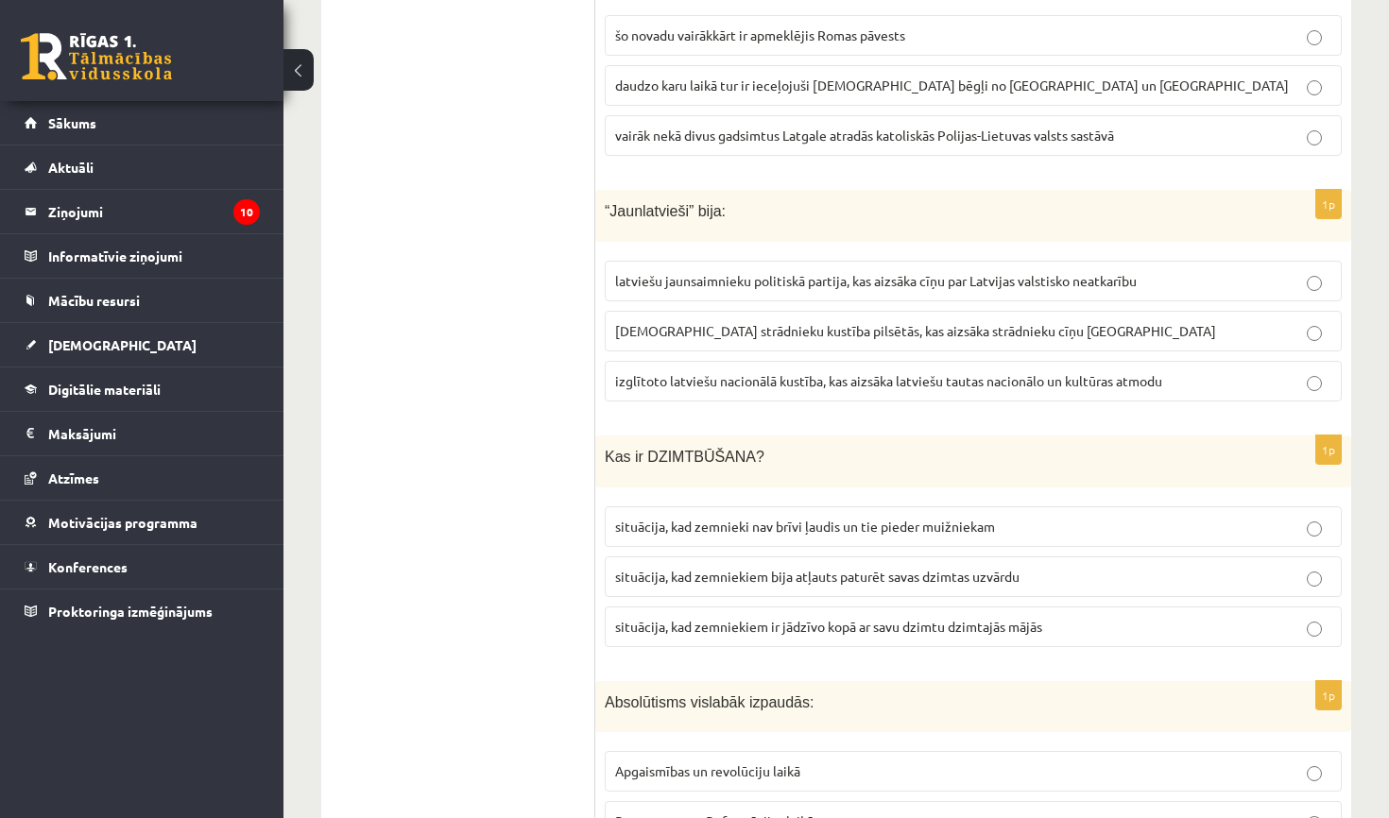
click at [853, 557] on label "situācija, kad zemniekiem bija atļauts paturēt savas dzimtas uzvārdu" at bounding box center [973, 577] width 737 height 41
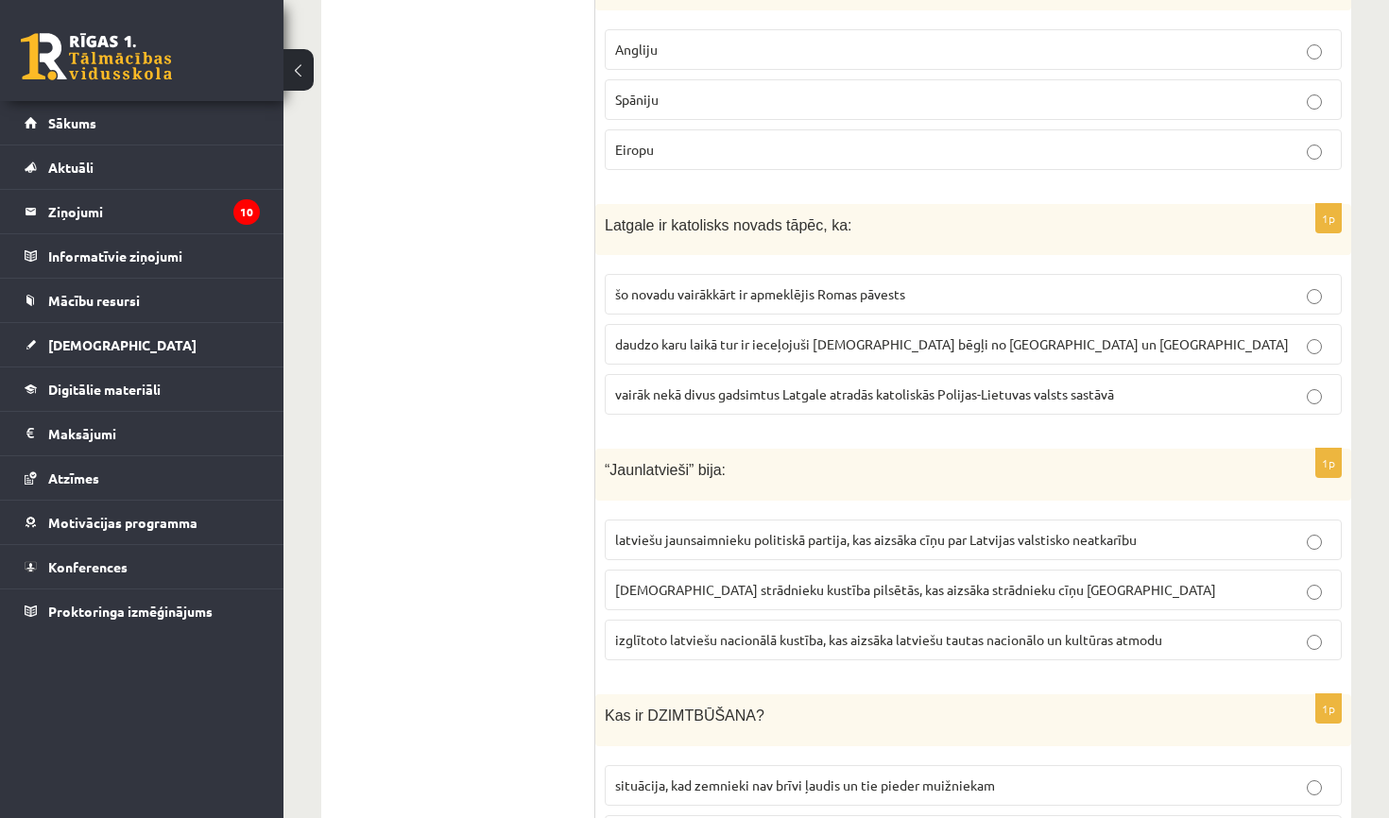
scroll to position [6469, 0]
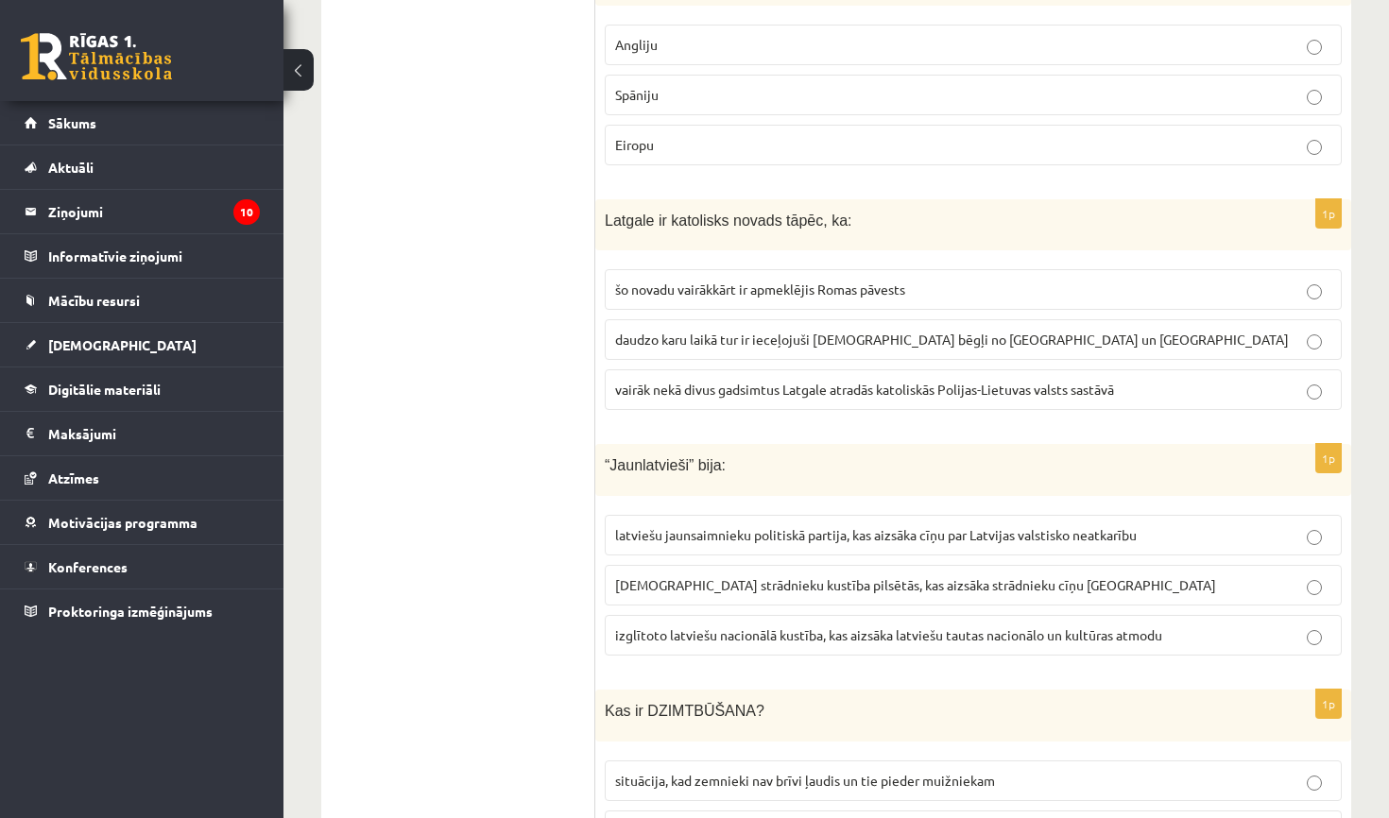
click at [792, 526] on span "latviešu jaunsaimnieku politiskā partija, kas aizsāka cīņu par Latvijas valstis…" at bounding box center [876, 534] width 522 height 17
click at [880, 331] on span "daudzo karu laikā tur ir ieceļojuši katoļu bēgļi no Lietuvas un Polijas" at bounding box center [952, 339] width 674 height 17
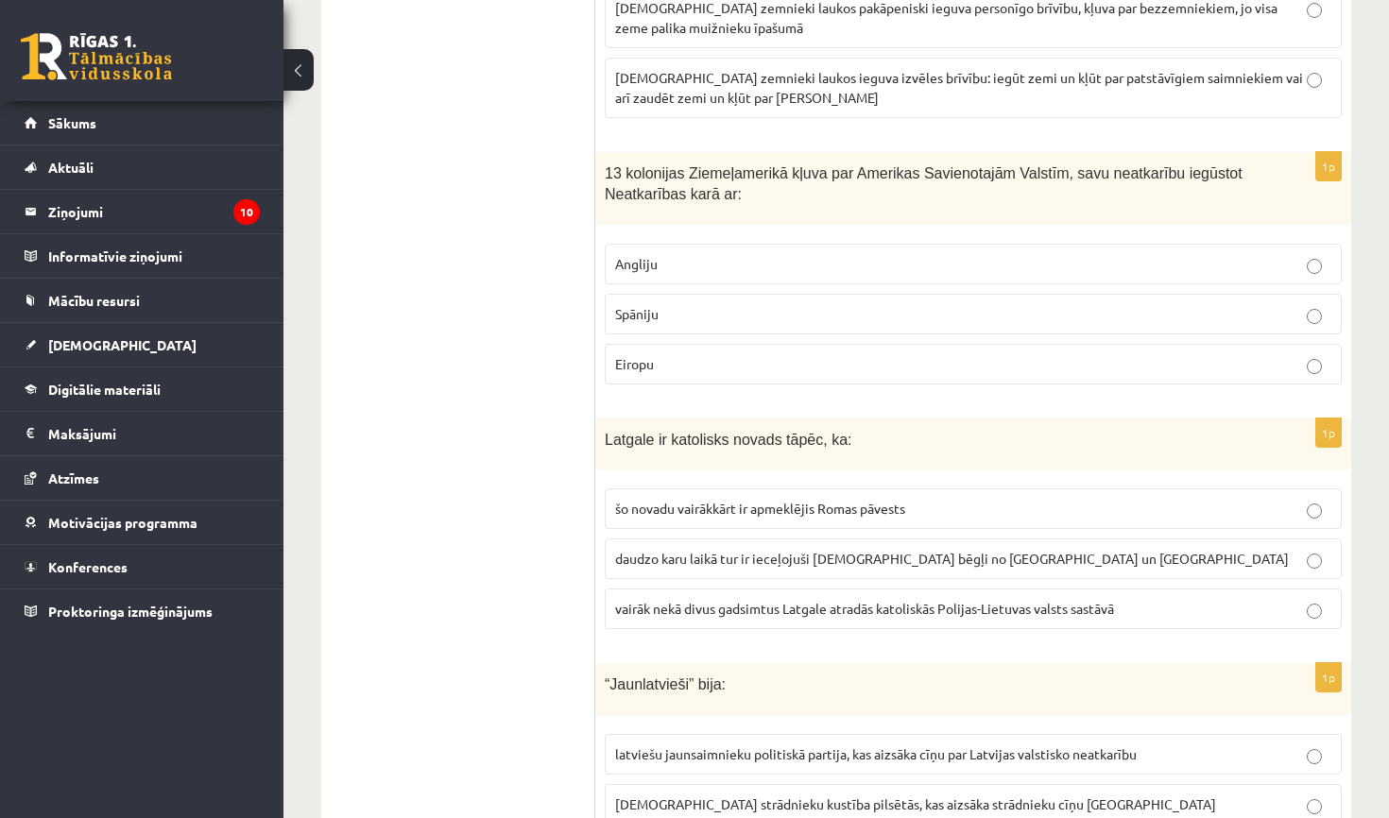
click at [880, 294] on label "Spāniju" at bounding box center [973, 314] width 737 height 41
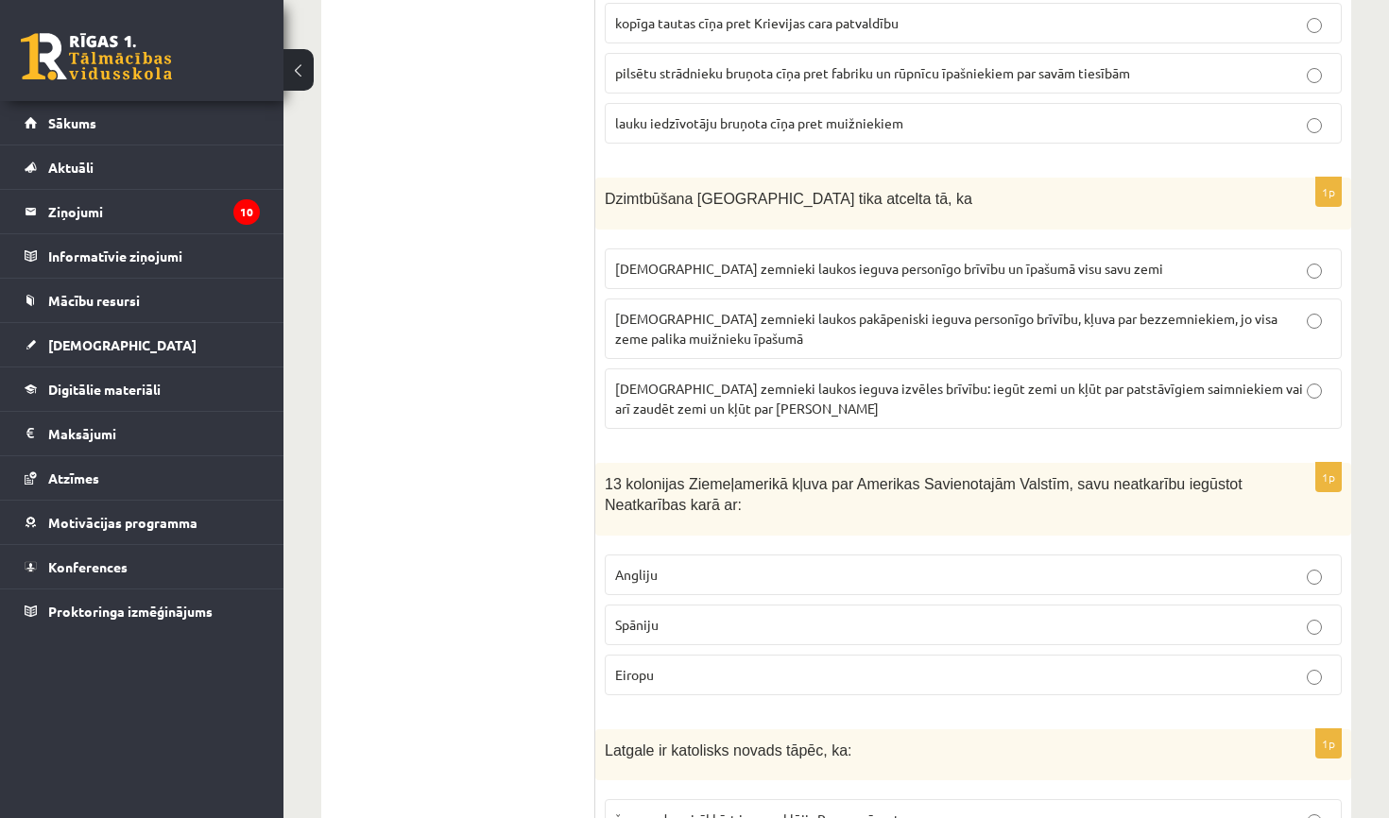
click at [817, 260] on span "latviešu zemnieki laukos ieguva personīgo brīvību un īpašumā visu savu zemi" at bounding box center [889, 268] width 548 height 17
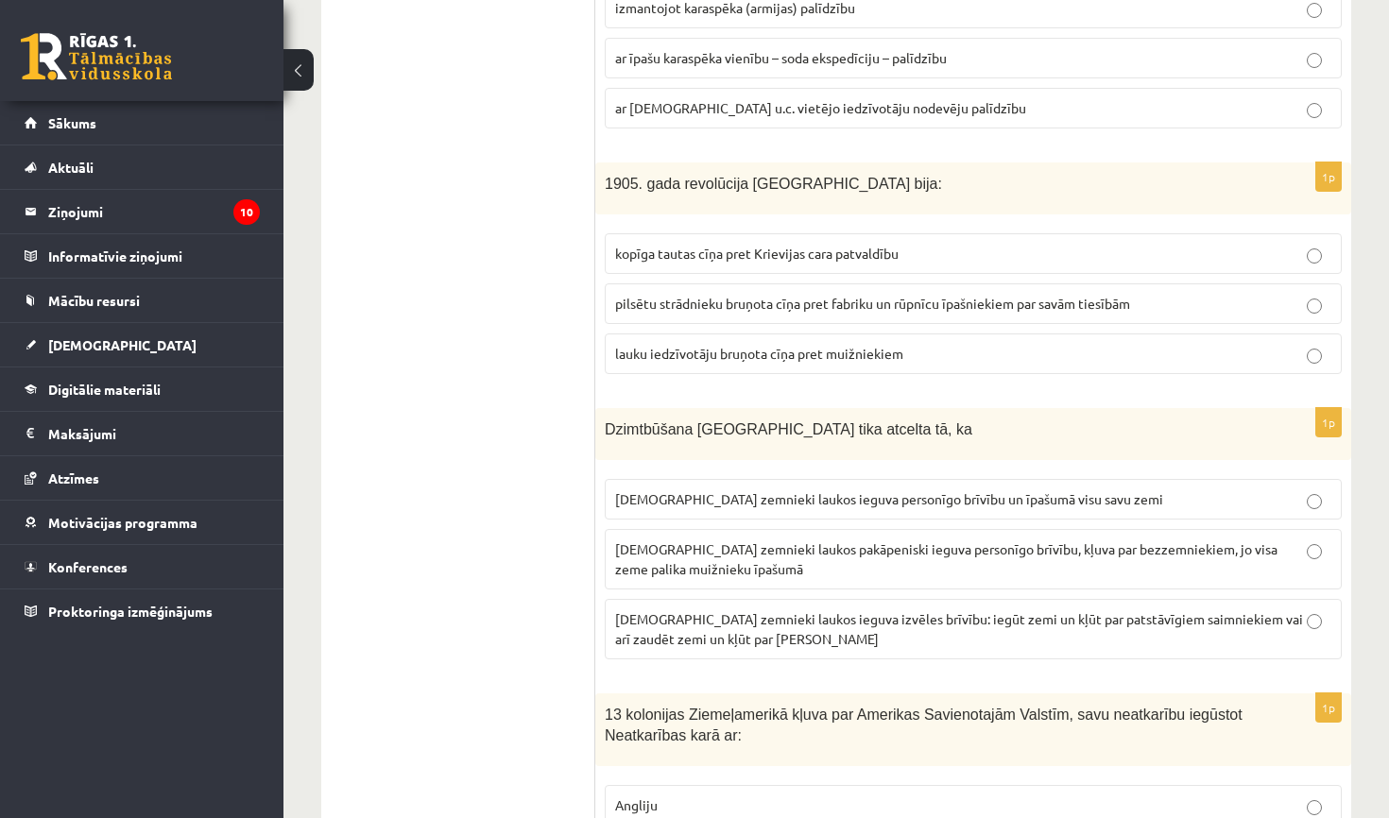
scroll to position [5707, 0]
click at [862, 334] on label "lauku iedzīvotāju bruņota cīņa pret muižniekiem" at bounding box center [973, 354] width 737 height 41
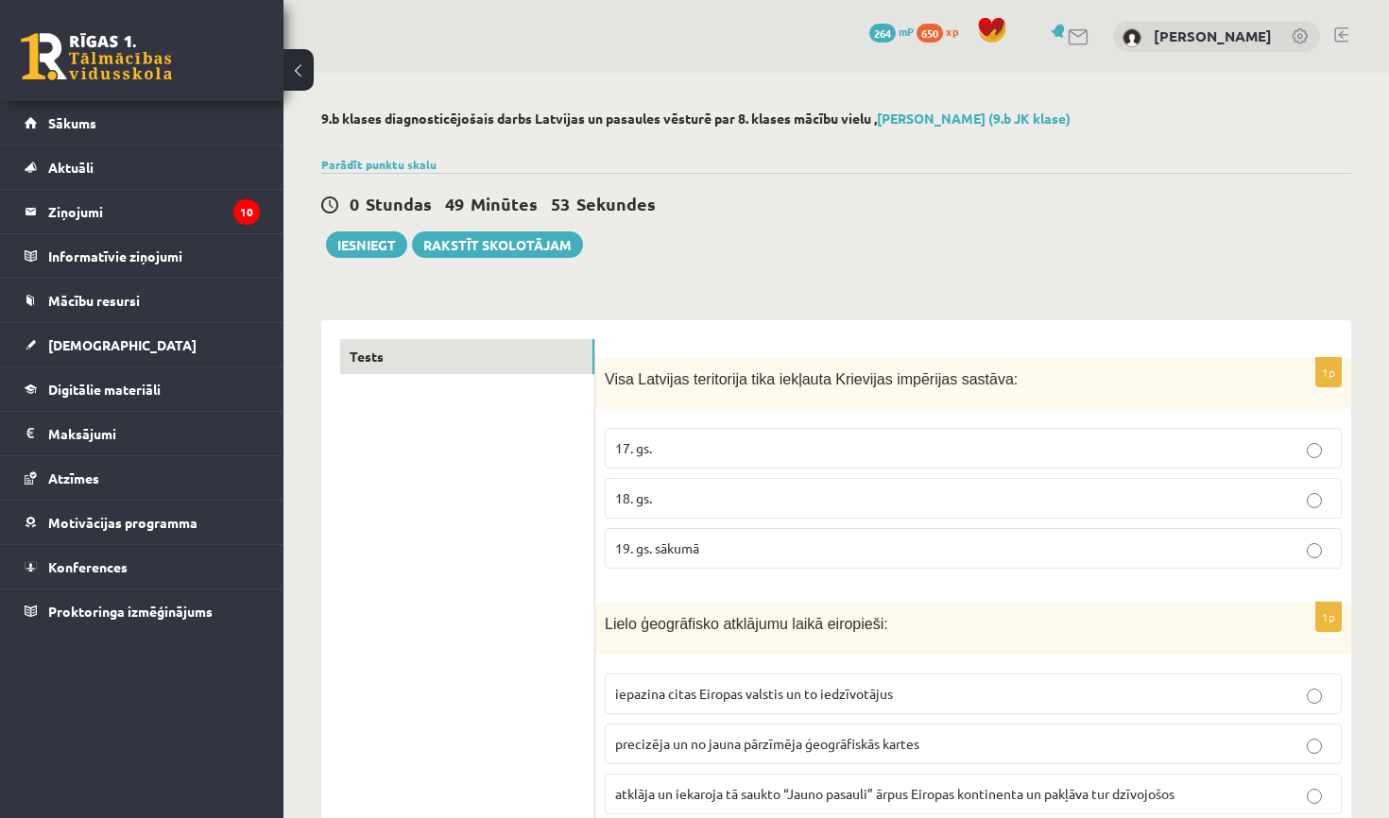
scroll to position [0, 0]
click at [356, 248] on button "Iesniegt" at bounding box center [366, 244] width 81 height 26
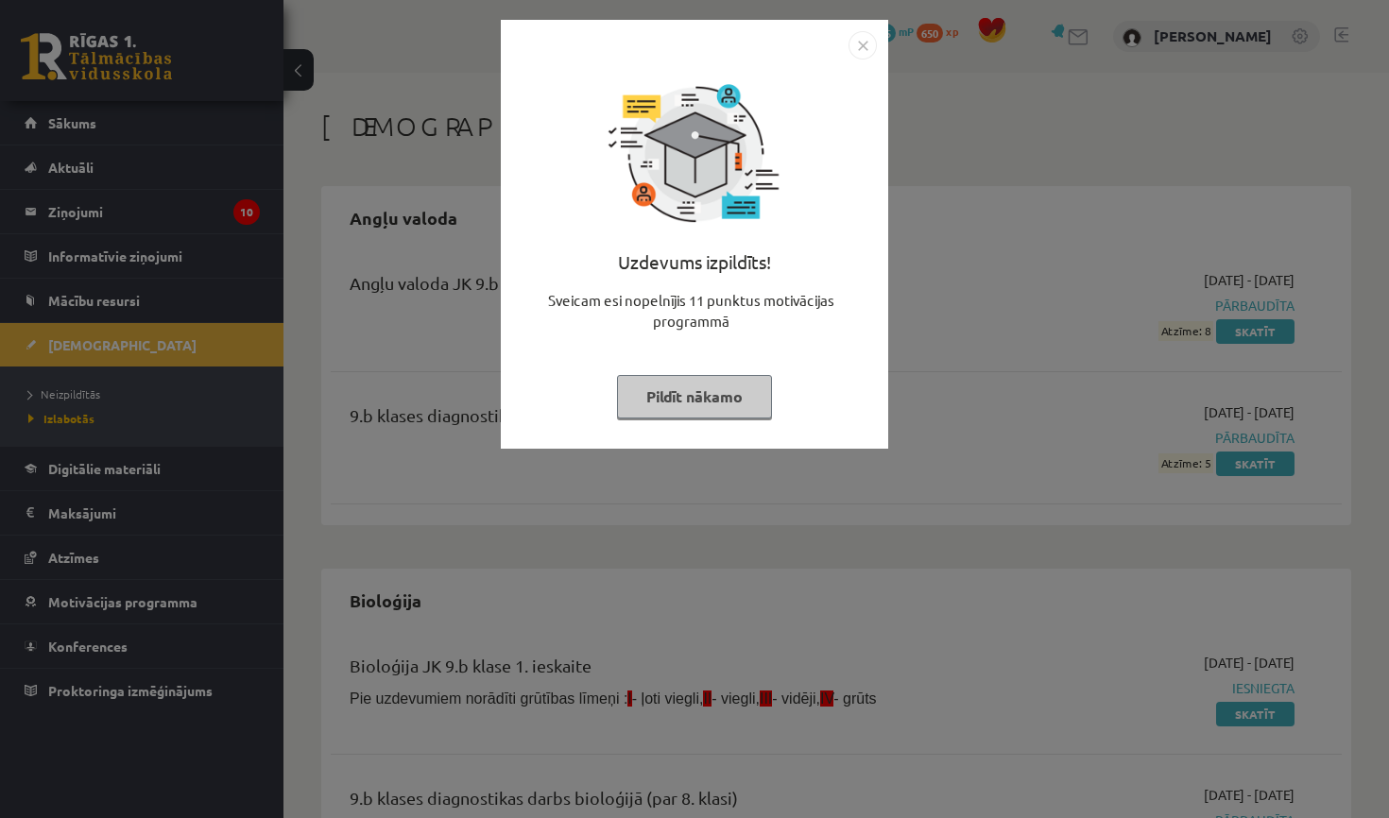
click at [742, 399] on button "Pildīt nākamo" at bounding box center [694, 396] width 155 height 43
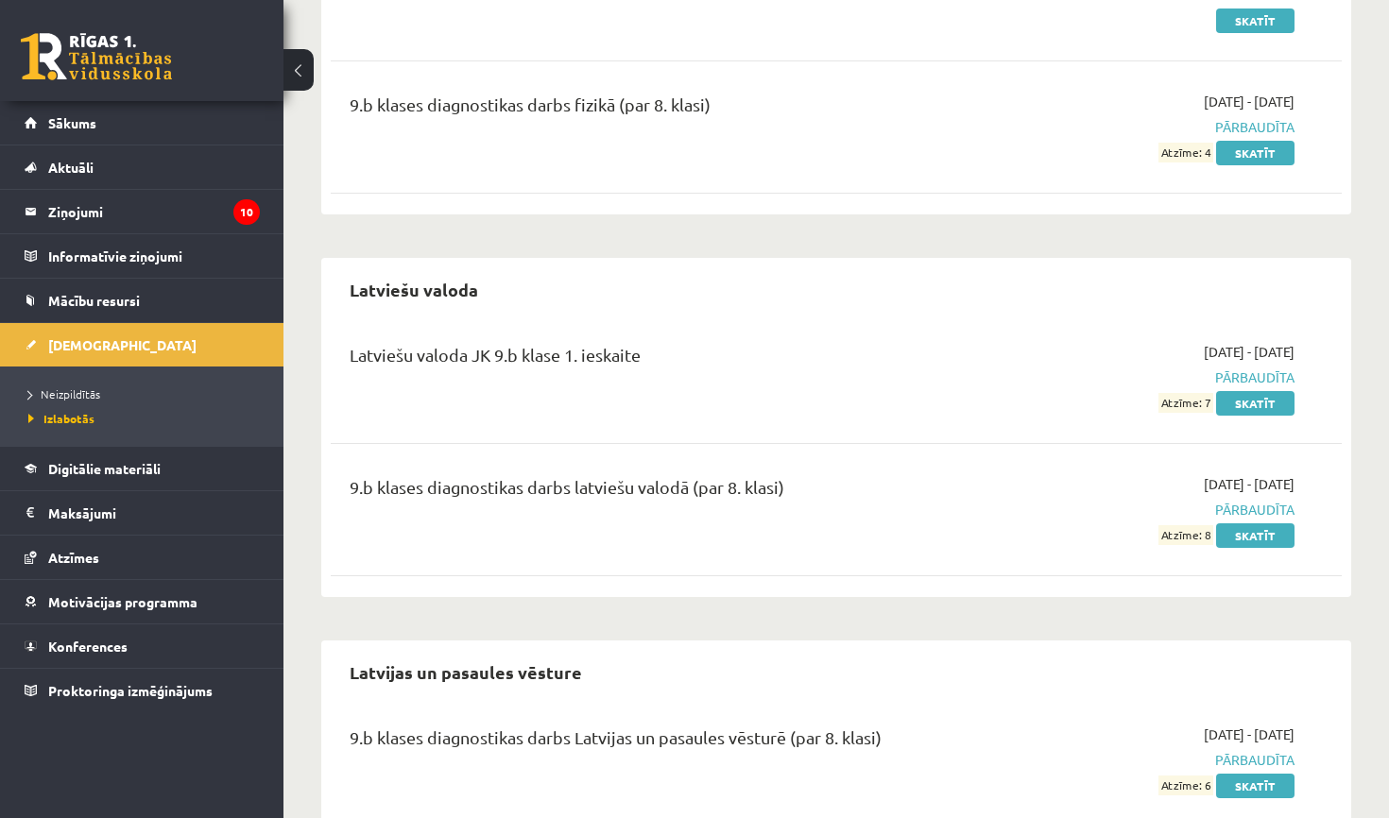
scroll to position [1078, 0]
click at [60, 399] on span "Neizpildītās" at bounding box center [64, 393] width 72 height 15
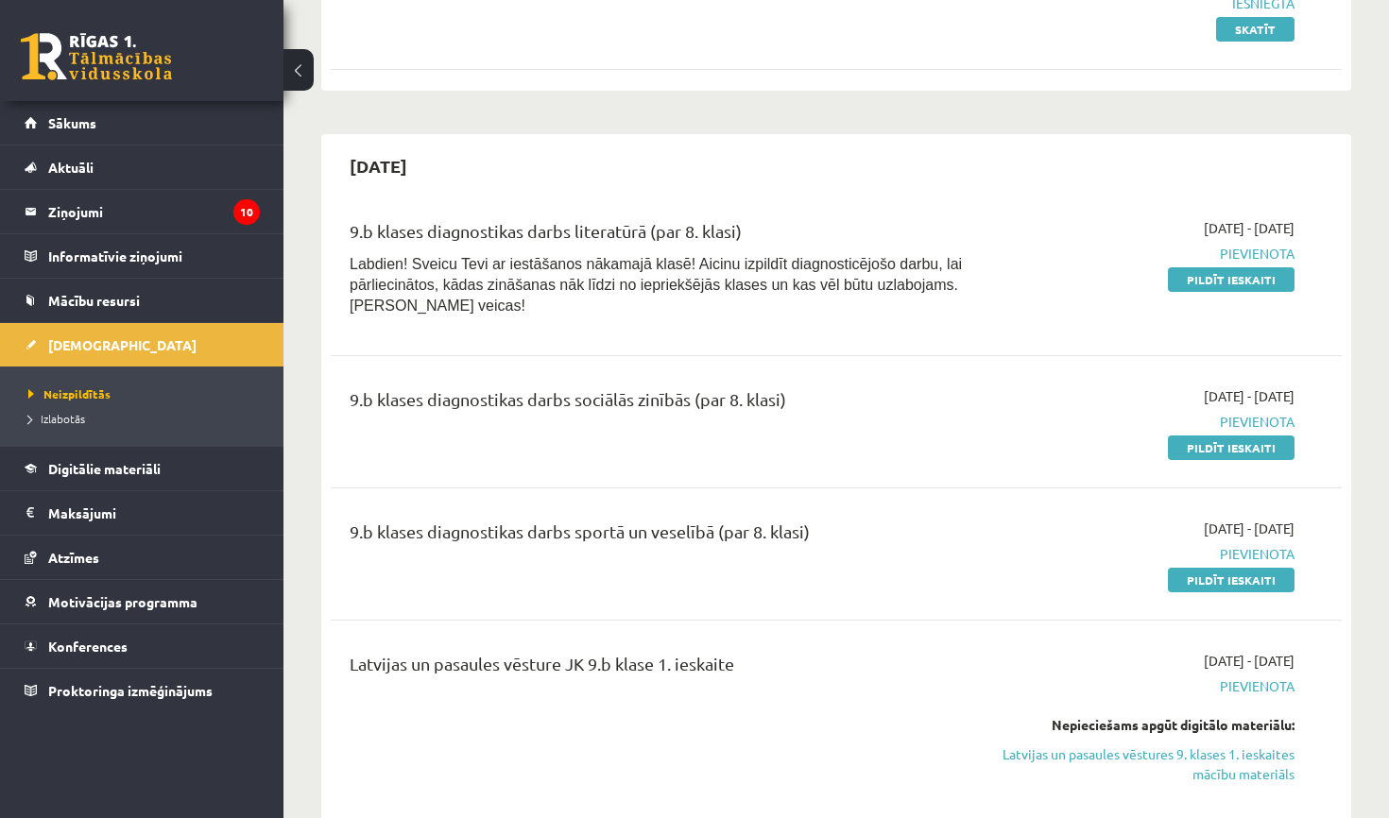
scroll to position [441, 0]
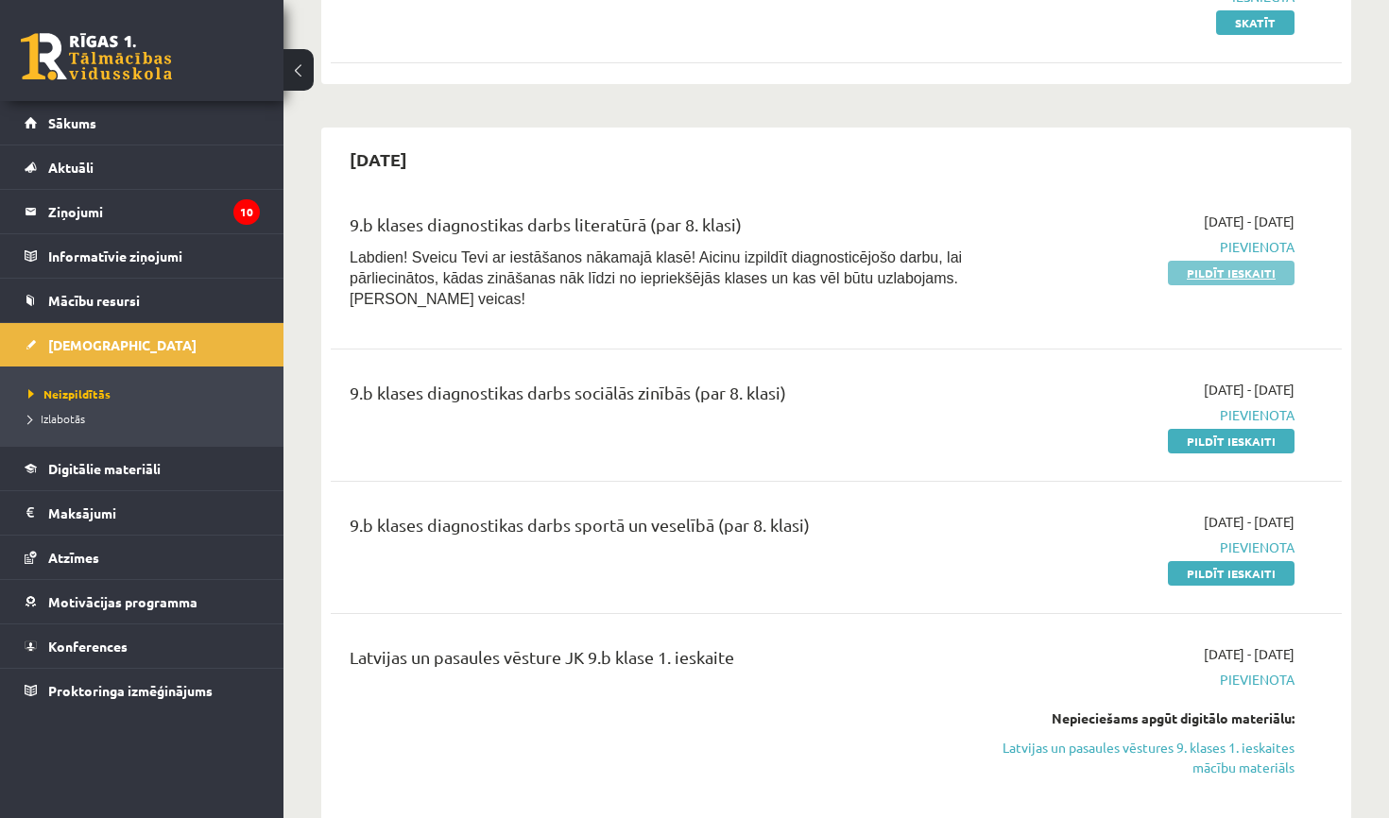
click at [1215, 268] on link "Pildīt ieskaiti" at bounding box center [1231, 273] width 127 height 25
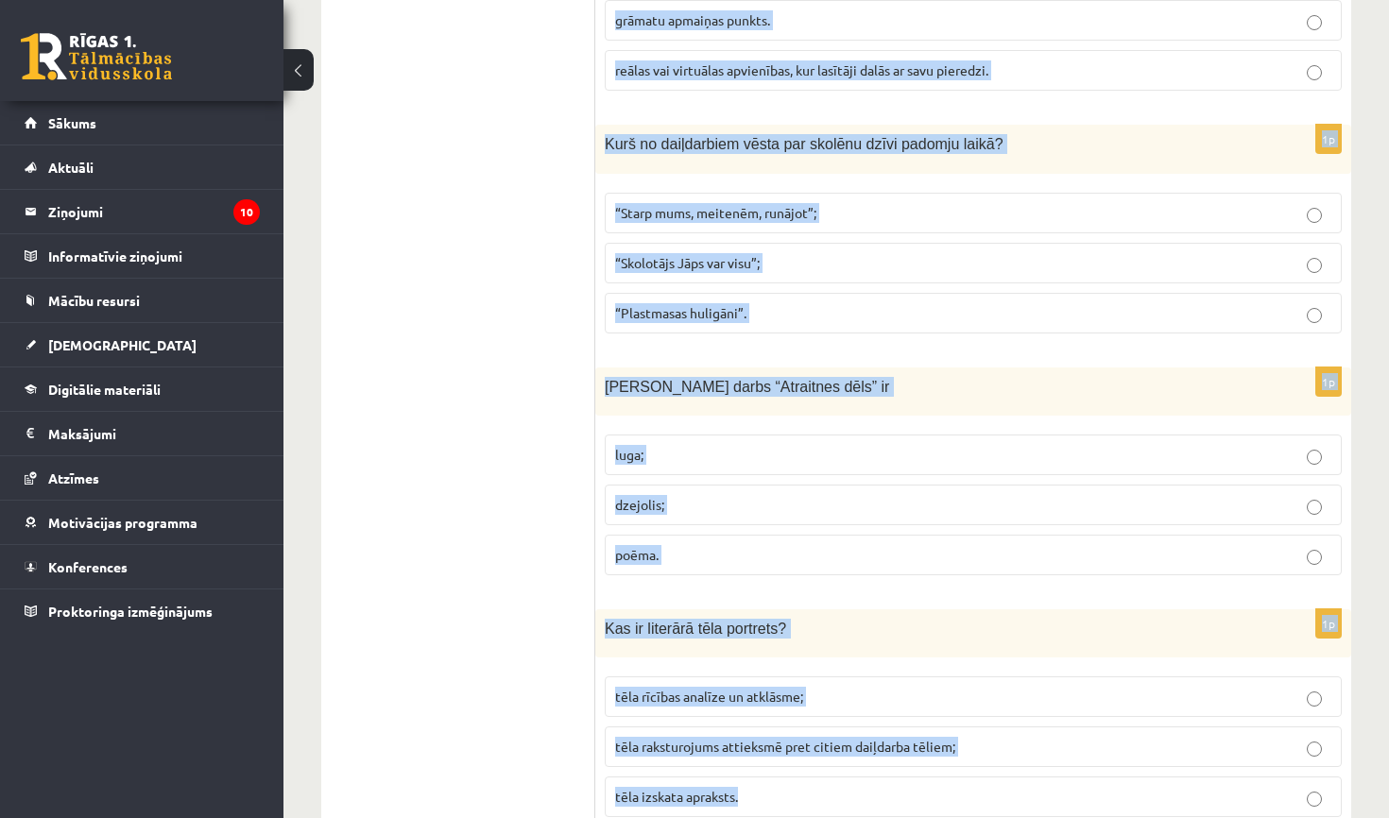
scroll to position [7289, 0]
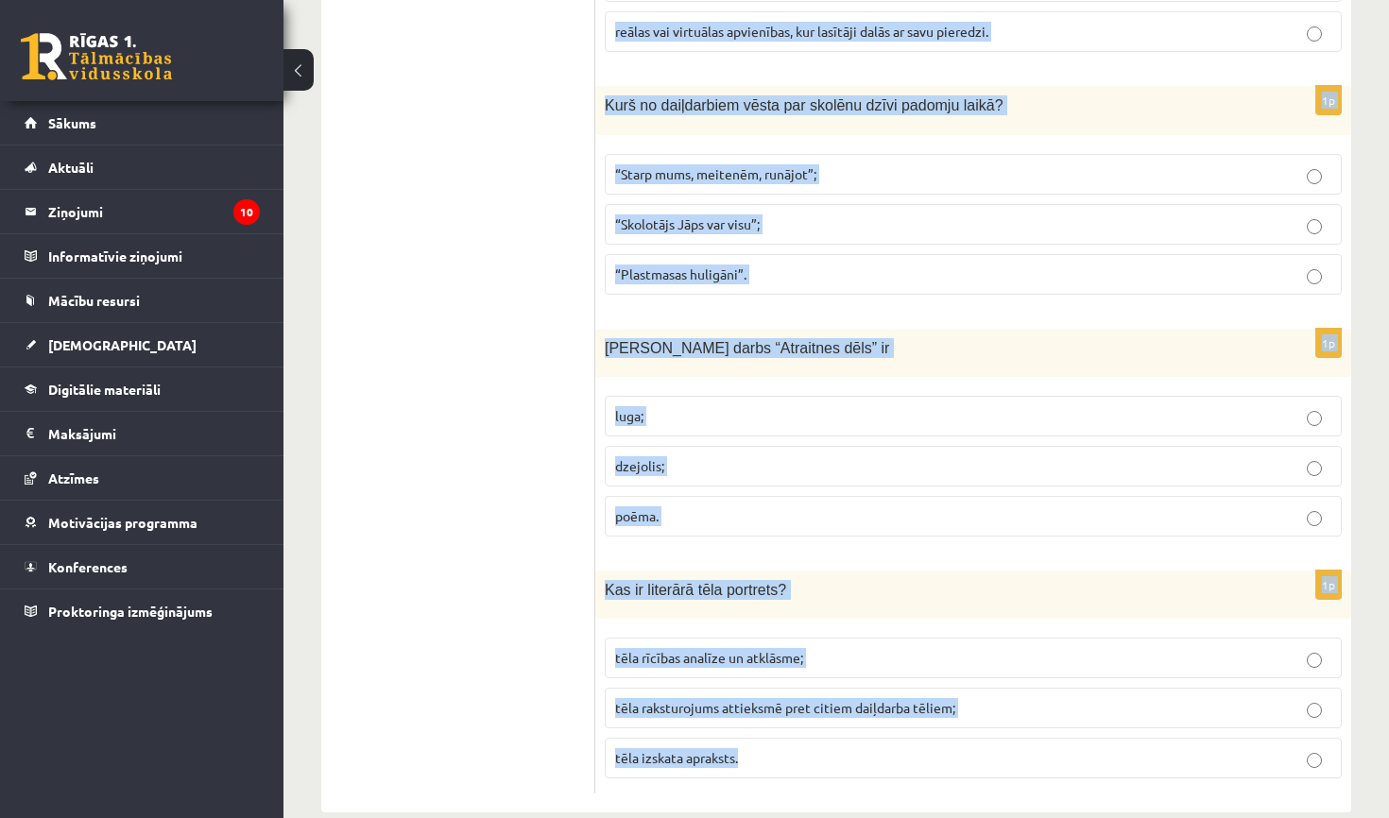
drag, startPoint x: 606, startPoint y: 427, endPoint x: 909, endPoint y: 816, distance: 493.5
copy form "Izlasi definīciju un izvēlies atbilstošo terminu! Kādas parādības pārspīlēts tē…"
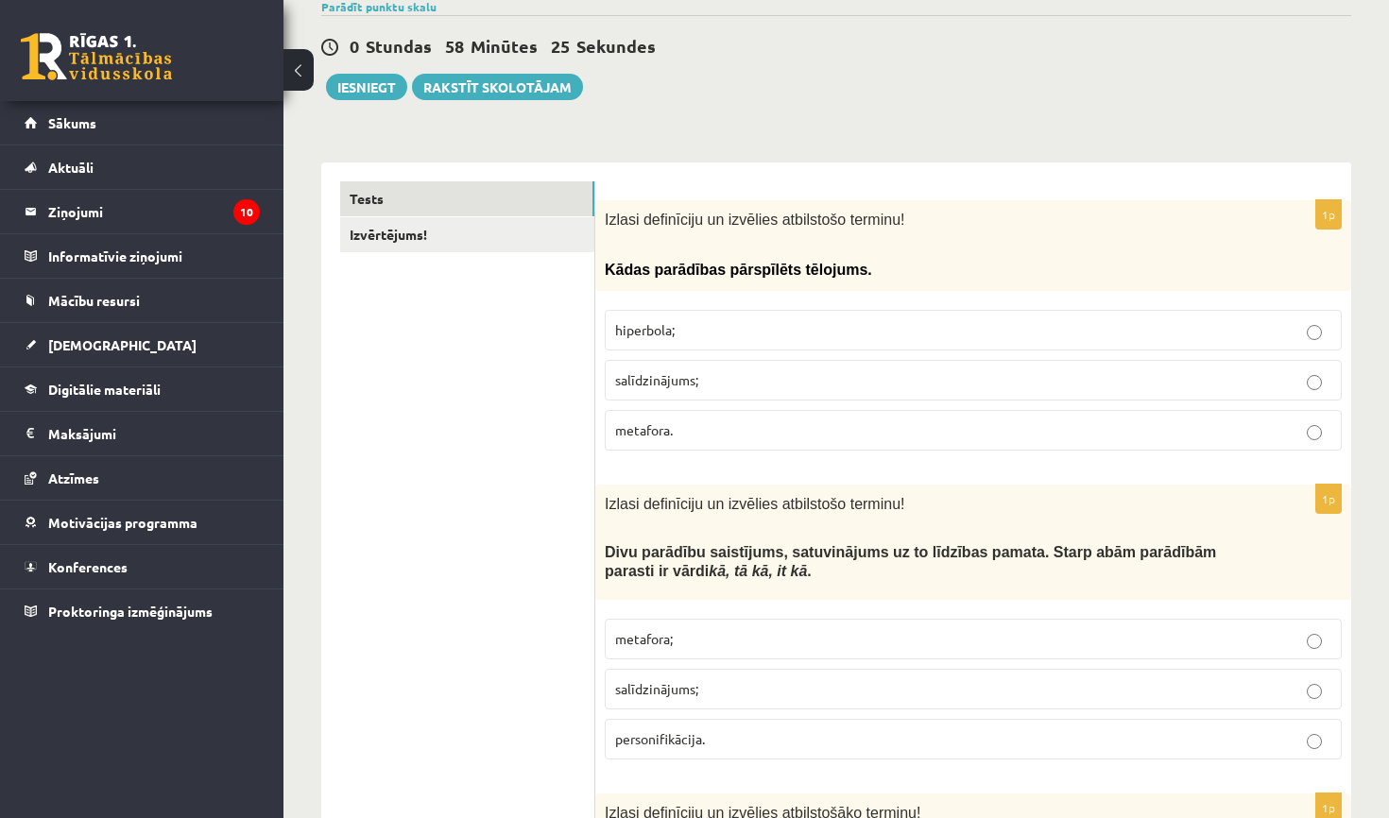
scroll to position [210, 0]
click at [659, 321] on span "hiperbola;" at bounding box center [645, 328] width 60 height 17
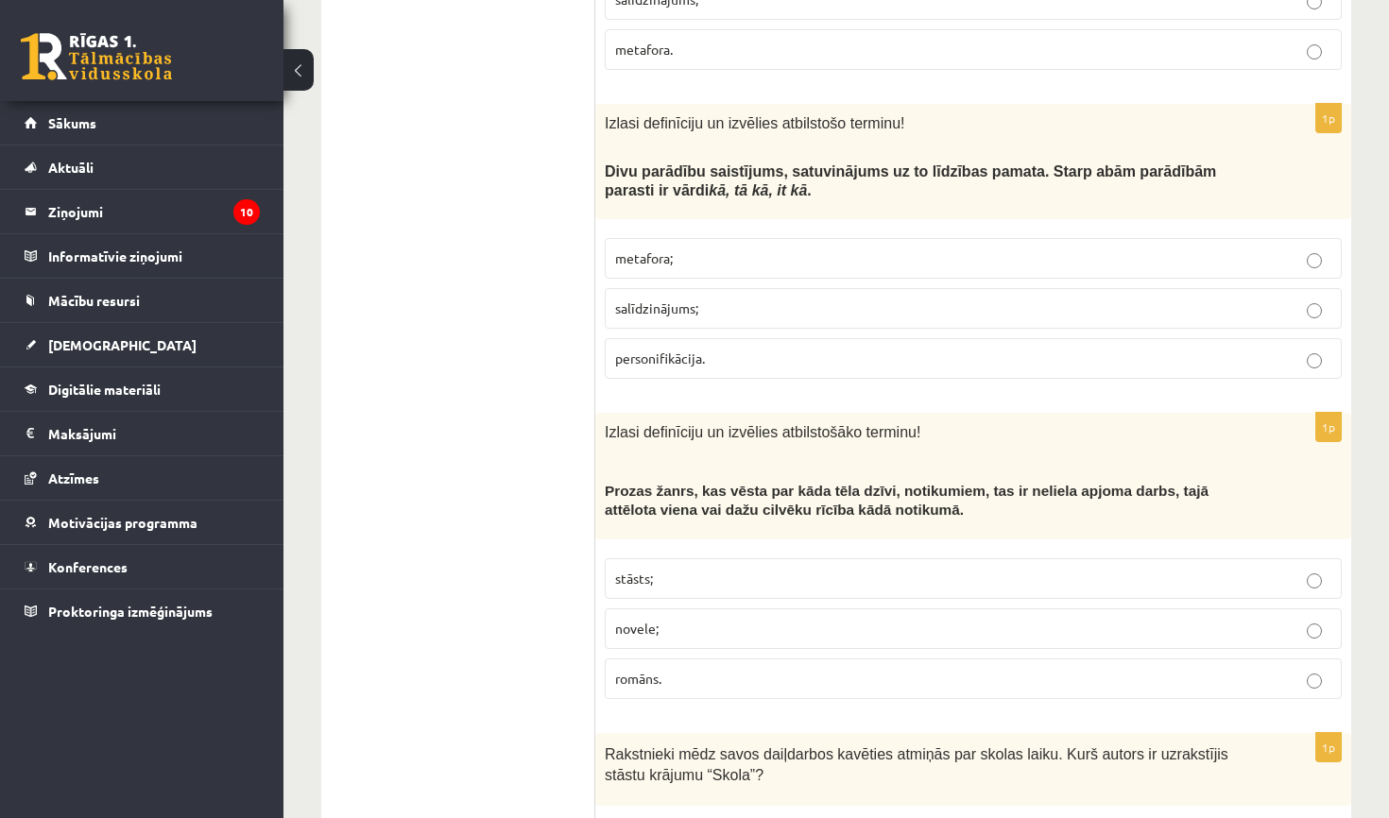
scroll to position [593, 0]
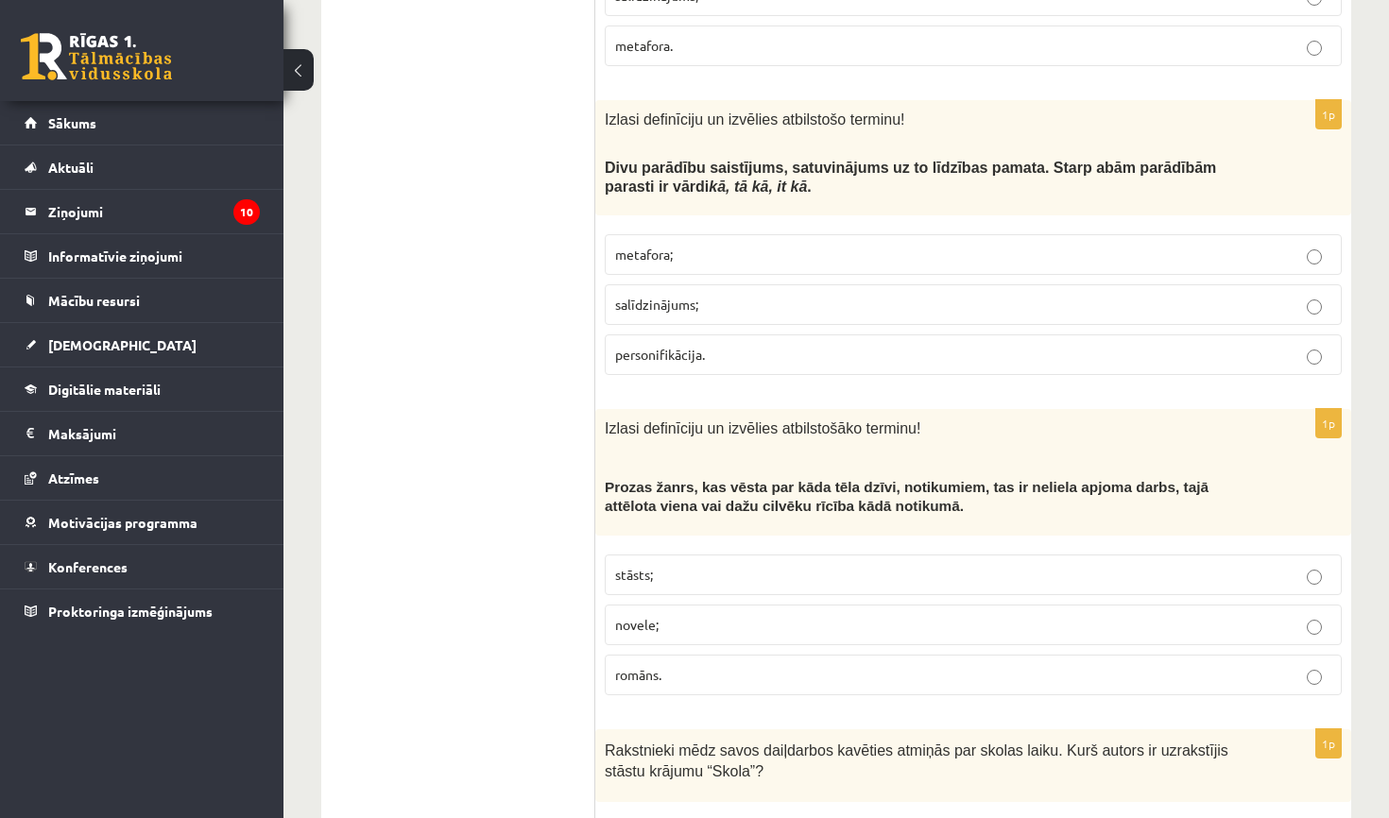
click at [651, 295] on p "salīdzinājums;" at bounding box center [973, 305] width 716 height 20
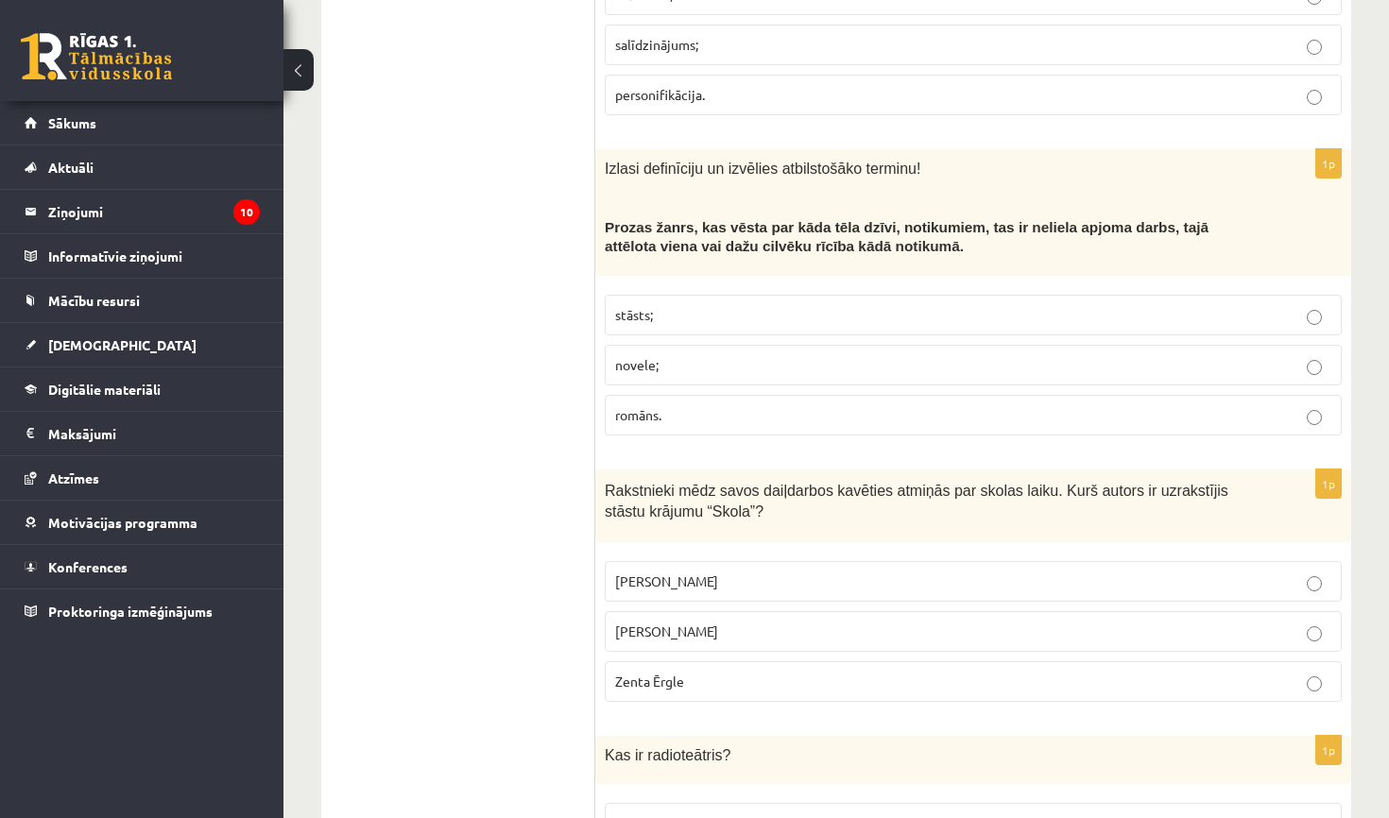
scroll to position [855, 0]
click at [692, 306] on p "stāsts;" at bounding box center [973, 313] width 716 height 20
click at [622, 623] on span "Kārlis Vērdiņš" at bounding box center [666, 629] width 103 height 17
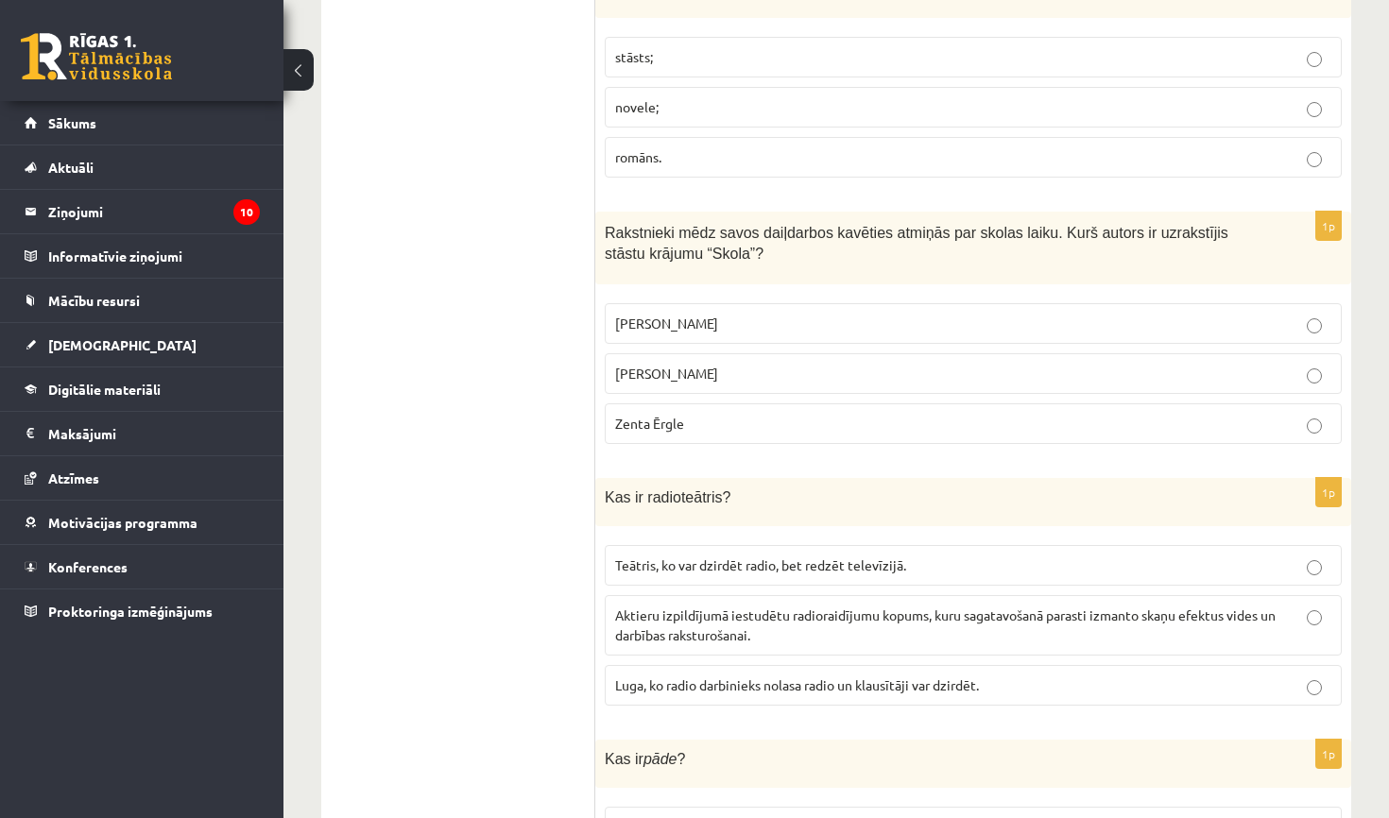
scroll to position [1123, 0]
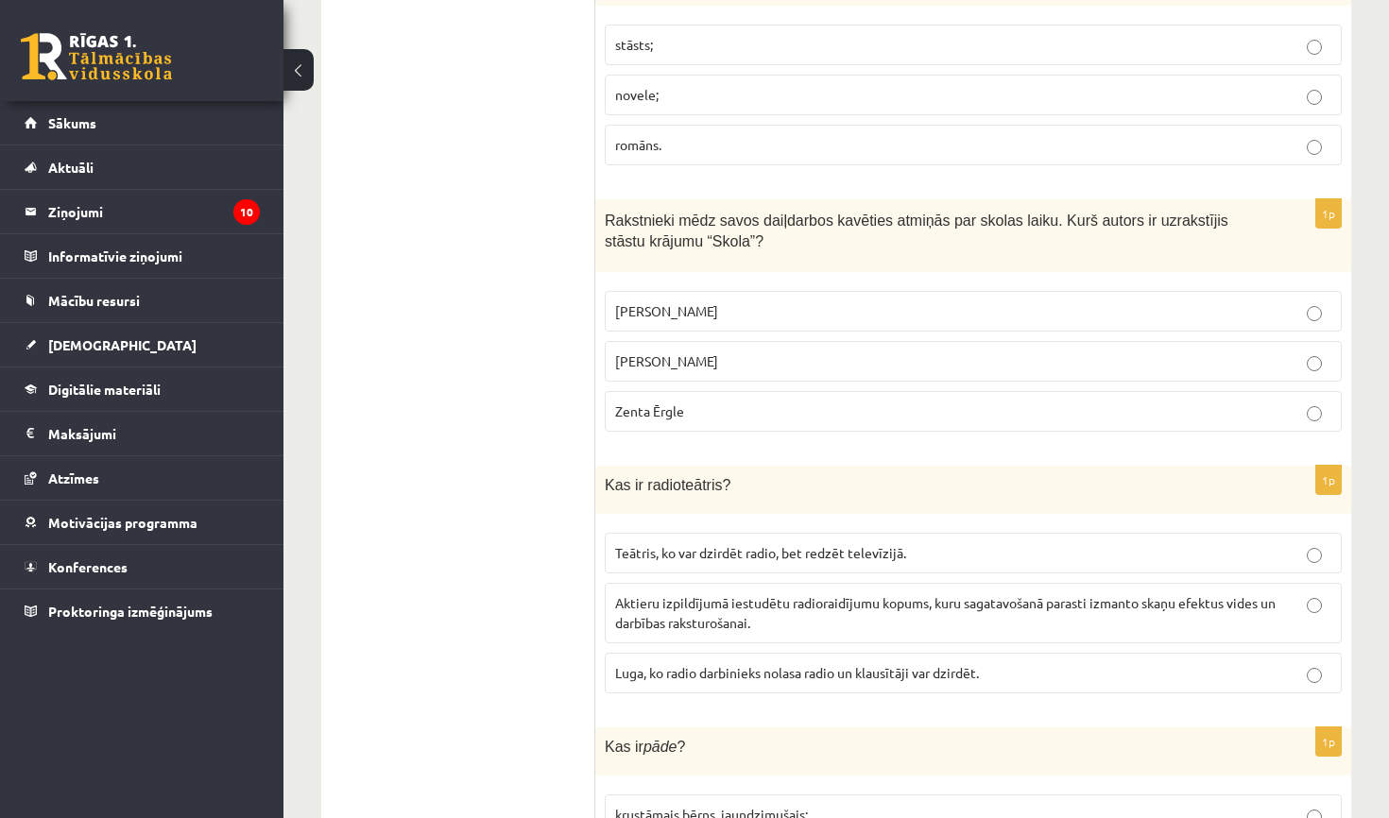
click at [615, 594] on span "Aktieru izpildījumā iestudētu radioraidījumu kopums, kuru sagatavošanā parasti …" at bounding box center [945, 612] width 660 height 37
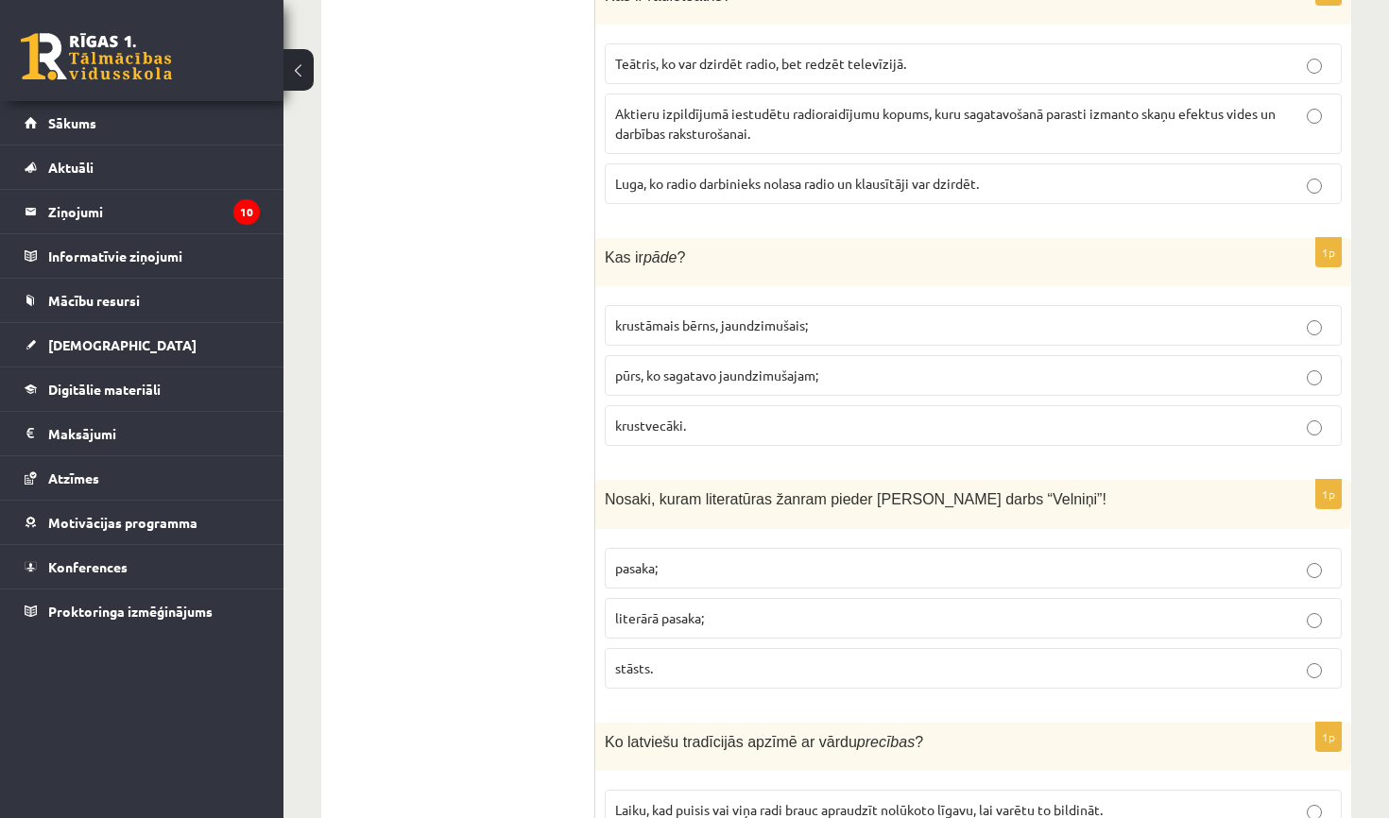
scroll to position [1618, 0]
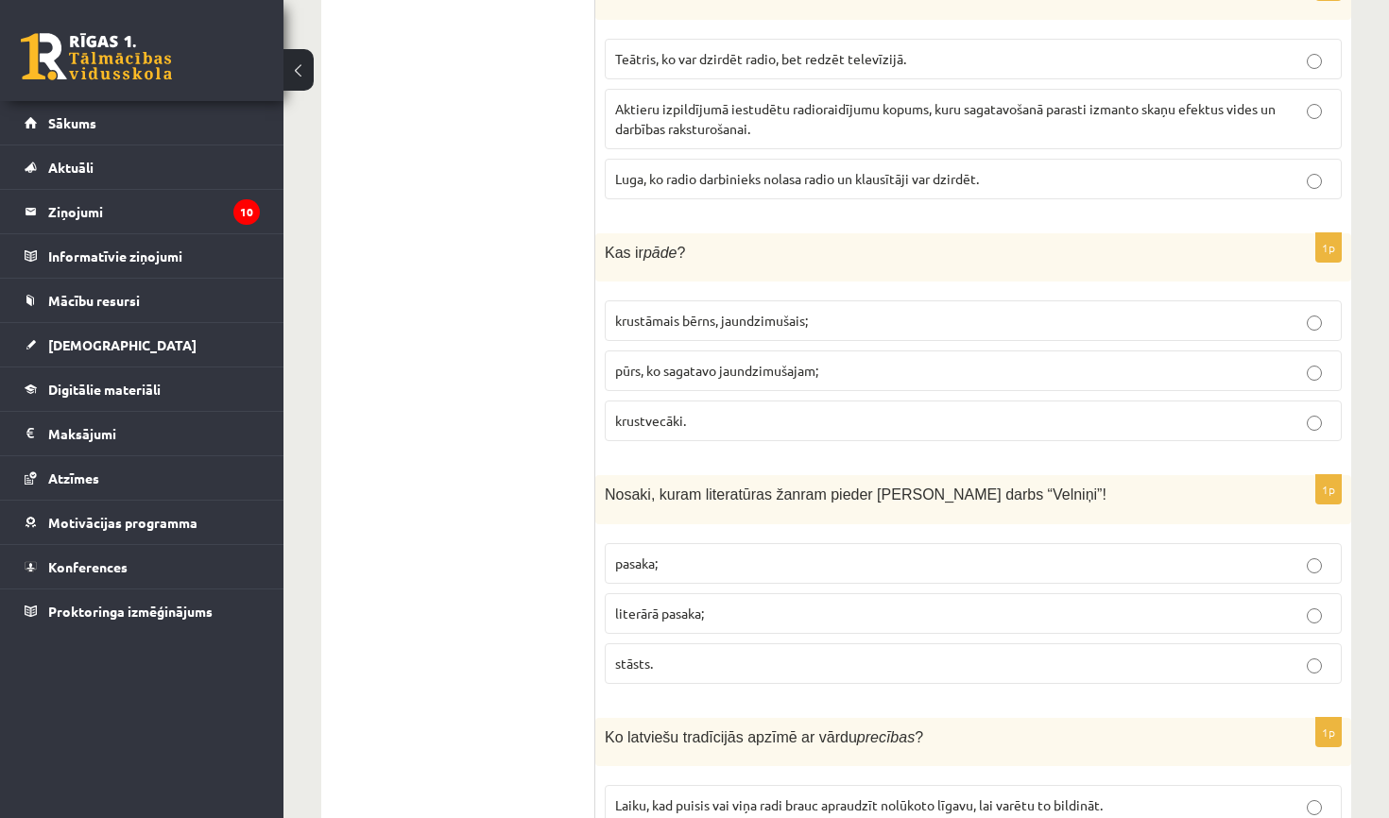
click at [907, 411] on p "krustvecāki." at bounding box center [973, 421] width 716 height 20
click at [846, 604] on p "literārā pasaka;" at bounding box center [973, 614] width 716 height 20
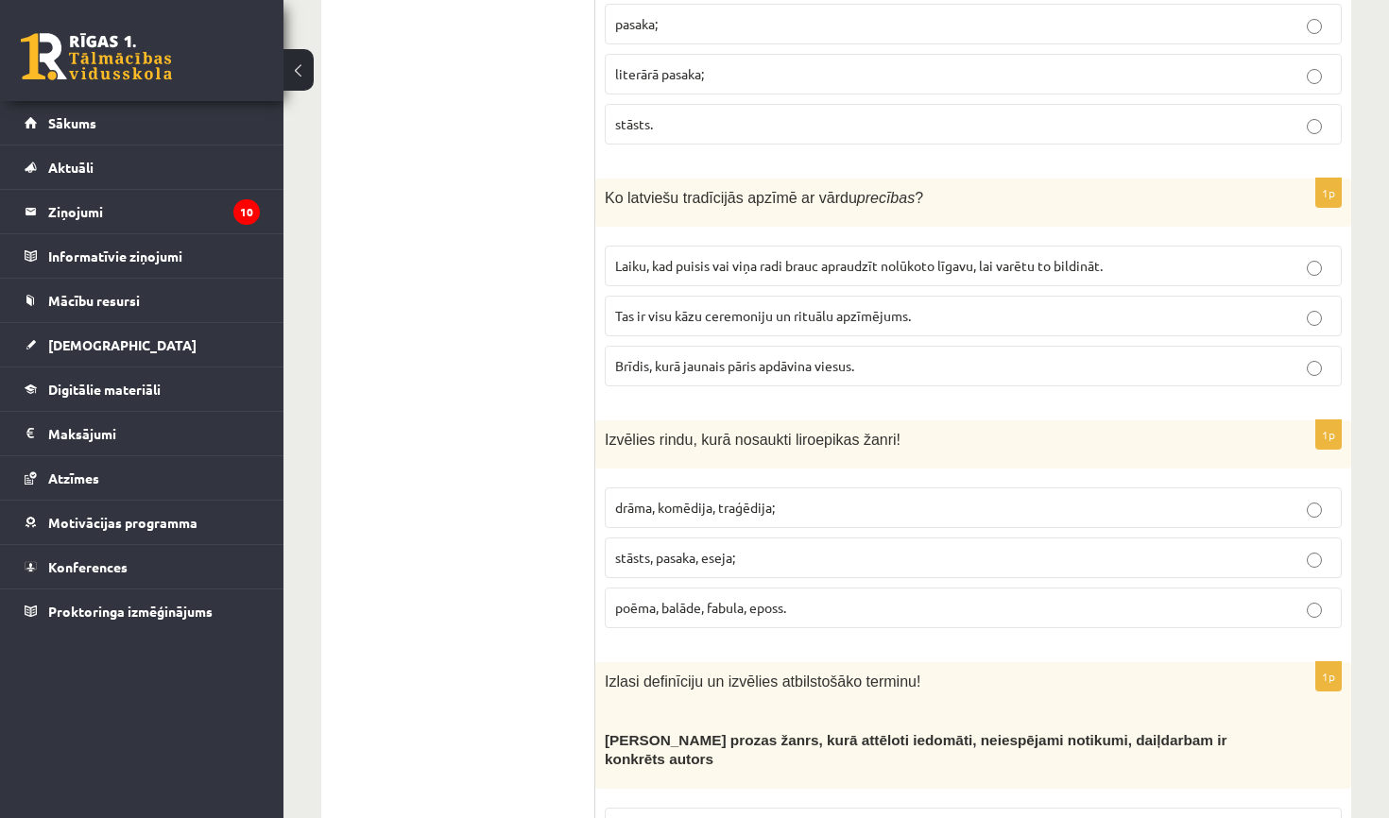
scroll to position [2187, 0]
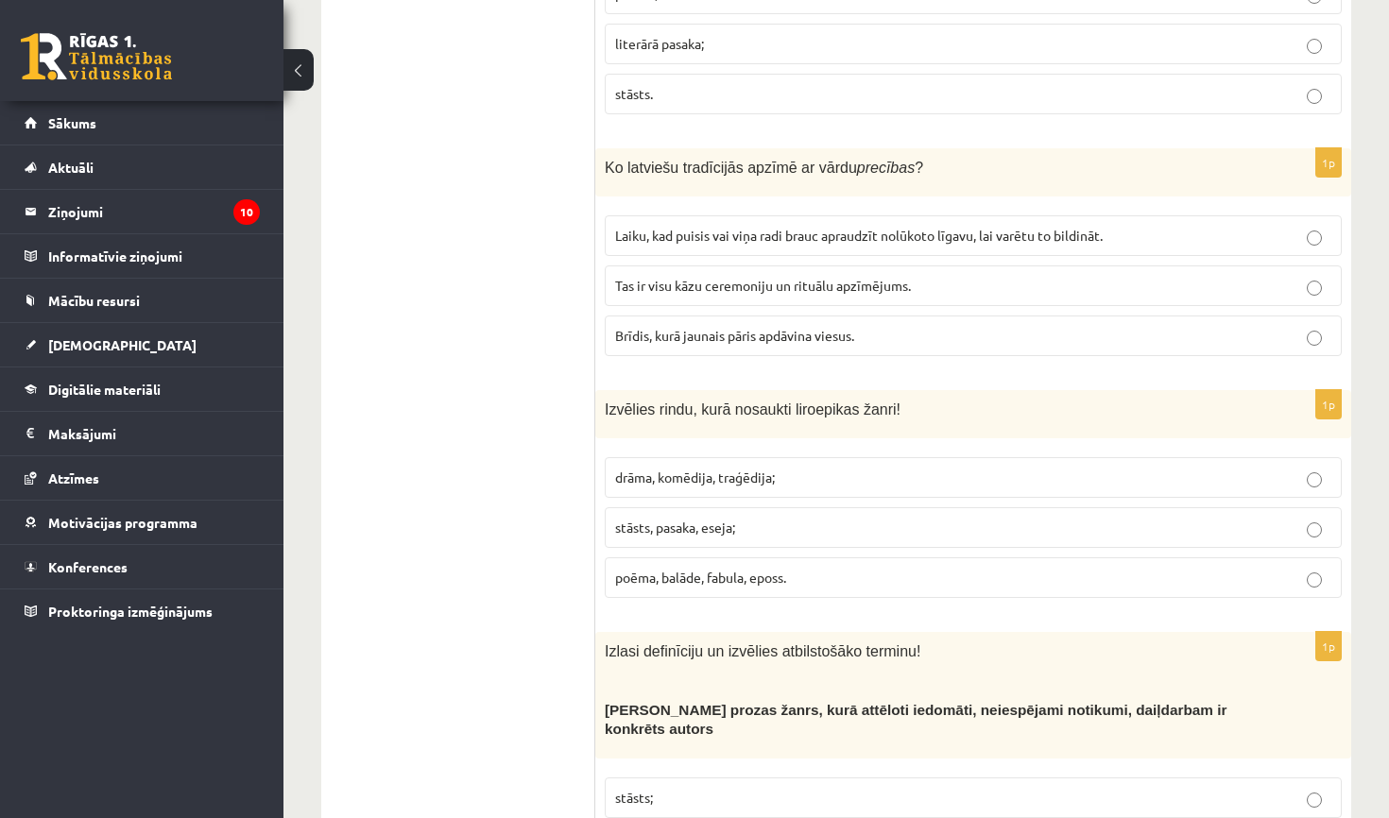
click at [691, 581] on label "poēma, balāde, fabula, eposs." at bounding box center [973, 577] width 737 height 41
click at [762, 280] on span "Tas ir visu kāzu ceremoniju un rituālu apzīmējums." at bounding box center [763, 285] width 296 height 17
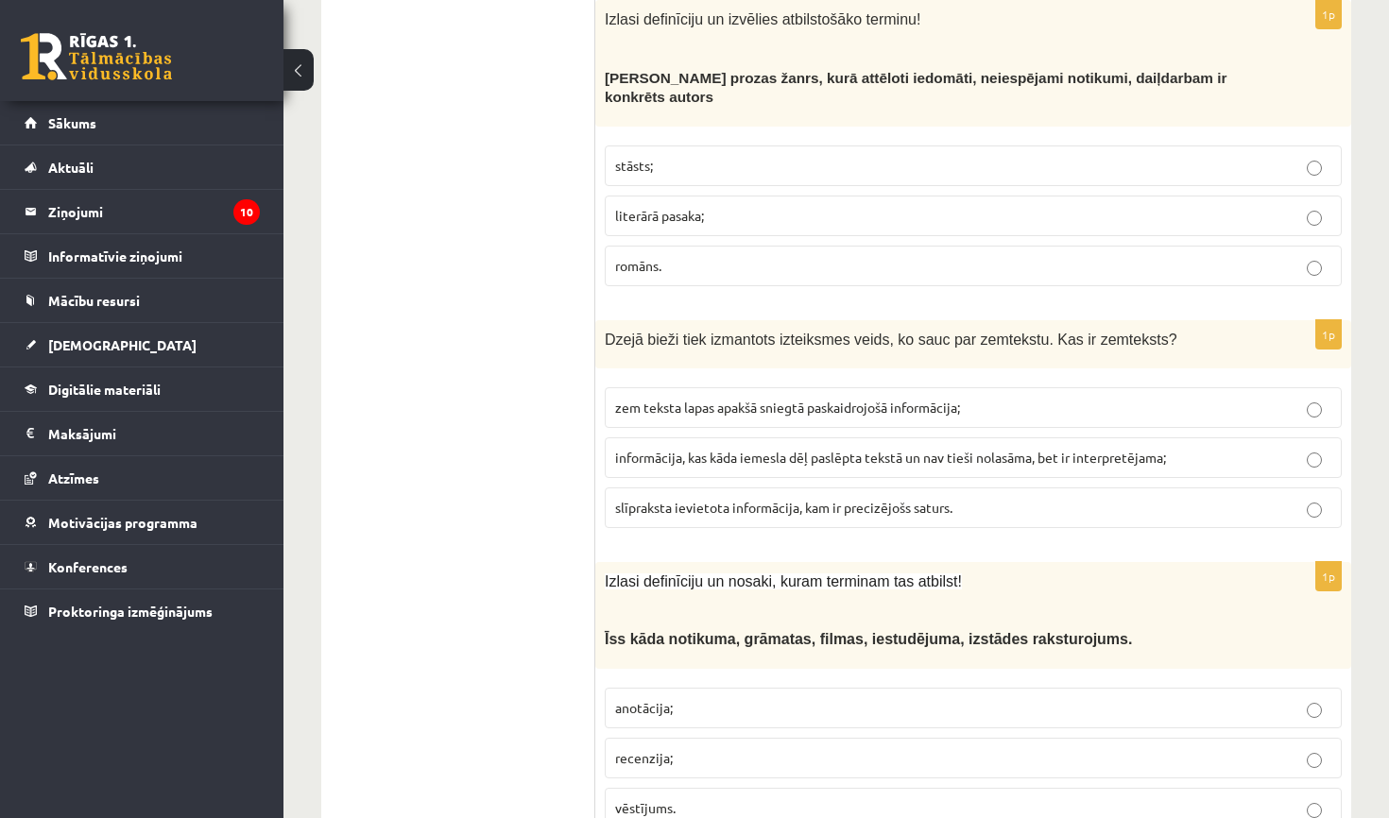
scroll to position [2820, 0]
click at [641, 206] on span "literārā pasaka;" at bounding box center [659, 214] width 89 height 17
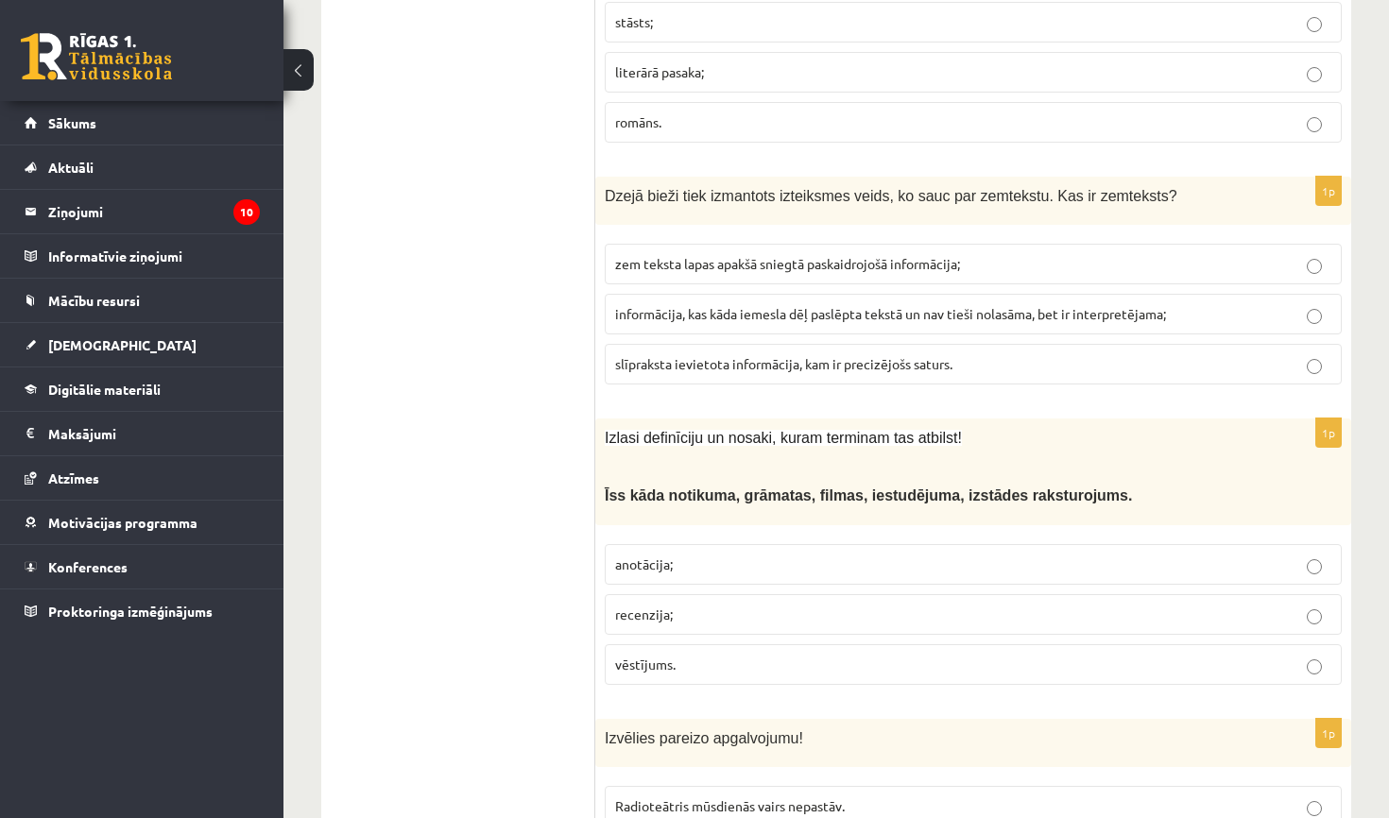
scroll to position [2963, 0]
click at [740, 555] on p "anotācija;" at bounding box center [973, 565] width 716 height 20
click at [712, 255] on span "zem teksta lapas apakšā sniegtā paskaidrojošā informācija;" at bounding box center [787, 263] width 345 height 17
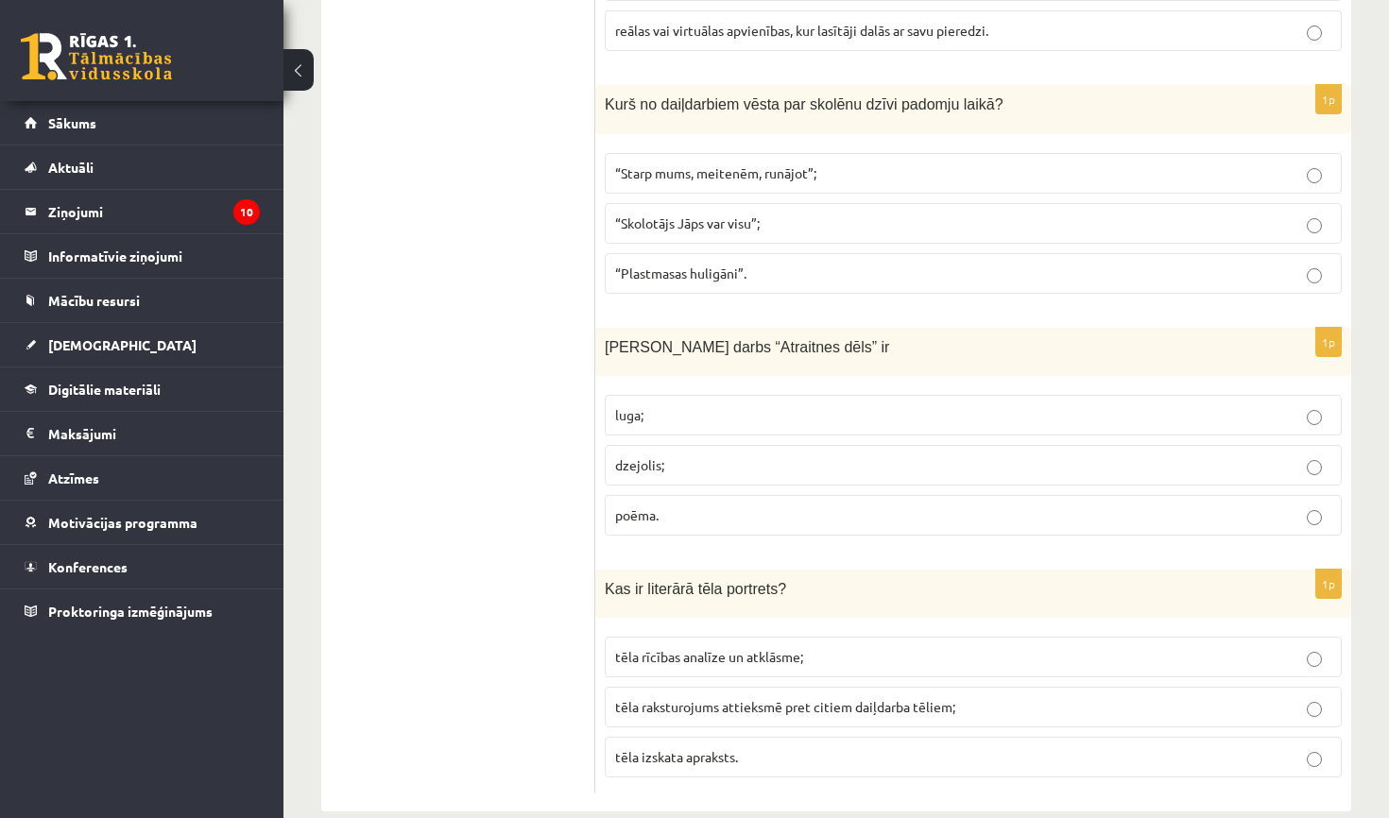
scroll to position [7289, 0]
click at [629, 507] on span "poēma." at bounding box center [636, 515] width 43 height 17
click at [665, 749] on span "tēla izskata apraksts." at bounding box center [676, 757] width 123 height 17
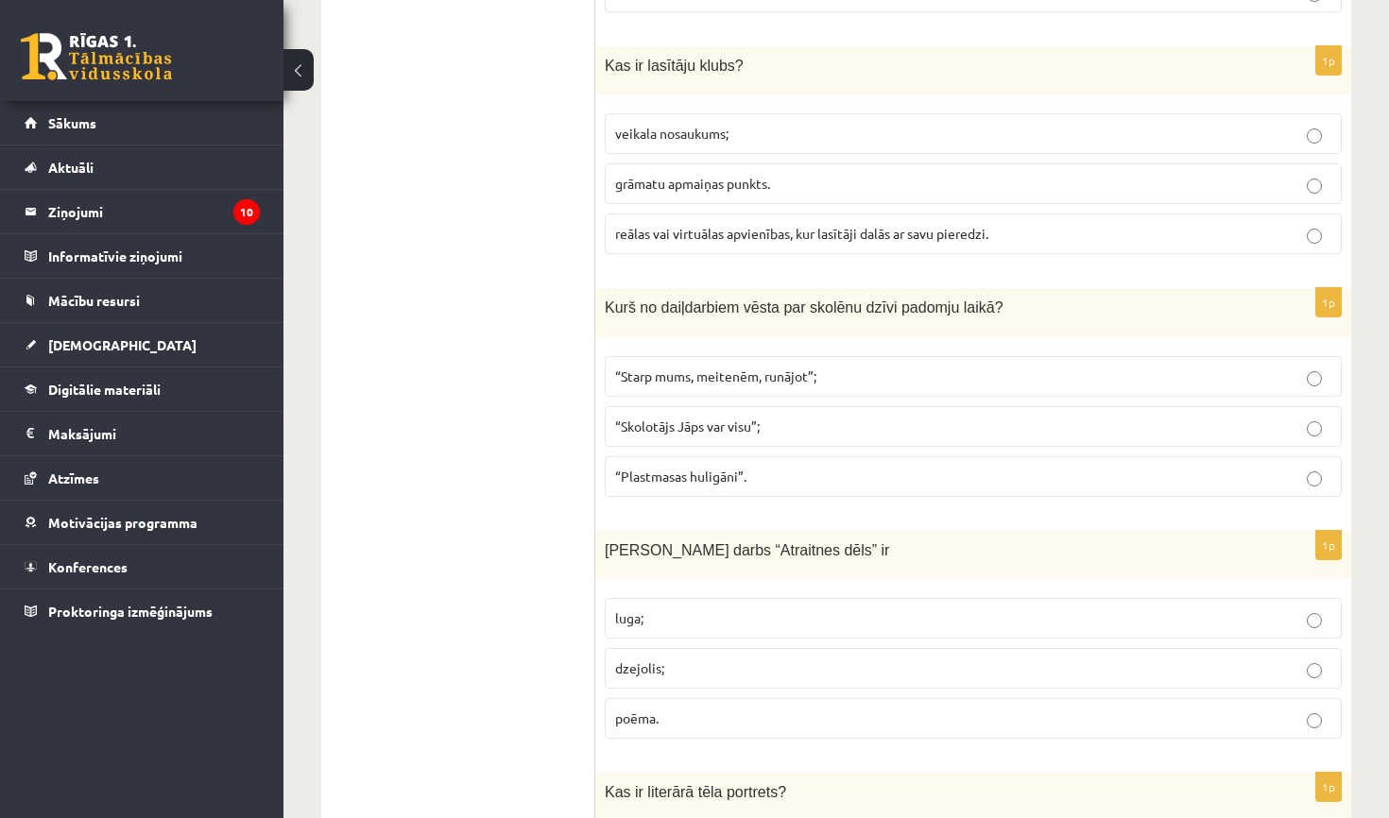
scroll to position [7086, 0]
click at [763, 468] on p "“Plastmasas huligāni”." at bounding box center [973, 478] width 716 height 20
click at [742, 214] on label "reālas vai virtuālas apvienības, kur lasītāji dalās ar savu pieredzi." at bounding box center [973, 234] width 737 height 41
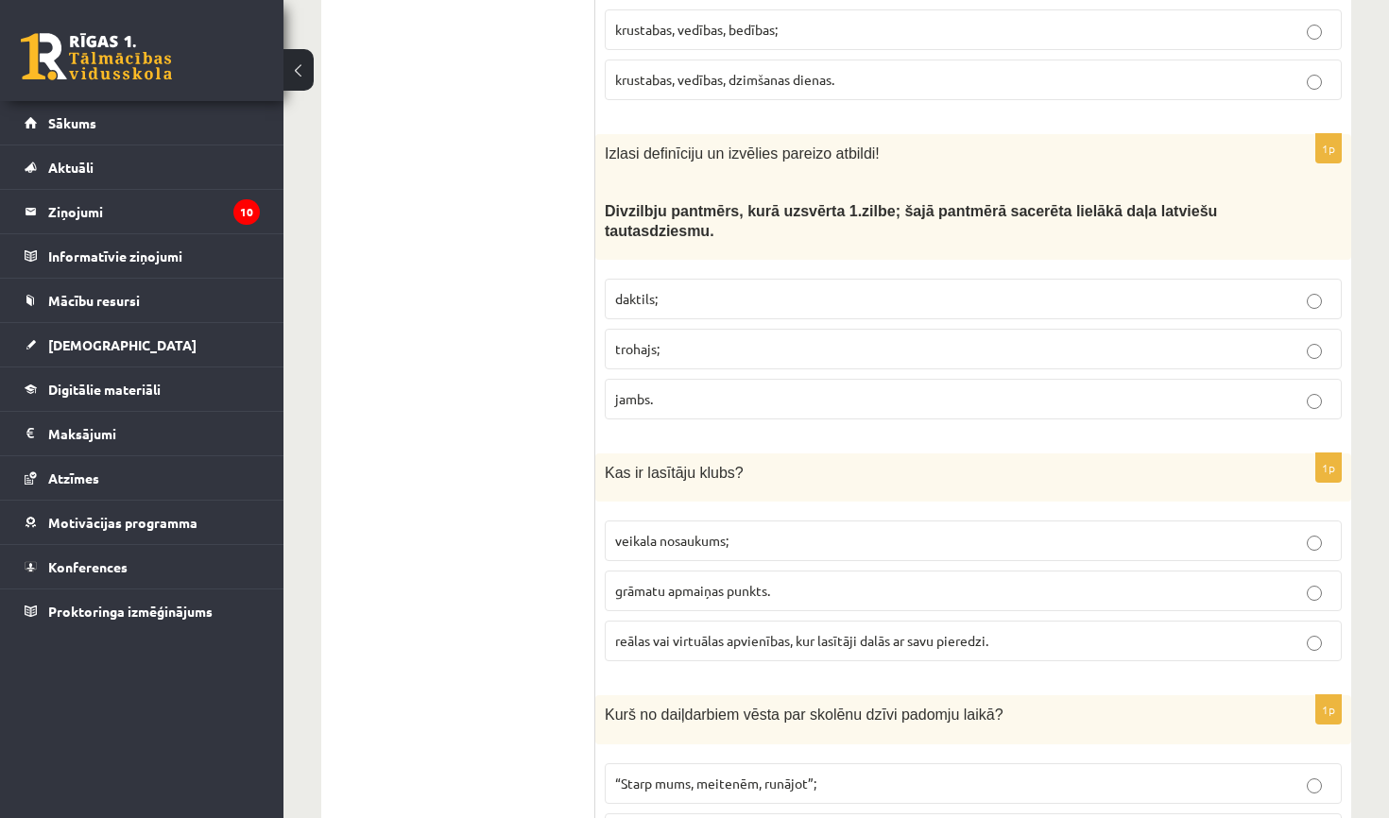
scroll to position [6676, 0]
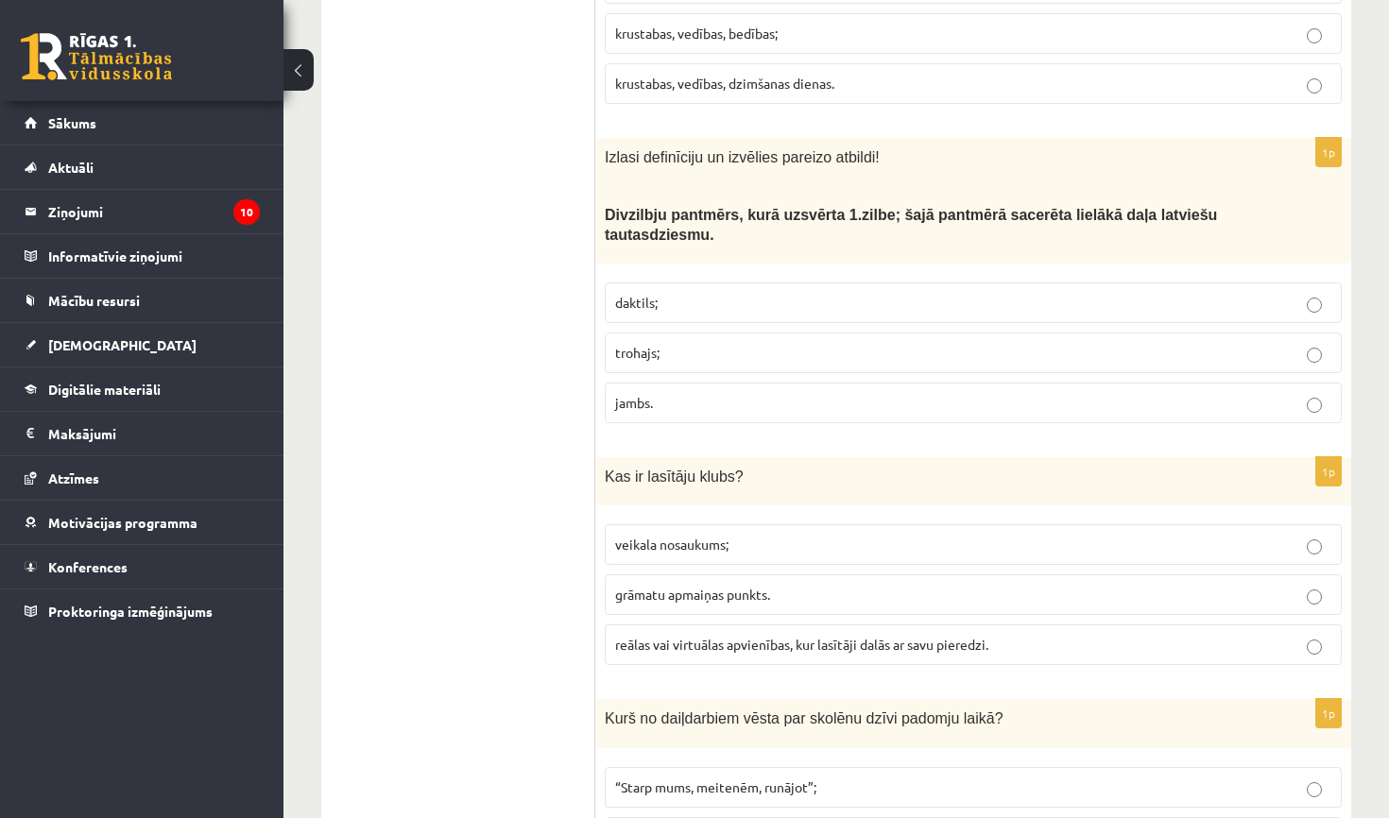
click at [642, 344] on span "trohajs;" at bounding box center [637, 352] width 44 height 17
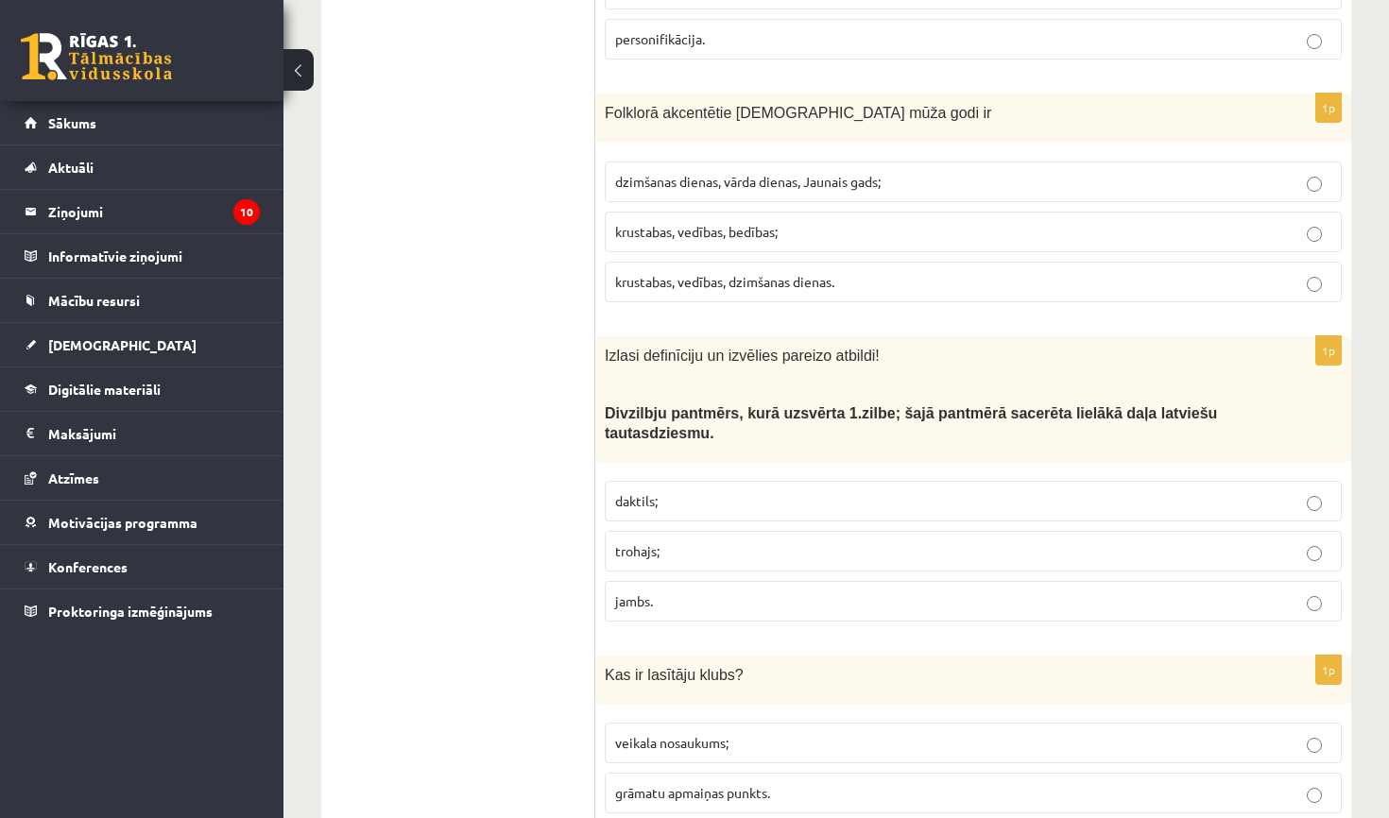
scroll to position [6460, 0]
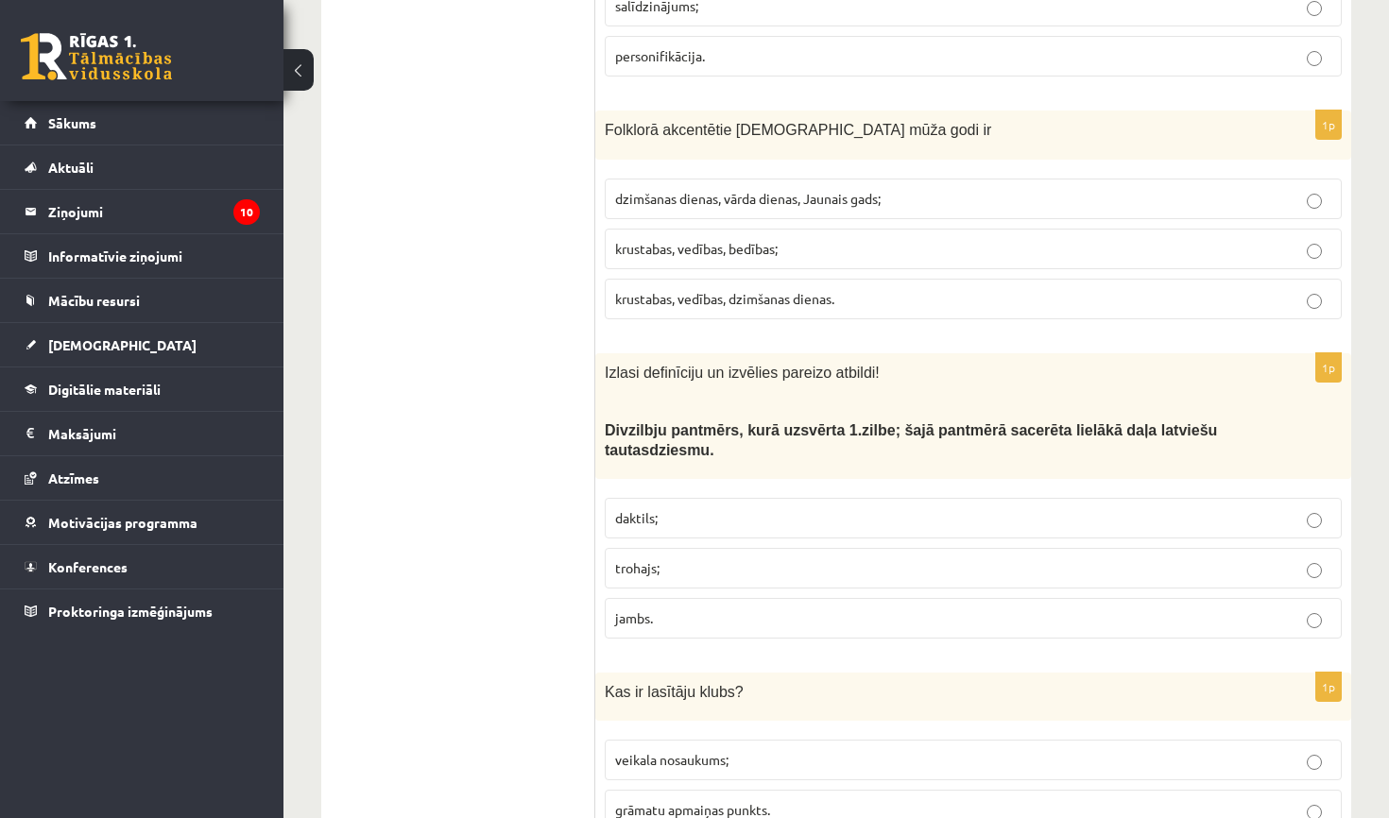
click at [621, 240] on span "krustabas, vedības, bedības;" at bounding box center [696, 248] width 163 height 17
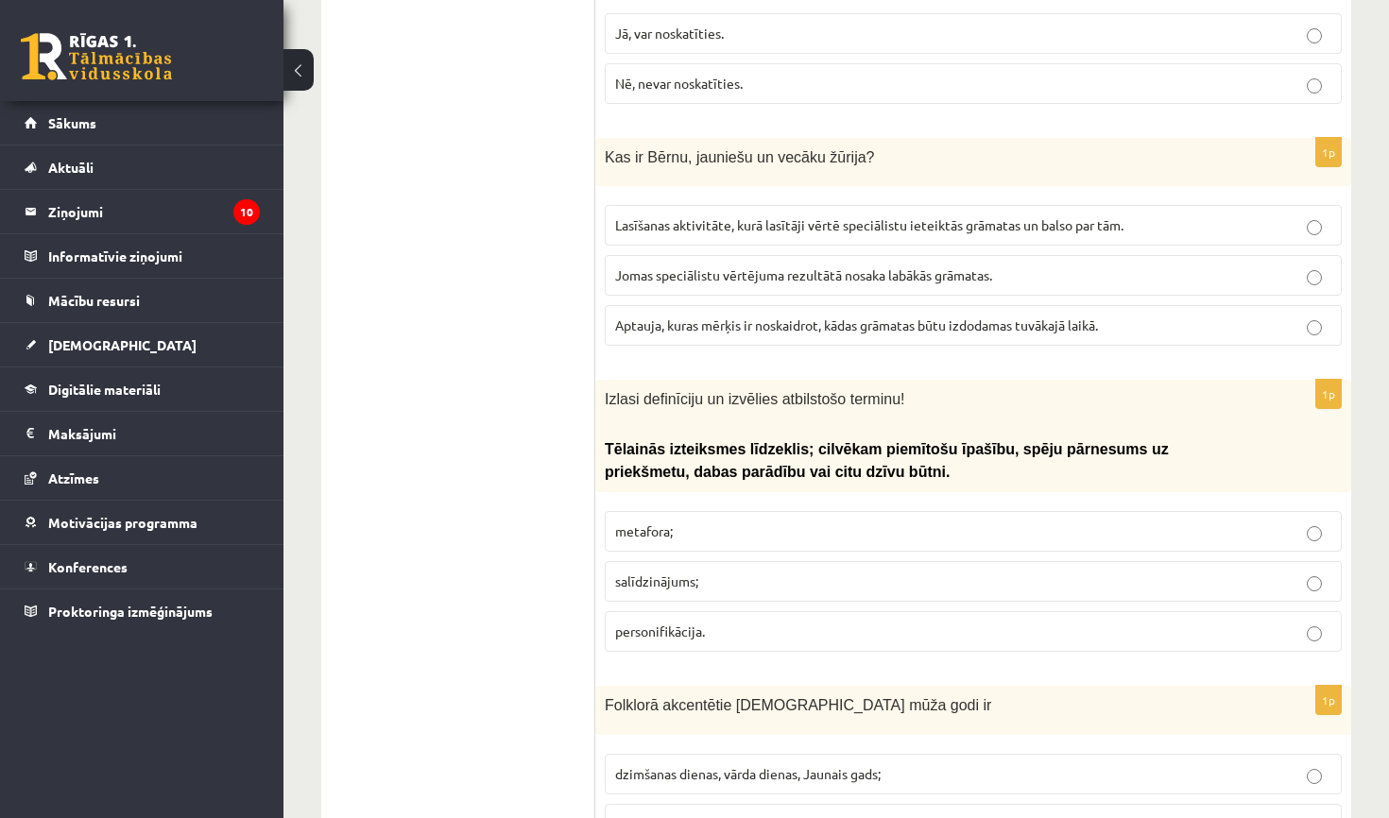
scroll to position [5882, 0]
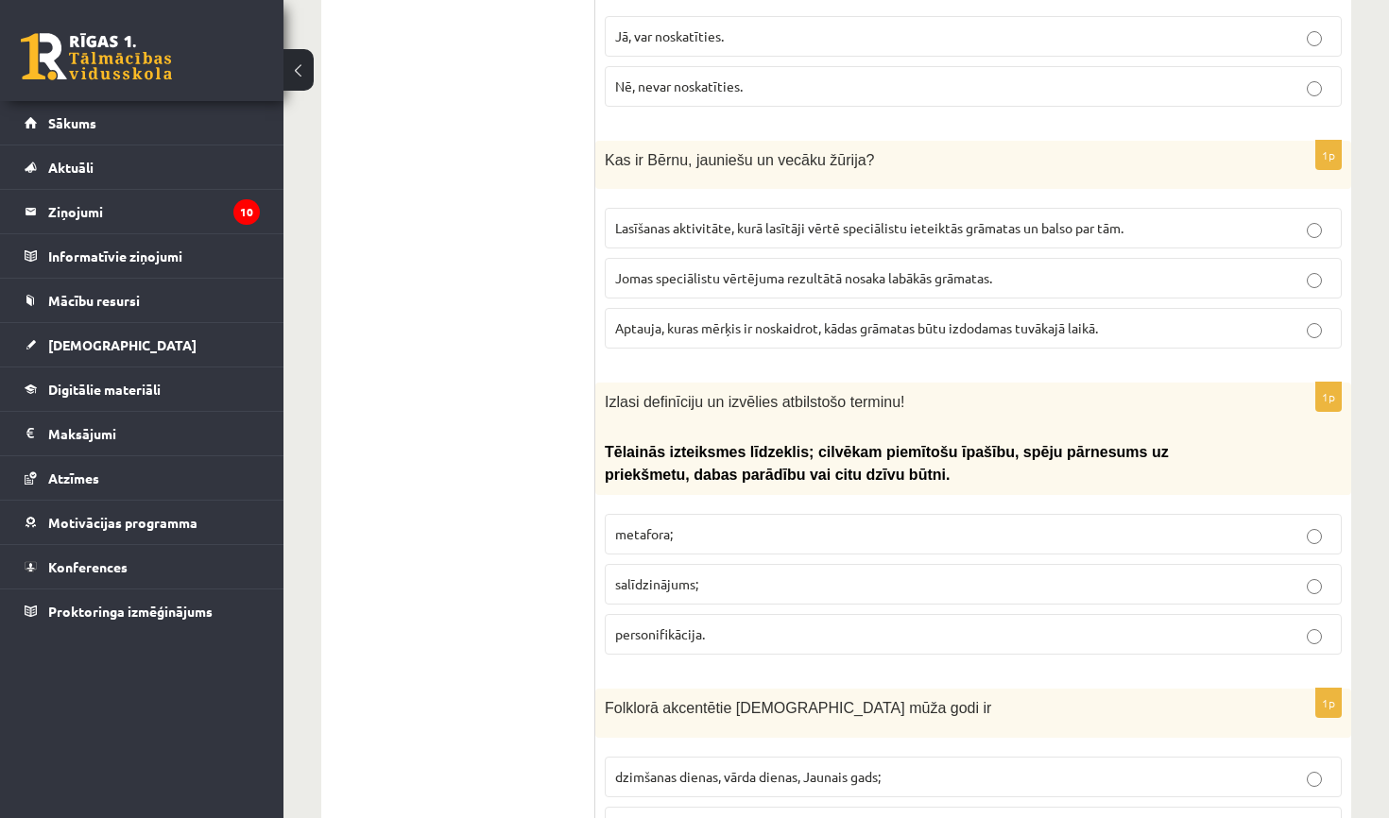
click at [670, 208] on label "Lasīšanas aktivitāte, kurā lasītāji vērtē speciālistu ieteiktās grāmatas un bal…" at bounding box center [973, 228] width 737 height 41
click at [701, 619] on label "personifikācija." at bounding box center [973, 634] width 737 height 41
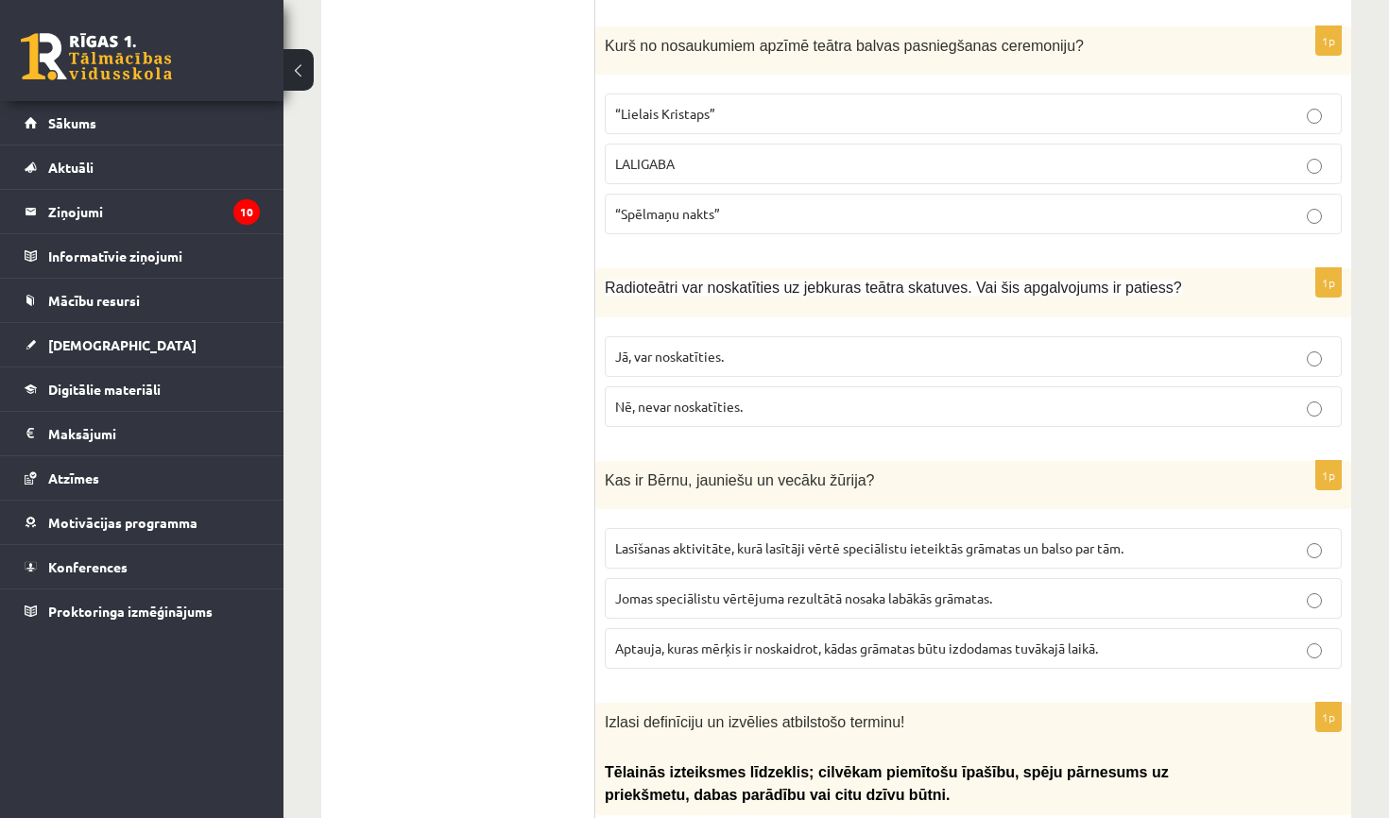
scroll to position [5553, 0]
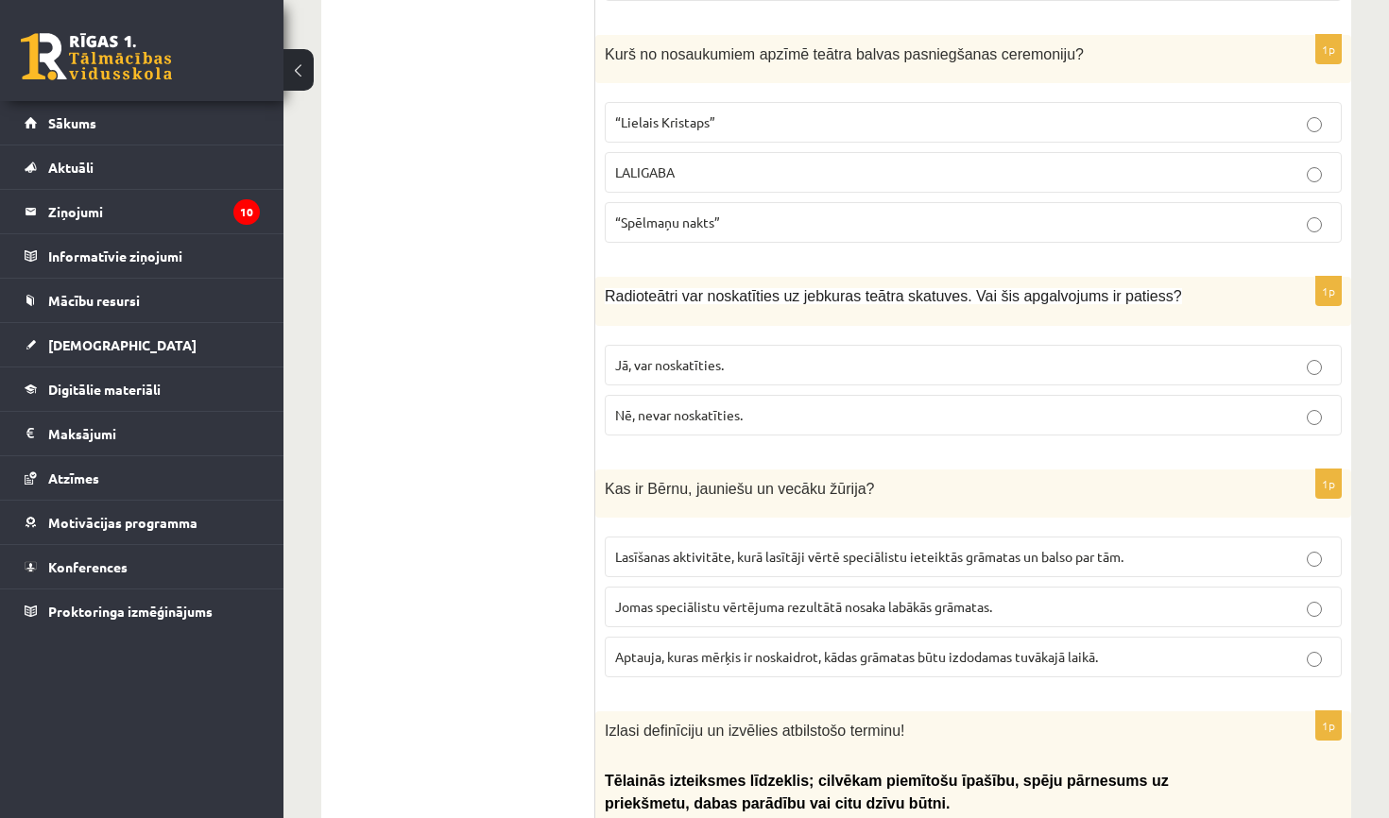
click at [688, 202] on label "“Spēlmaņu nakts”" at bounding box center [973, 222] width 737 height 41
click at [730, 355] on p "Jā, var noskatīties." at bounding box center [973, 365] width 716 height 20
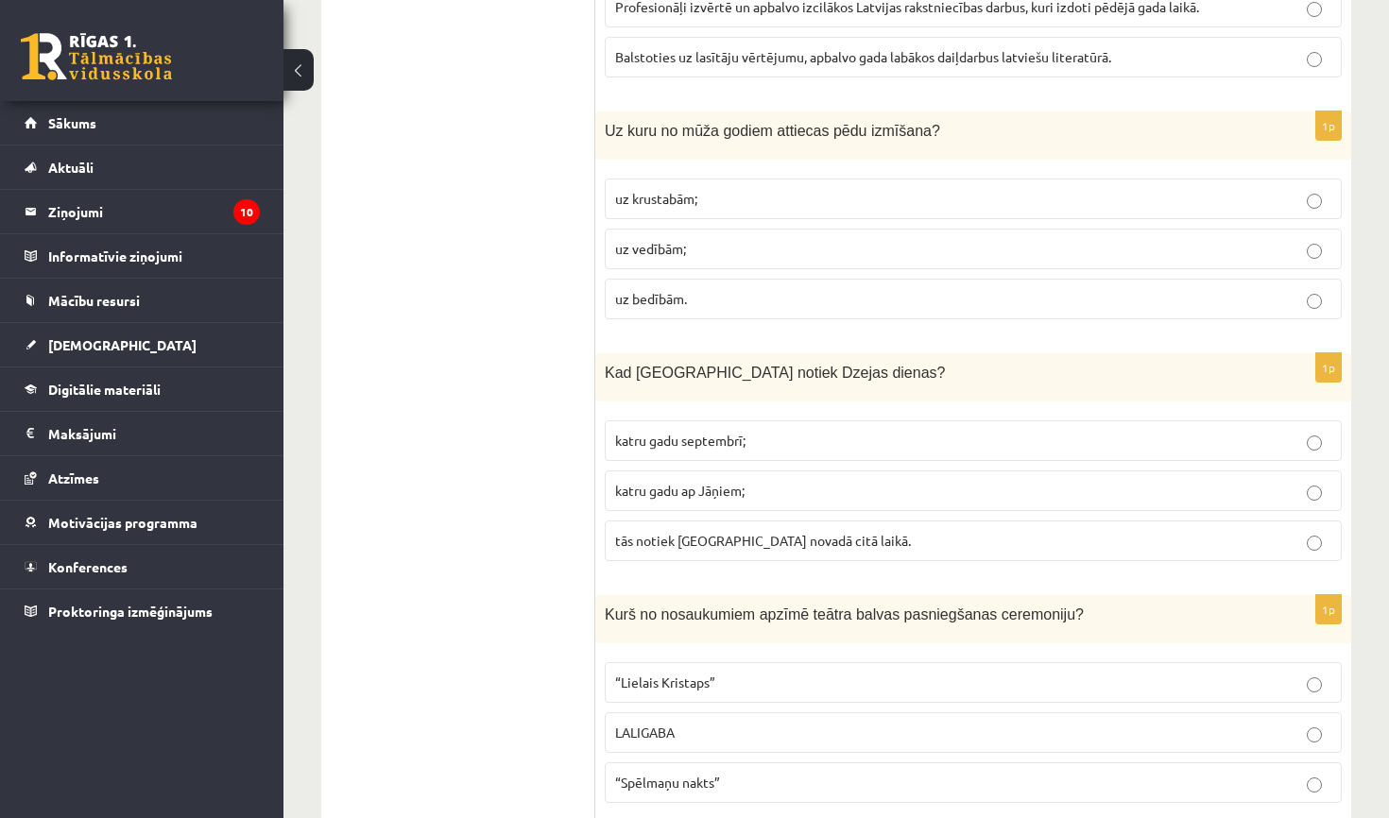
scroll to position [4980, 0]
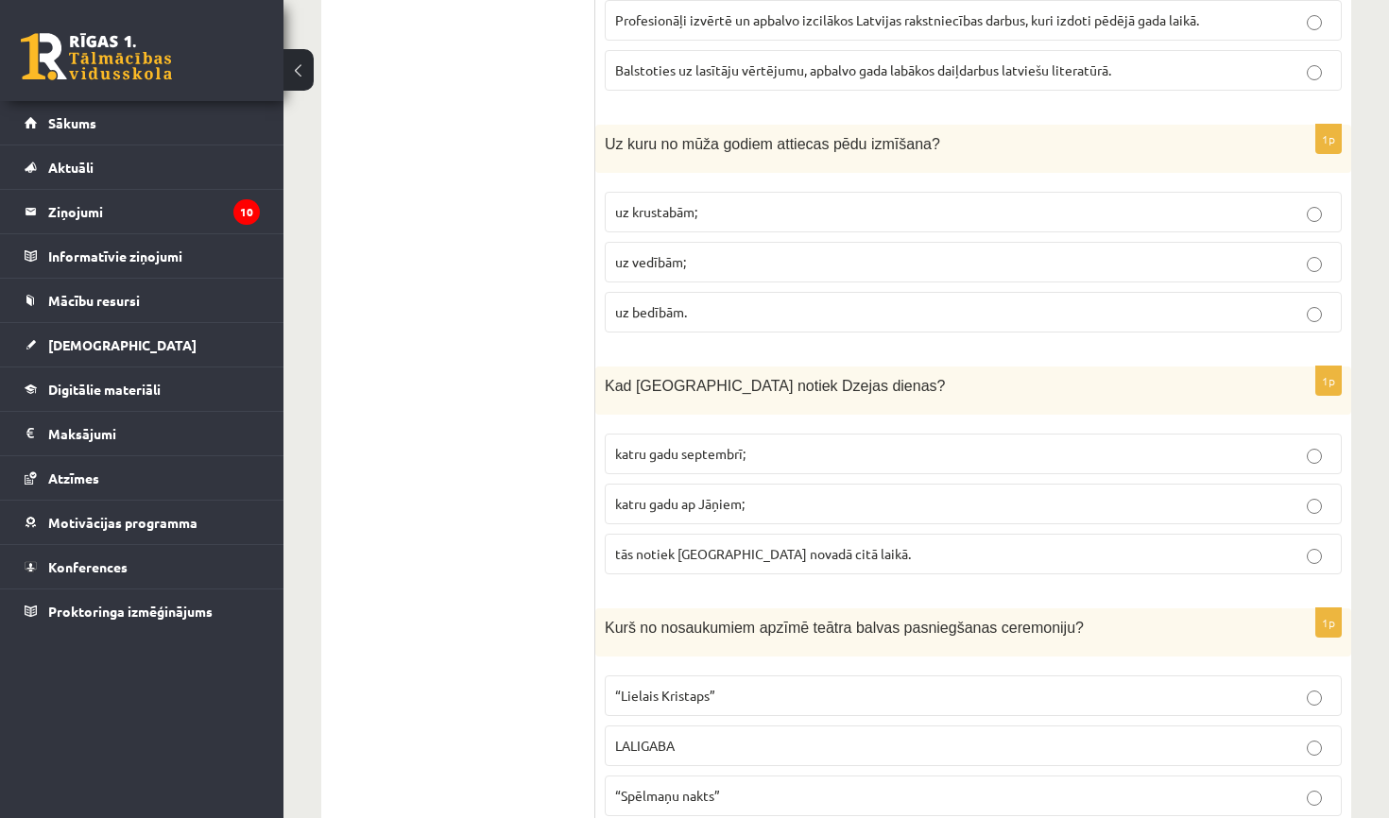
click at [773, 252] on p "uz vedībām;" at bounding box center [973, 262] width 716 height 20
click at [807, 444] on p "katru gadu septembrī;" at bounding box center [973, 454] width 716 height 20
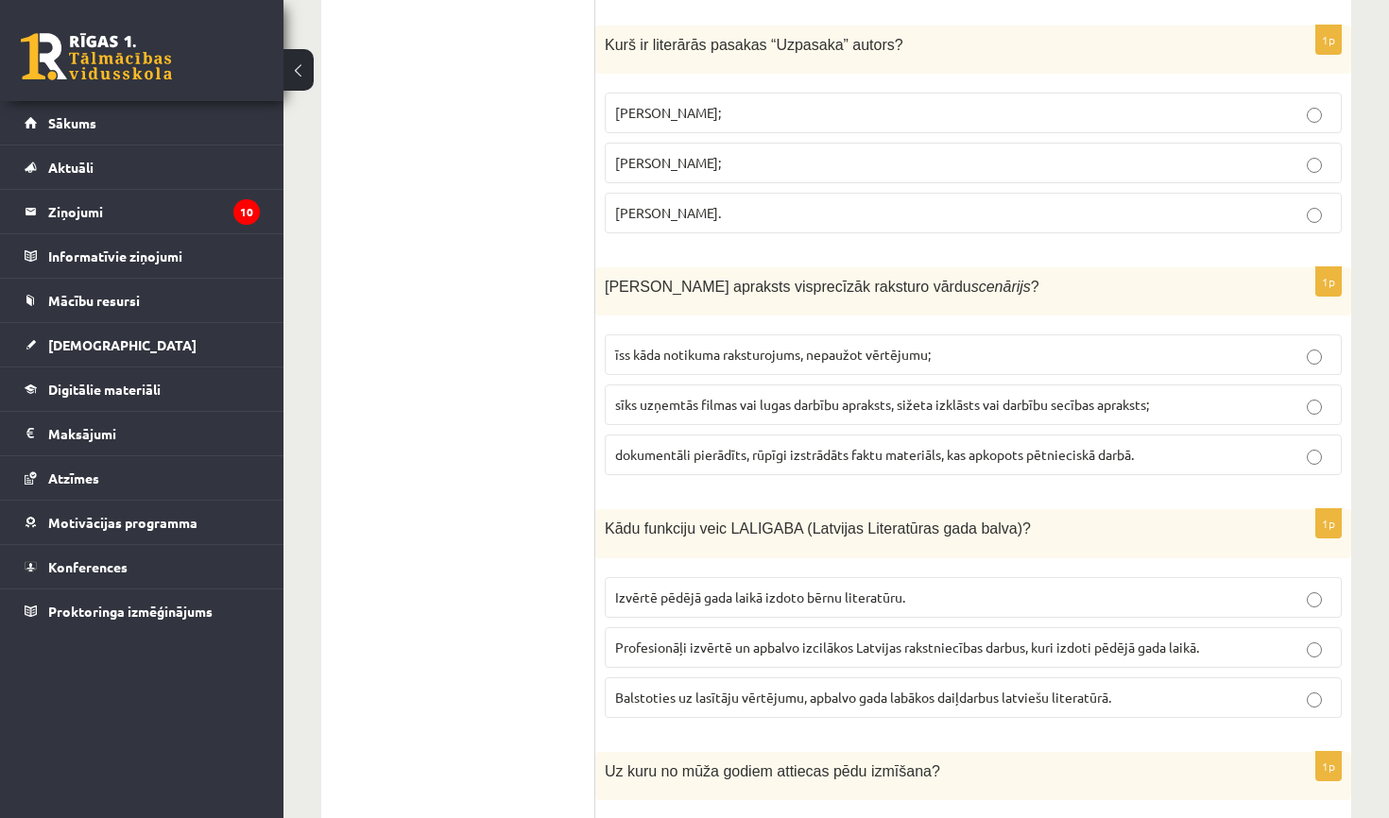
scroll to position [4349, 0]
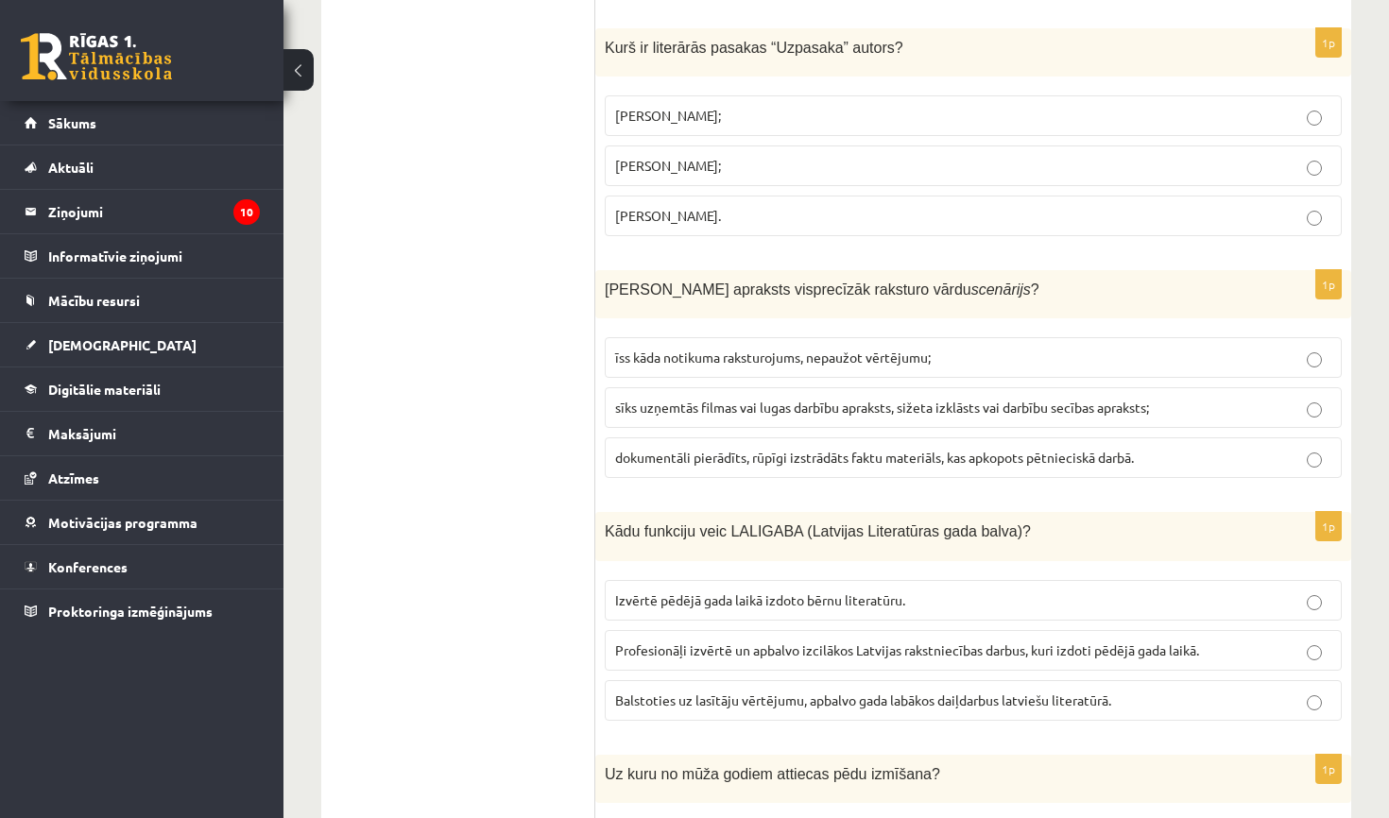
click at [887, 642] on span "Profesionāļi izvērtē un apbalvo izcilākos Latvijas rakstniecības darbus, kuri i…" at bounding box center [907, 650] width 584 height 17
click at [818, 399] on span "sīks uzņemtās filmas vai lugas darbību apraksts, sižeta izklāsts vai darbību se…" at bounding box center [882, 407] width 534 height 17
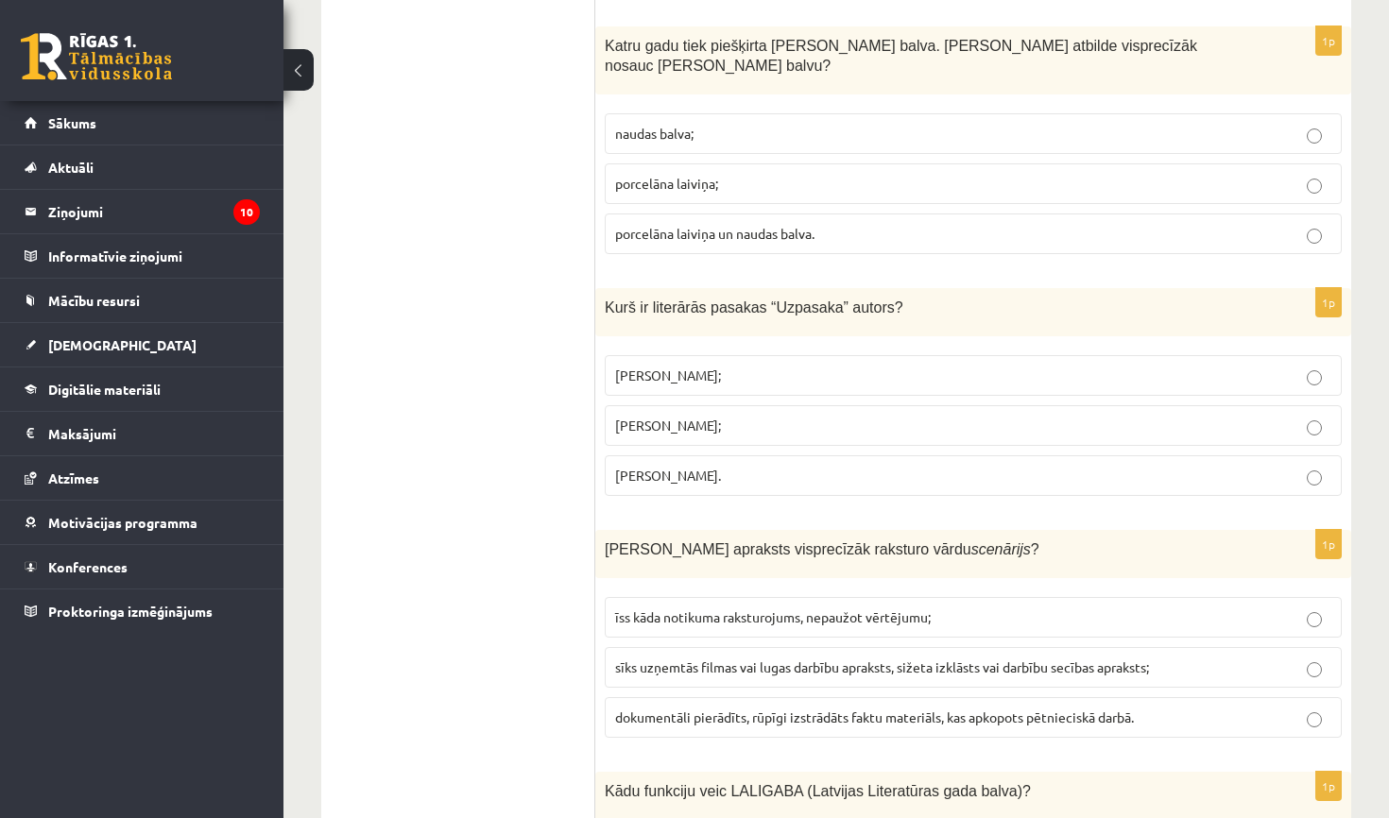
scroll to position [4087, 0]
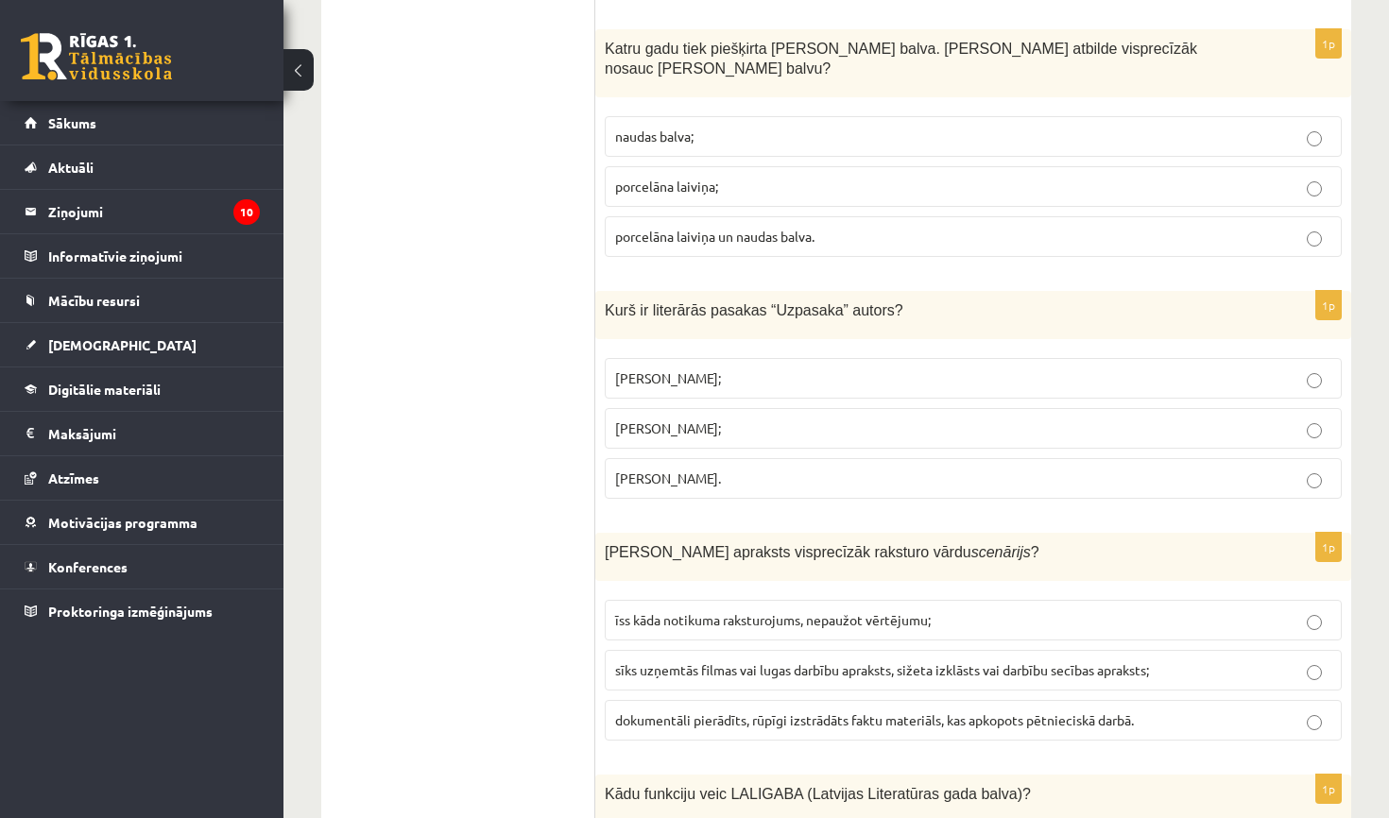
click at [714, 369] on p "Imants Ziedonis;" at bounding box center [973, 379] width 716 height 20
click at [721, 177] on p "porcelāna laiviņa;" at bounding box center [973, 187] width 716 height 20
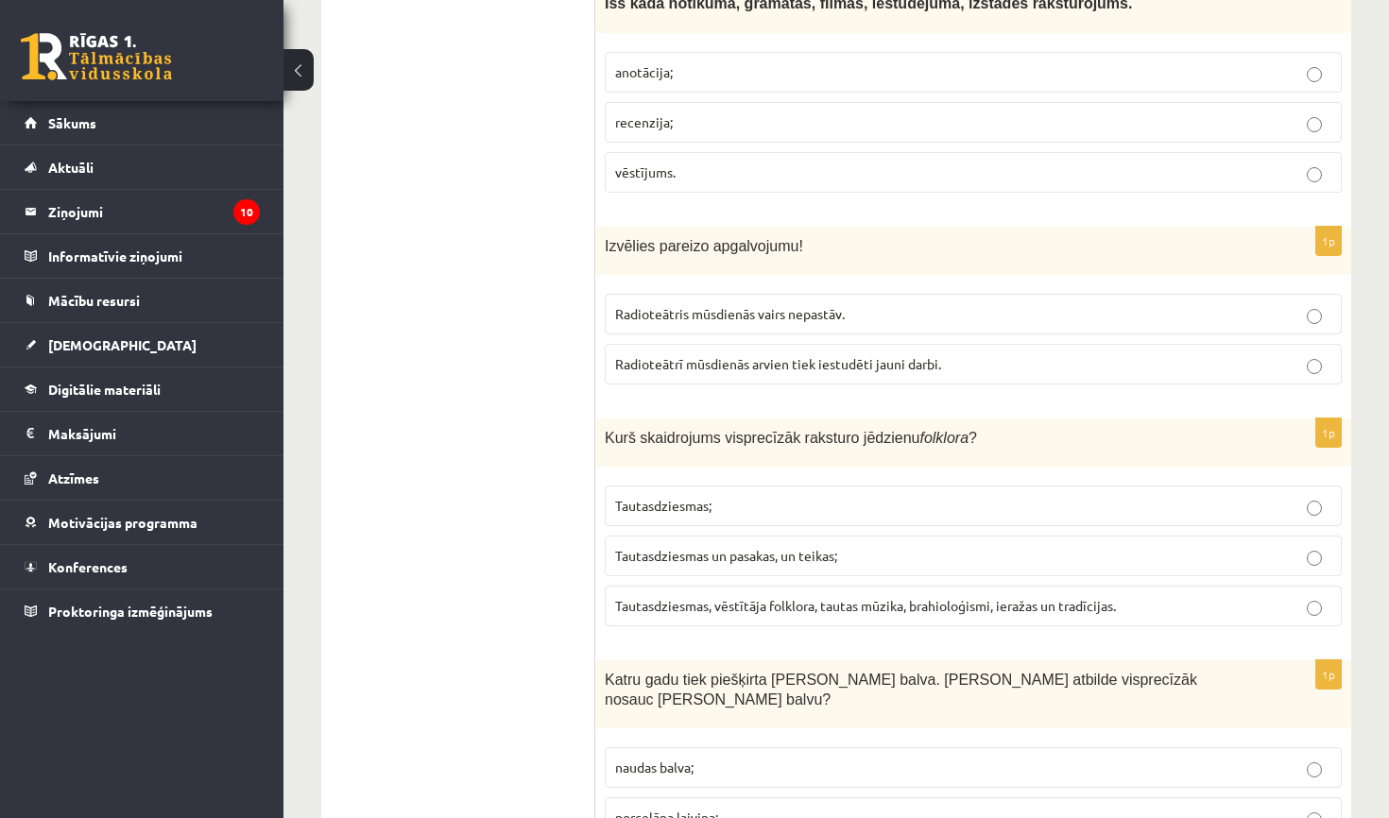
scroll to position [3455, 0]
click at [777, 354] on p "Radioteātrī mūsdienās arvien tiek iestudēti jauni darbi." at bounding box center [973, 364] width 716 height 20
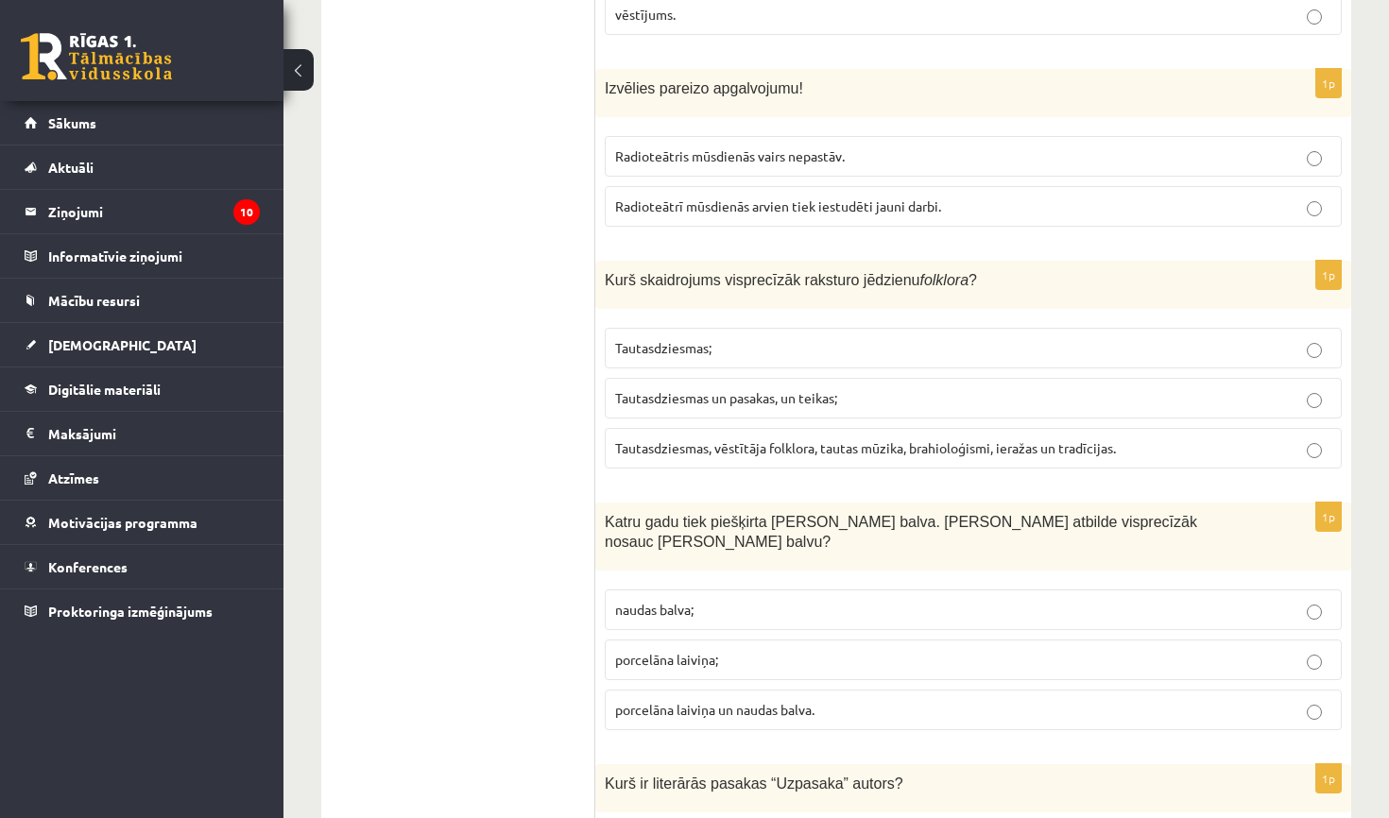
scroll to position [3613, 0]
click at [795, 338] on p "Tautasdziesmas;" at bounding box center [973, 348] width 716 height 20
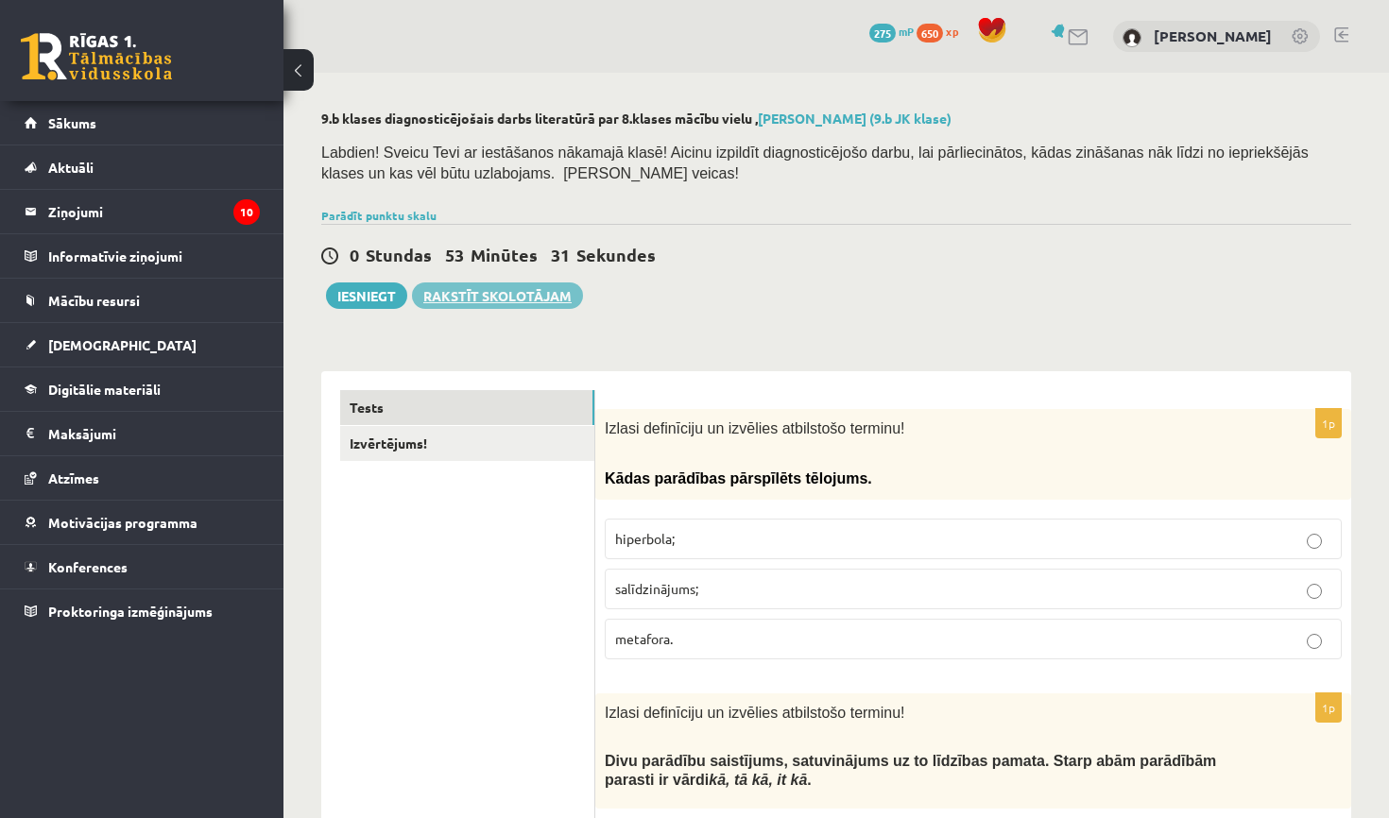
scroll to position [0, 0]
click at [342, 286] on button "Iesniegt" at bounding box center [366, 296] width 81 height 26
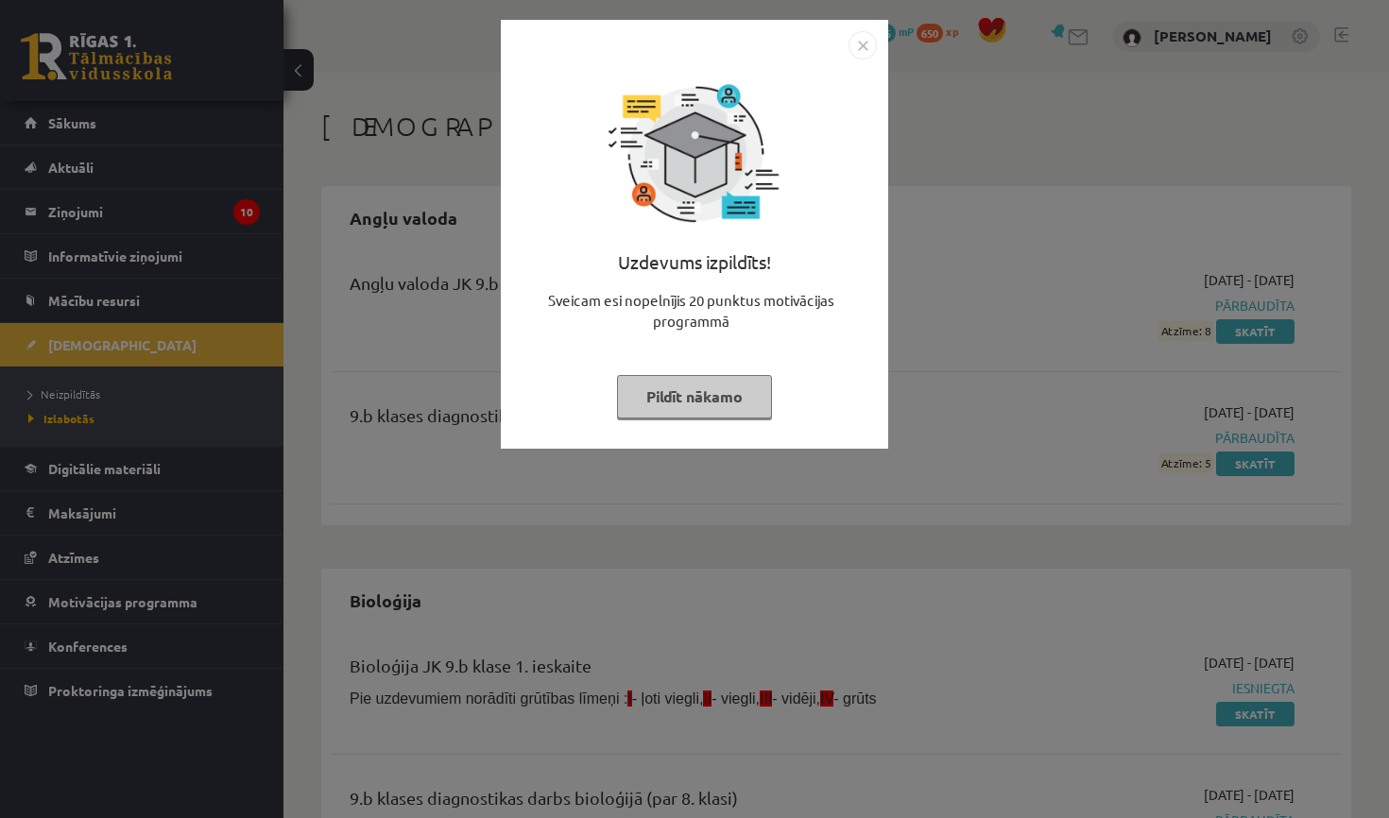
click at [737, 383] on button "Pildīt nākamo" at bounding box center [694, 396] width 155 height 43
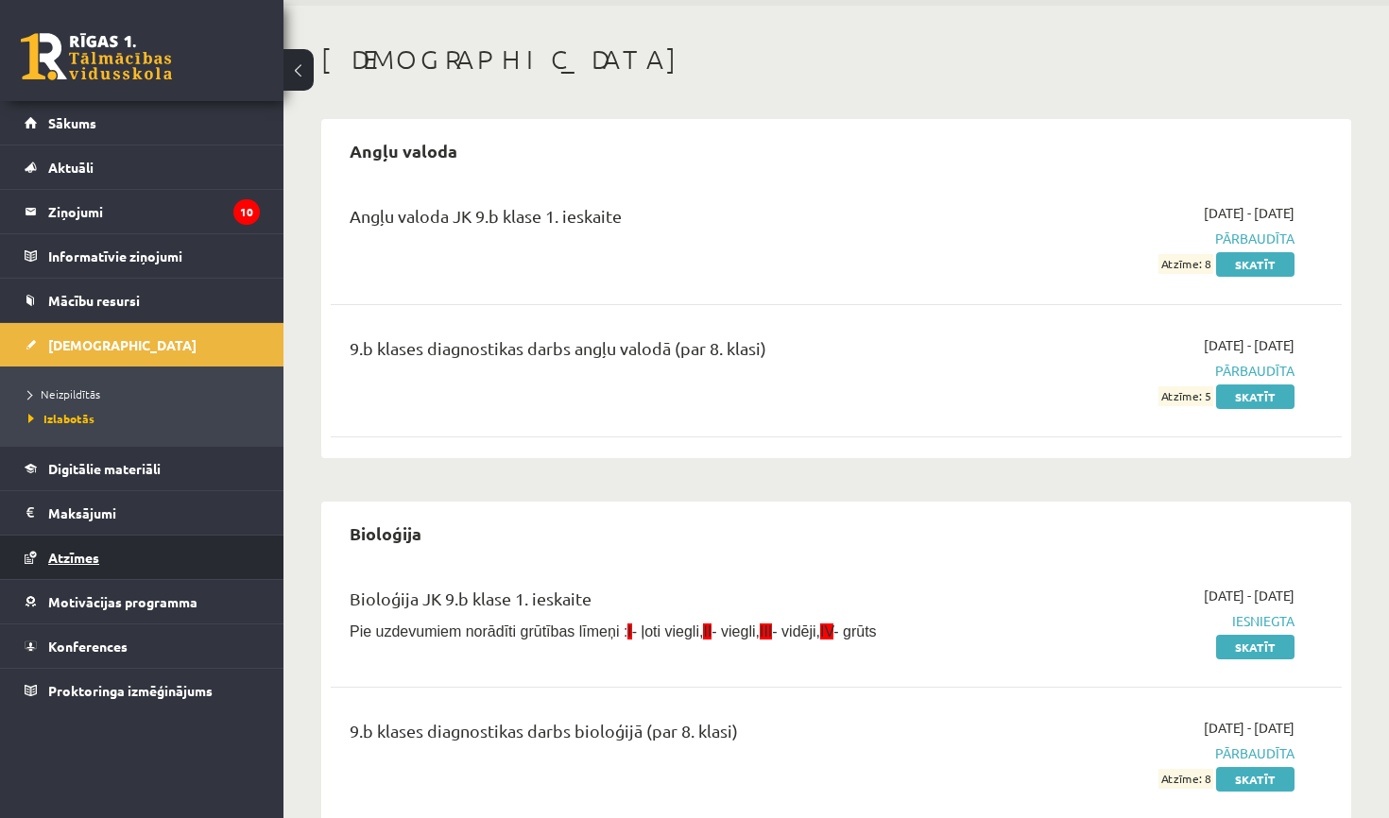
scroll to position [68, 0]
click at [94, 391] on span "Neizpildītās" at bounding box center [64, 393] width 72 height 15
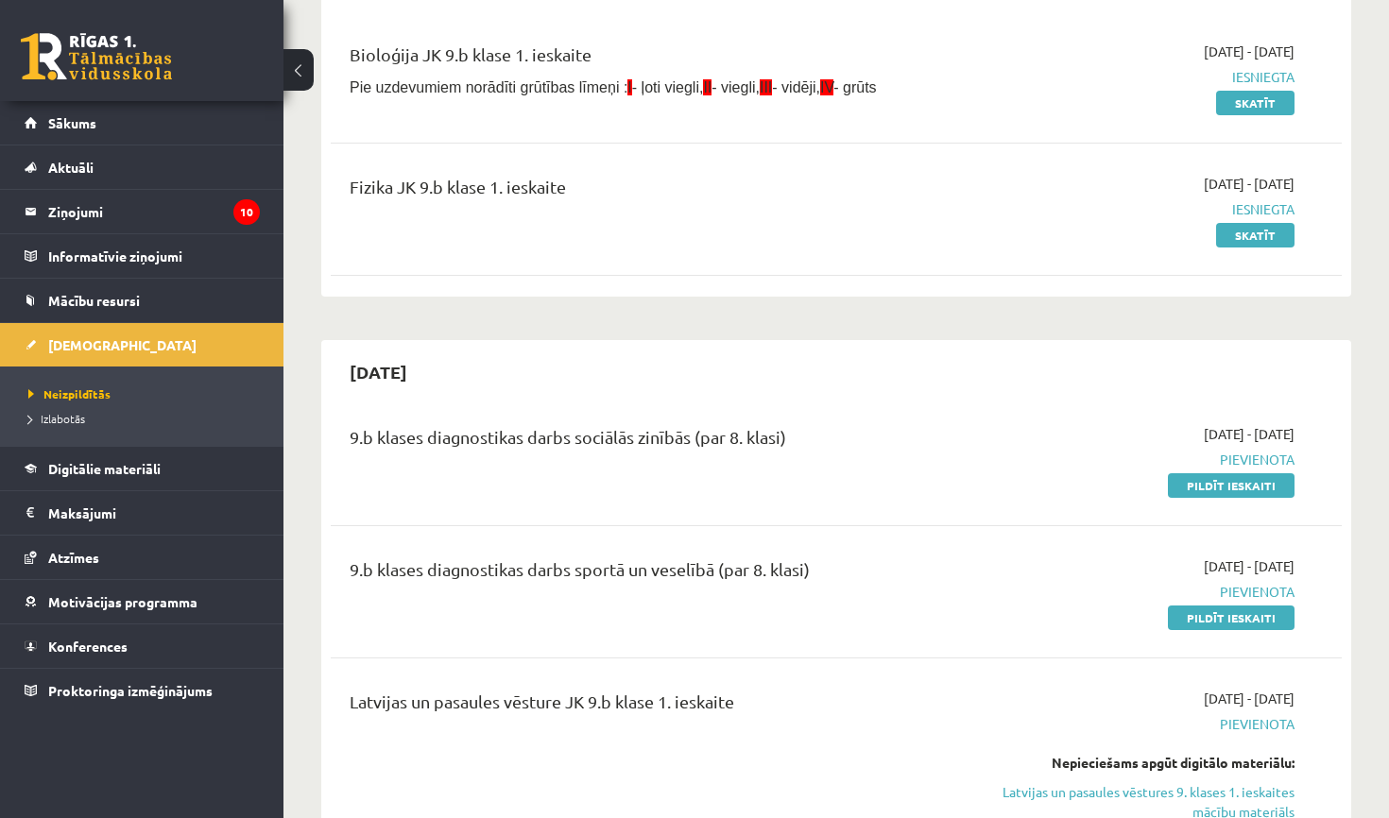
scroll to position [225, 0]
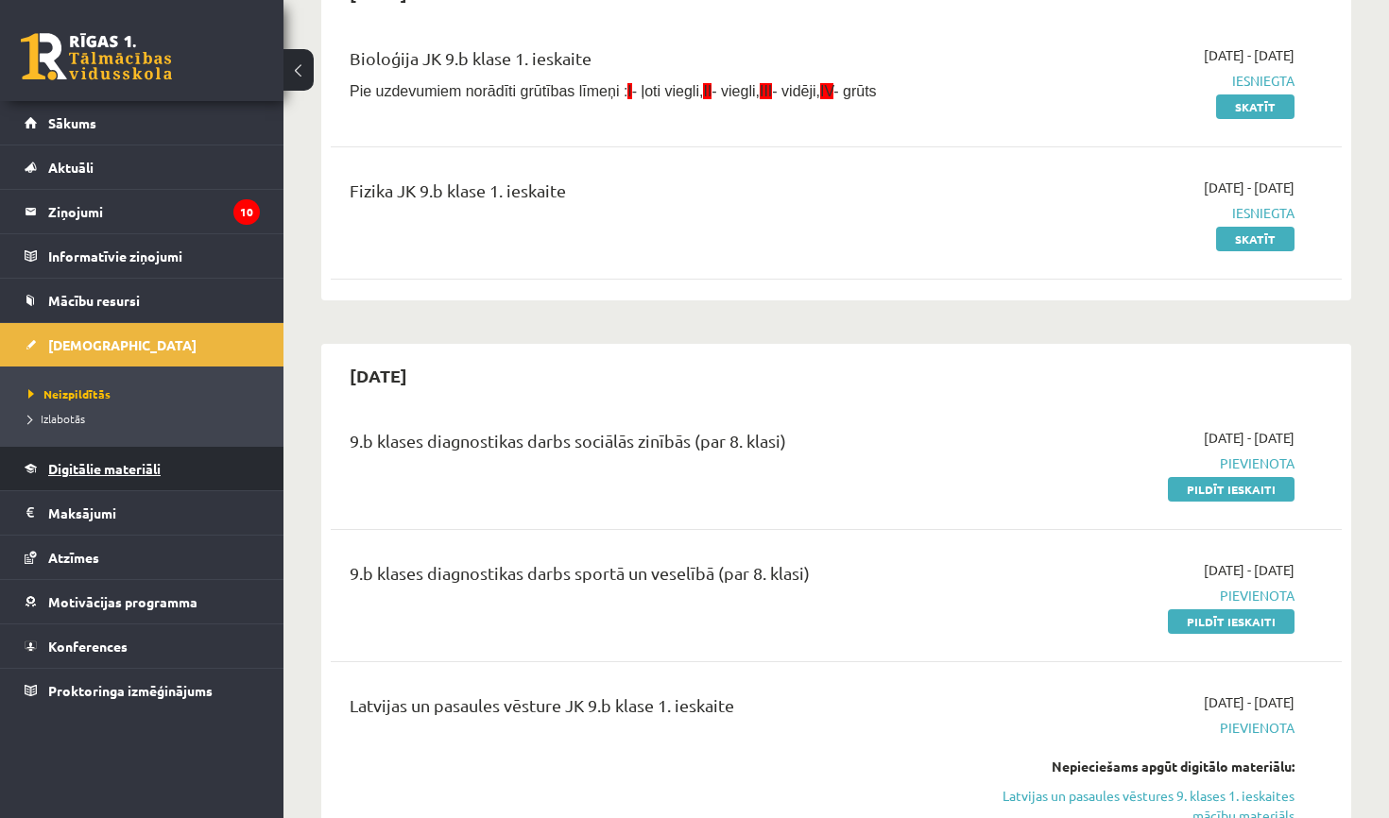
click at [142, 478] on link "Digitālie materiāli" at bounding box center [142, 468] width 235 height 43
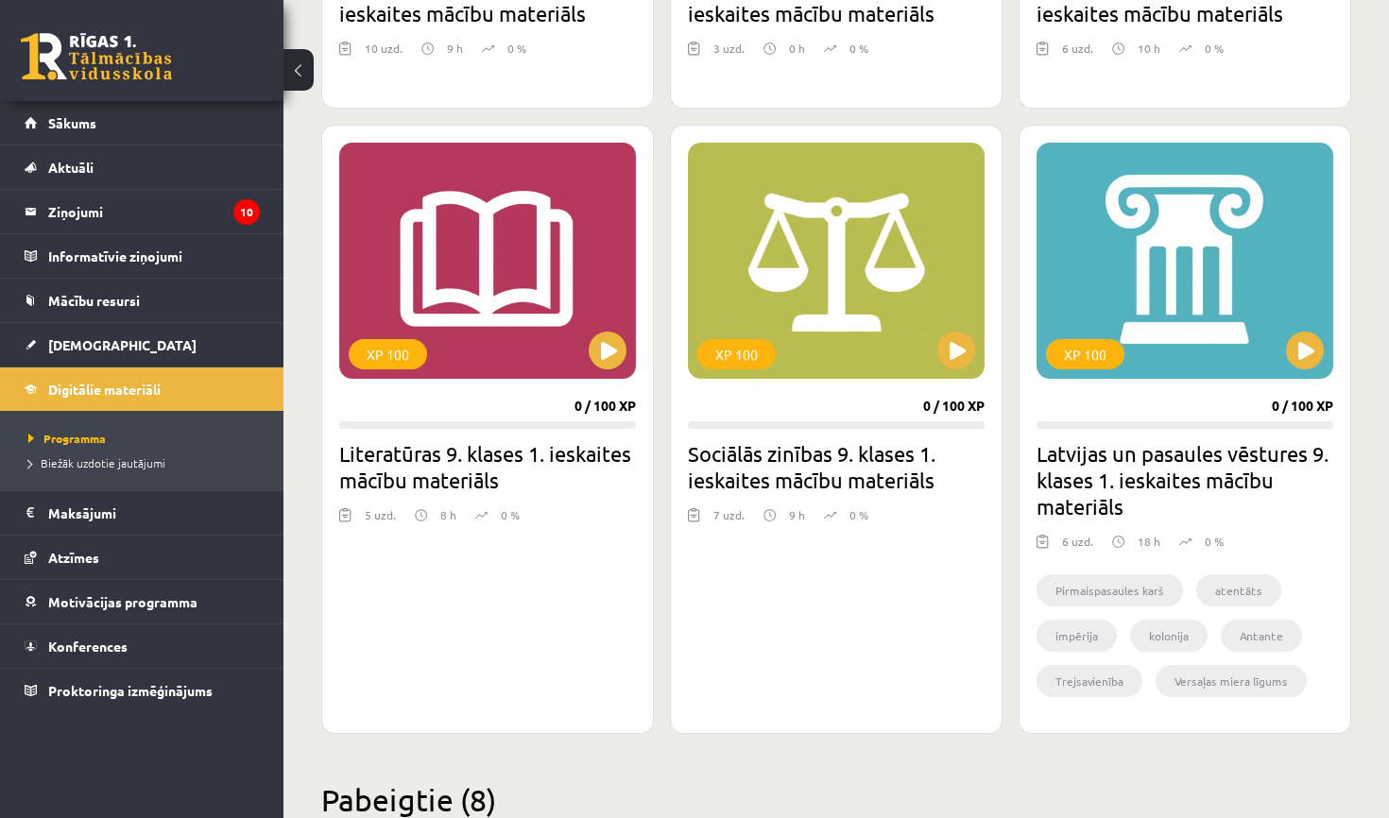
scroll to position [988, 0]
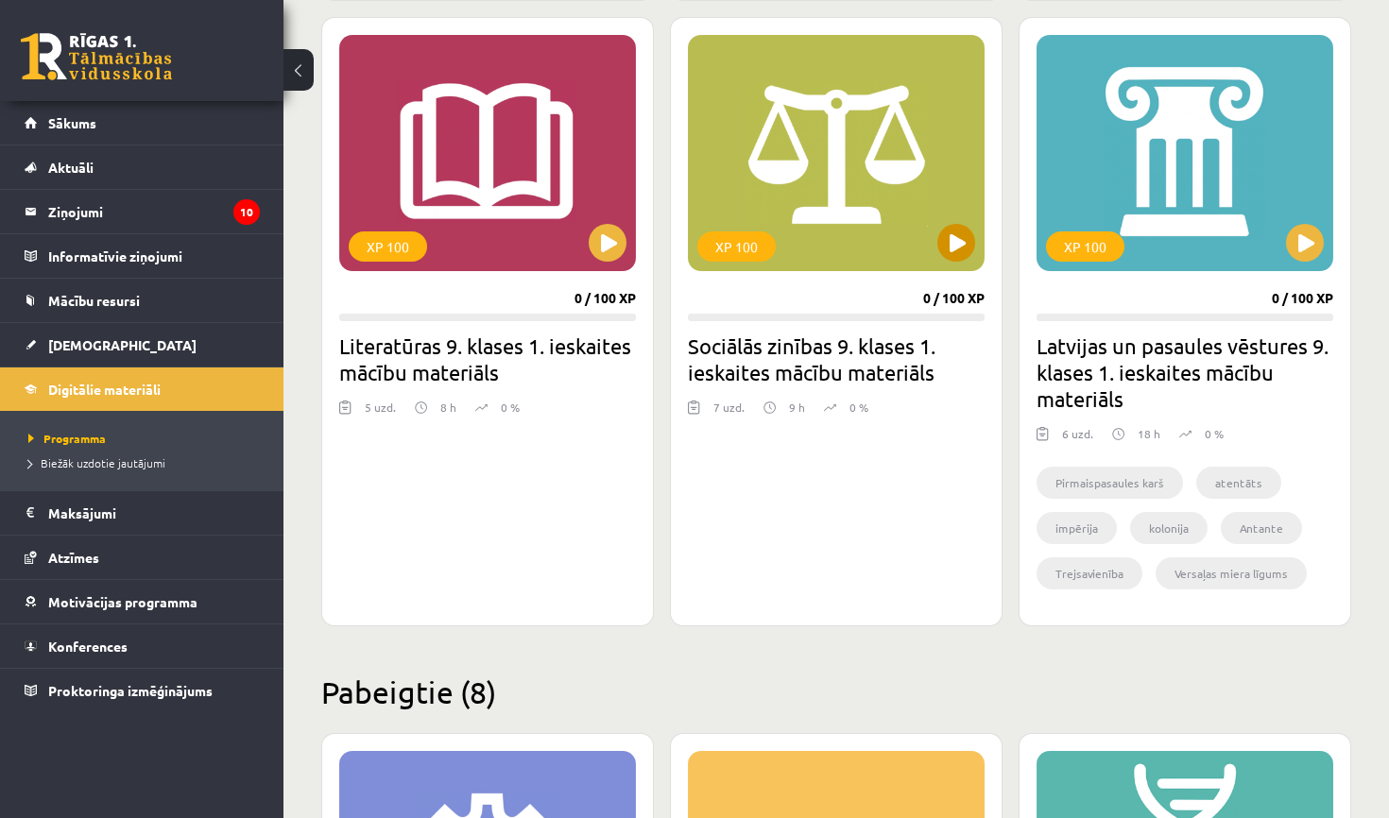
click at [963, 248] on button at bounding box center [956, 243] width 38 height 38
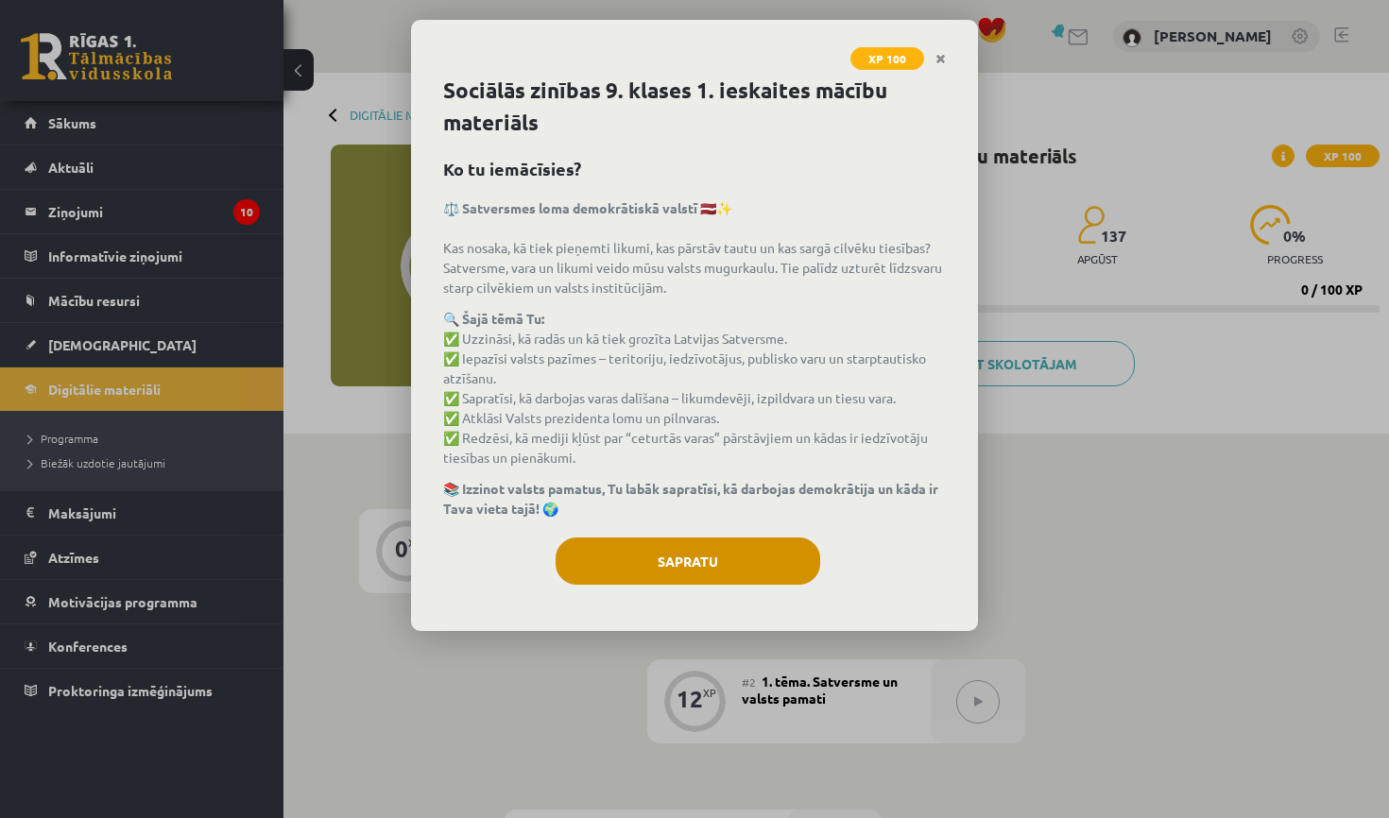
click at [749, 548] on button "Sapratu" at bounding box center [688, 561] width 265 height 47
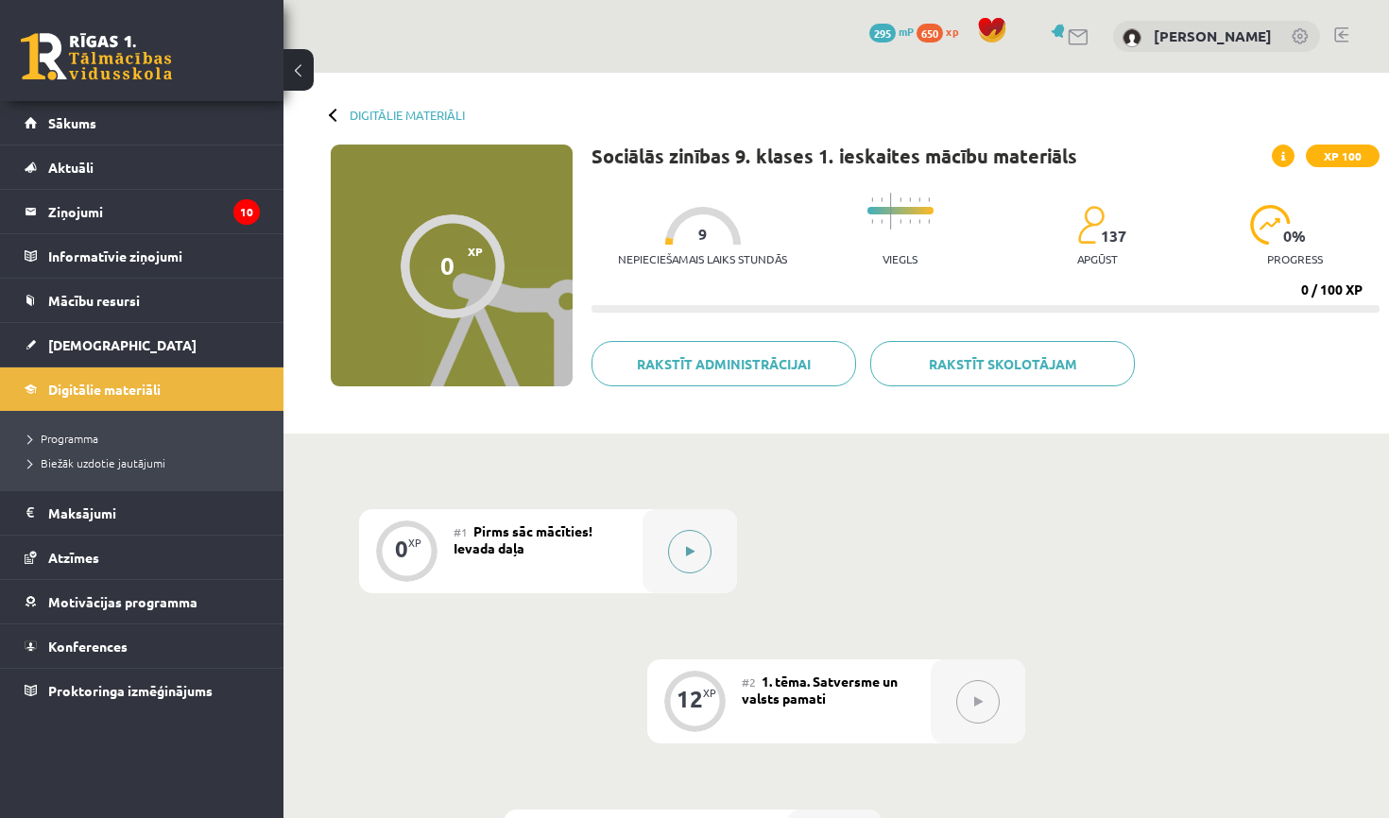
click at [711, 538] on div at bounding box center [690, 551] width 94 height 84
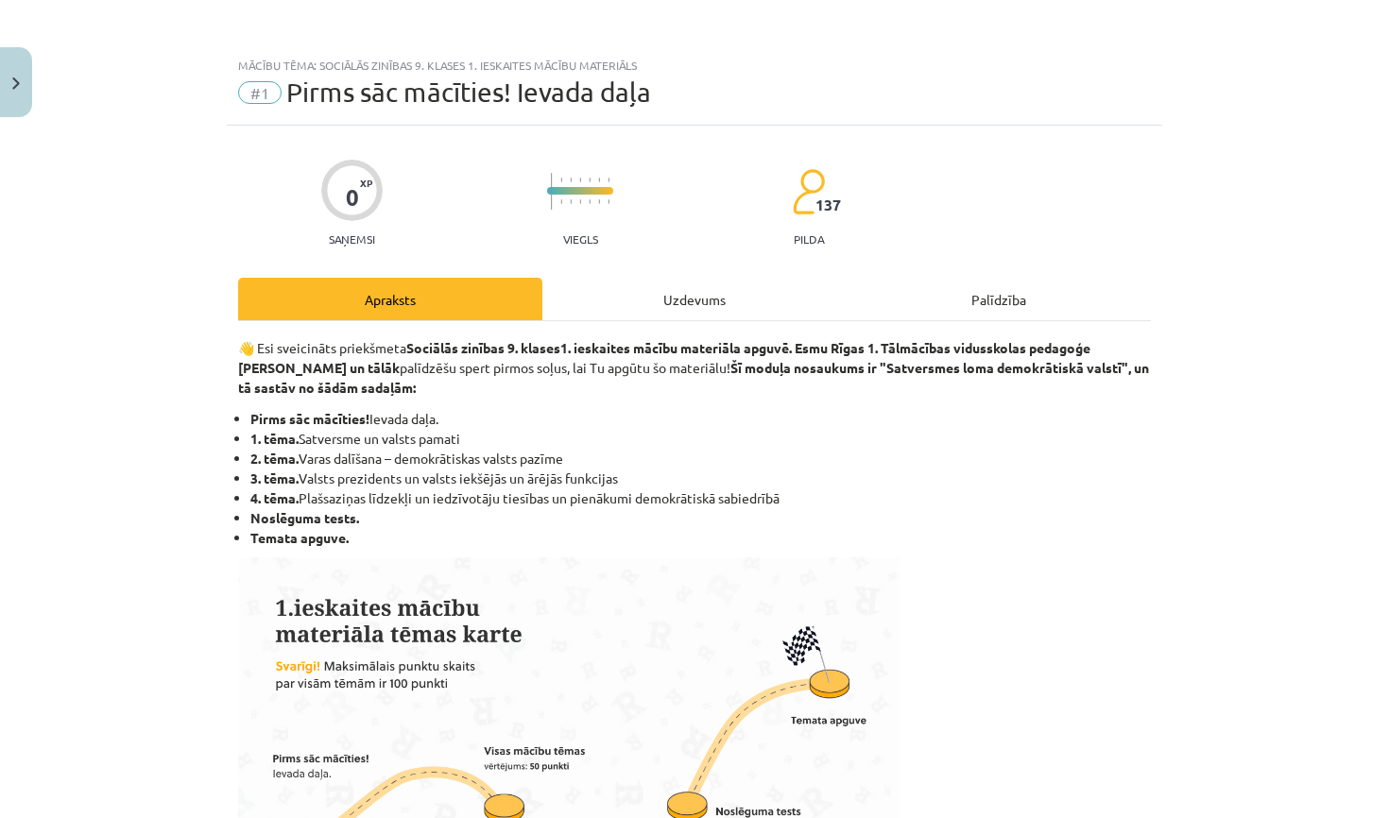
click at [729, 308] on div "Uzdevums" at bounding box center [694, 299] width 304 height 43
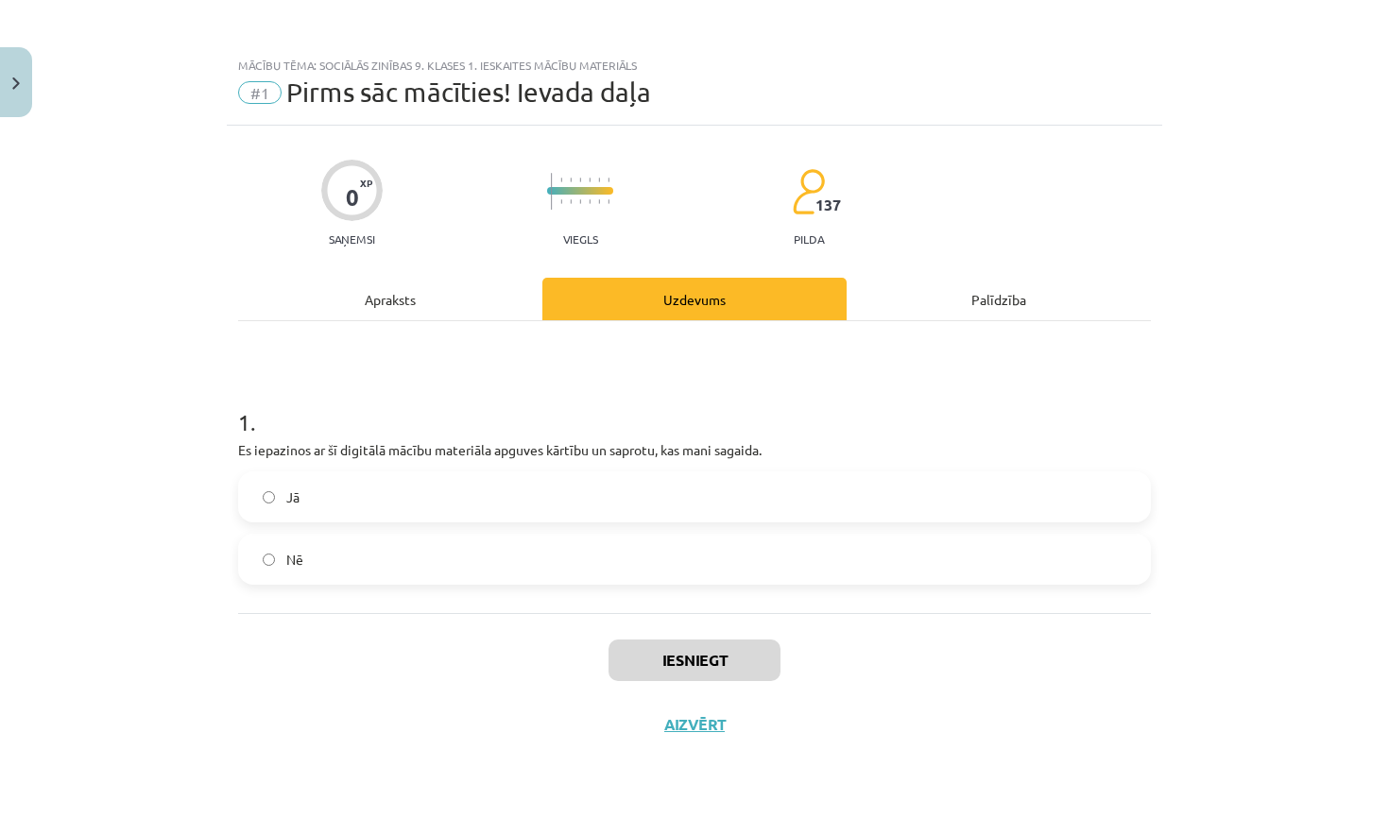
click at [704, 495] on label "Jā" at bounding box center [694, 496] width 909 height 47
click at [727, 674] on button "Iesniegt" at bounding box center [695, 661] width 172 height 42
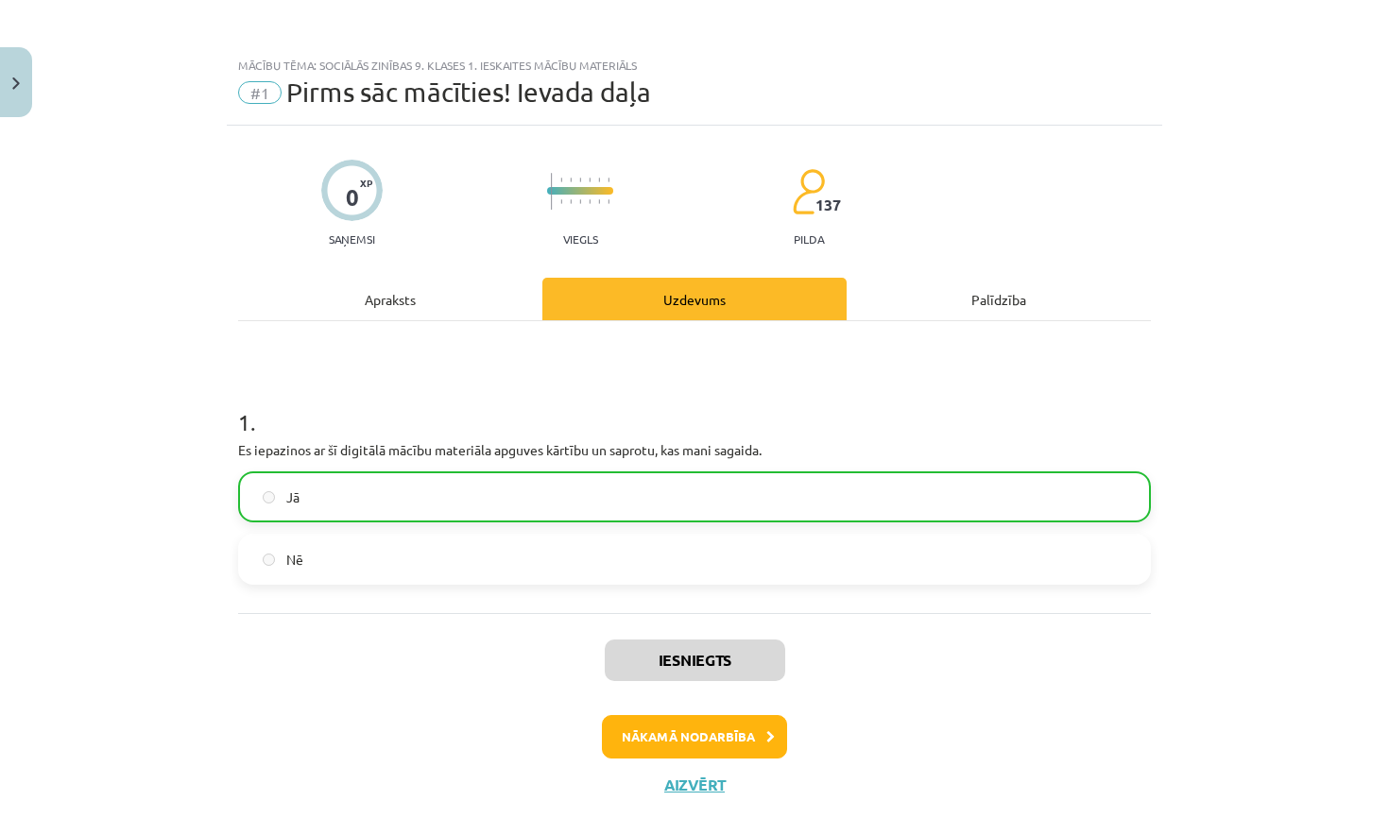
click at [703, 745] on button "Nākamā nodarbība" at bounding box center [694, 736] width 185 height 43
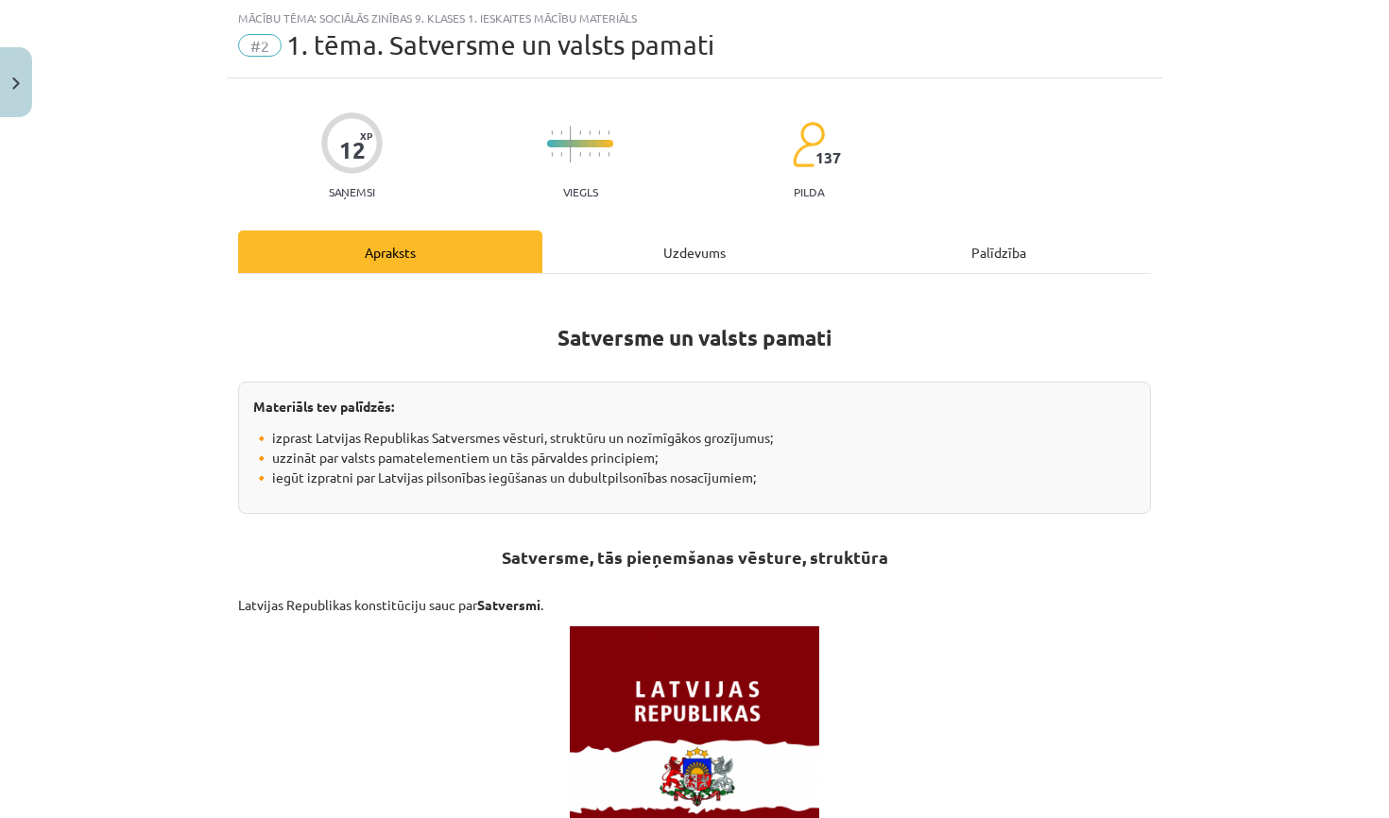
click at [676, 250] on div "Uzdevums" at bounding box center [694, 252] width 304 height 43
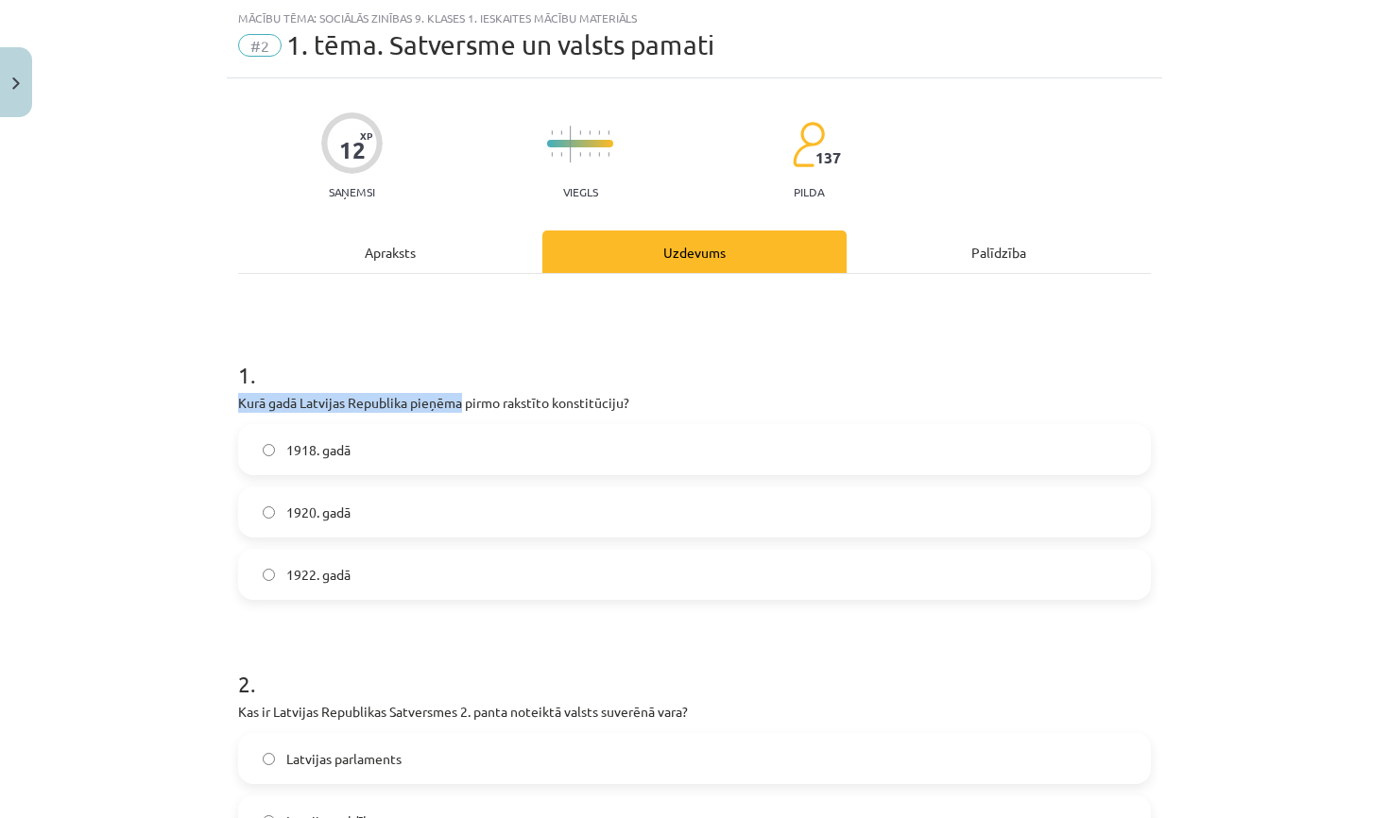
drag, startPoint x: 461, startPoint y: 406, endPoint x: 620, endPoint y: 392, distance: 159.4
click at [620, 392] on div "1 . Kurā gadā Latvijas Republika pieņēma pirmo rakstīto konstitūciju? 1918. gad…" at bounding box center [694, 464] width 913 height 271
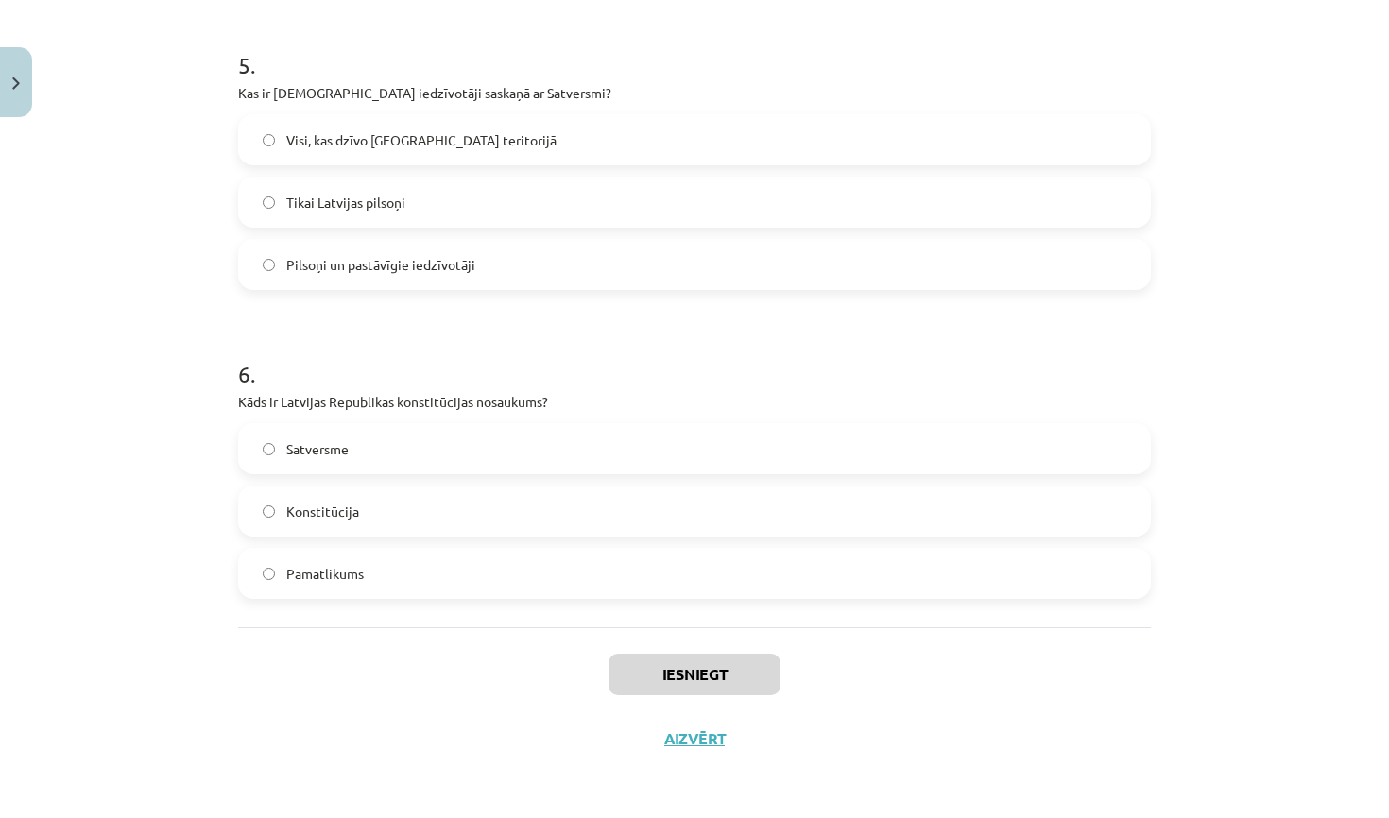
scroll to position [134, 0]
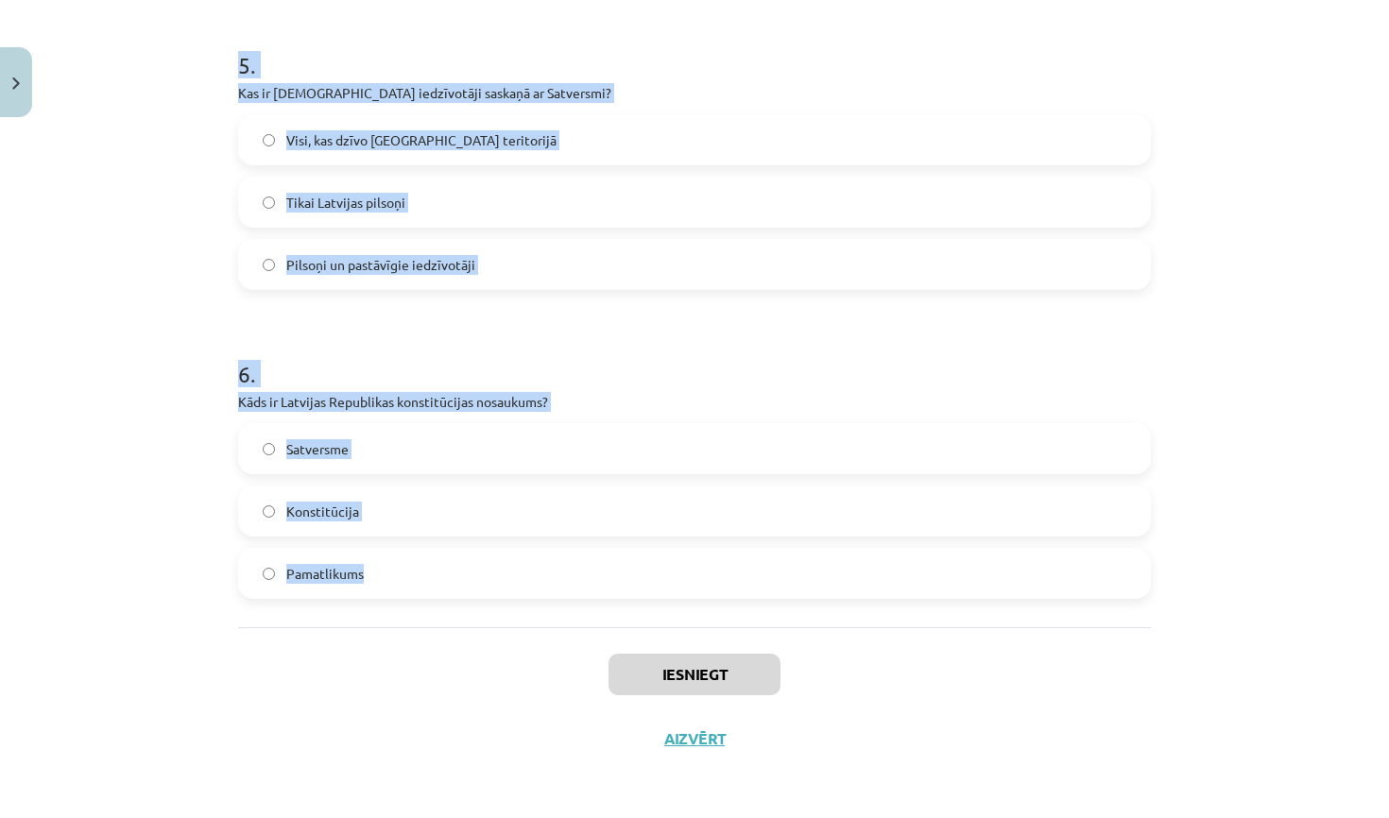
drag, startPoint x: 241, startPoint y: 404, endPoint x: 600, endPoint y: 608, distance: 412.5
copy form "Kurā gadā Latvijas Republika pieņēma pirmo rakstīto konstitūciju? 1918. gadā 19…"
click at [768, 351] on h1 "6 ." at bounding box center [694, 357] width 913 height 59
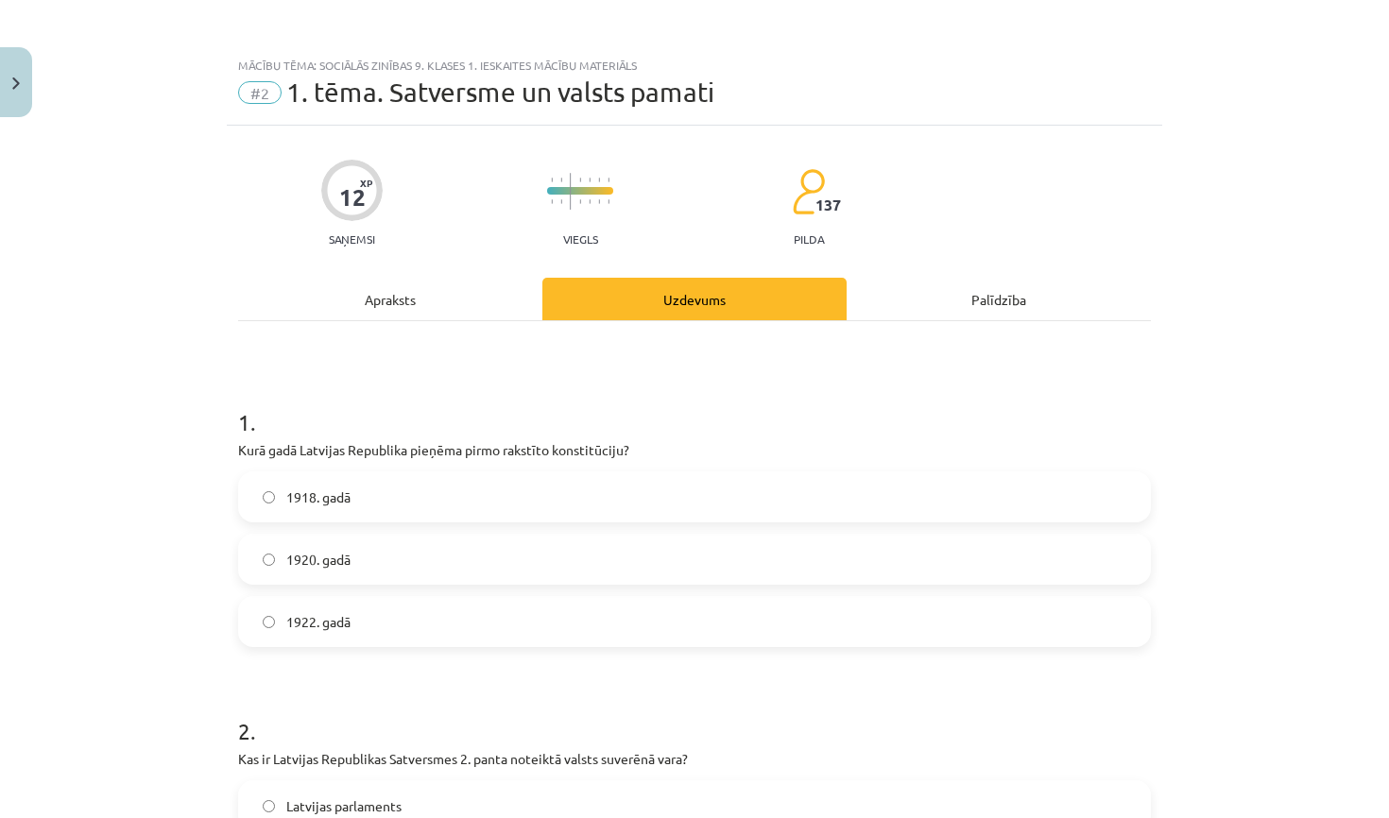
scroll to position [0, 0]
click at [370, 627] on label "1922. gadā" at bounding box center [694, 621] width 909 height 47
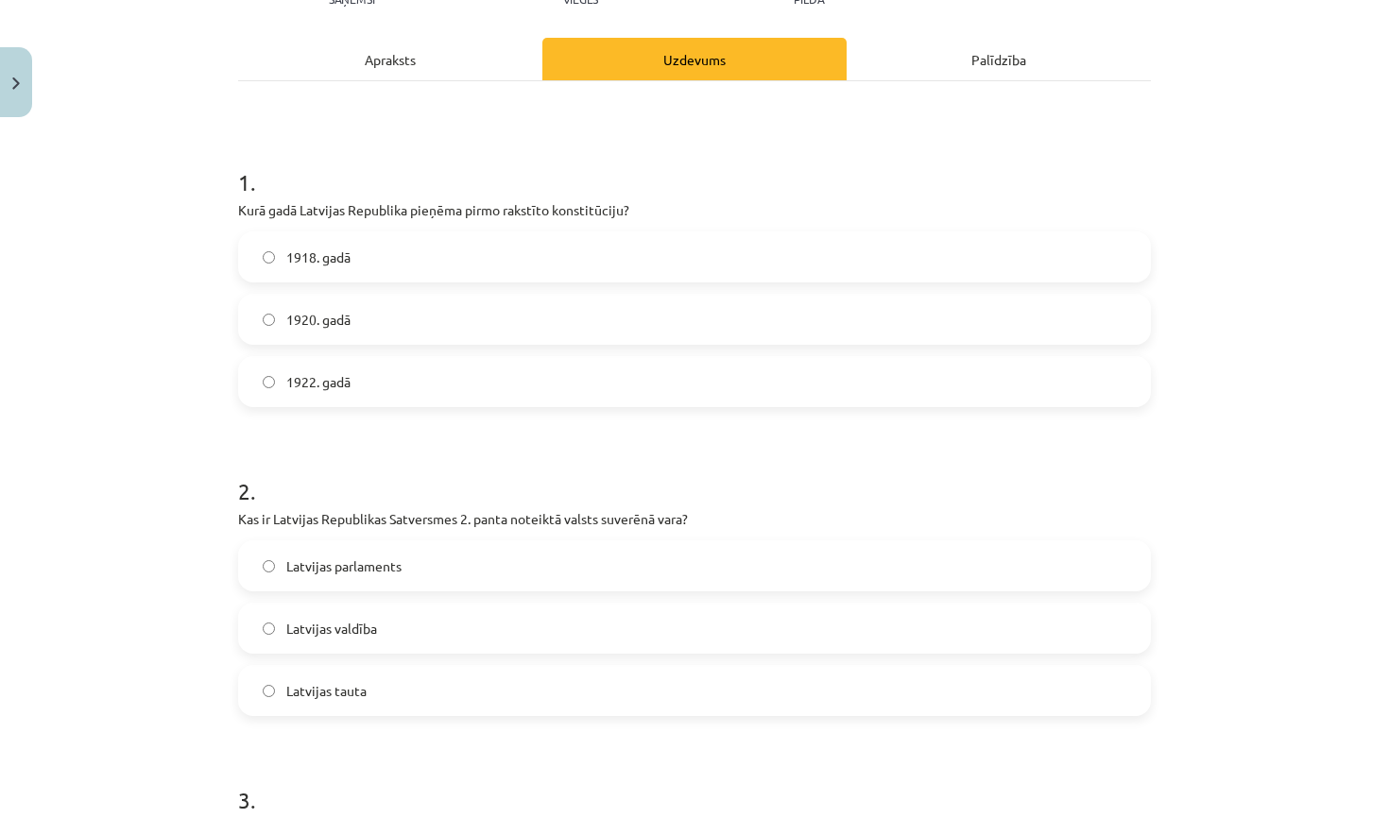
scroll to position [249, 0]
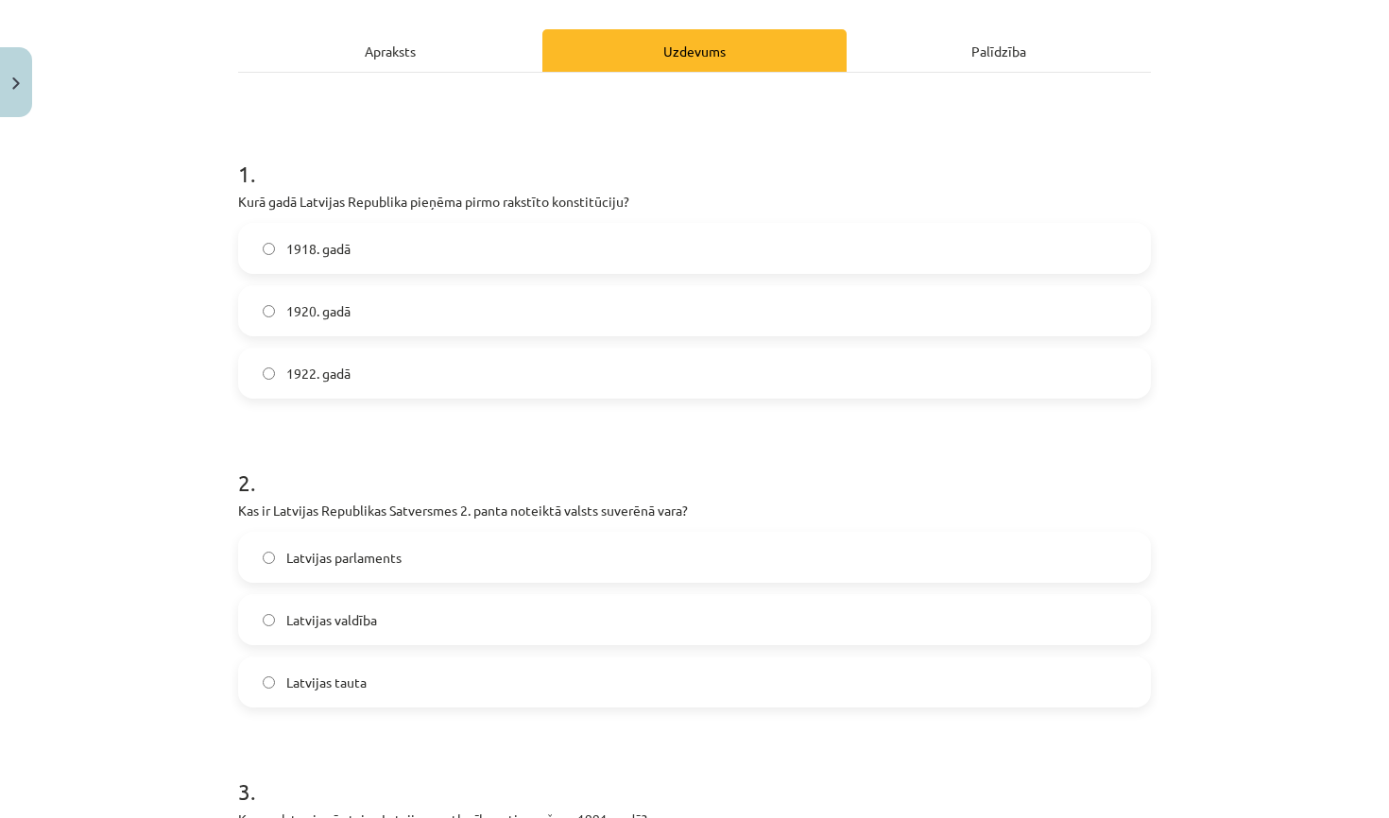
click at [490, 689] on label "Latvijas tauta" at bounding box center [694, 682] width 909 height 47
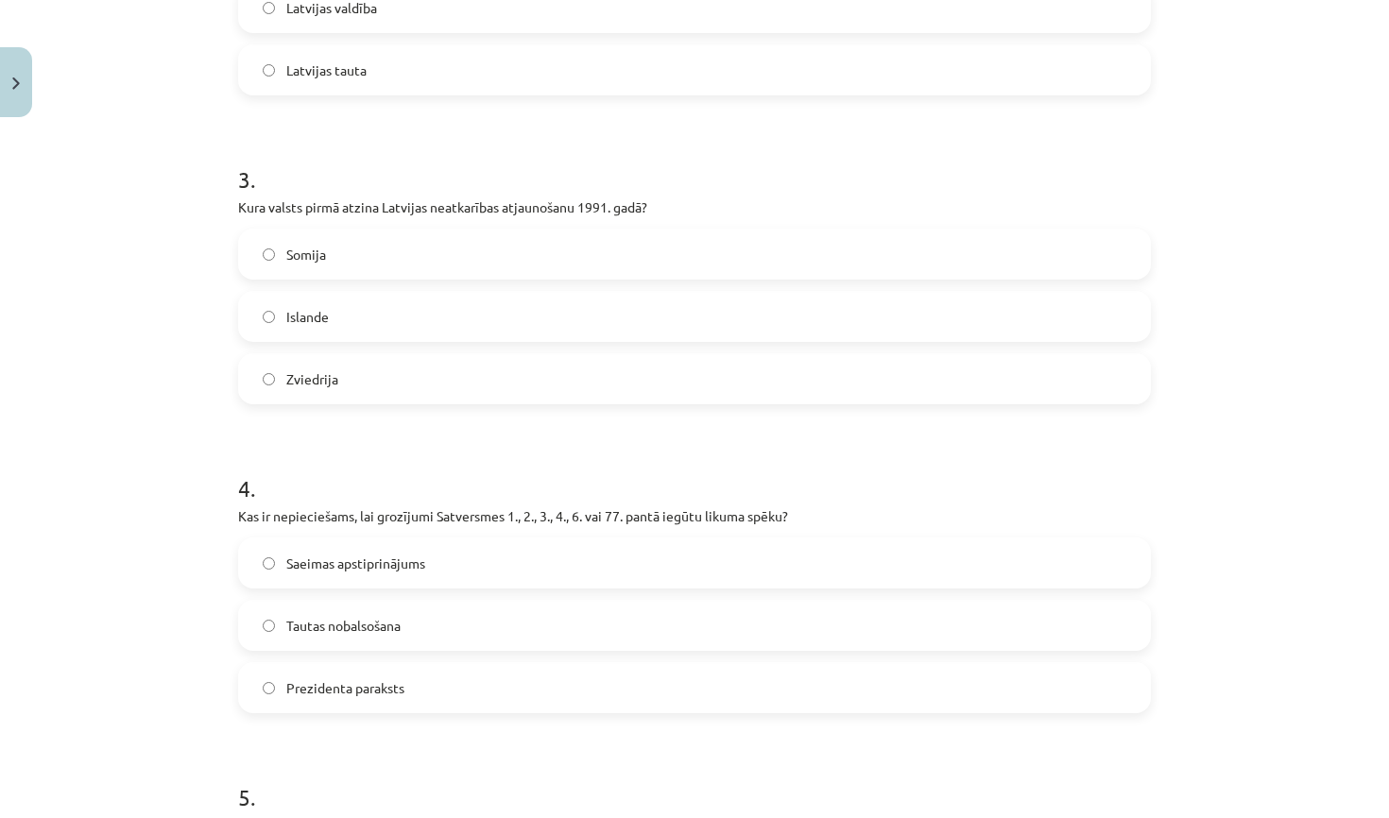
scroll to position [865, 0]
click at [568, 300] on label "Islande" at bounding box center [694, 312] width 909 height 47
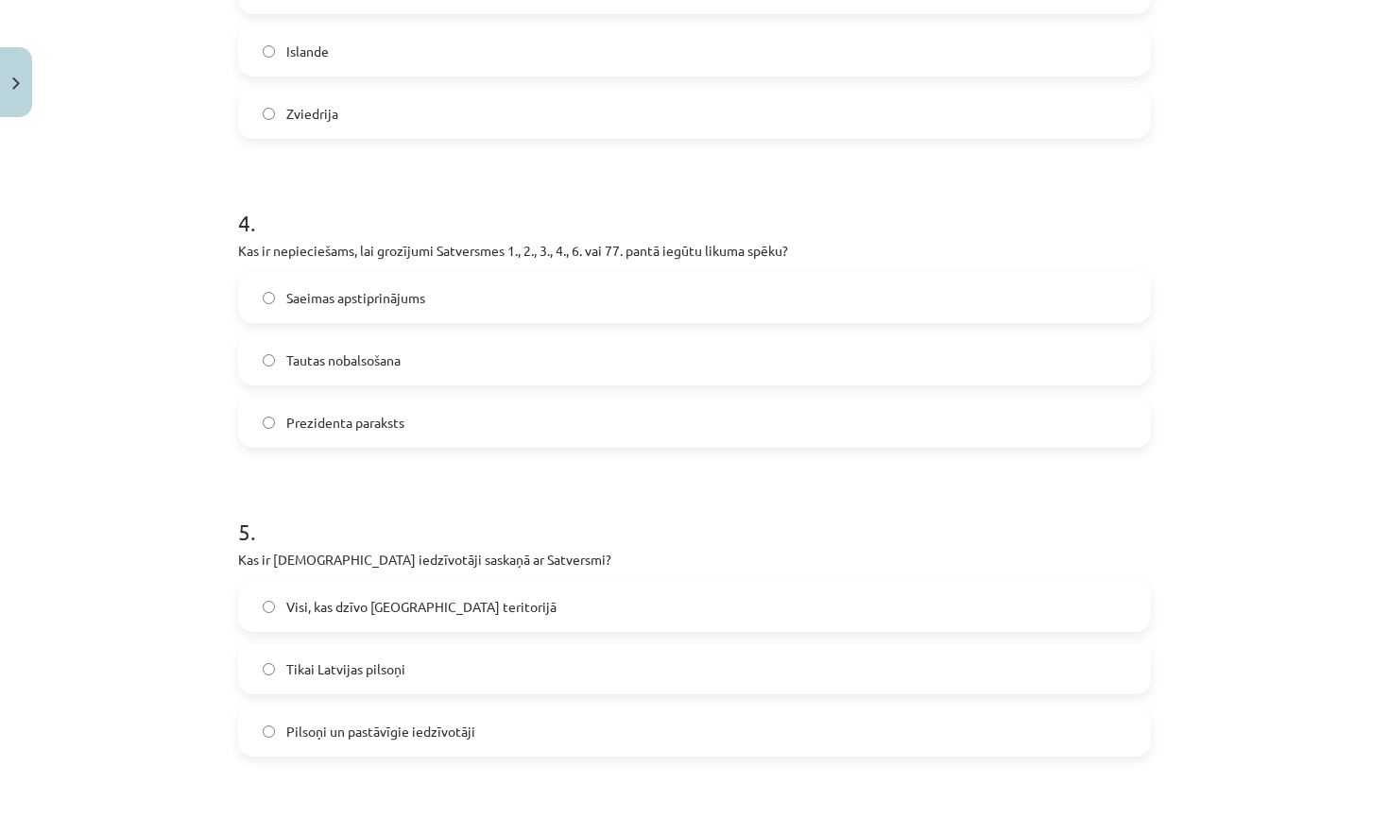
scroll to position [1128, 0]
click at [523, 351] on label "Tautas nobalsošana" at bounding box center [694, 357] width 909 height 47
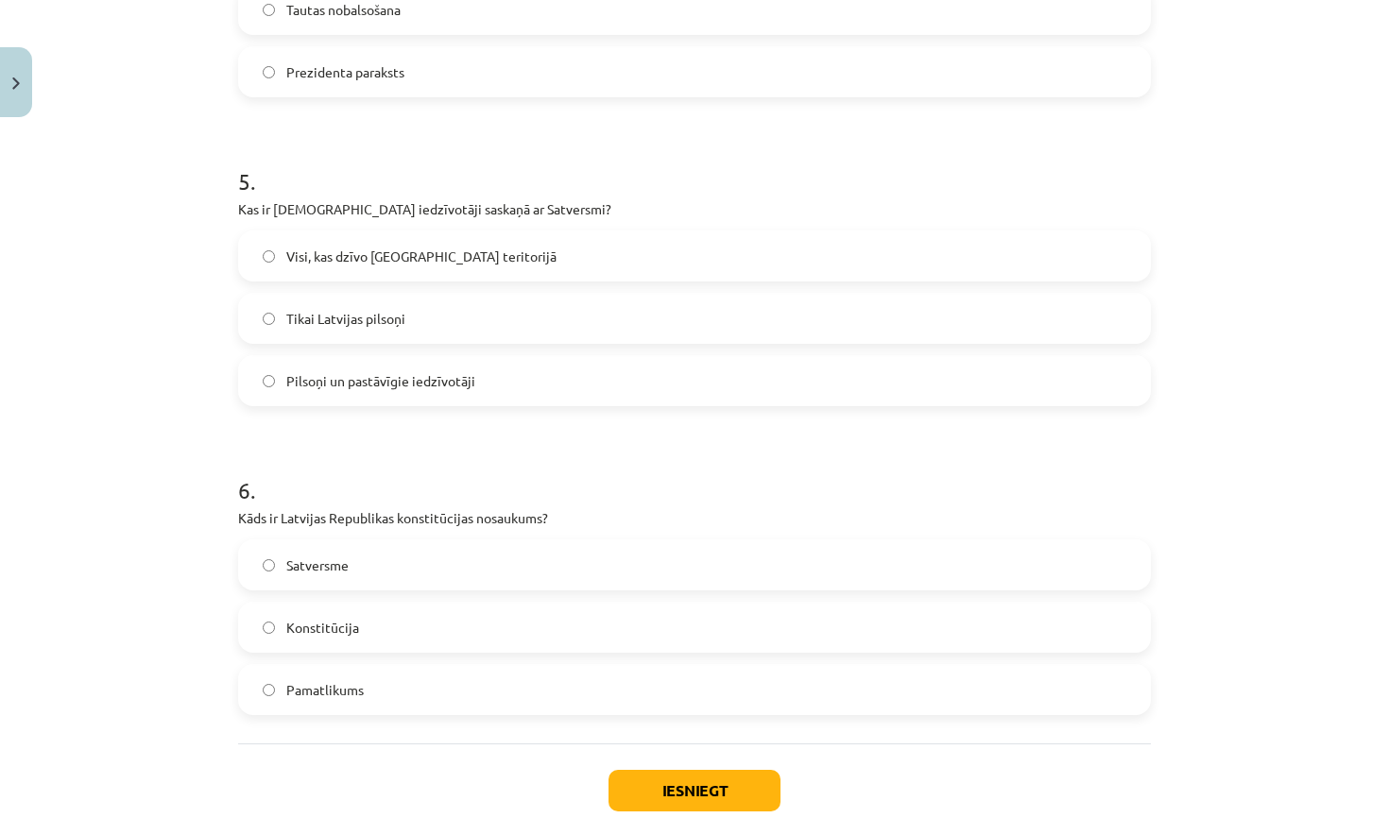
scroll to position [1520, 0]
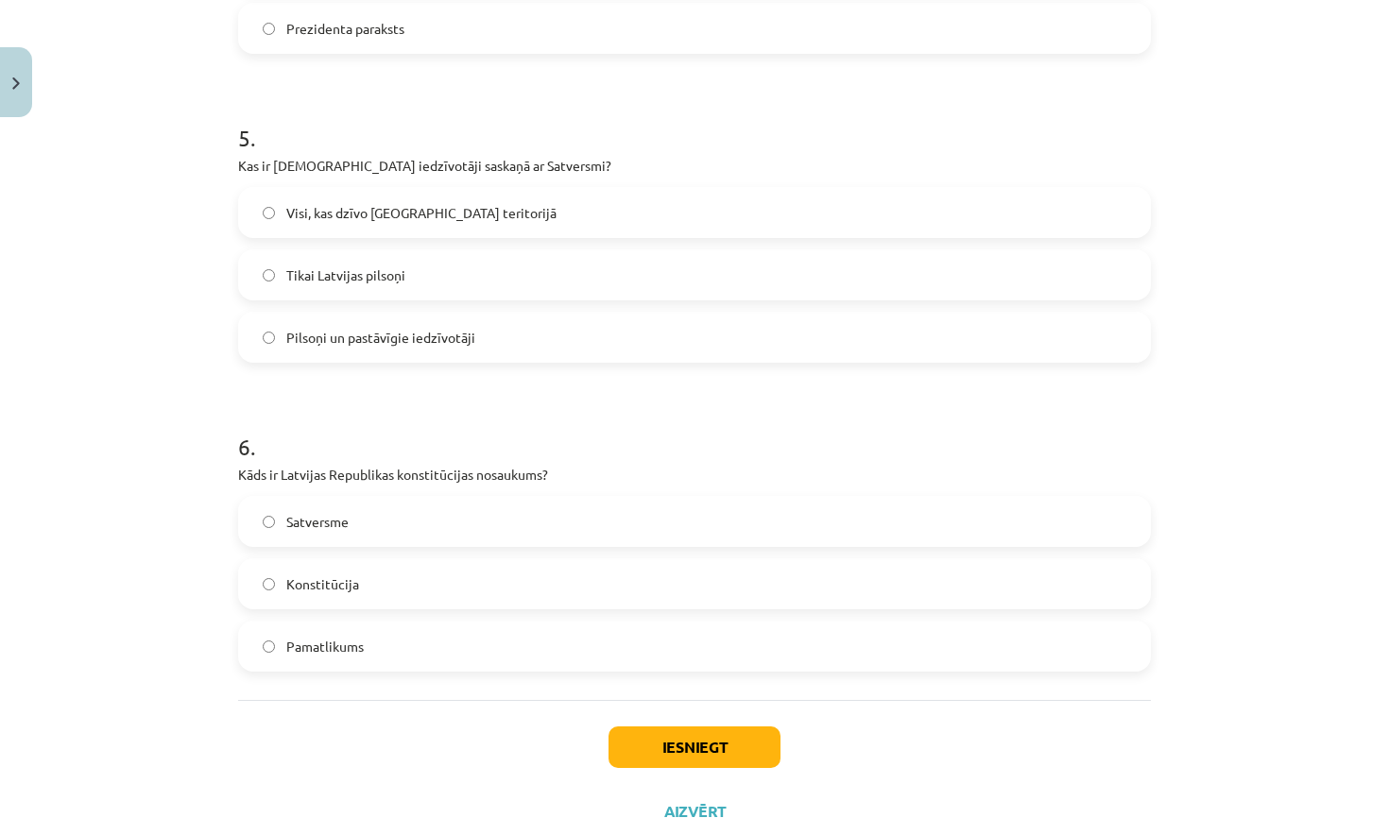
click at [444, 515] on label "Satversme" at bounding box center [694, 521] width 909 height 47
click at [487, 338] on label "Pilsoņi un pastāvīgie iedzīvotāji" at bounding box center [694, 337] width 909 height 47
click at [660, 750] on button "Iesniegt" at bounding box center [695, 748] width 172 height 42
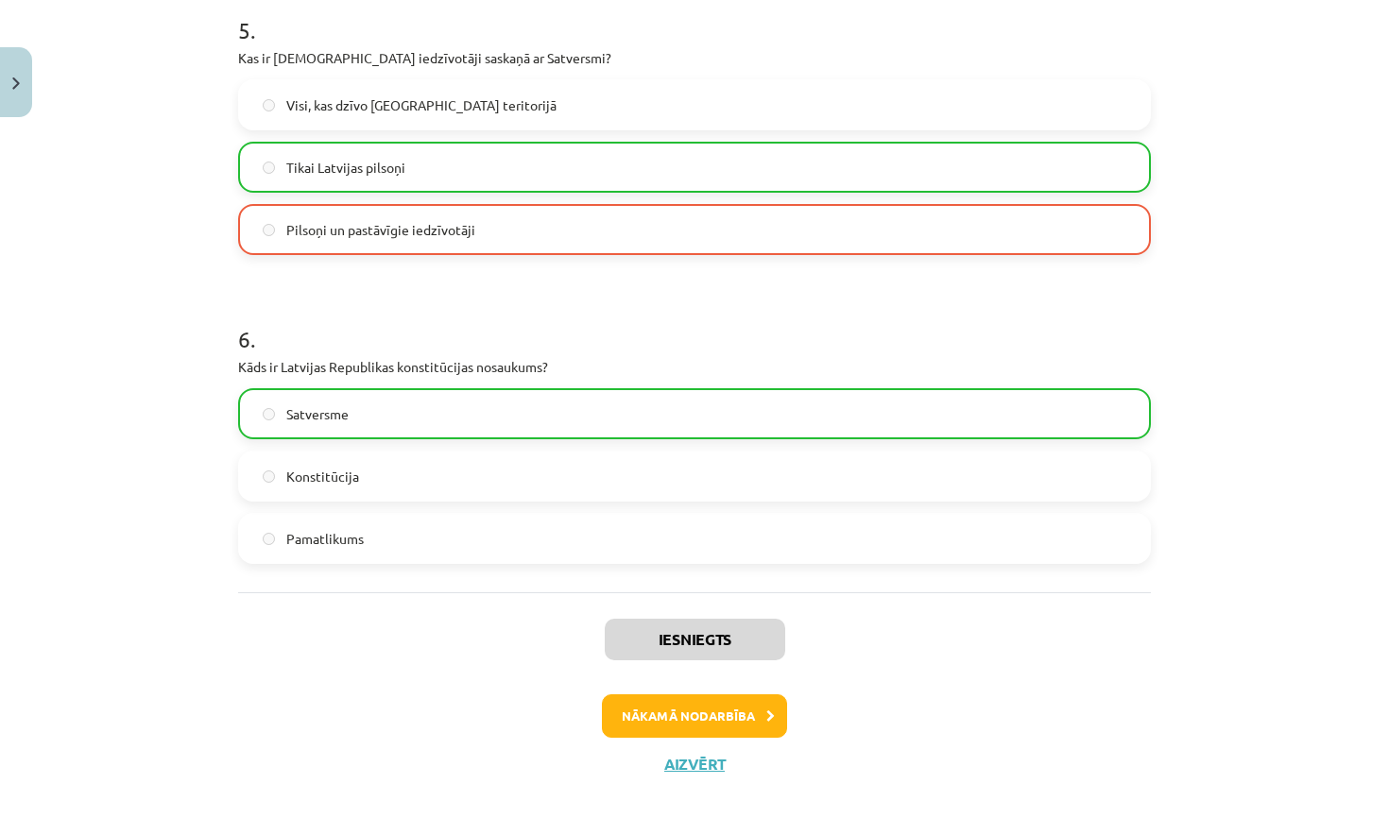
scroll to position [1601, 0]
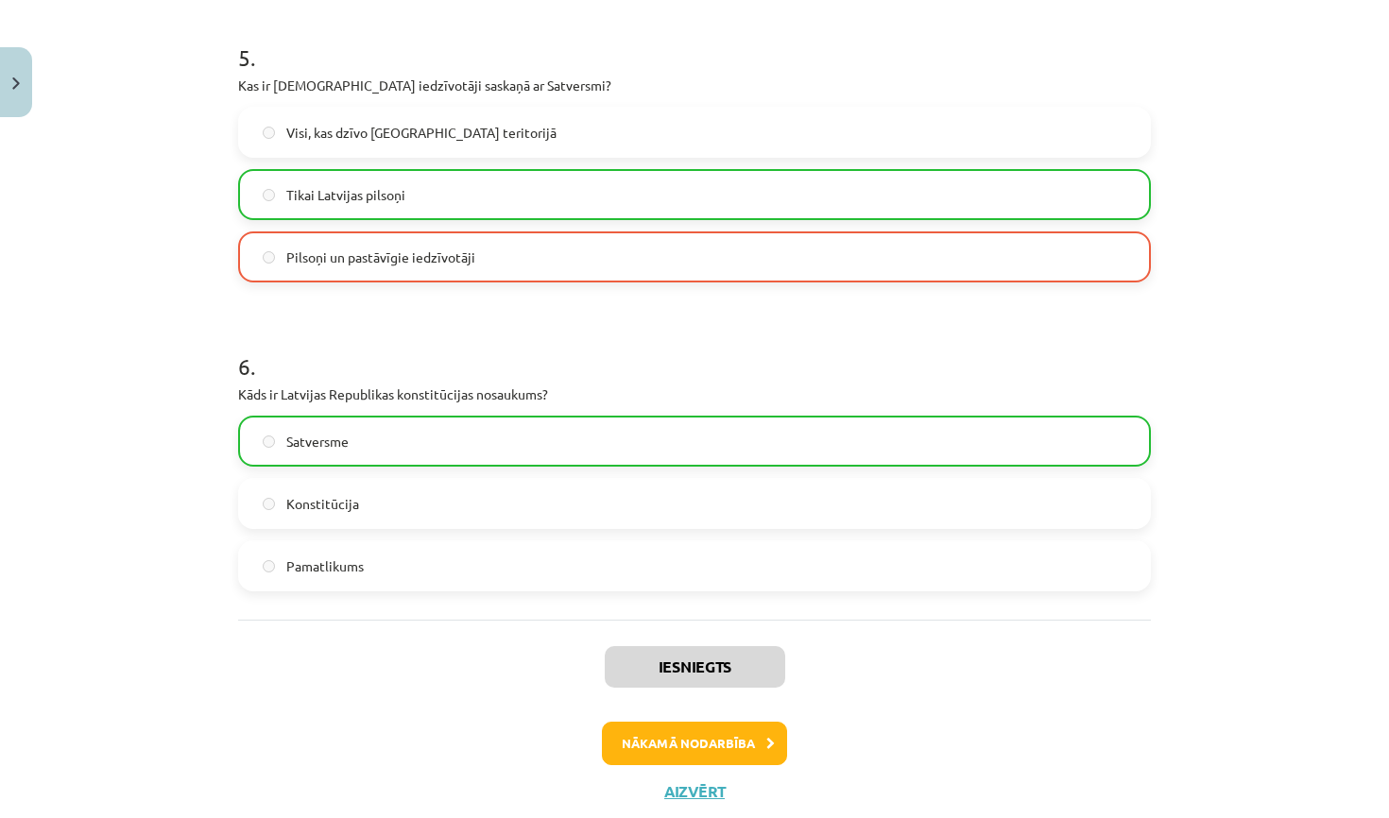
click at [701, 756] on button "Nākamā nodarbība" at bounding box center [694, 743] width 185 height 43
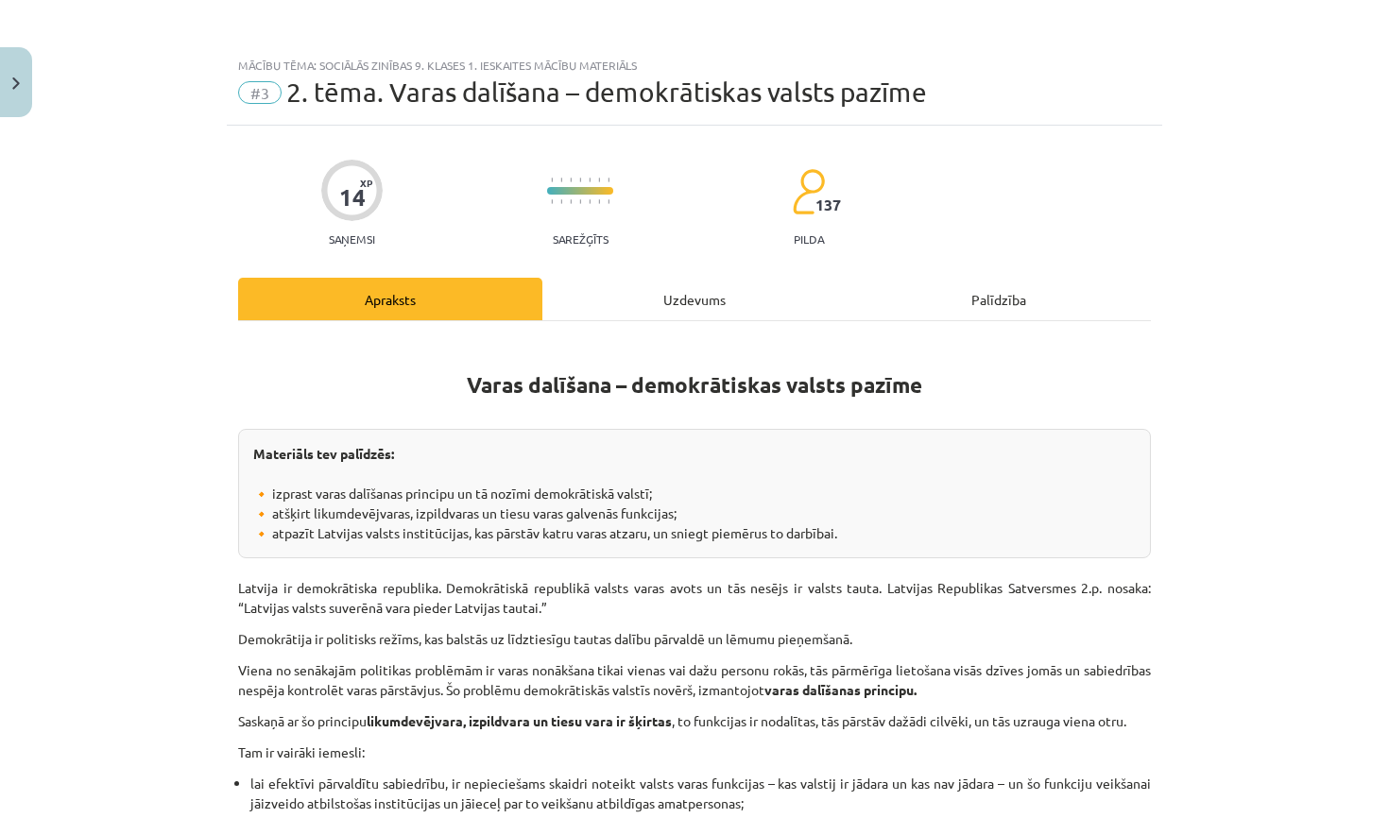
scroll to position [0, 0]
click at [700, 294] on div "Uzdevums" at bounding box center [694, 299] width 304 height 43
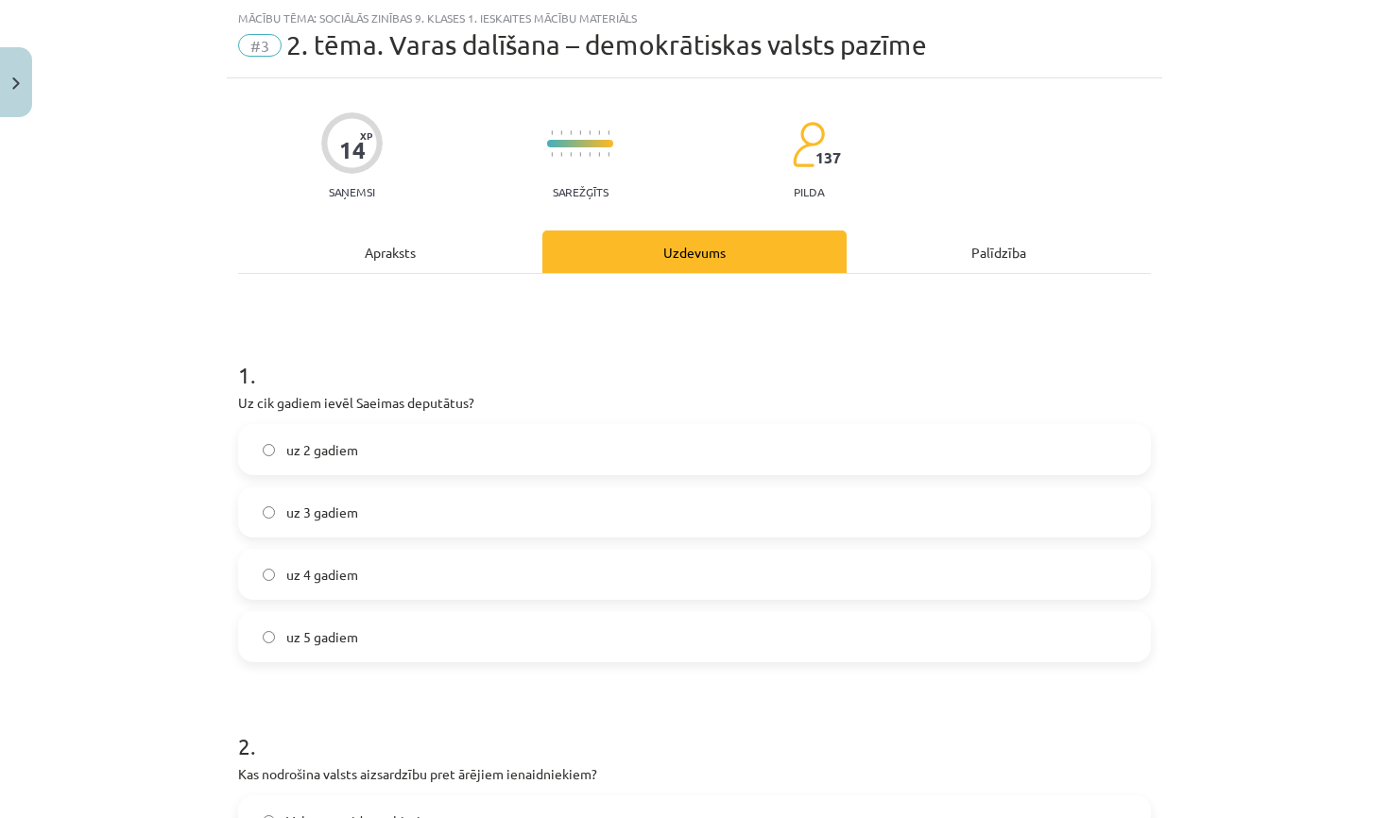
click at [326, 581] on span "uz 4 gadiem" at bounding box center [322, 575] width 72 height 20
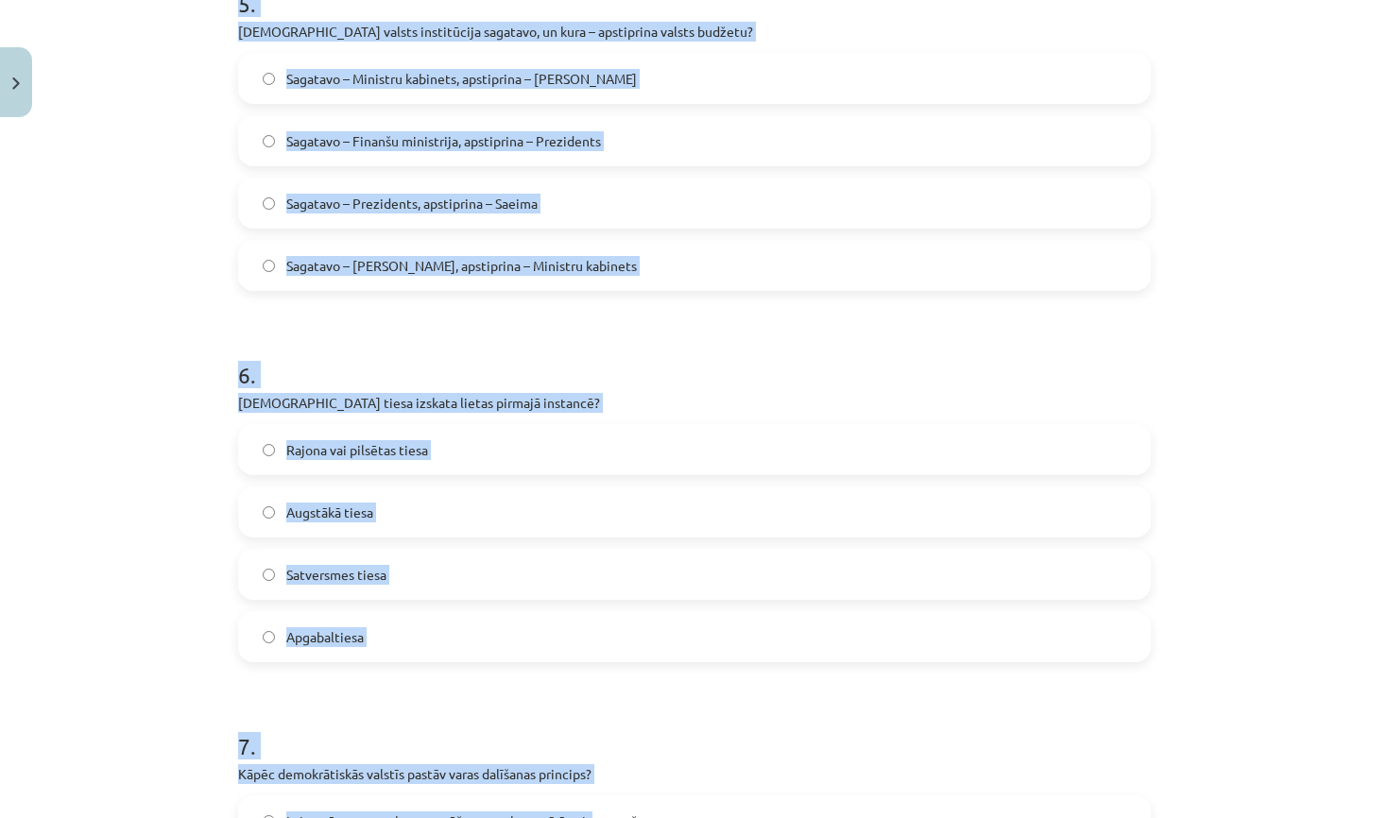
scroll to position [1913, 0]
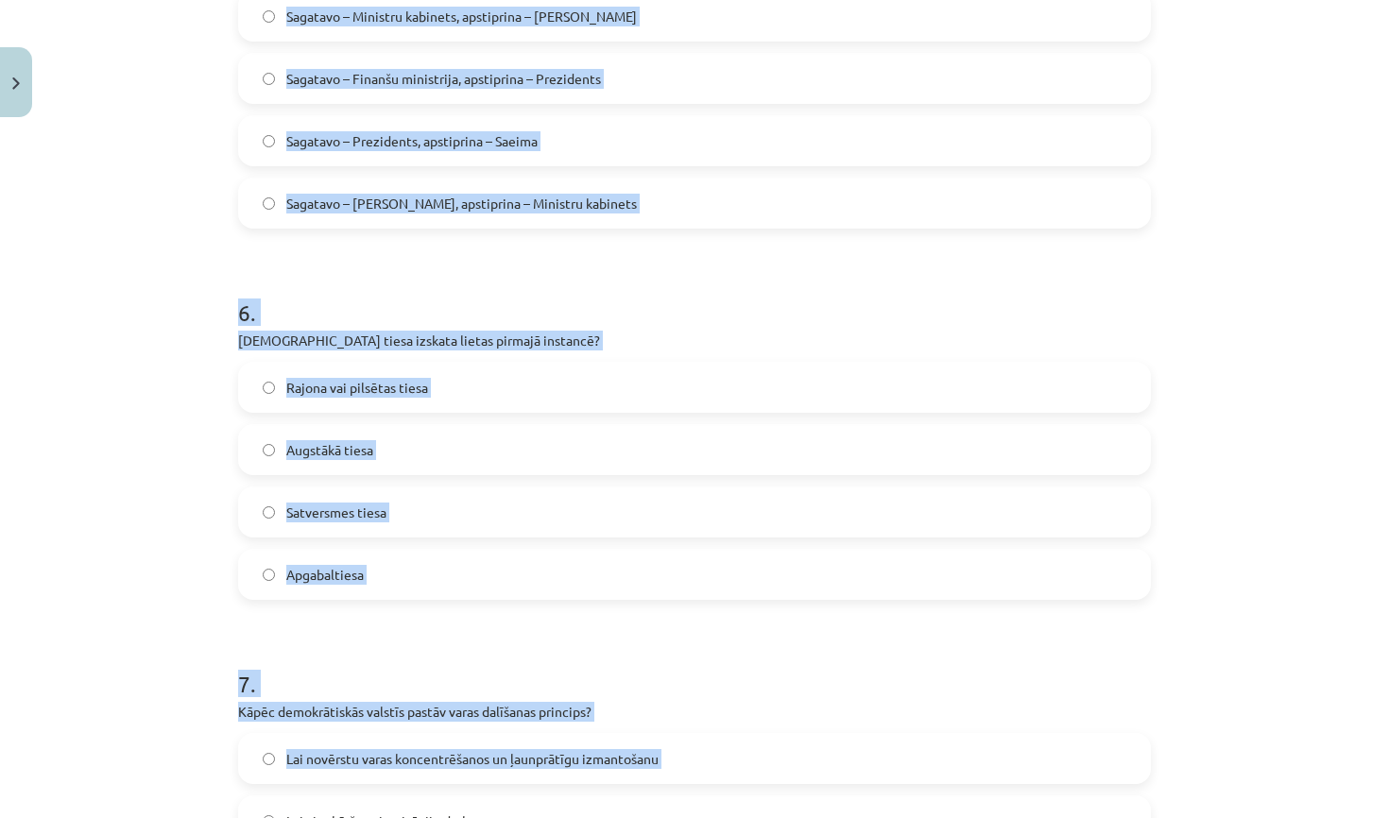
drag, startPoint x: 242, startPoint y: 405, endPoint x: 593, endPoint y: 816, distance: 540.8
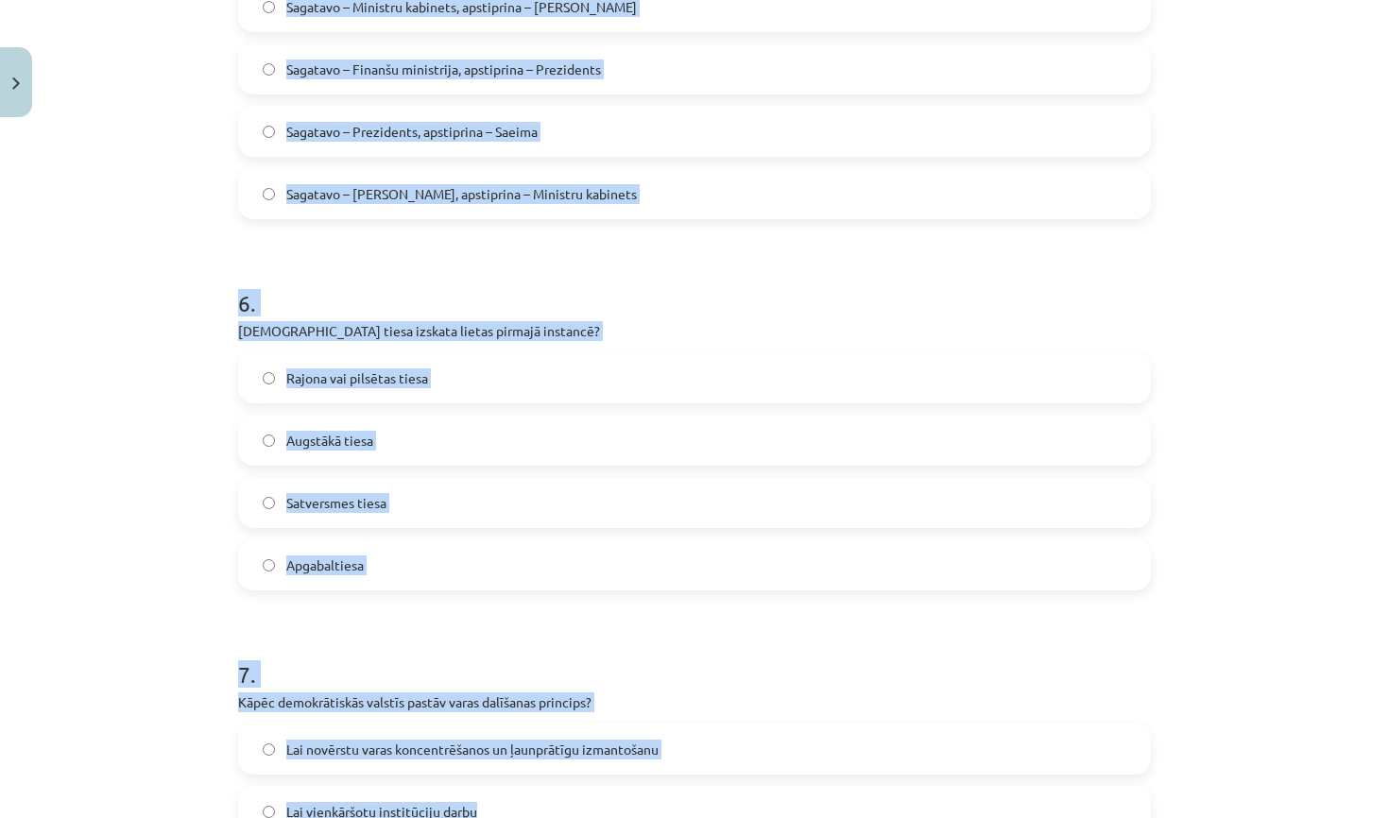
copy form "Lo ips dolors ametc Adipisc elitseddo? ei 2 tempor in 2 utlabo et 2 dolore ma 1…"
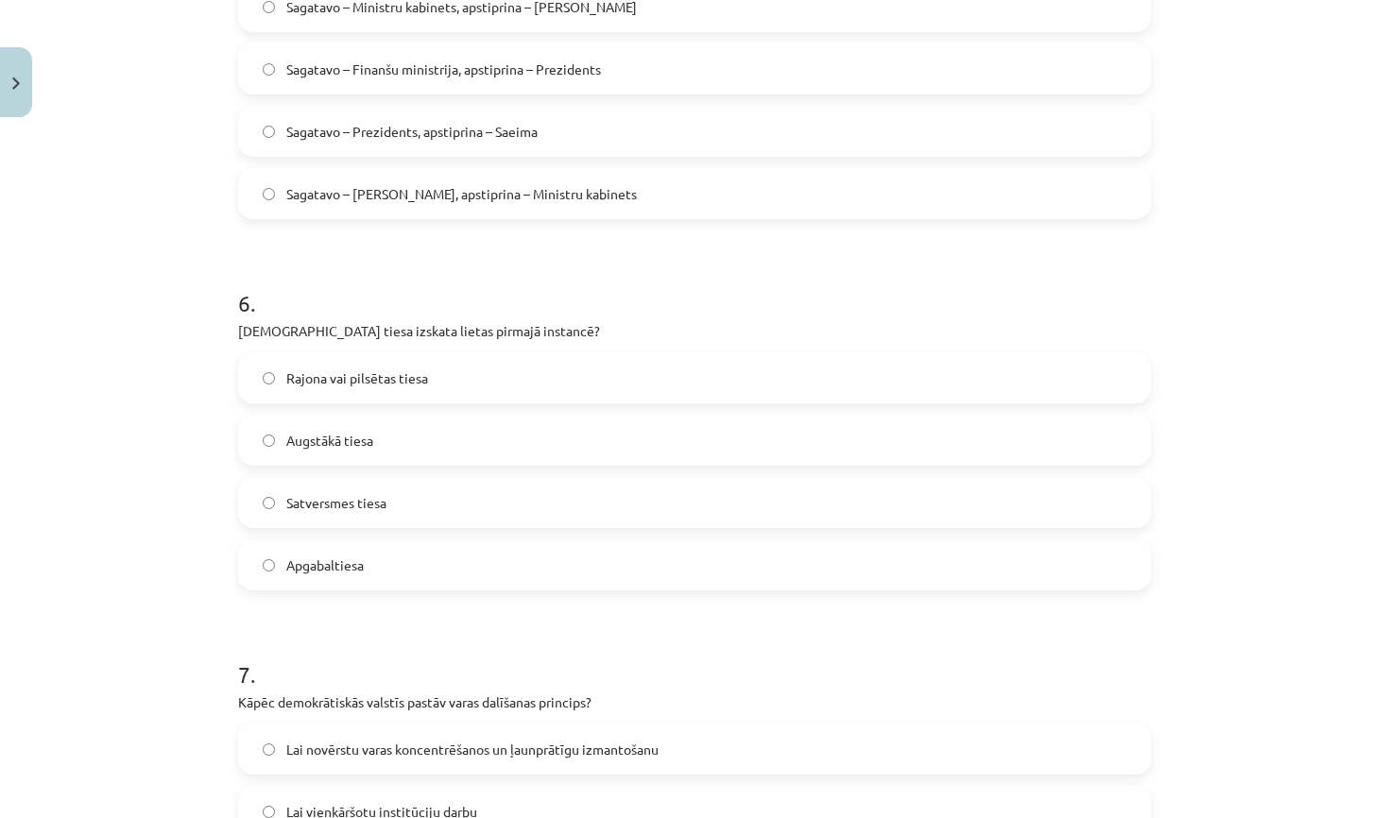
click at [1060, 312] on h1 "6 ." at bounding box center [694, 286] width 913 height 59
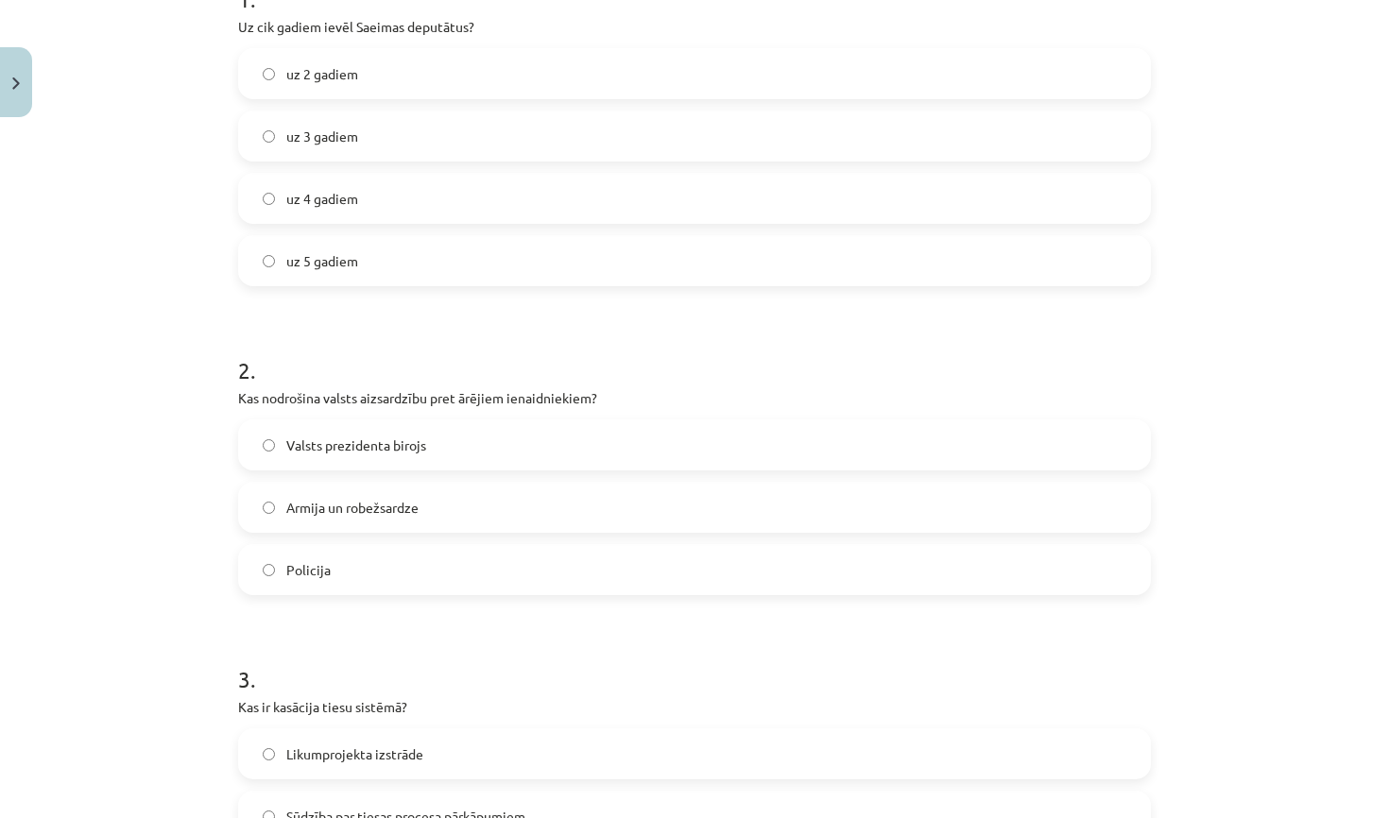
scroll to position [465, 0]
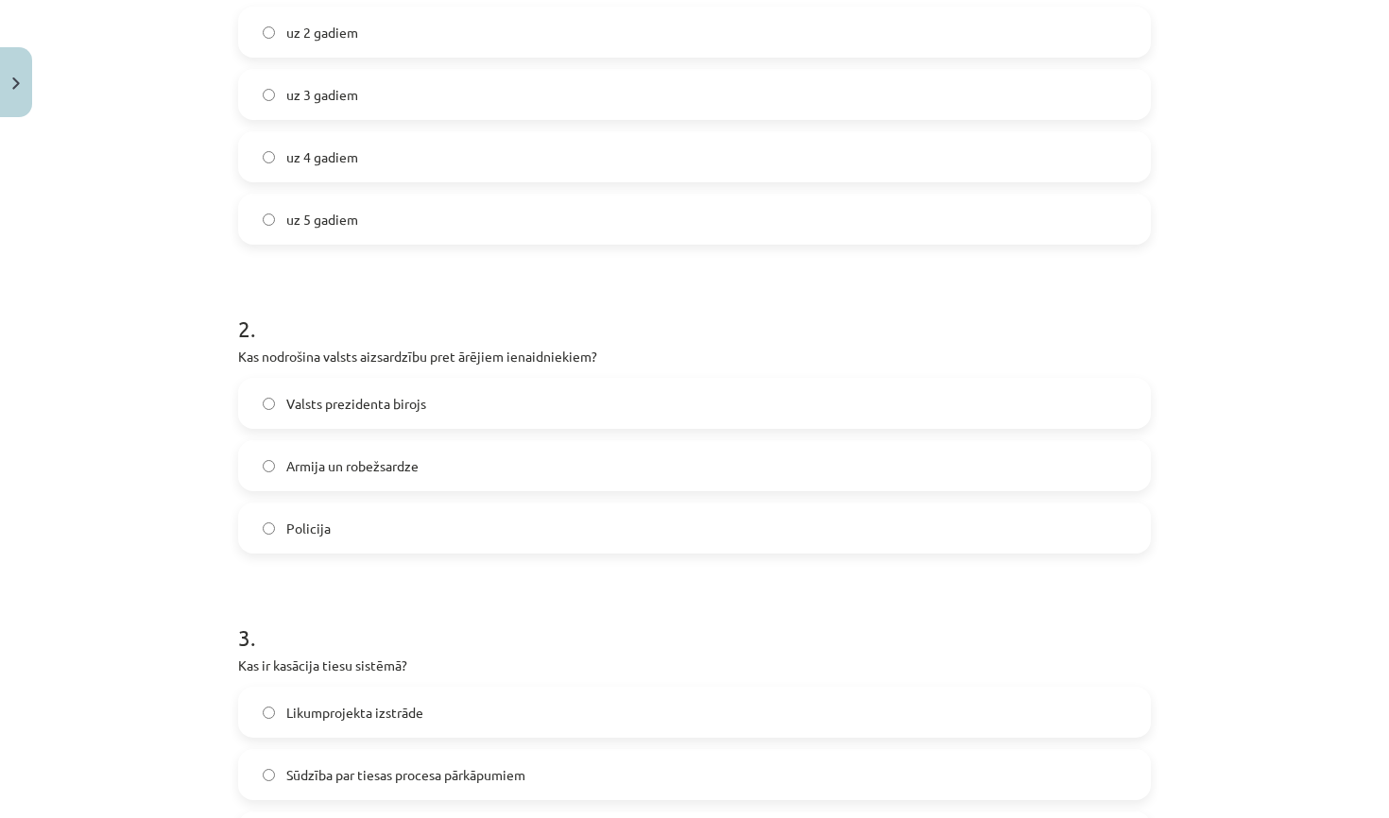
click at [501, 472] on label "Armija un robežsardze" at bounding box center [694, 465] width 909 height 47
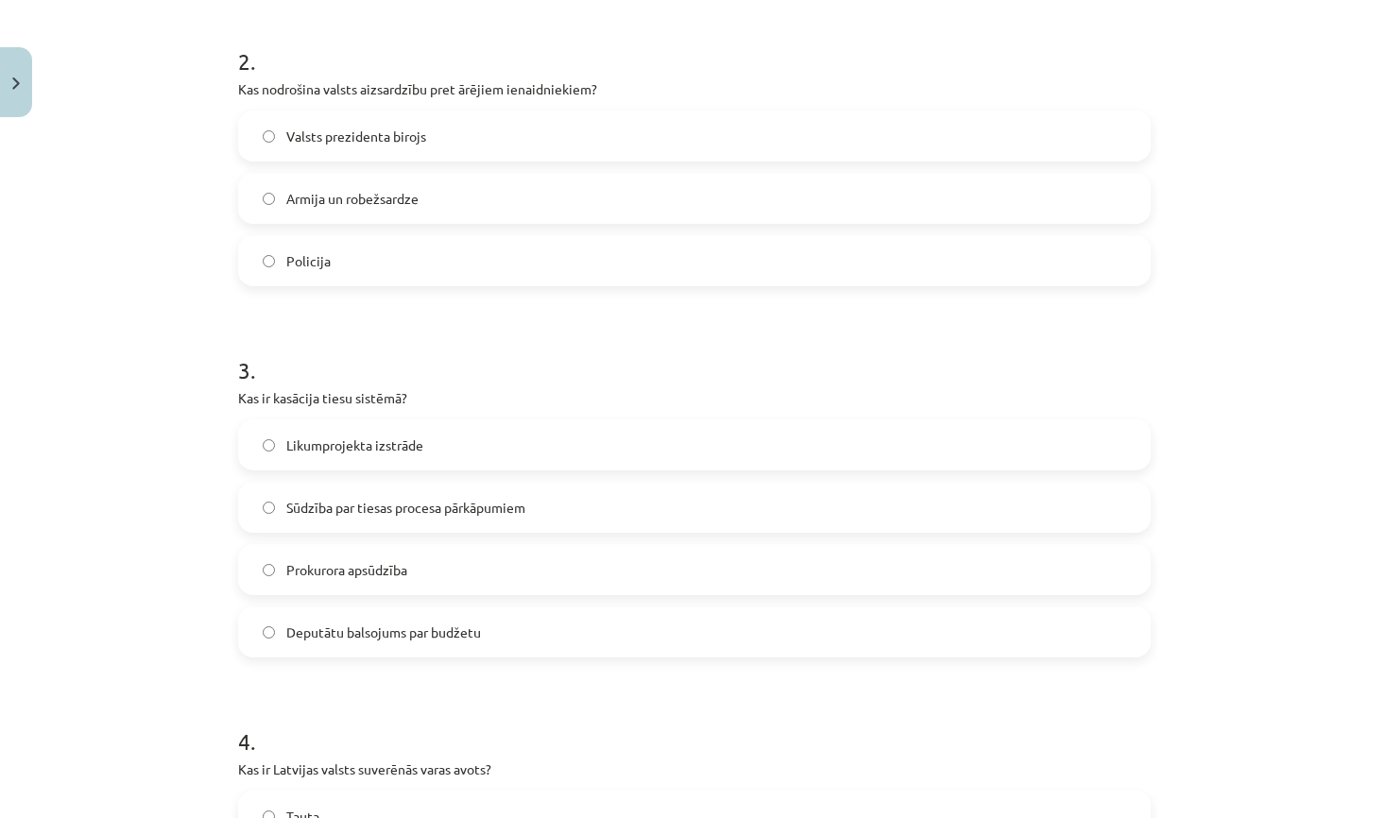
scroll to position [737, 0]
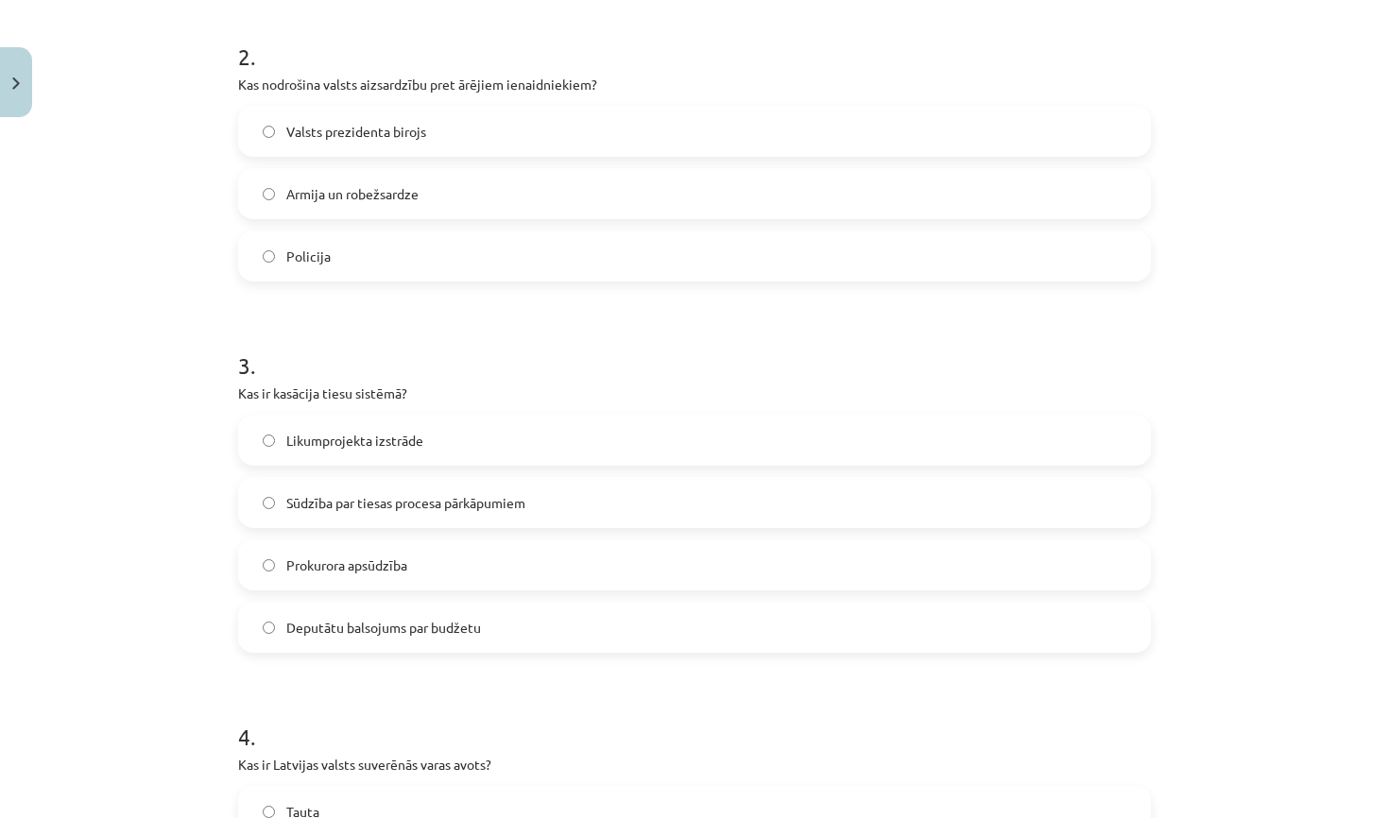
click at [755, 140] on label "Valsts prezidenta birojs" at bounding box center [694, 131] width 909 height 47
click at [450, 503] on span "Sūdzība par tiesas procesa pārkāpumiem" at bounding box center [405, 503] width 239 height 20
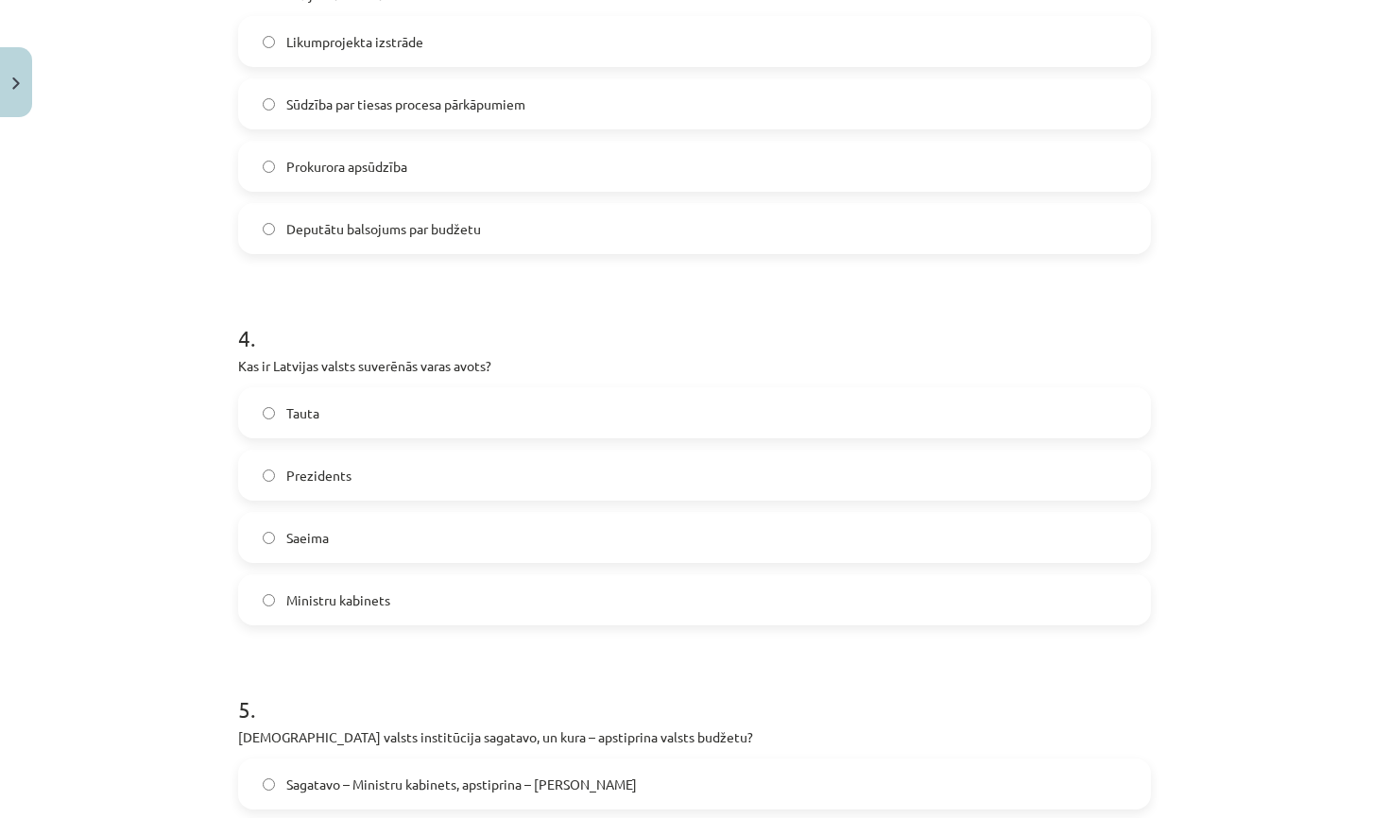
scroll to position [1164, 0]
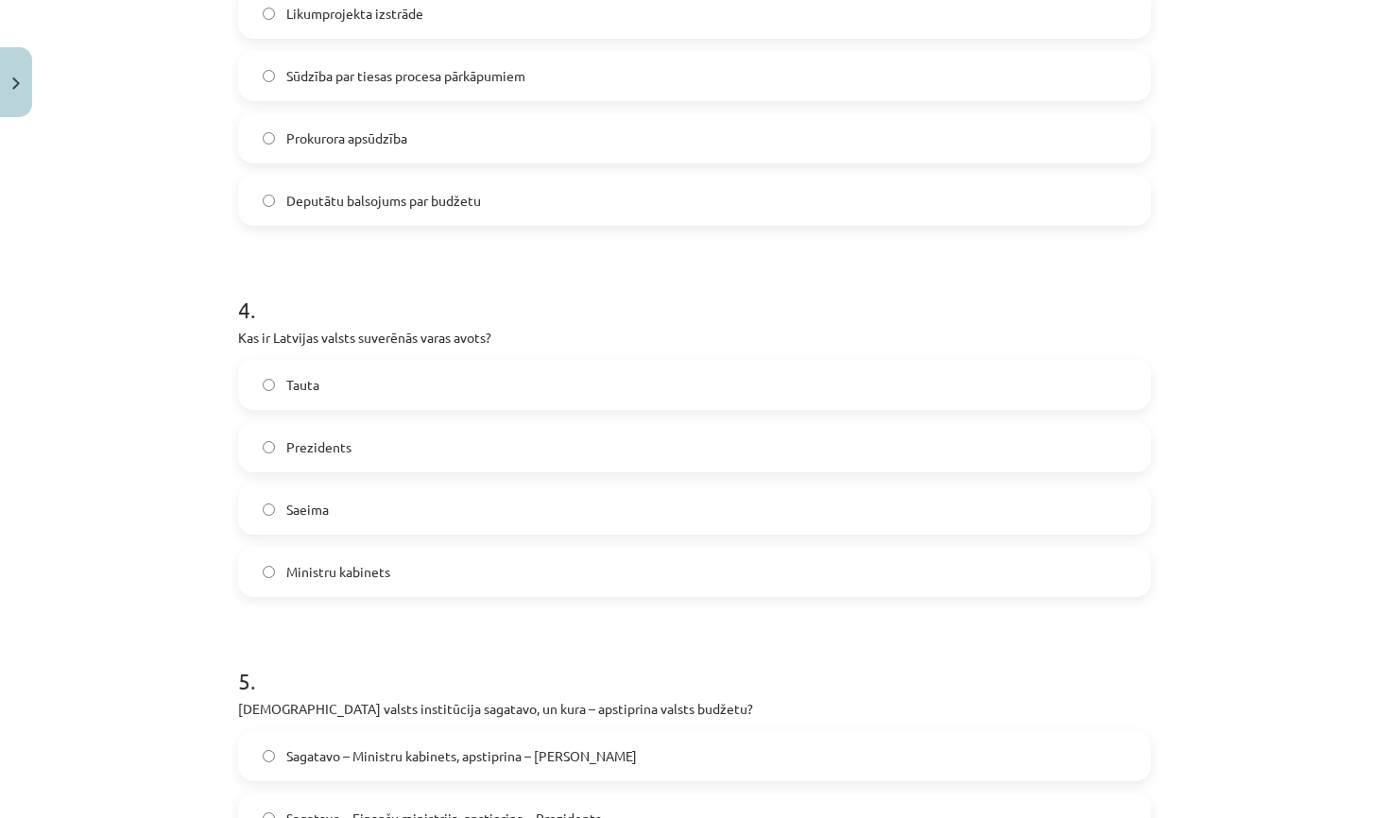
click at [503, 382] on label "Tauta" at bounding box center [694, 384] width 909 height 47
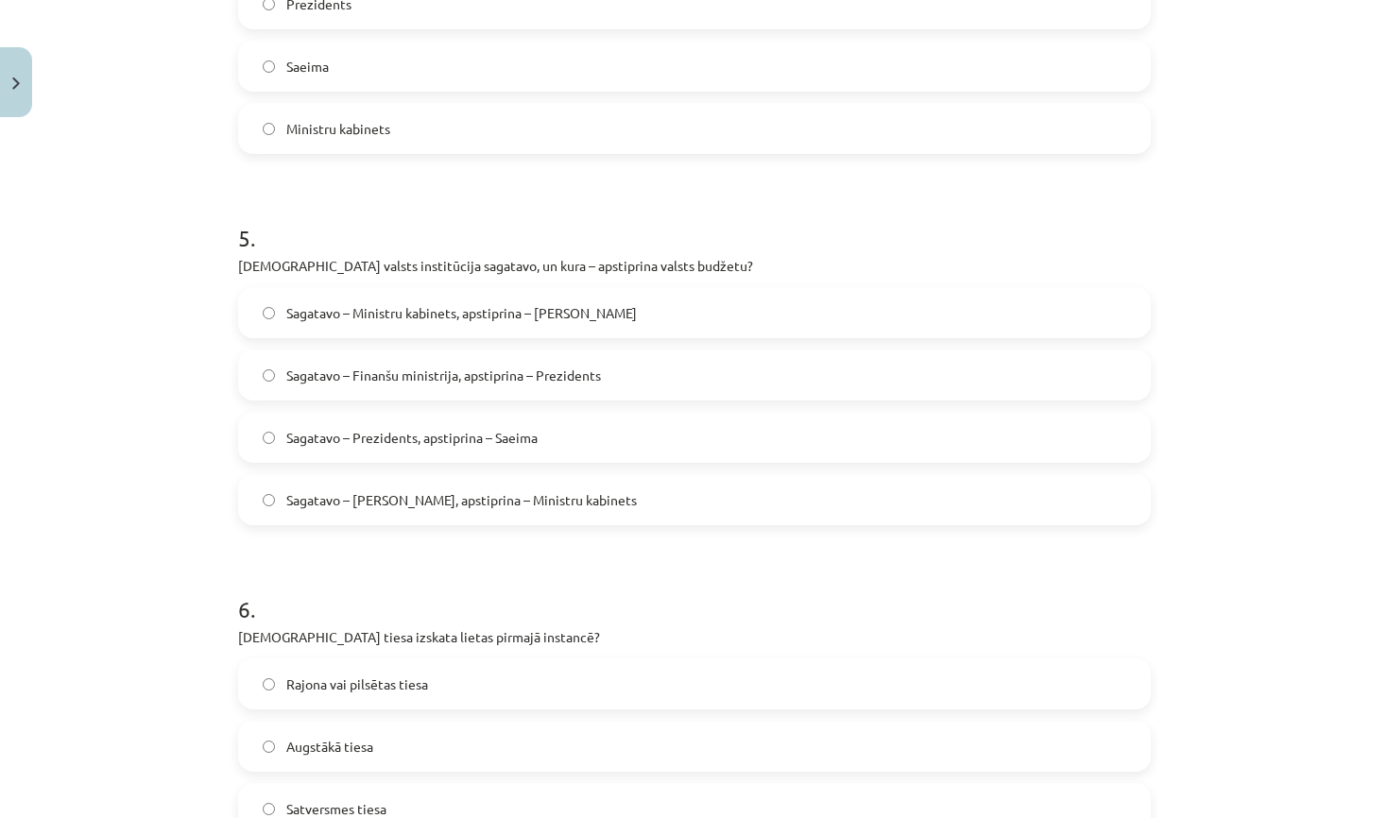
scroll to position [1609, 0]
click at [529, 318] on span "Sagatavo – Ministru kabinets, apstiprina – [PERSON_NAME]" at bounding box center [461, 311] width 351 height 20
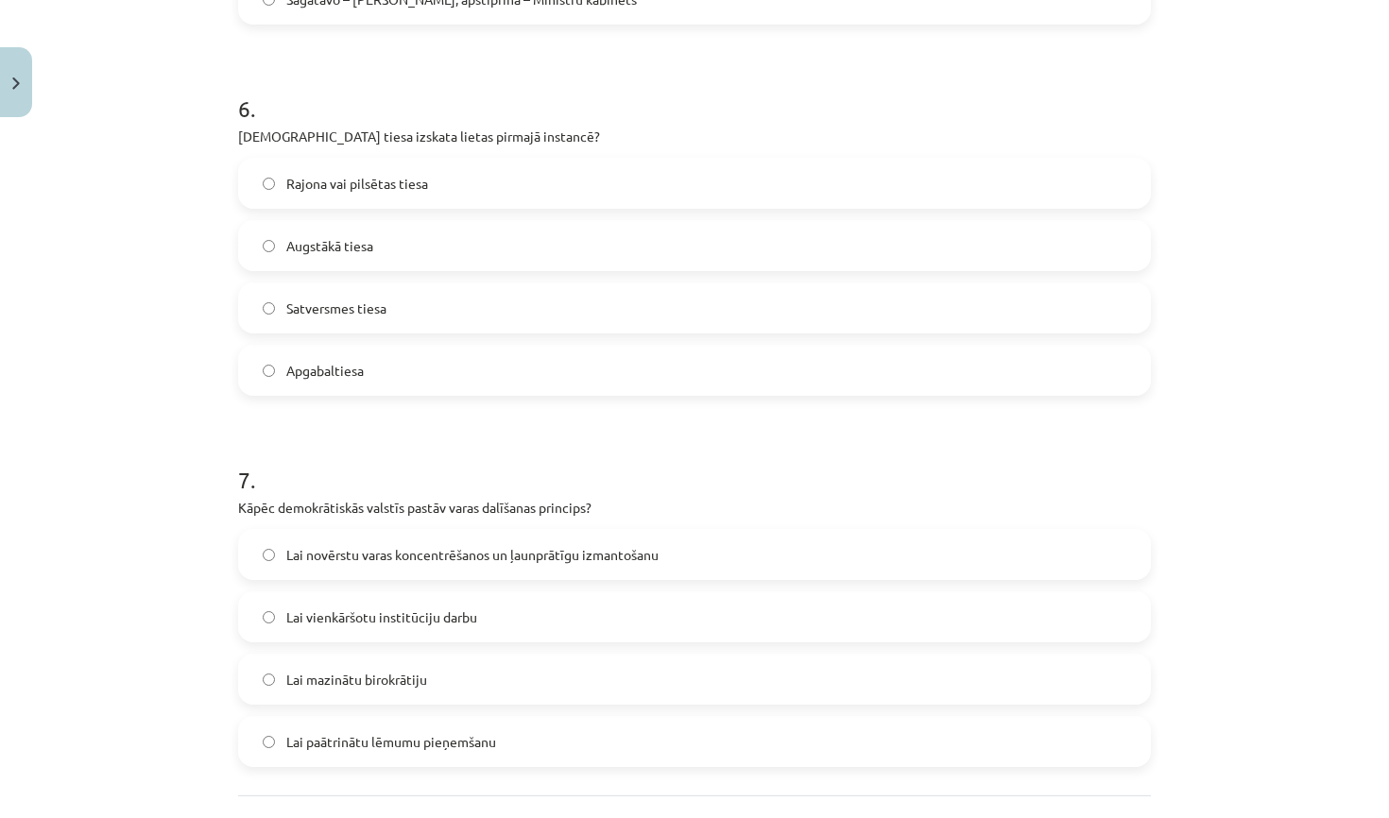
scroll to position [2104, 0]
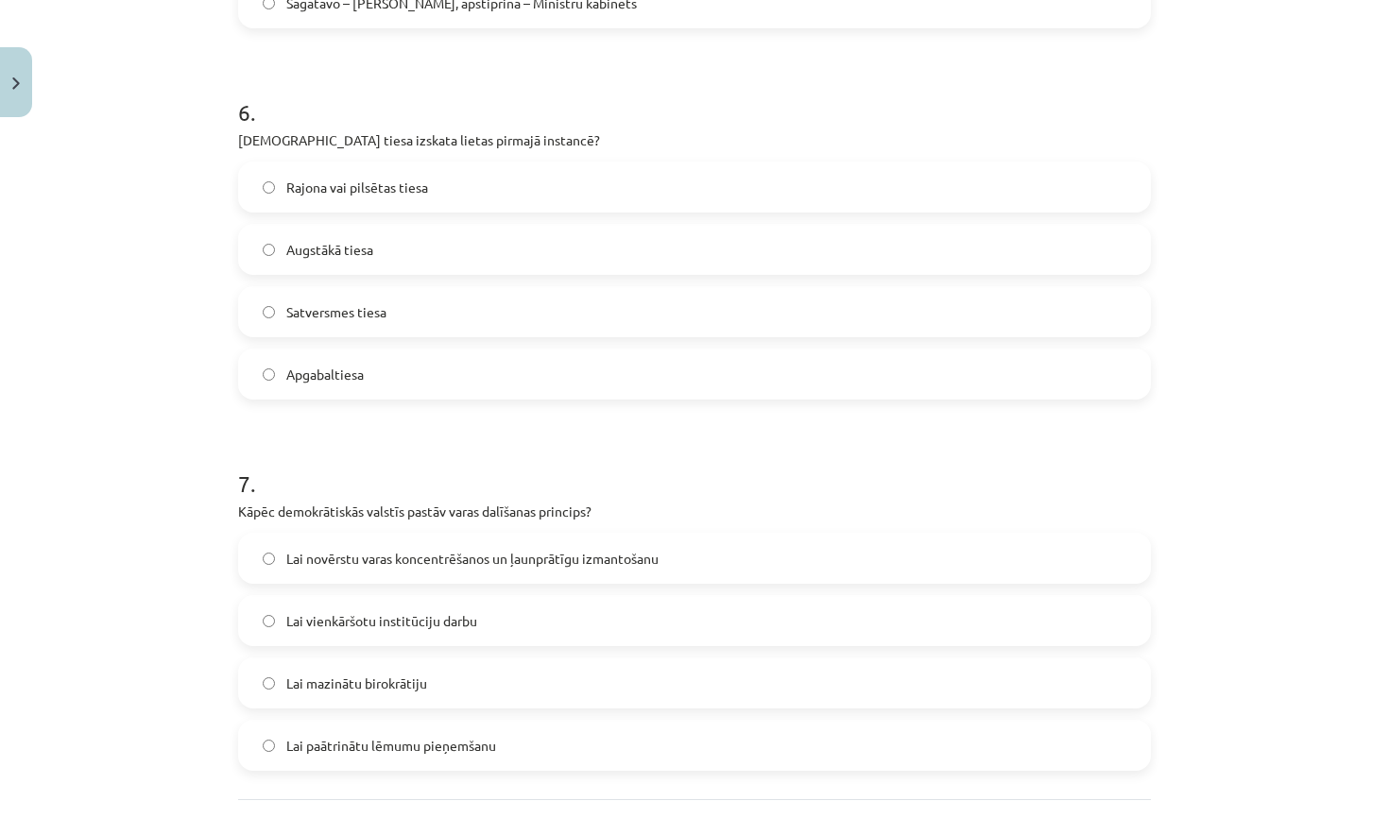
click at [583, 549] on span "Lai novērstu varas koncentrēšanos un ļaunprātīgu izmantošanu" at bounding box center [472, 559] width 372 height 20
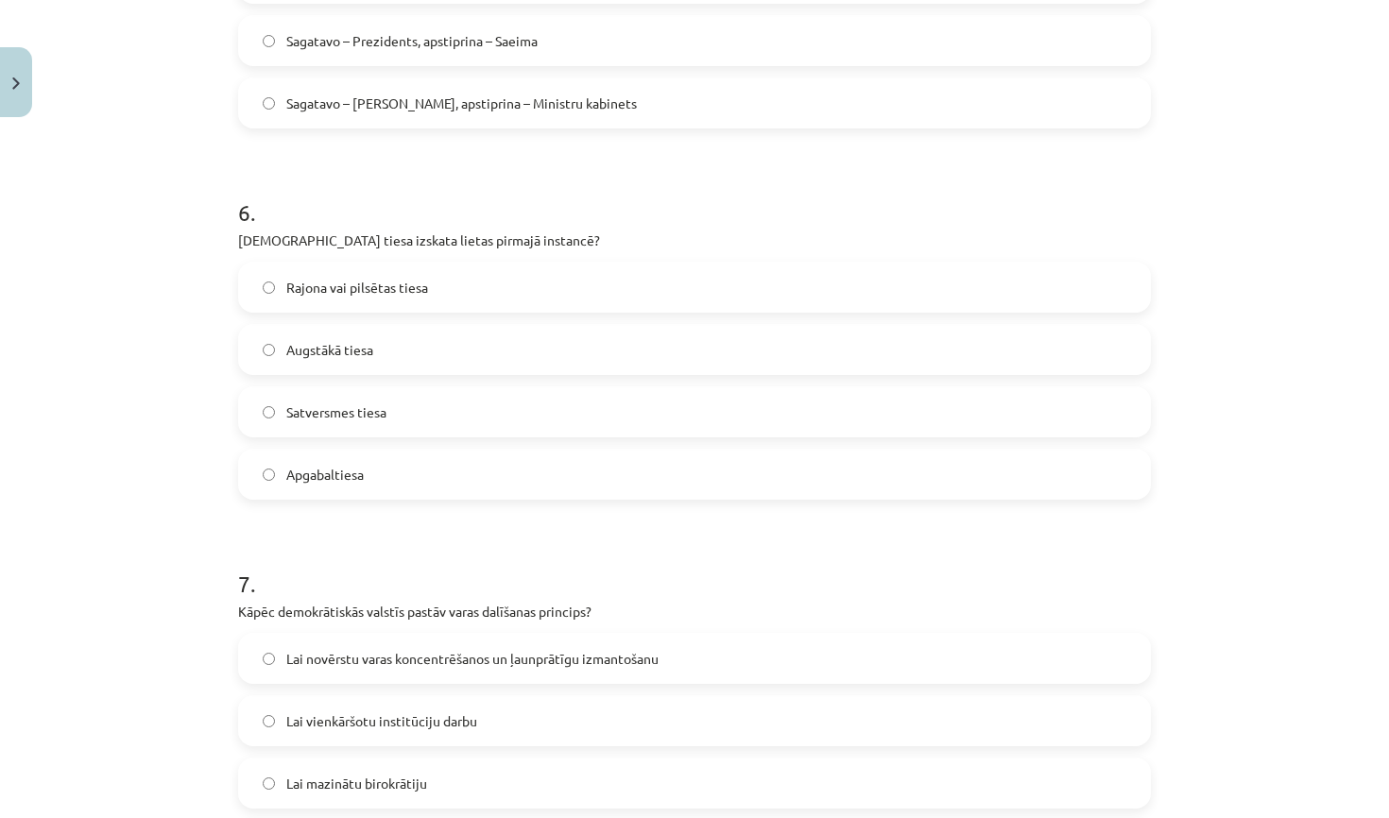
scroll to position [1997, 0]
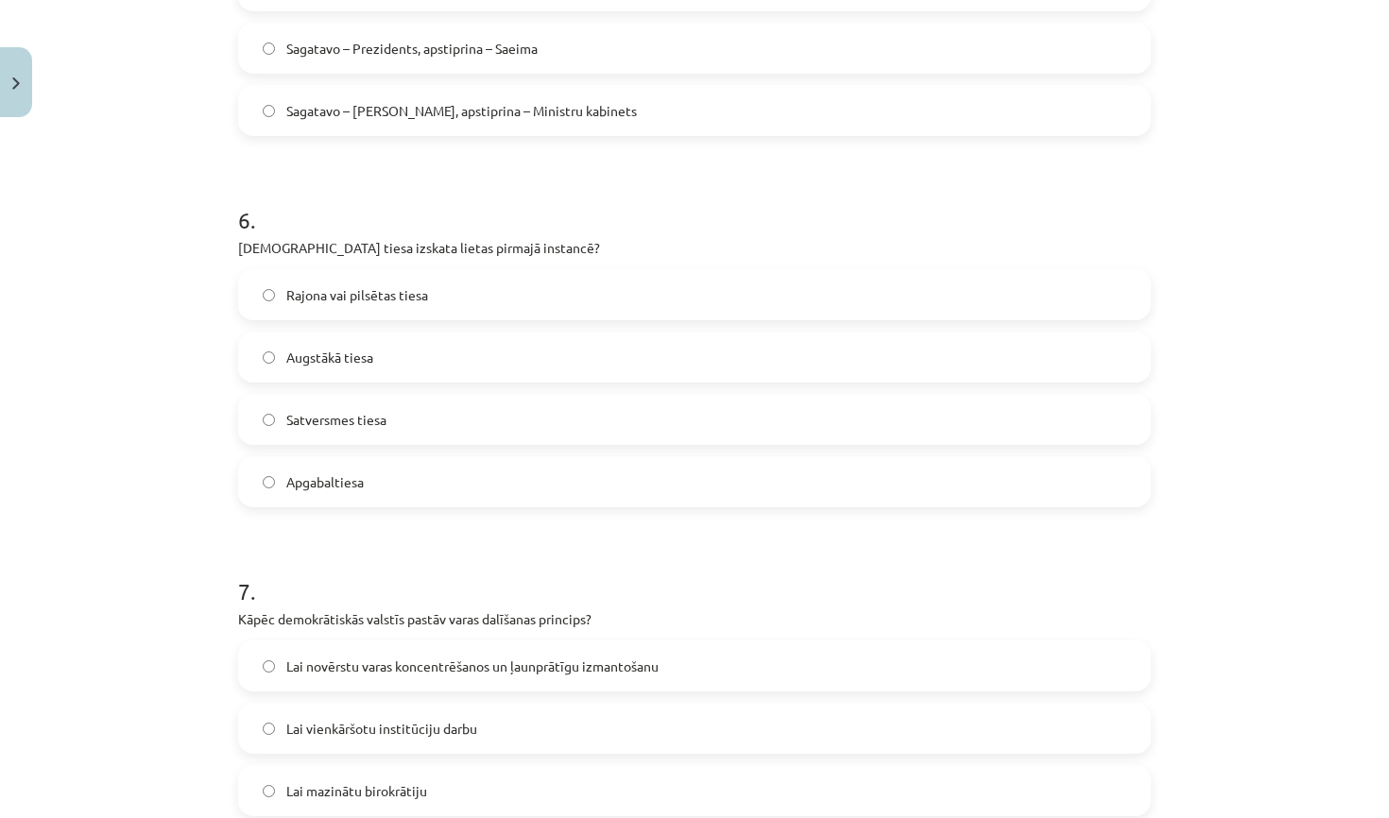
click at [604, 294] on label "Rajona vai pilsētas tiesa" at bounding box center [694, 294] width 909 height 47
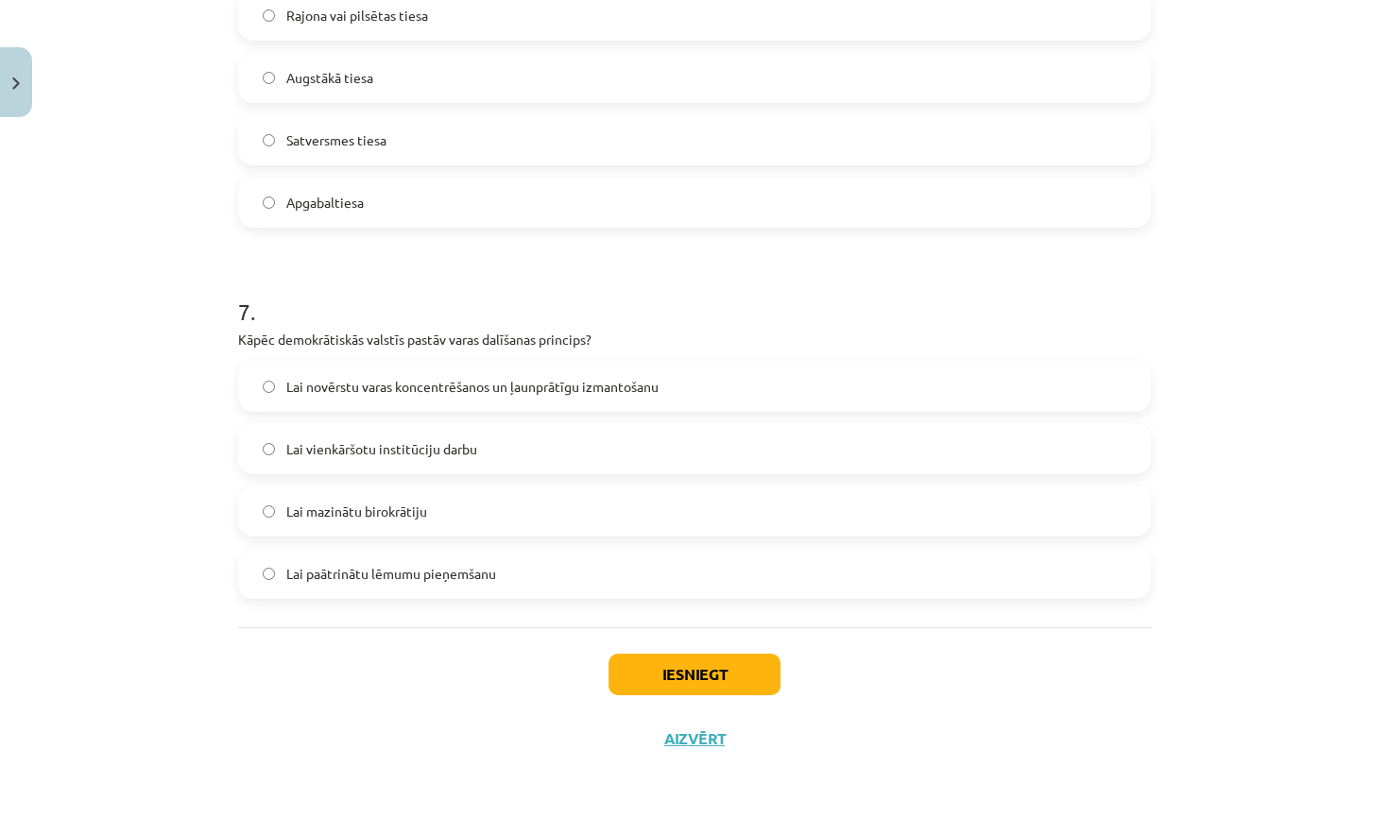
scroll to position [2279, 0]
click at [701, 675] on button "Iesniegt" at bounding box center [695, 675] width 172 height 42
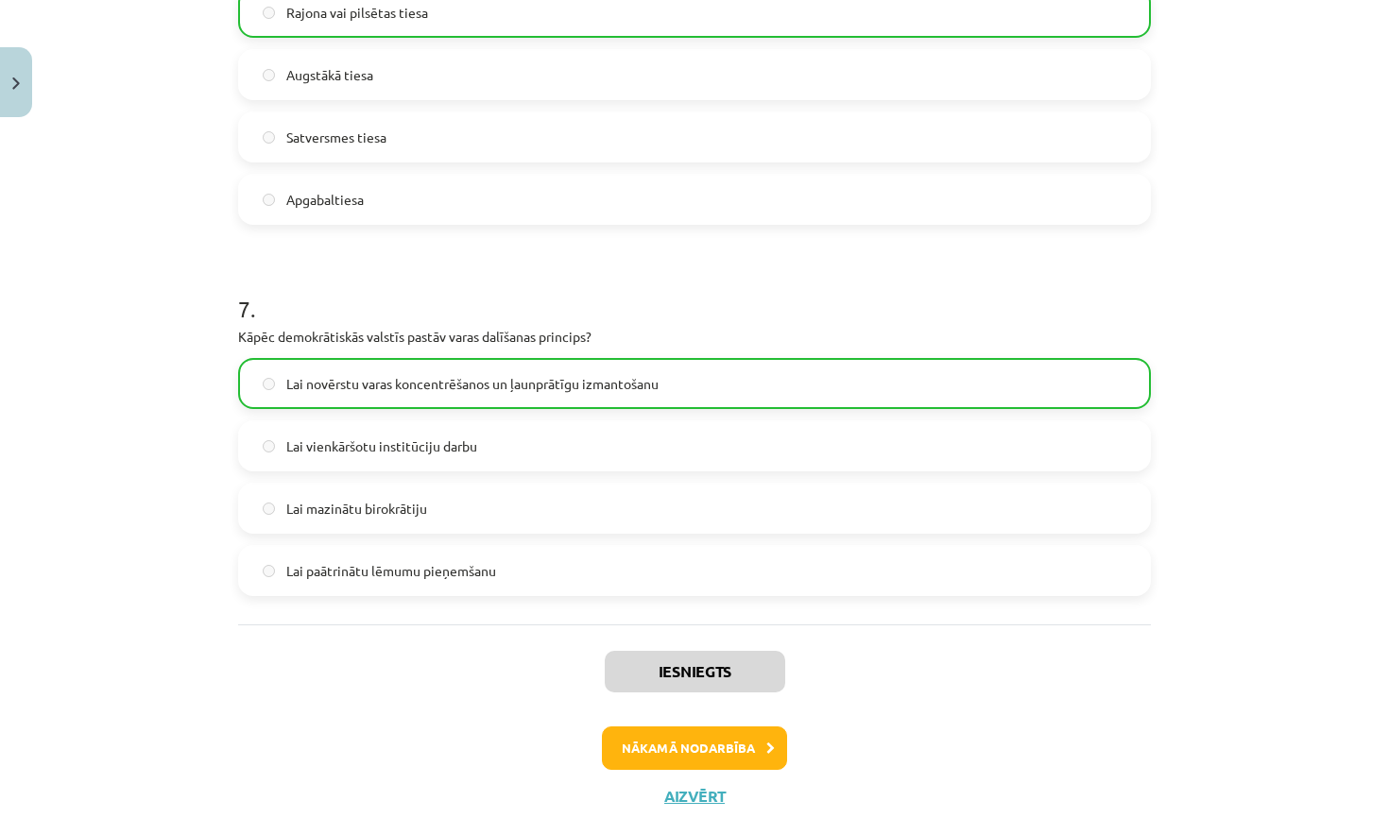
click at [677, 752] on button "Nākamā nodarbība" at bounding box center [694, 748] width 185 height 43
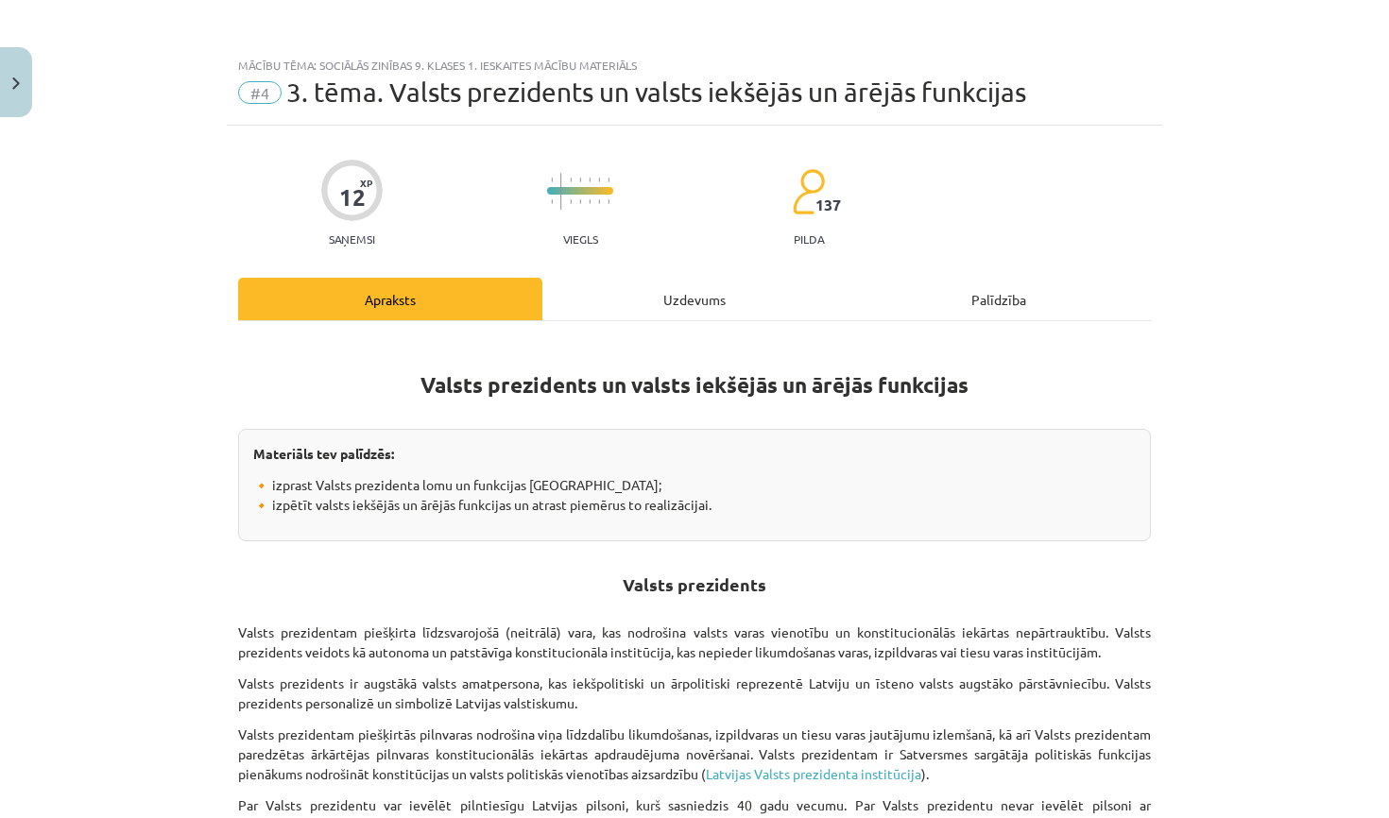
scroll to position [0, 0]
click at [700, 291] on div "Uzdevums" at bounding box center [694, 299] width 304 height 43
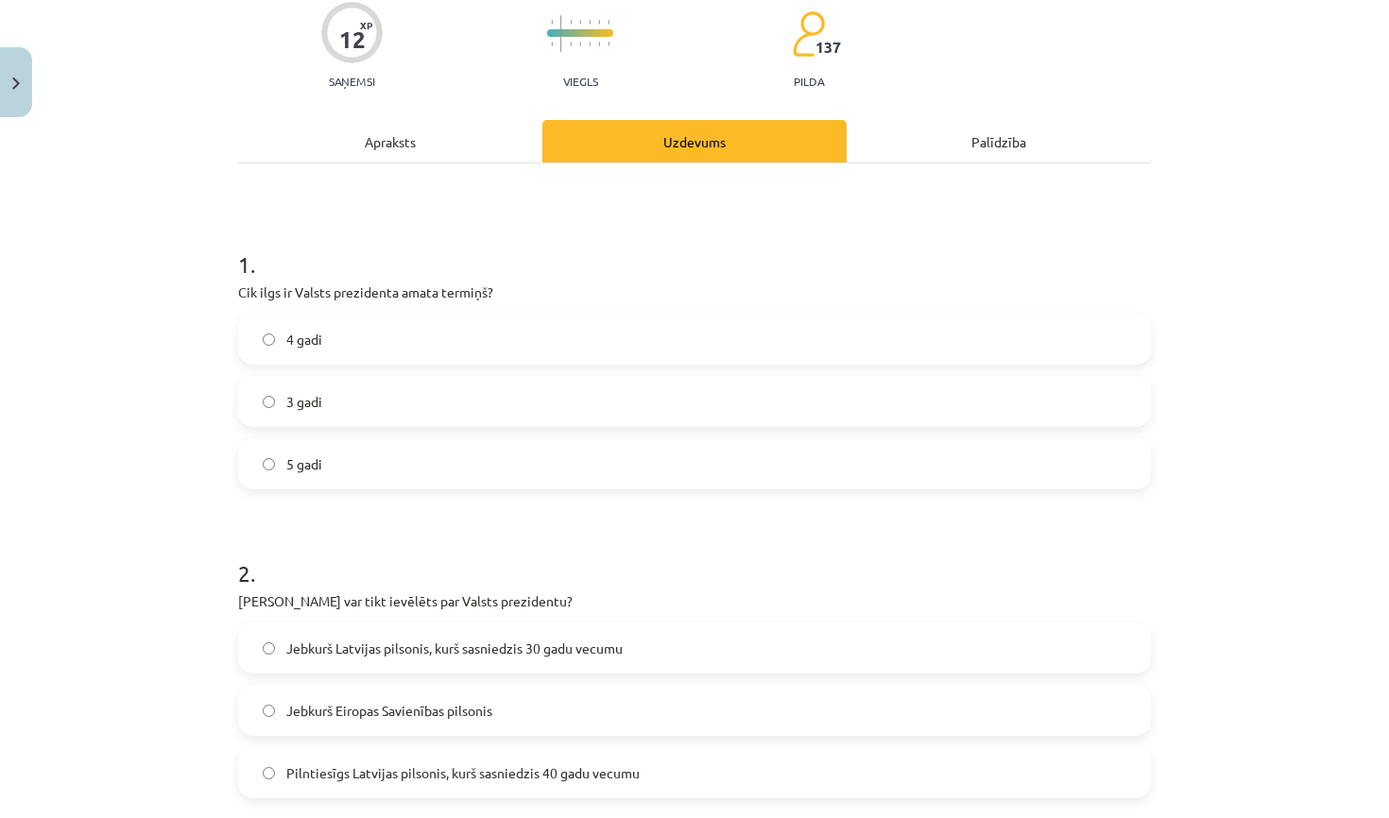
scroll to position [159, 0]
click at [624, 334] on label "4 gadi" at bounding box center [694, 338] width 909 height 47
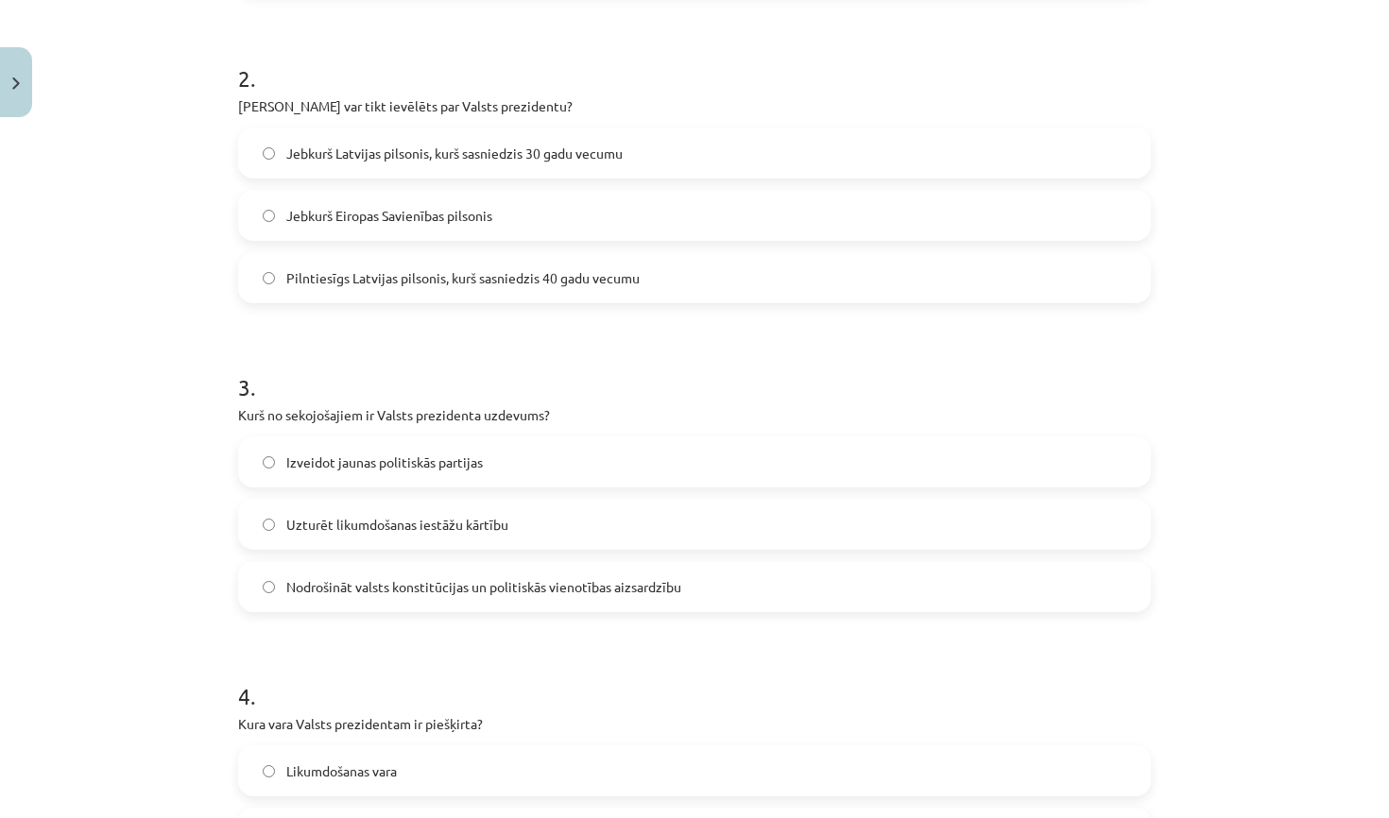
scroll to position [655, 0]
click at [583, 288] on label "Pilntiesīgs Latvijas pilsonis, kurš sasniedzis 40 gadu vecumu" at bounding box center [694, 275] width 909 height 47
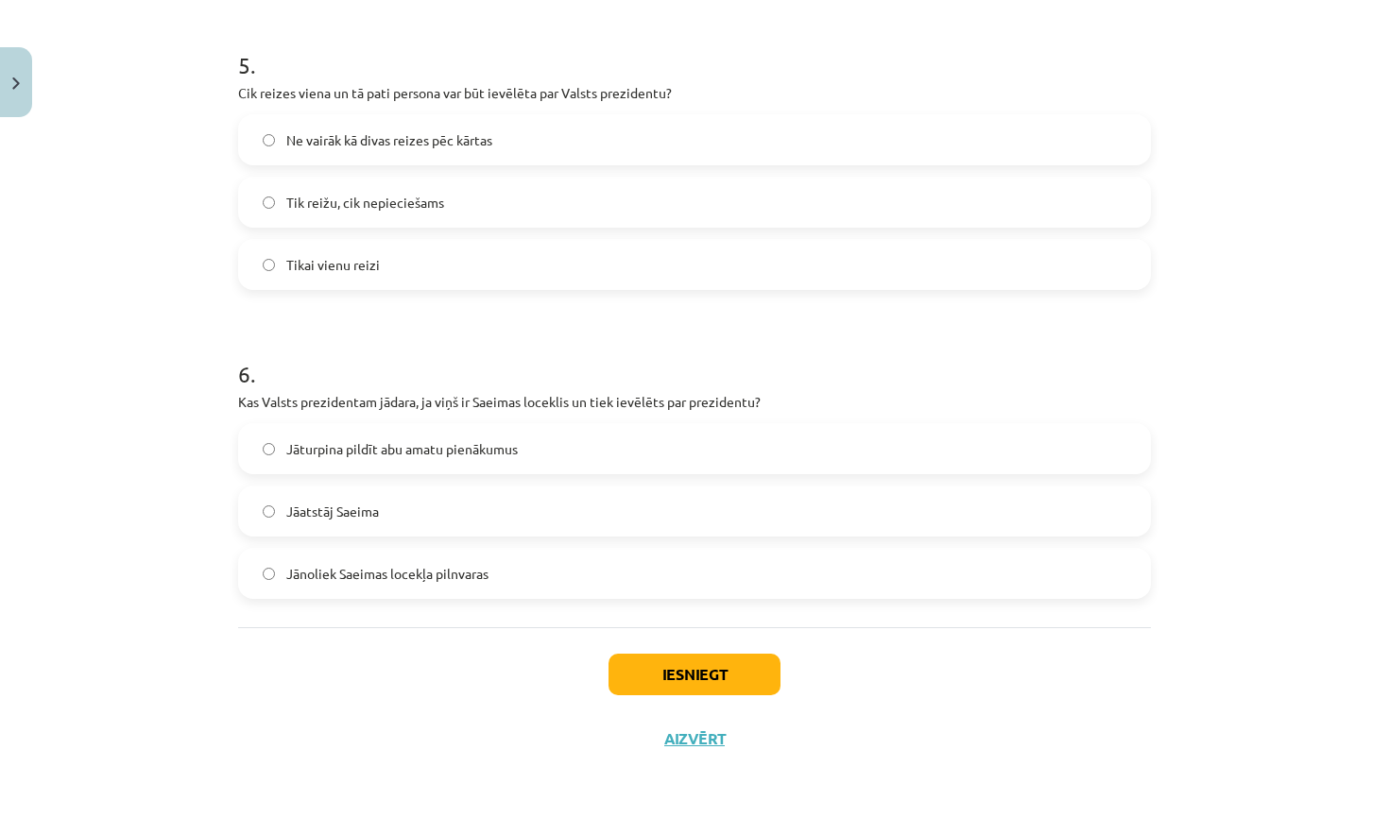
scroll to position [251, 0]
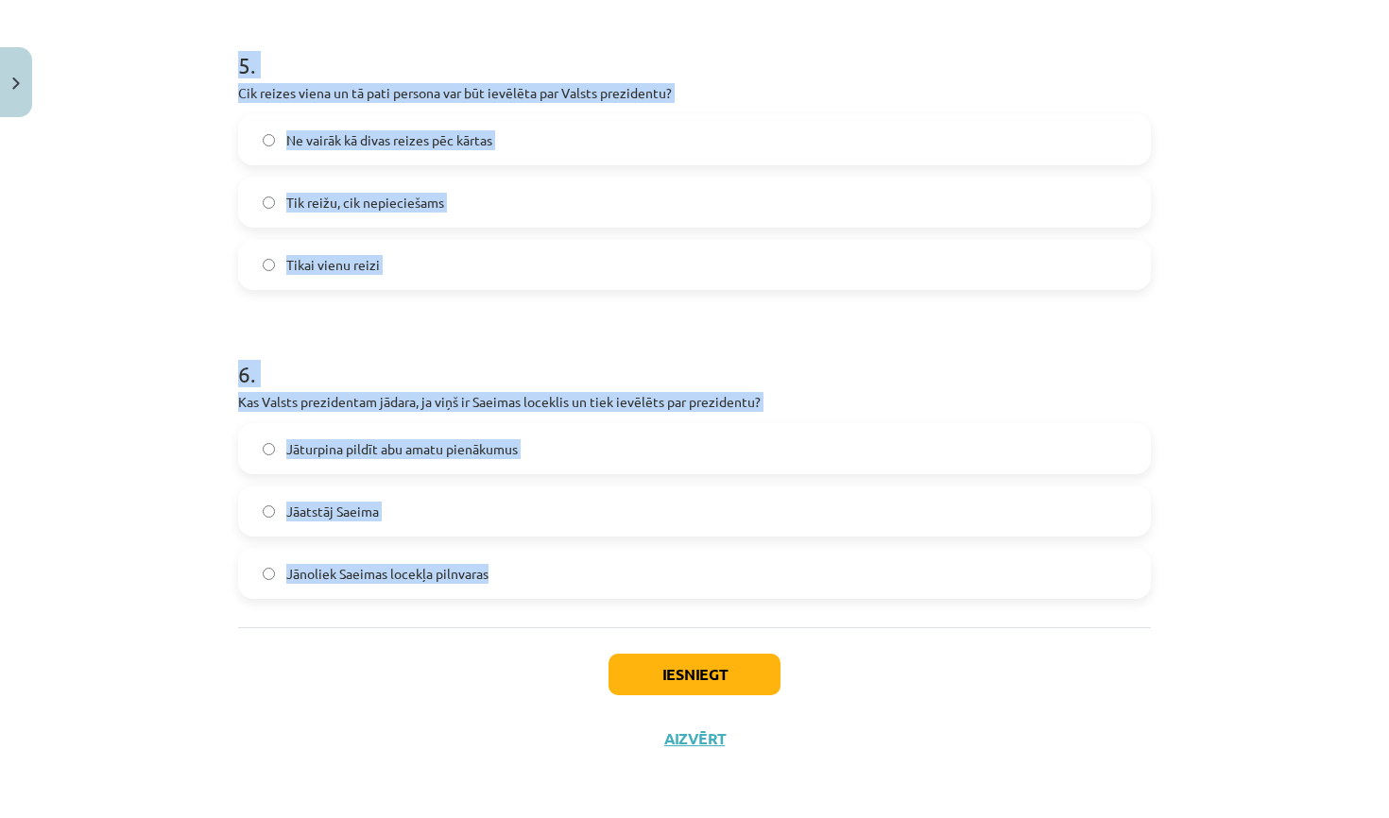
drag, startPoint x: 239, startPoint y: 134, endPoint x: 566, endPoint y: 622, distance: 587.0
copy form "Kurš no sekojošajiem ir Valsts prezidenta uzdevums? Izveidot jaunas politiskās …"
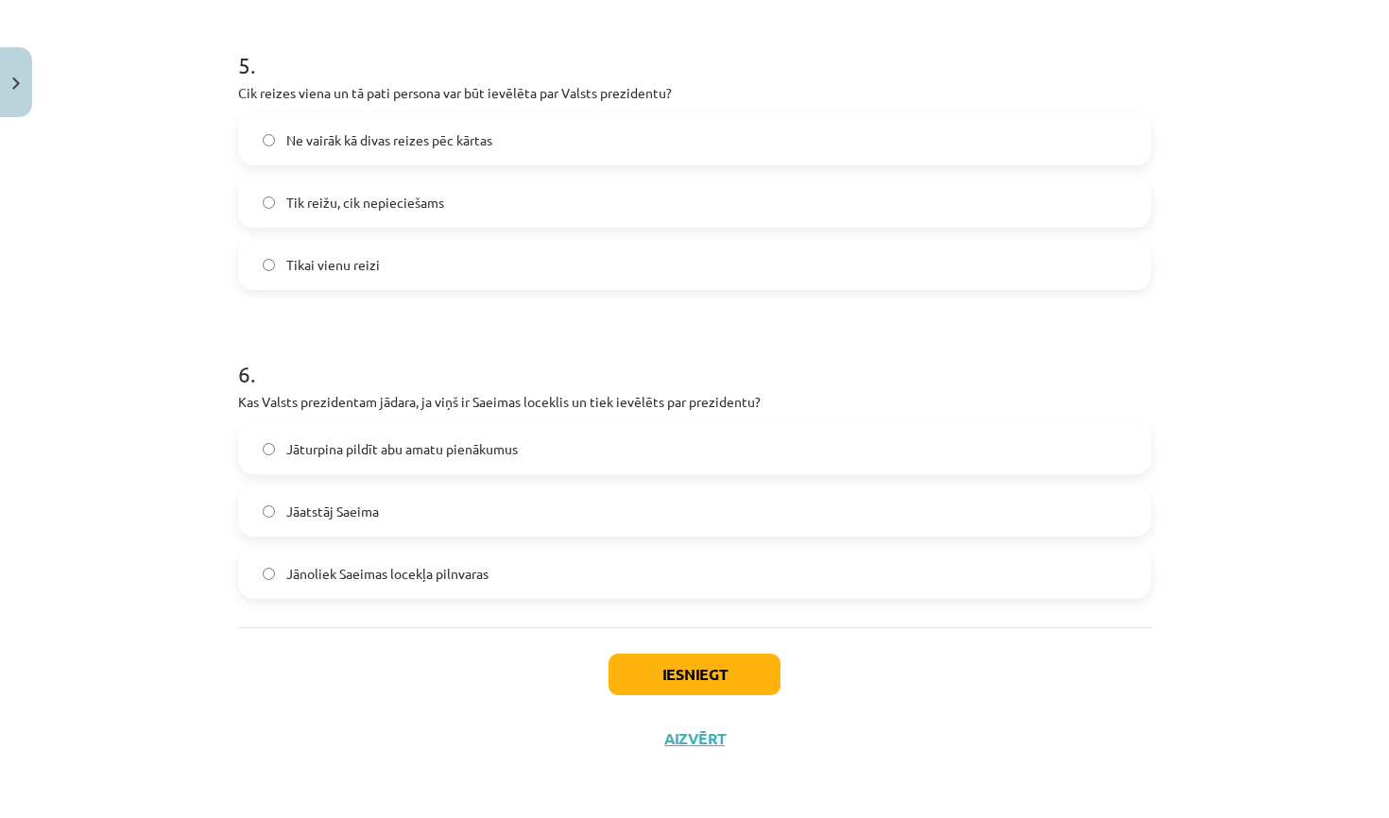
click at [1270, 382] on div "Mācību tēma: Sociālās zinības 9. klases 1. ieskaites mācību materiāls #4 3. tēm…" at bounding box center [694, 409] width 1389 height 818
click at [643, 520] on label "Jāatstāj Saeima" at bounding box center [694, 511] width 909 height 47
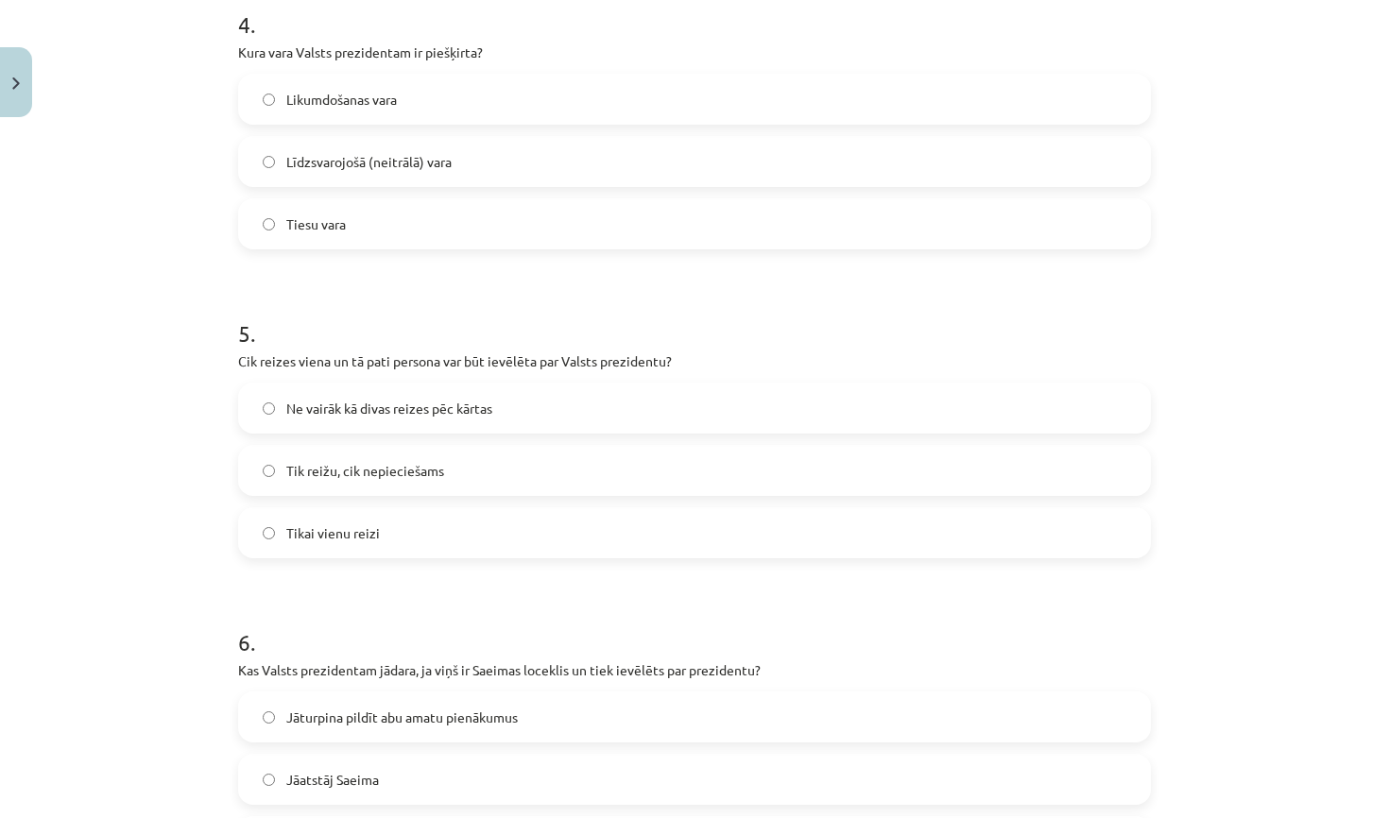
scroll to position [1309, 0]
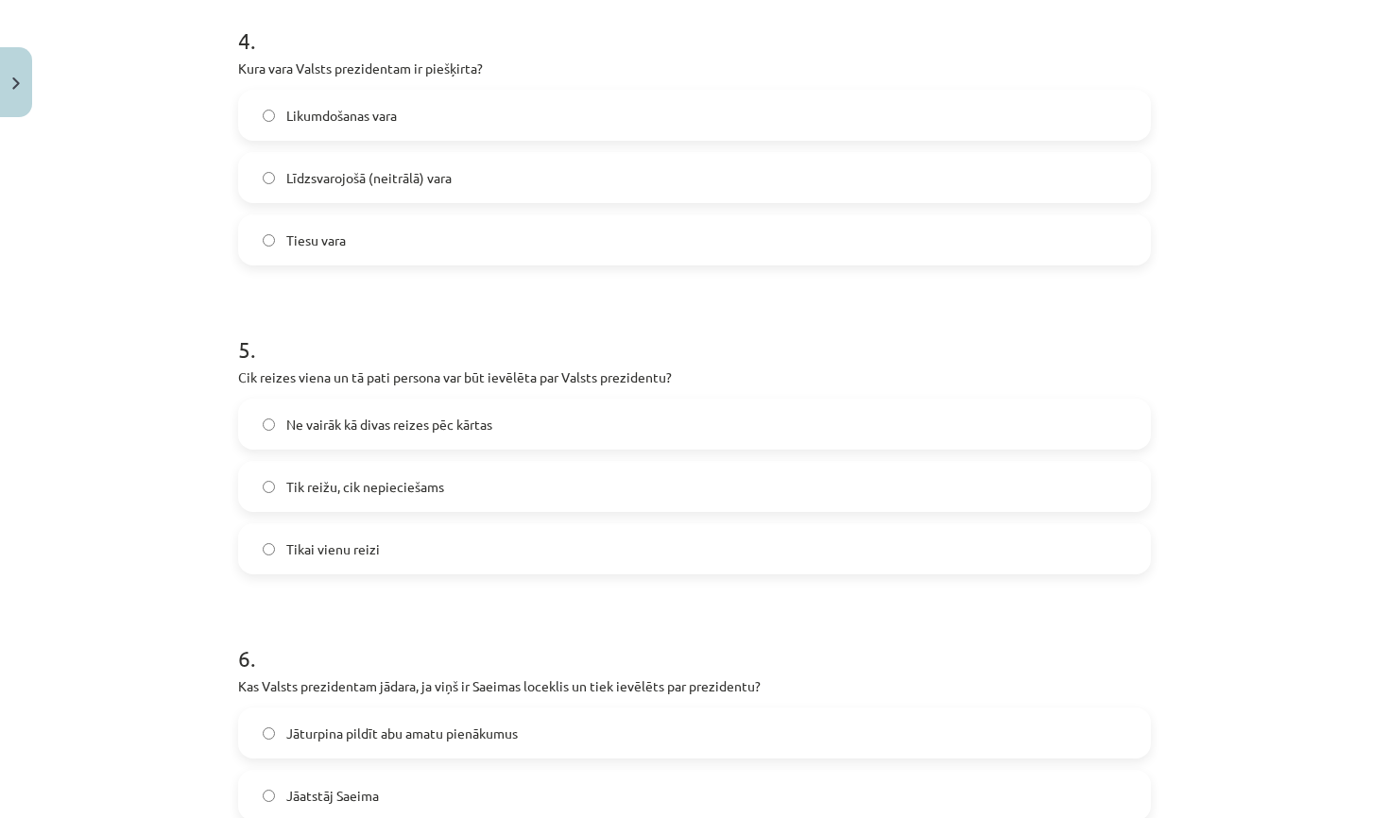
click at [556, 438] on label "Ne vairāk kā divas reizes pēc kārtas" at bounding box center [694, 424] width 909 height 47
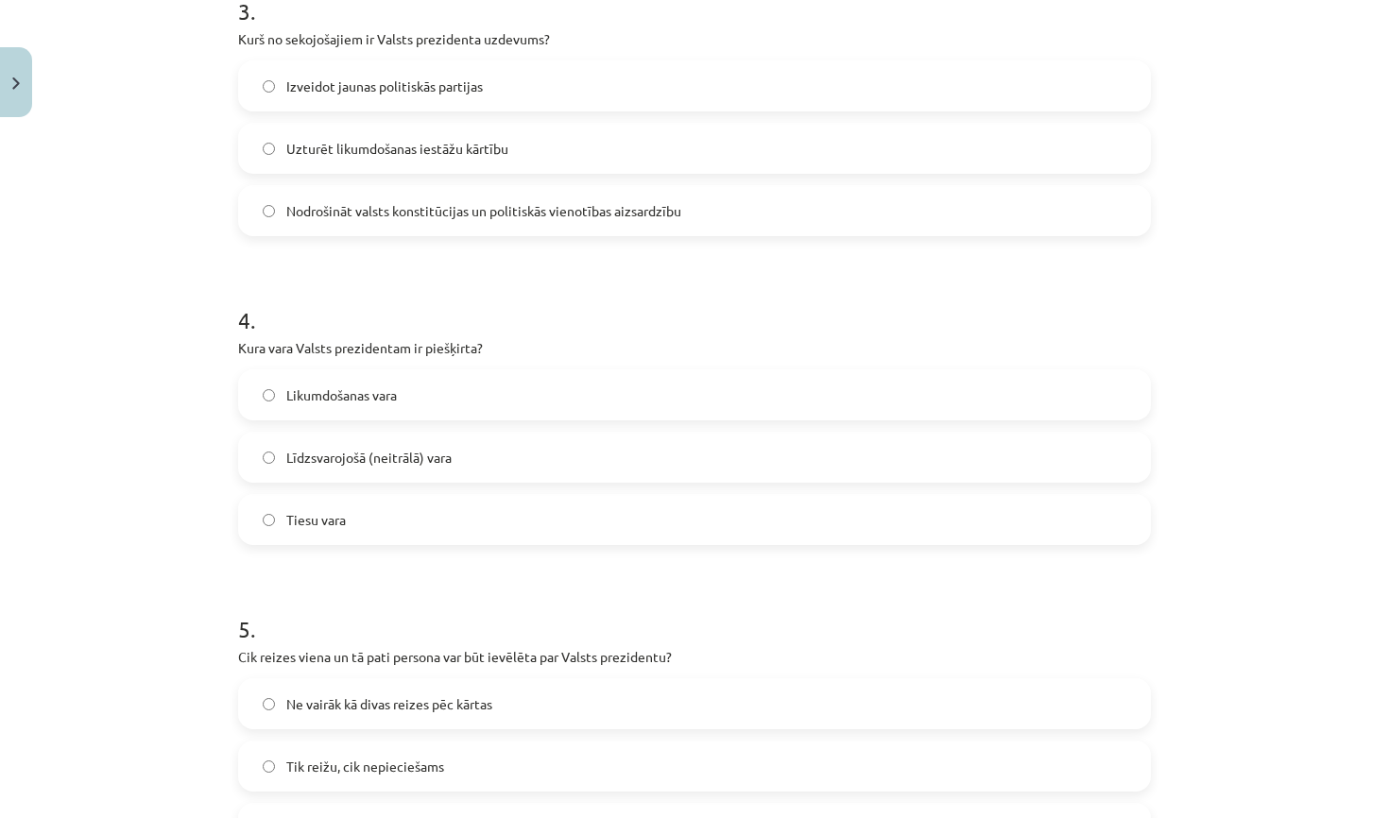
scroll to position [1026, 0]
click at [533, 453] on label "Līdzsvarojošā (neitrālā) vara" at bounding box center [694, 460] width 909 height 47
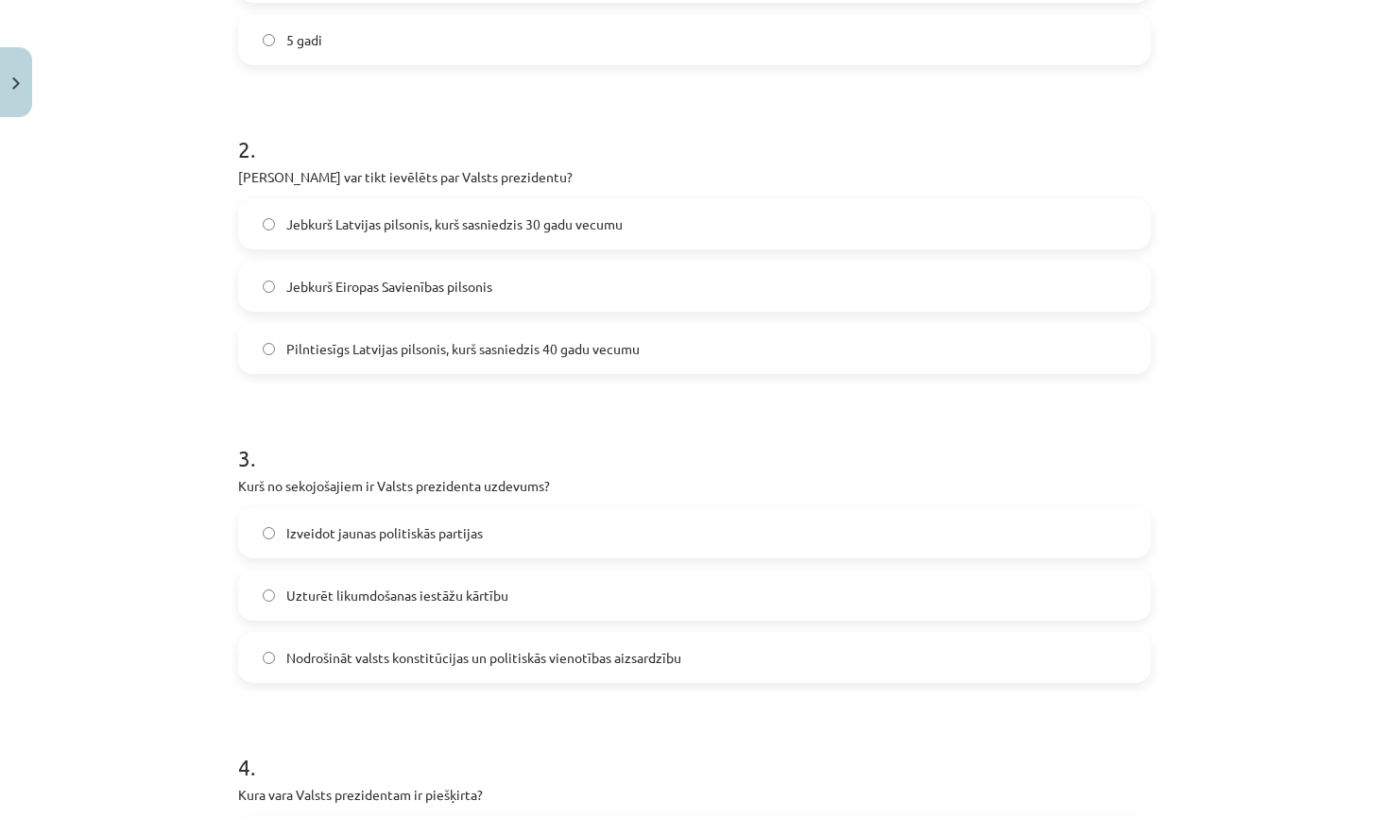
scroll to position [606, 0]
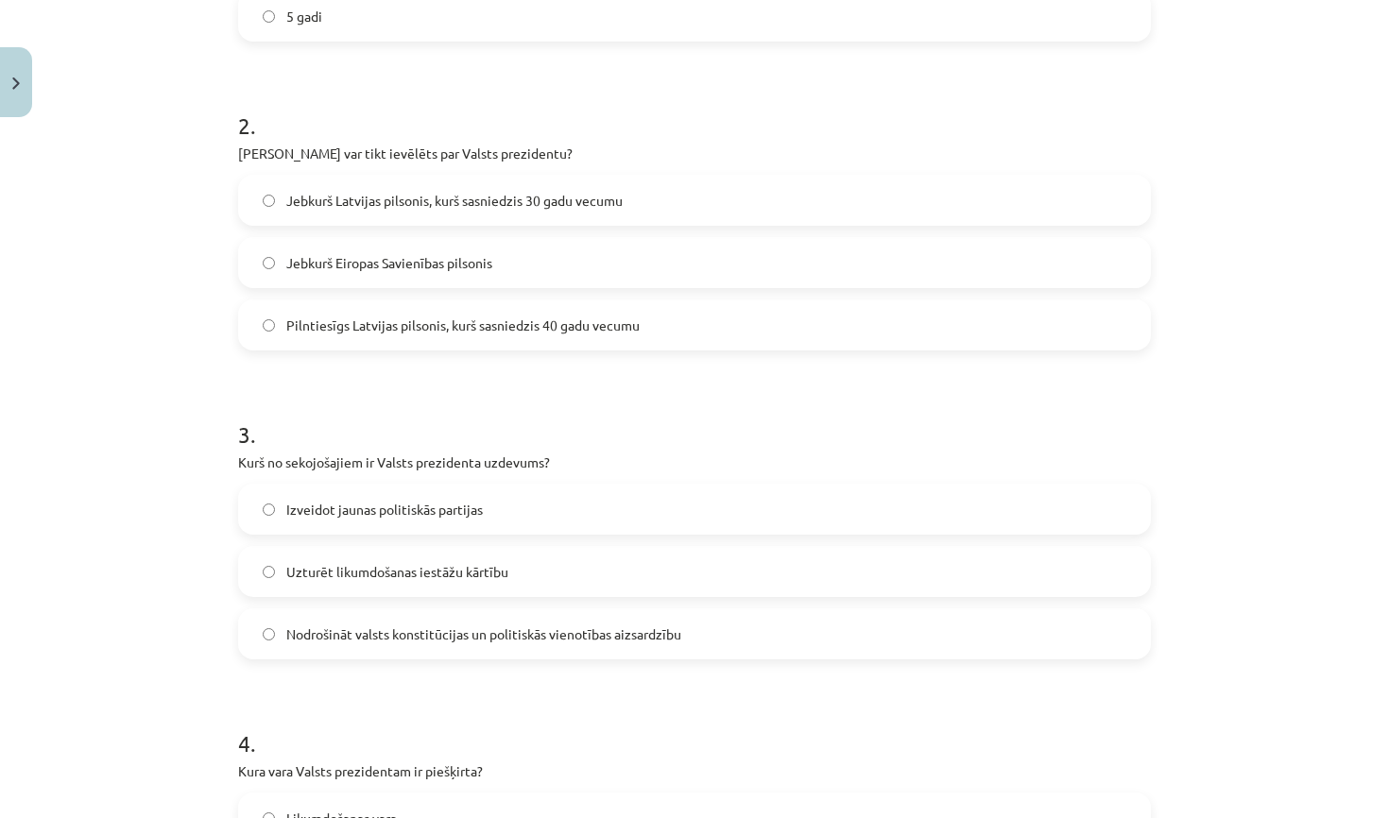
click at [460, 502] on span "Izveidot jaunas politiskās partijas" at bounding box center [384, 510] width 197 height 20
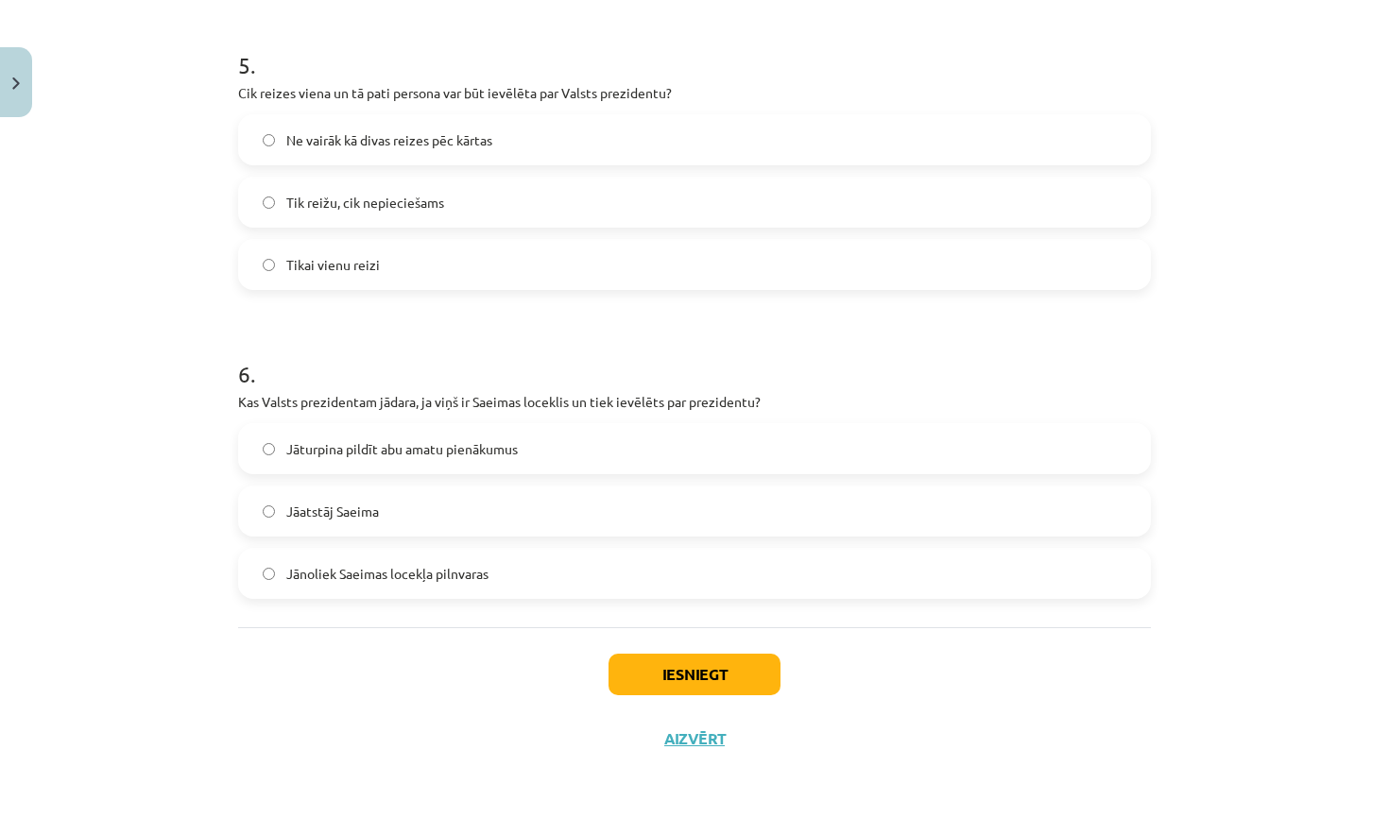
click at [706, 673] on button "Iesniegt" at bounding box center [695, 675] width 172 height 42
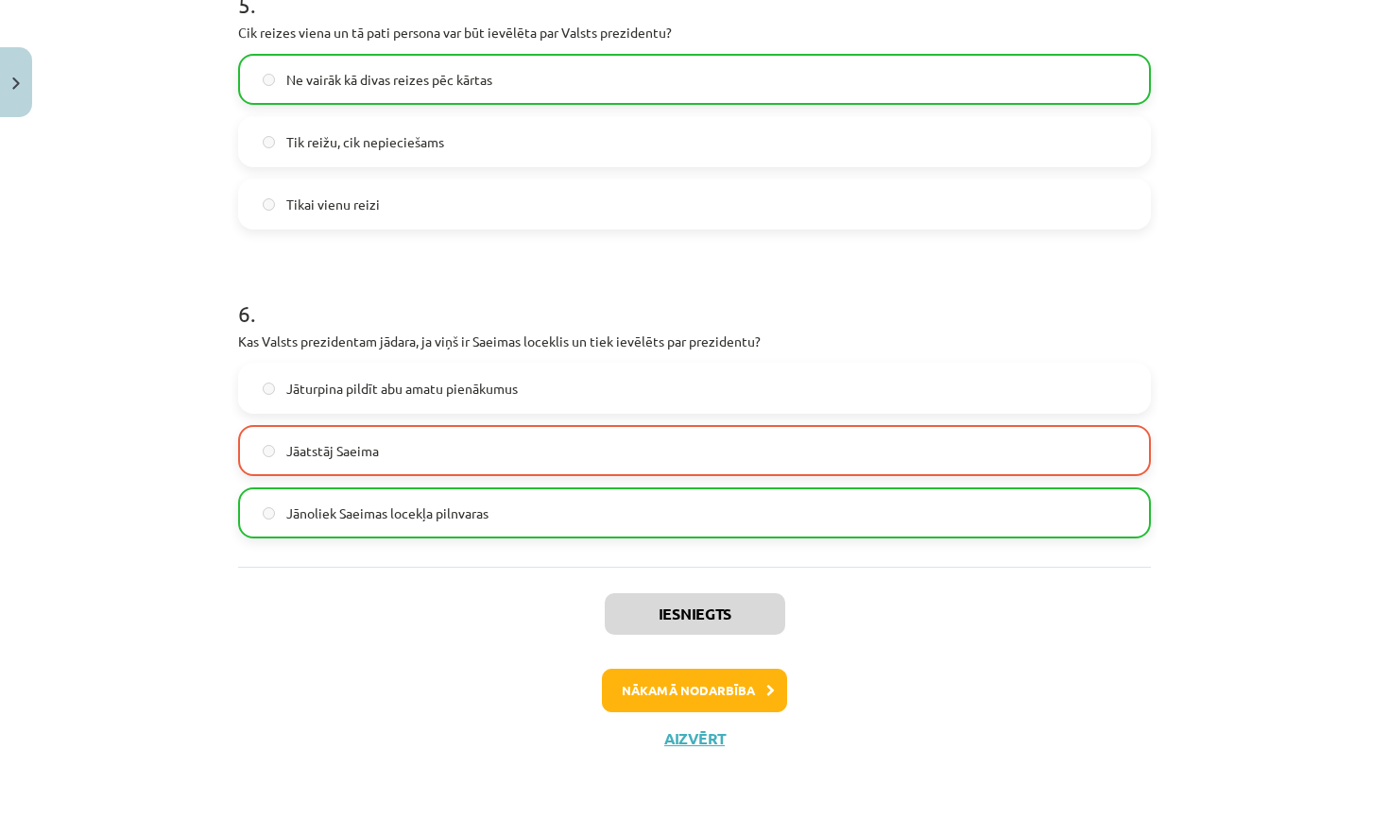
scroll to position [1655, 0]
click at [716, 702] on button "Nākamā nodarbība" at bounding box center [694, 690] width 185 height 43
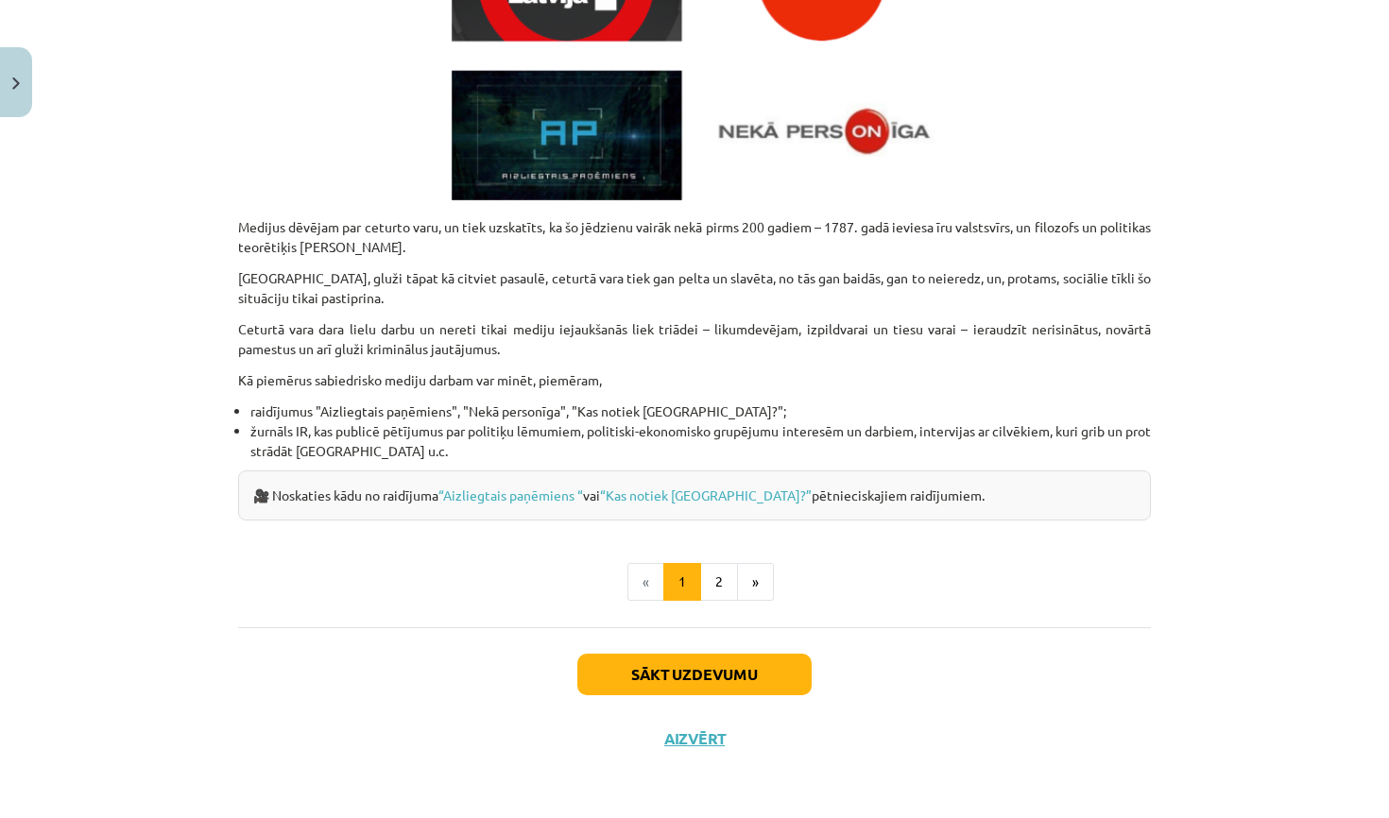
scroll to position [811, 0]
click at [711, 742] on button "Aizvērt" at bounding box center [695, 738] width 72 height 19
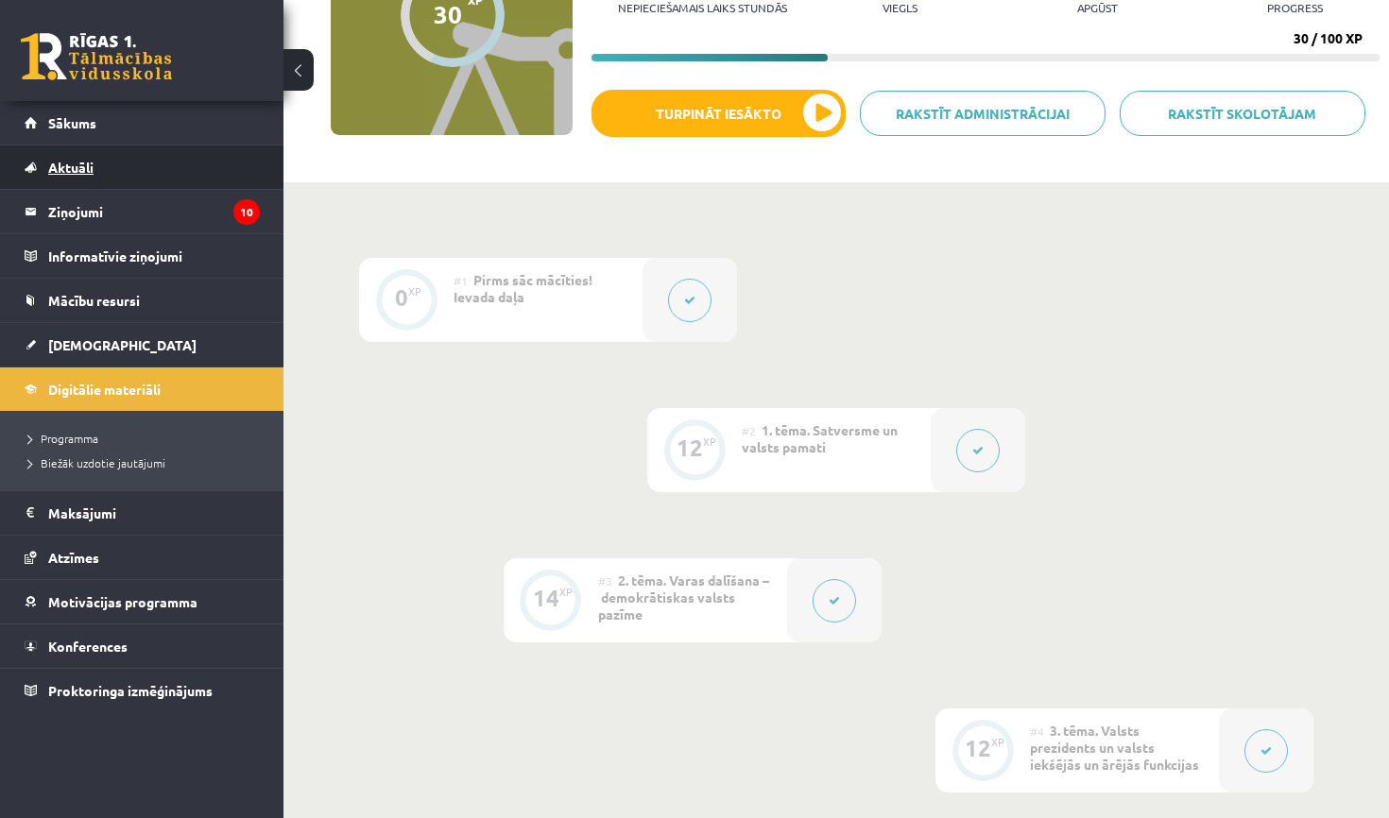
click at [66, 150] on link "Aktuāli" at bounding box center [142, 167] width 235 height 43
